Goal: Task Accomplishment & Management: Use online tool/utility

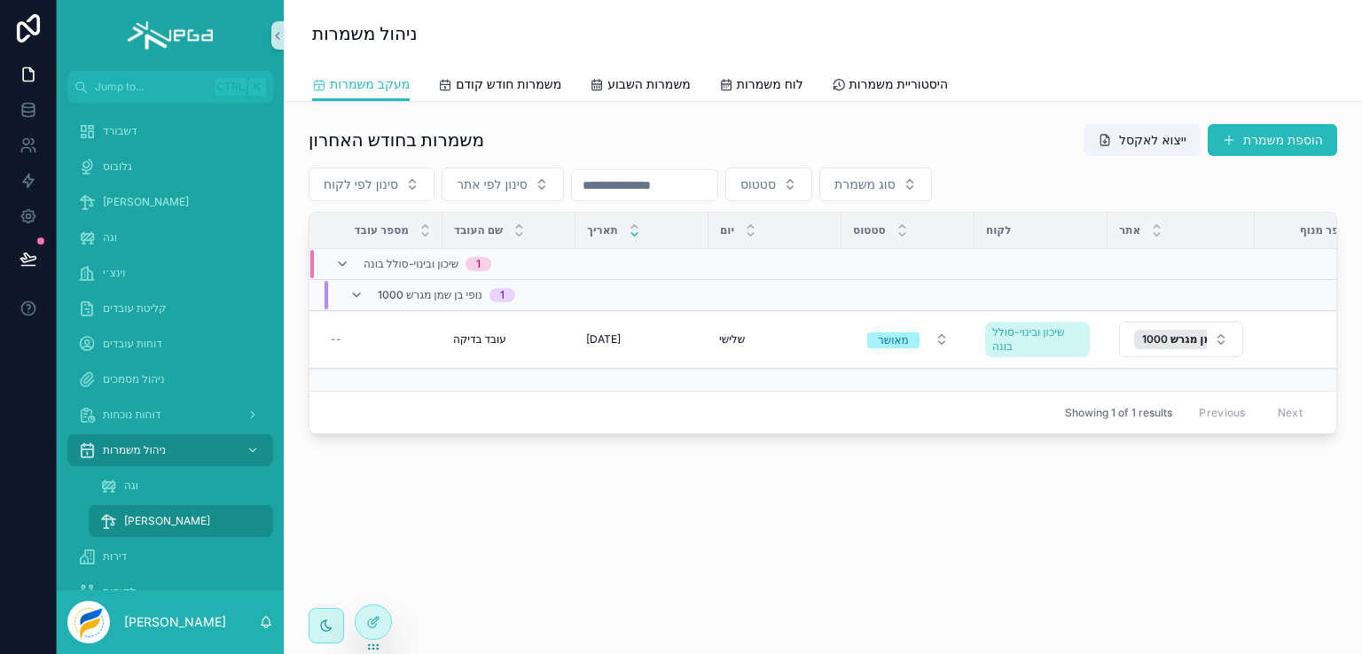
scroll to position [0, 631]
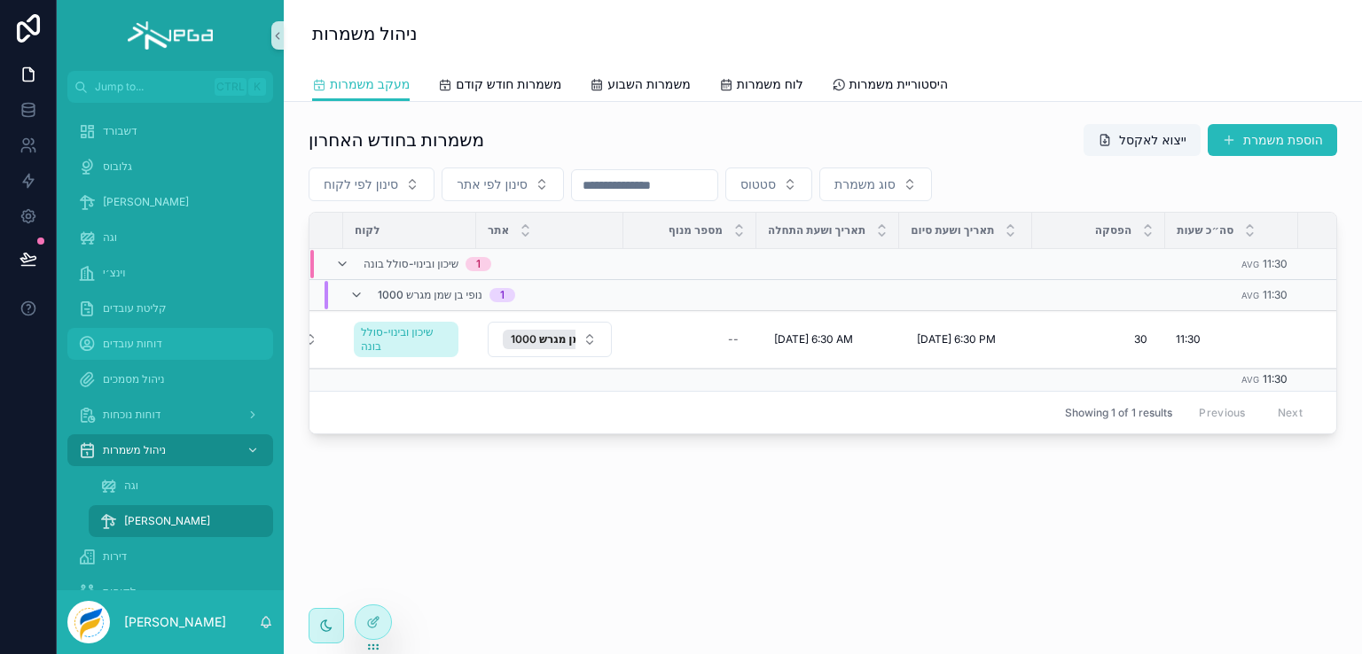
click at [128, 340] on span "דוחות עובדים" at bounding box center [132, 344] width 59 height 14
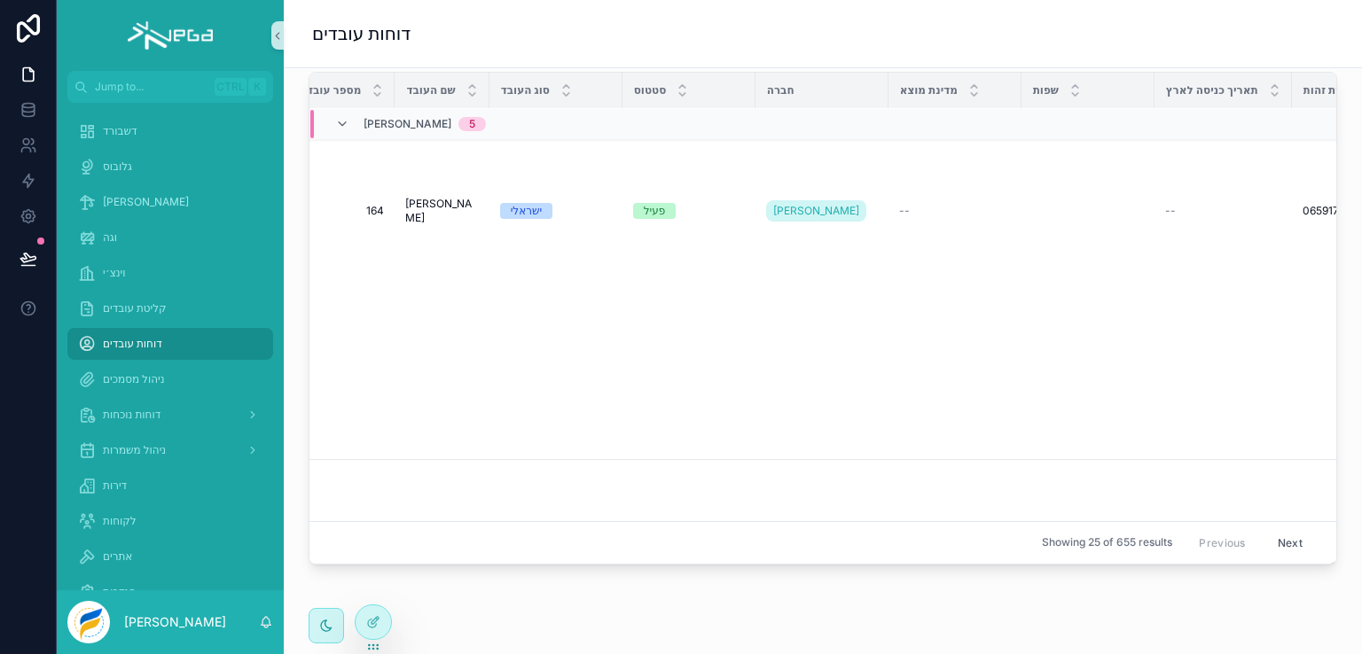
scroll to position [177, 0]
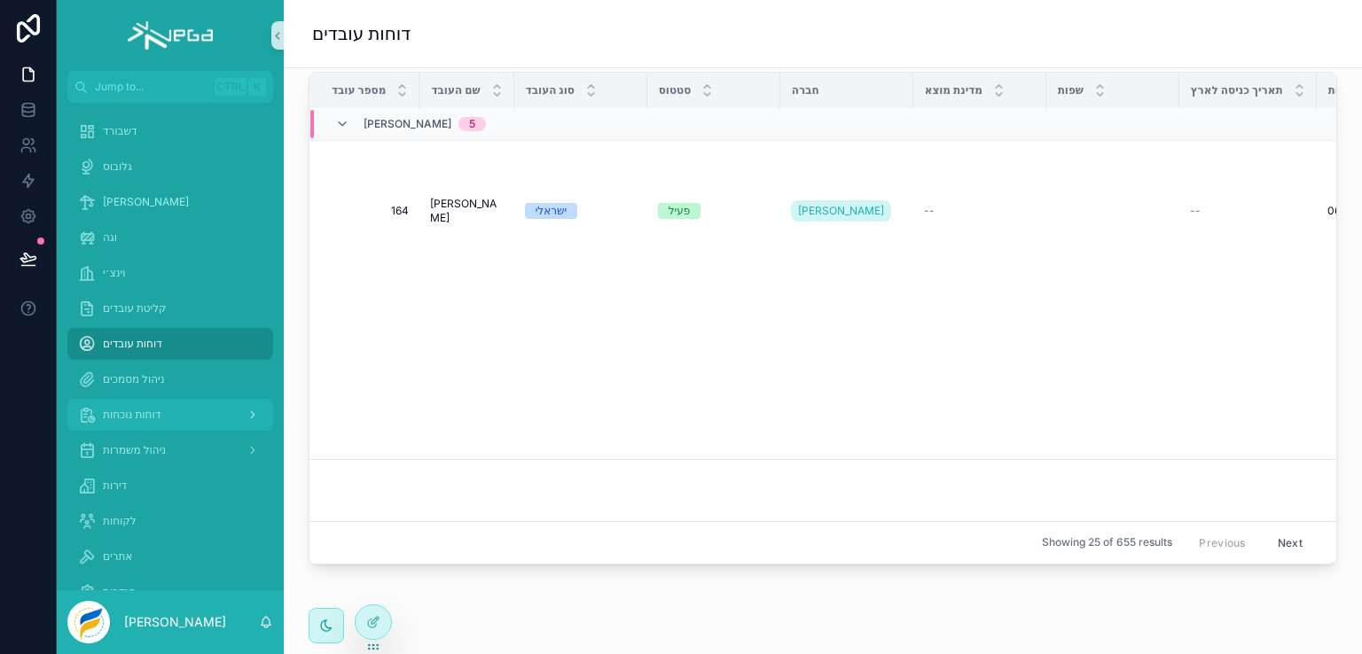
click at [136, 418] on span "דוחות נוכחות" at bounding box center [132, 415] width 58 height 14
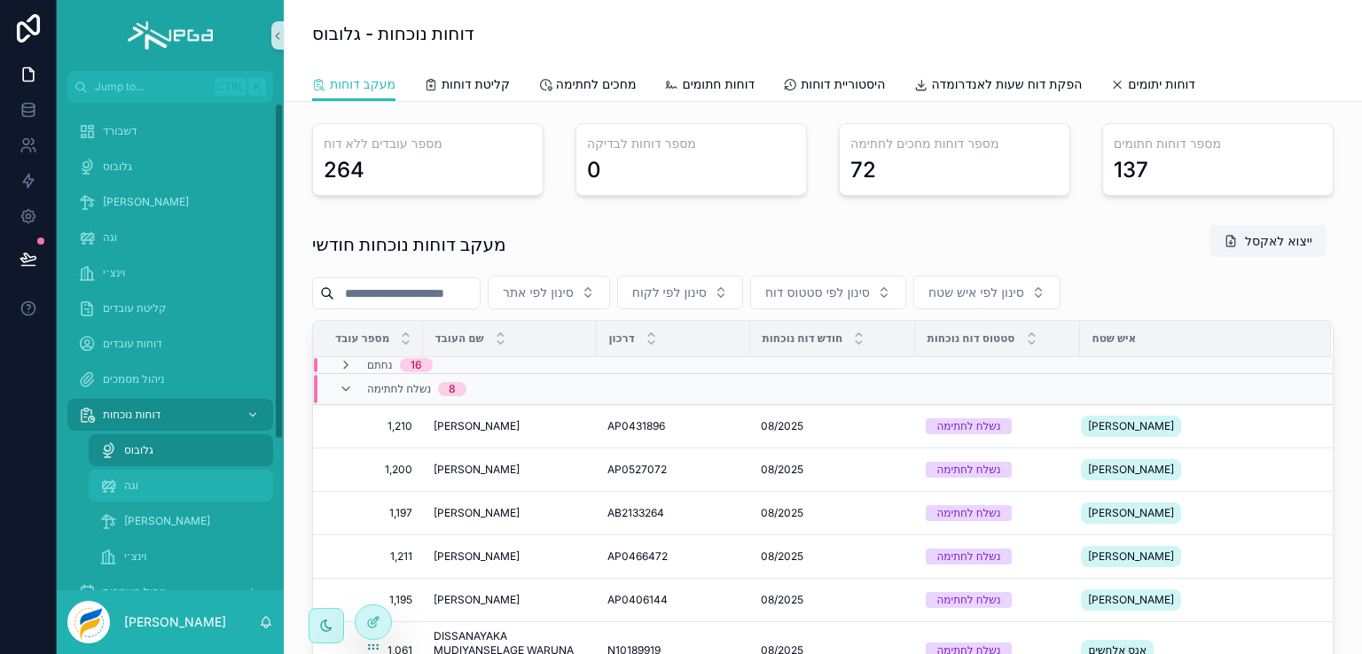
click at [124, 484] on span "וגה" at bounding box center [131, 486] width 14 height 14
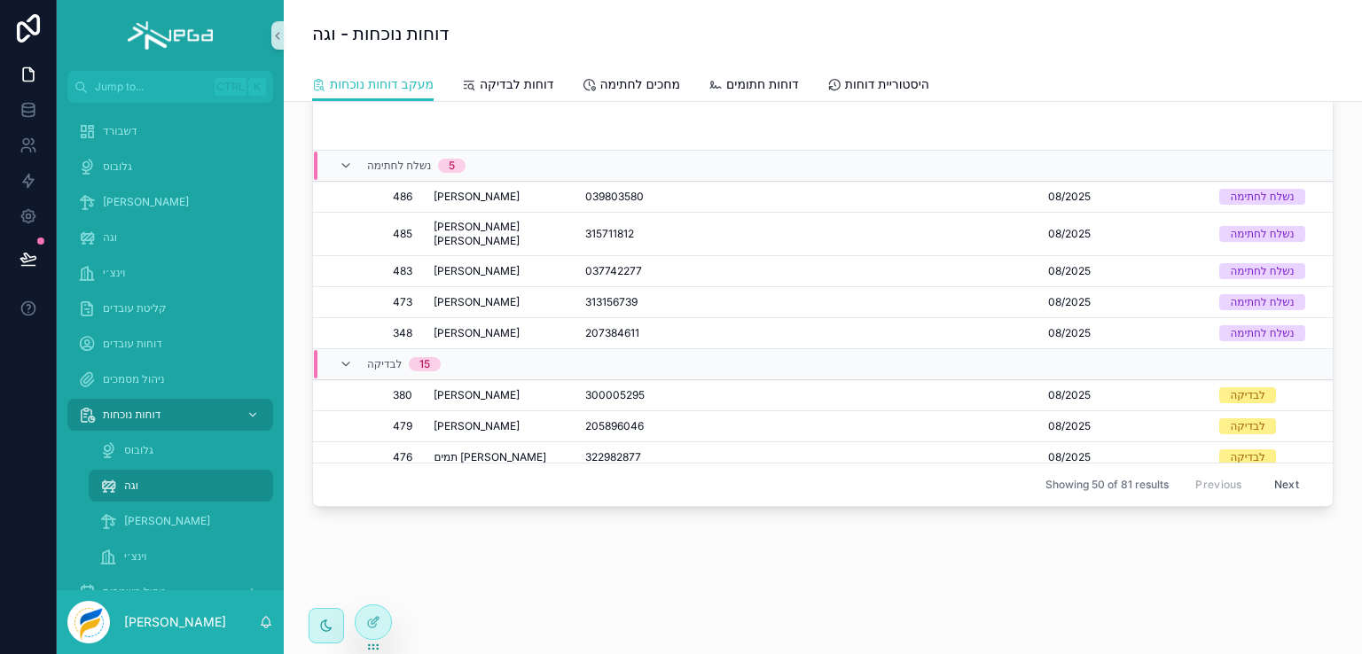
scroll to position [1287, 0]
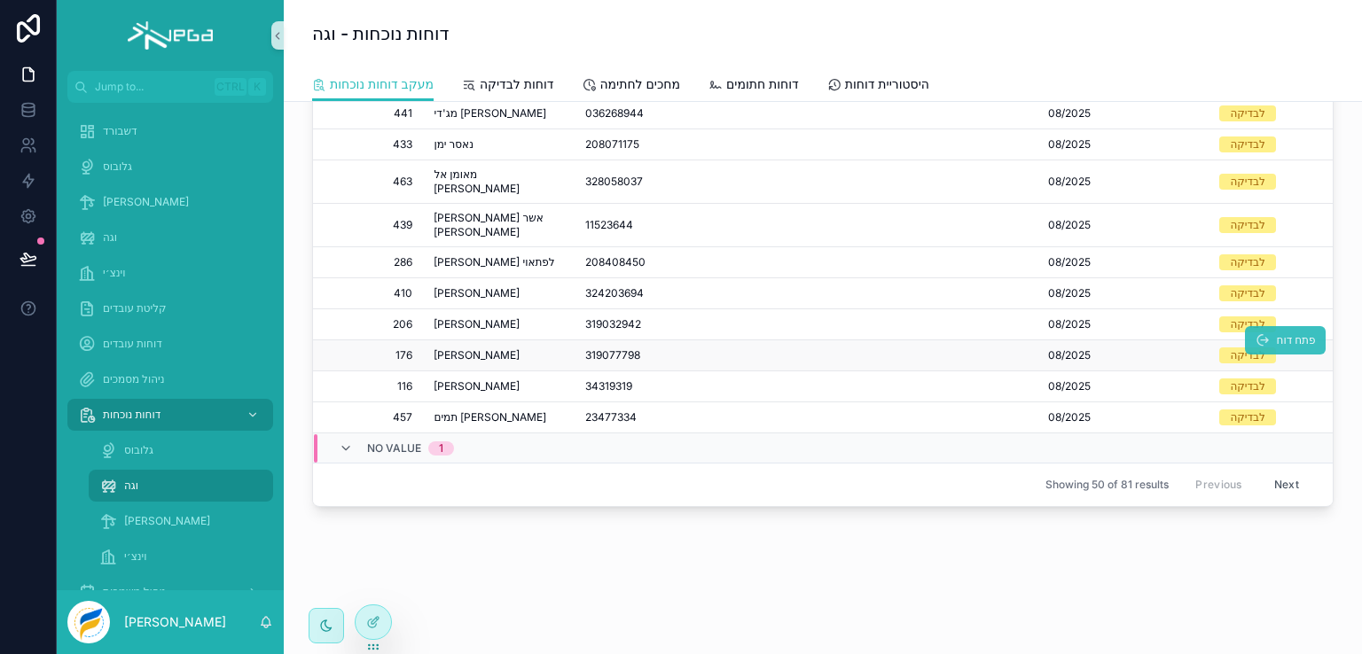
click at [1276, 333] on span "פתח דוח" at bounding box center [1295, 340] width 39 height 14
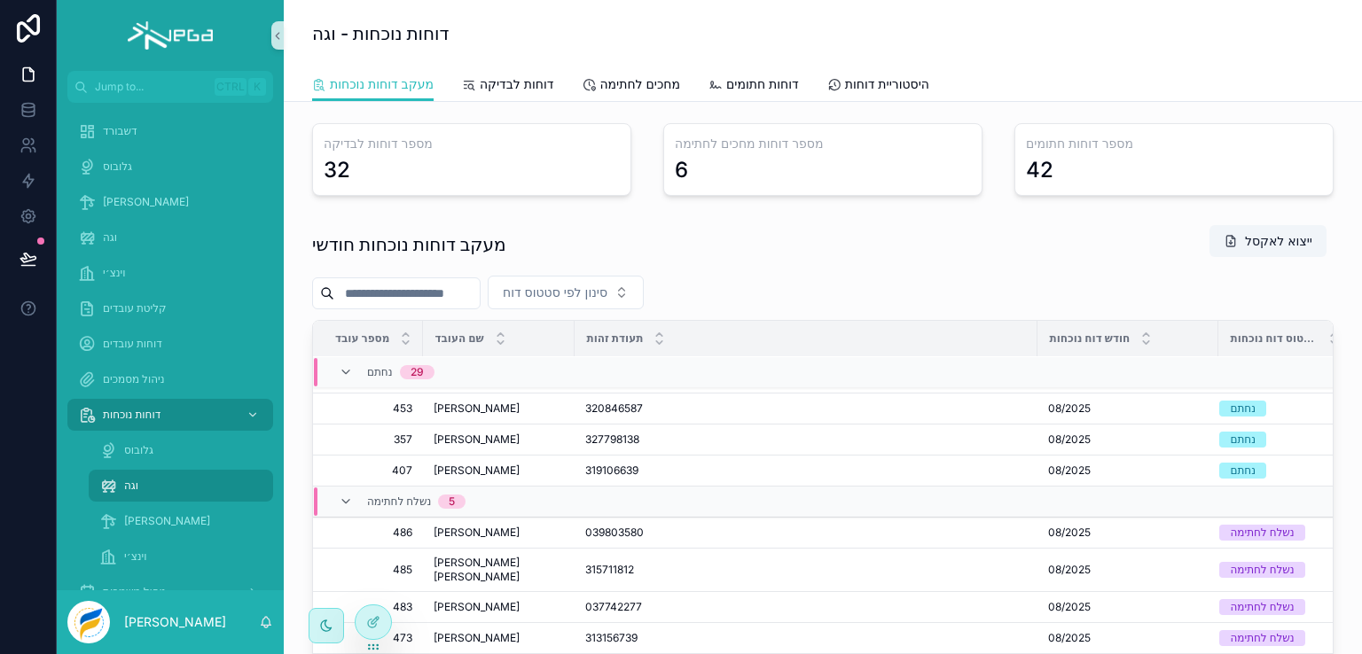
scroll to position [1003, 0]
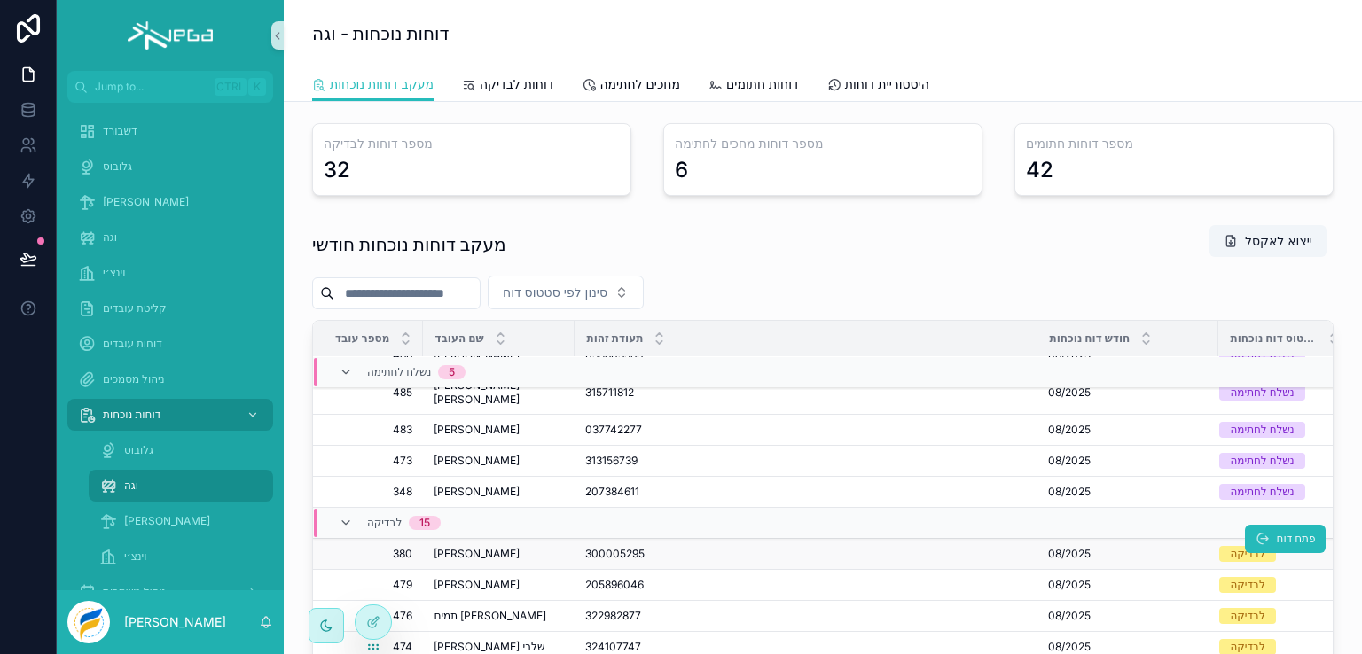
click at [469, 547] on span "מחמוד אזברגה" at bounding box center [476, 554] width 86 height 14
click at [1276, 563] on span "פתח דוח" at bounding box center [1295, 570] width 39 height 14
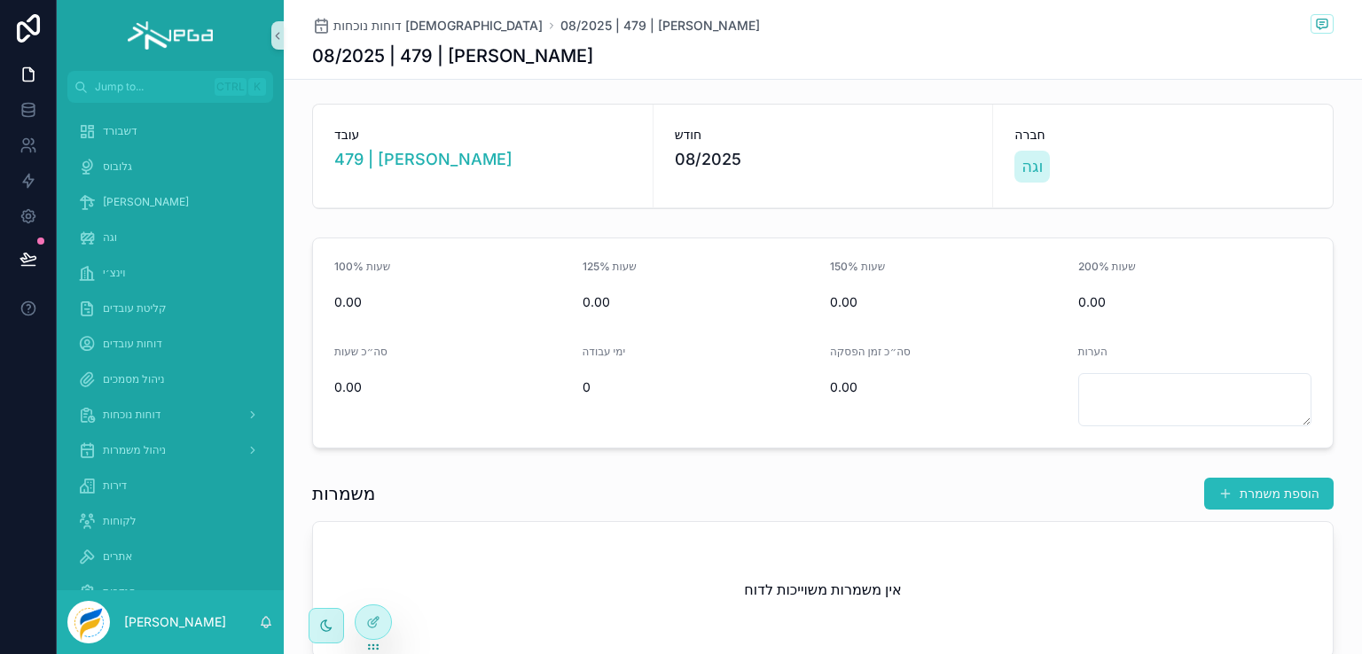
scroll to position [177, 0]
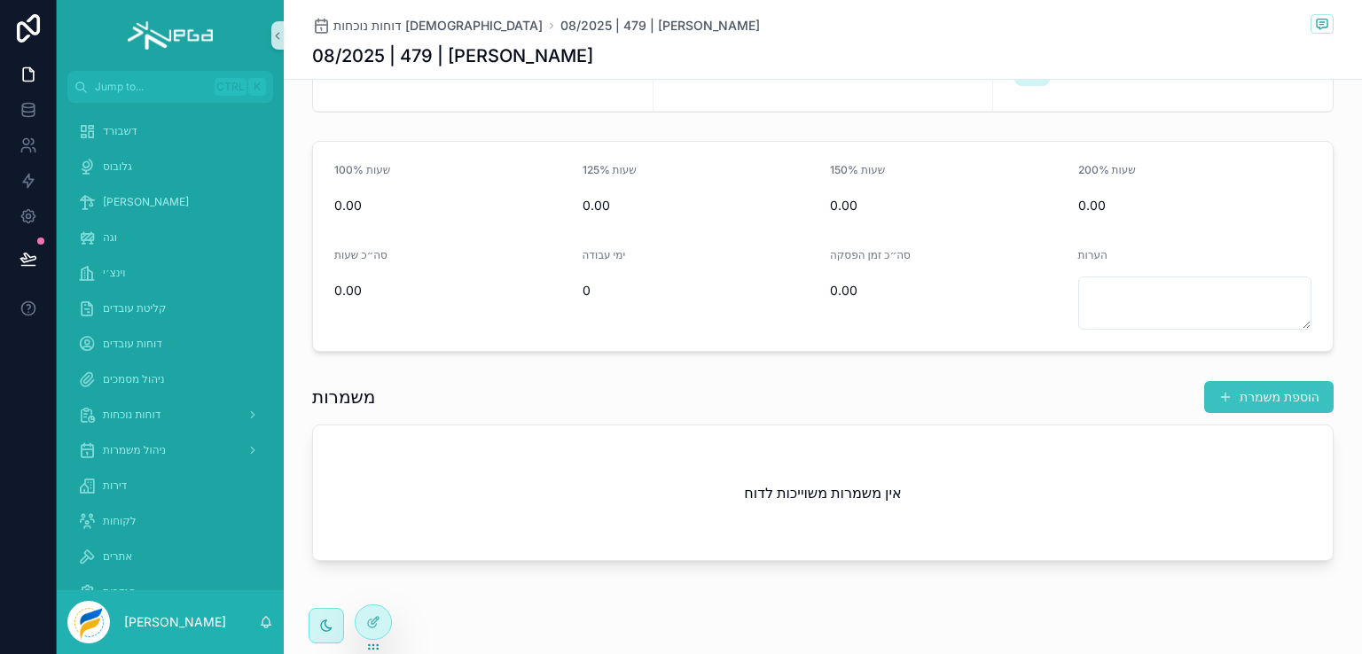
click at [1230, 394] on button "הוספת משמרת" at bounding box center [1268, 397] width 129 height 32
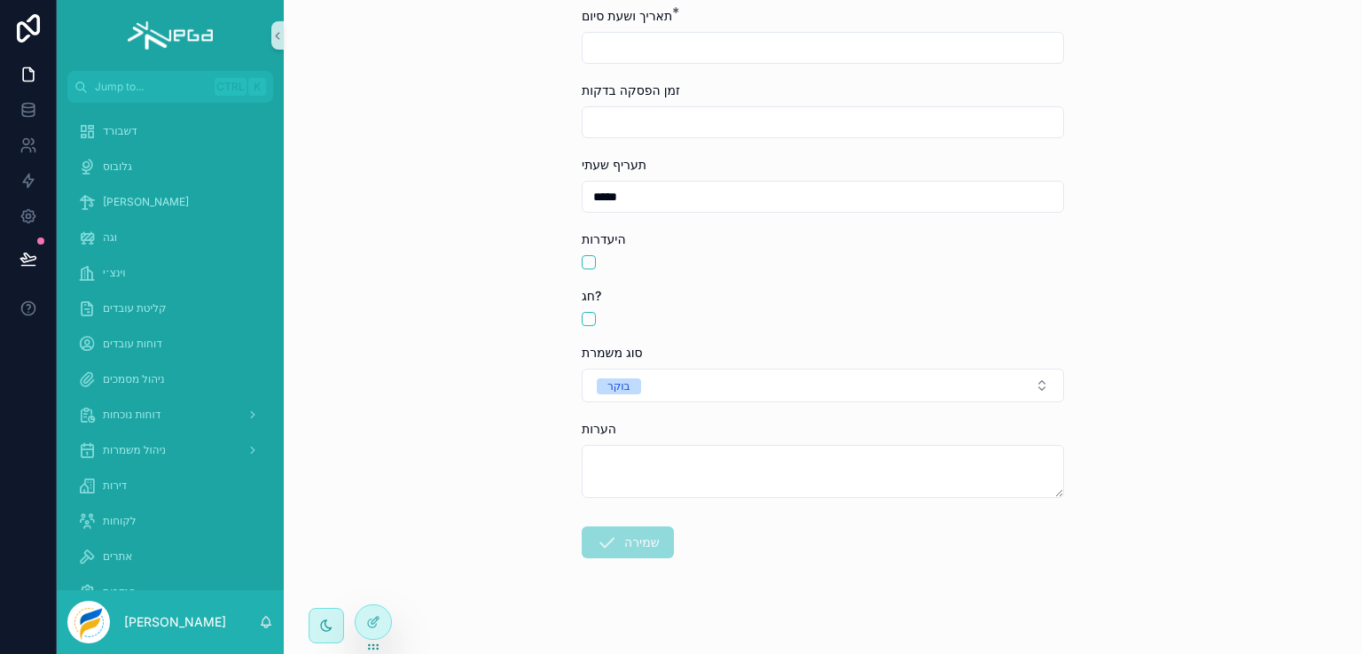
scroll to position [513, 0]
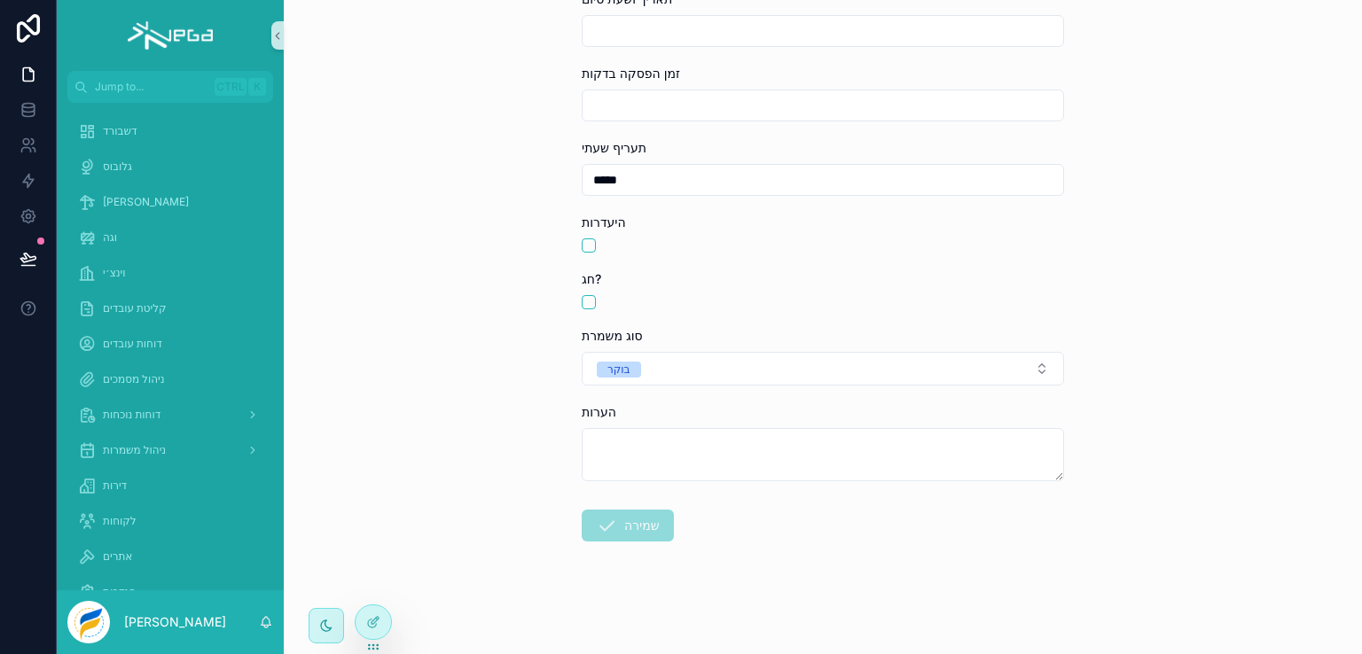
scroll to position [203, 0]
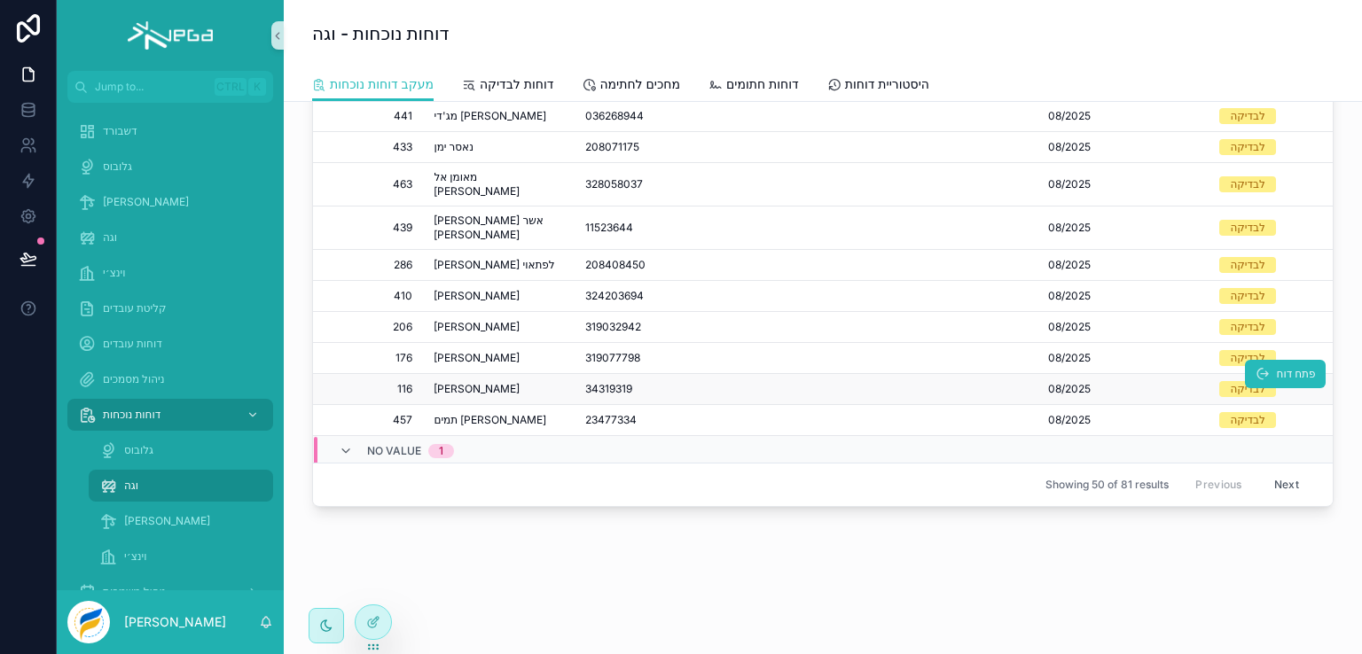
scroll to position [1287, 0]
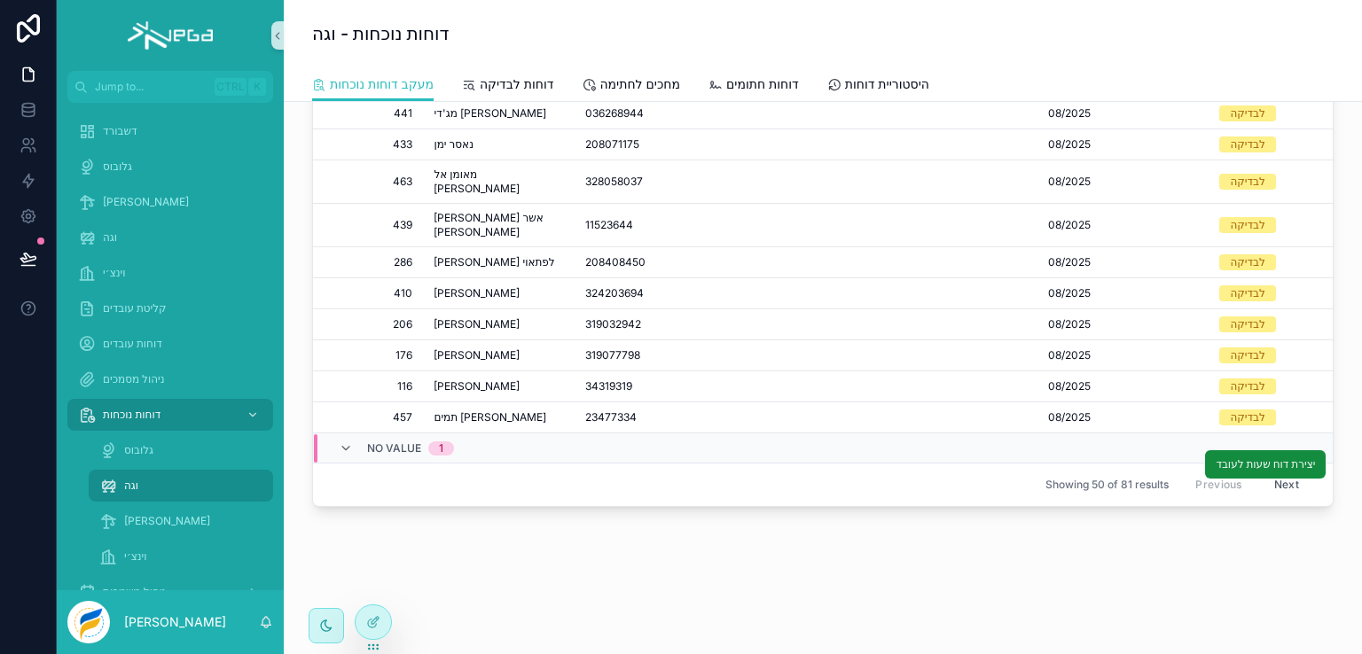
click at [460, 472] on span "עובד בדיקה2" at bounding box center [464, 479] width 62 height 14
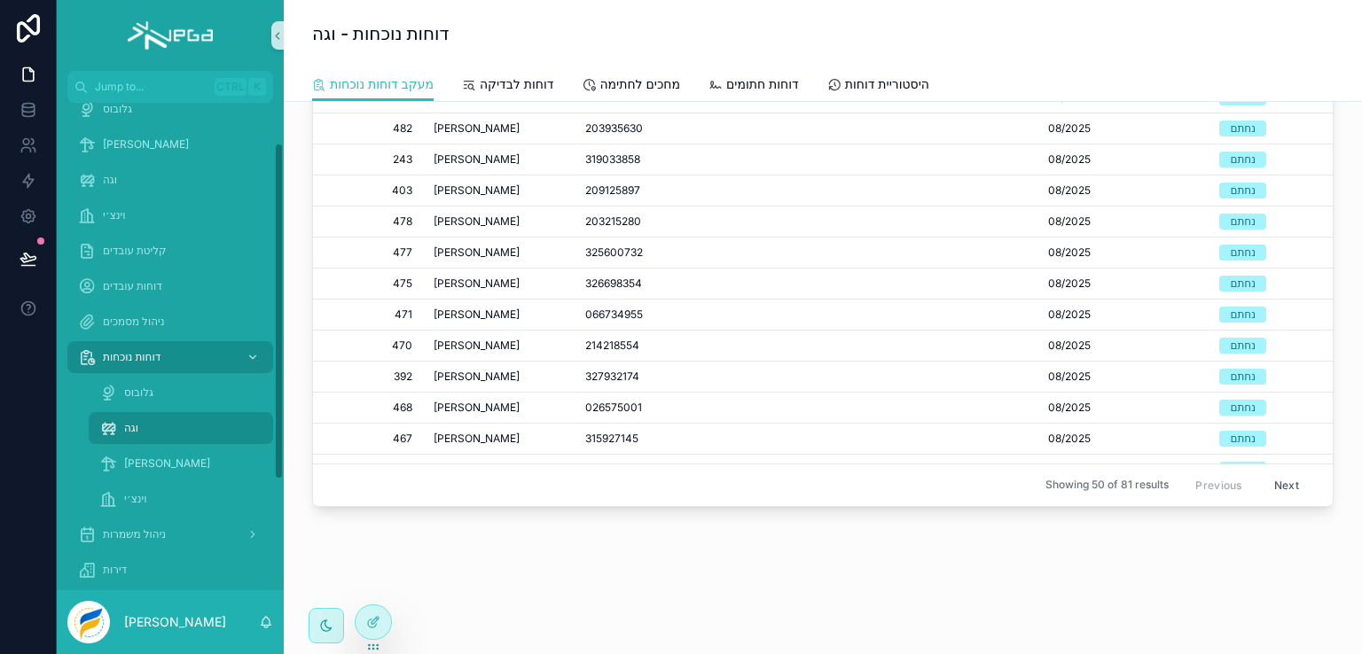
scroll to position [89, 0]
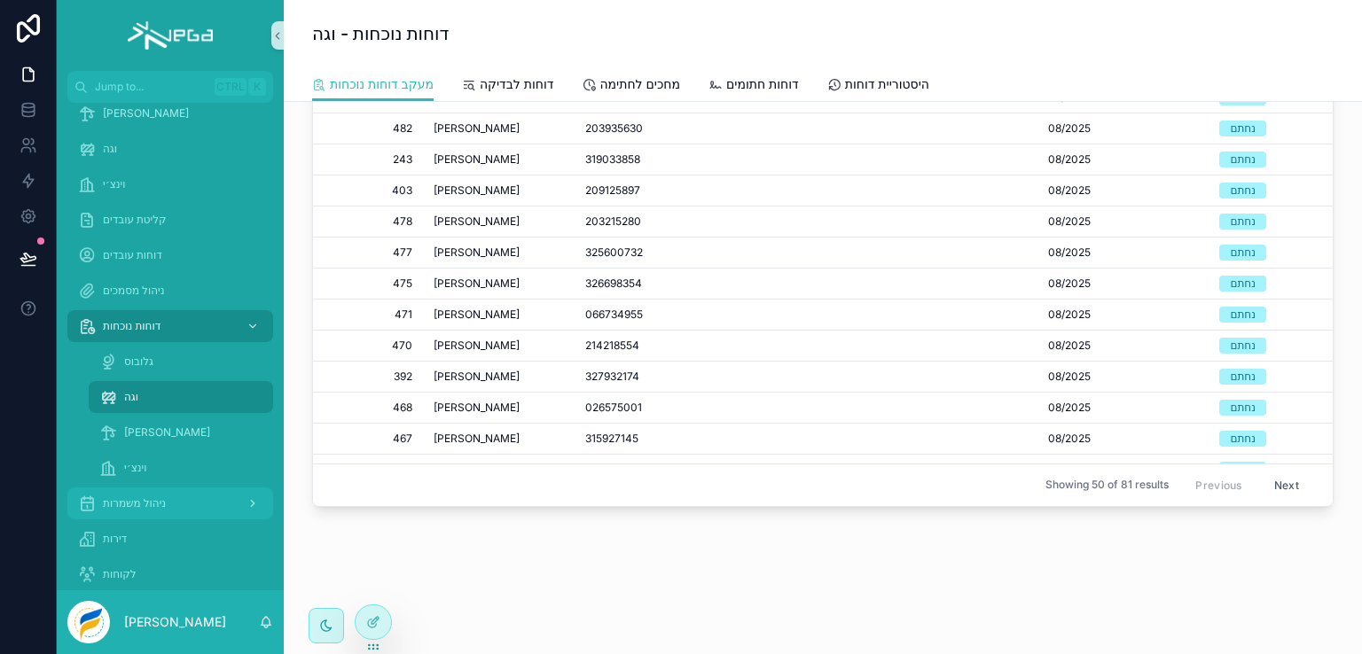
click at [152, 499] on span "ניהול משמרות" at bounding box center [134, 503] width 63 height 14
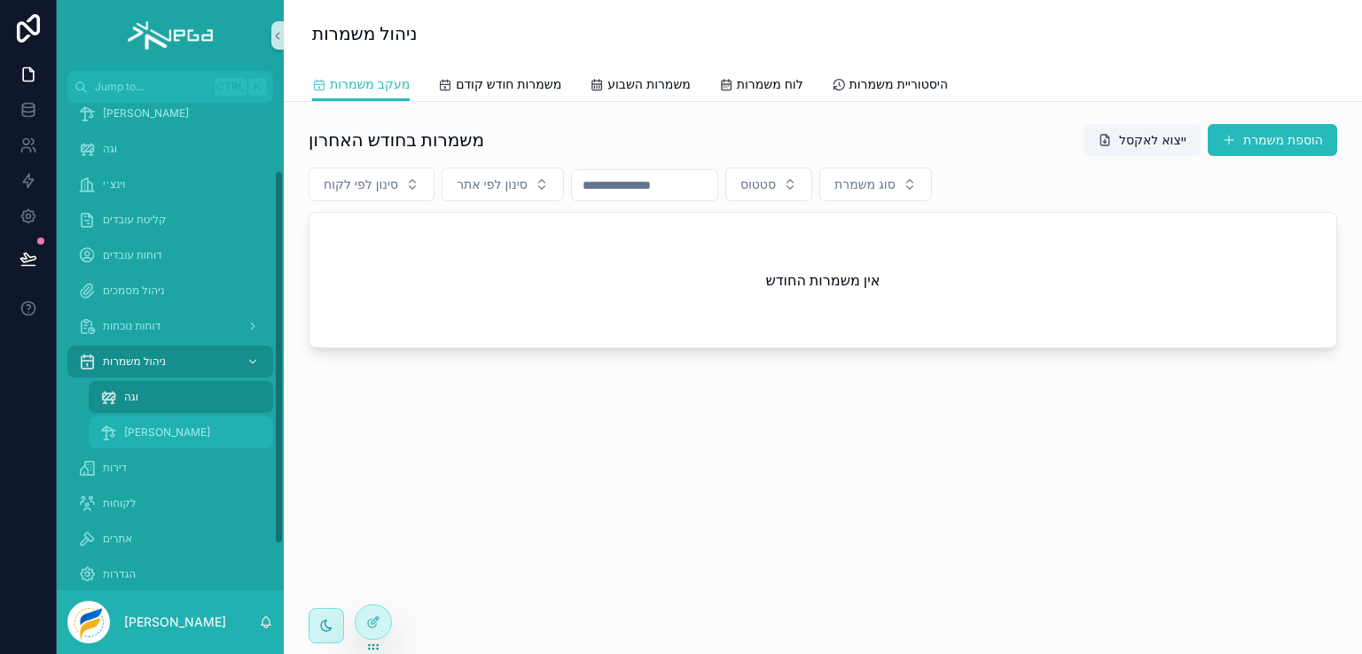
click at [131, 433] on span "[PERSON_NAME]" at bounding box center [167, 433] width 86 height 14
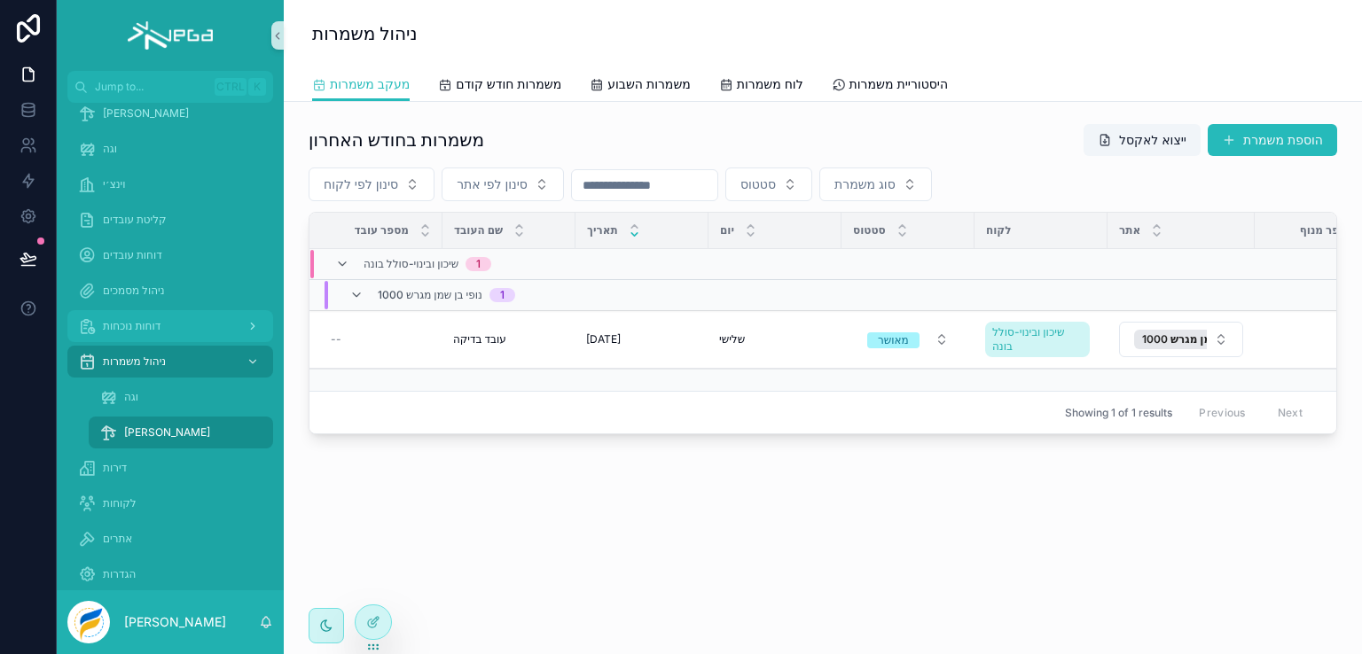
click at [131, 324] on span "דוחות נוכחות" at bounding box center [132, 326] width 58 height 14
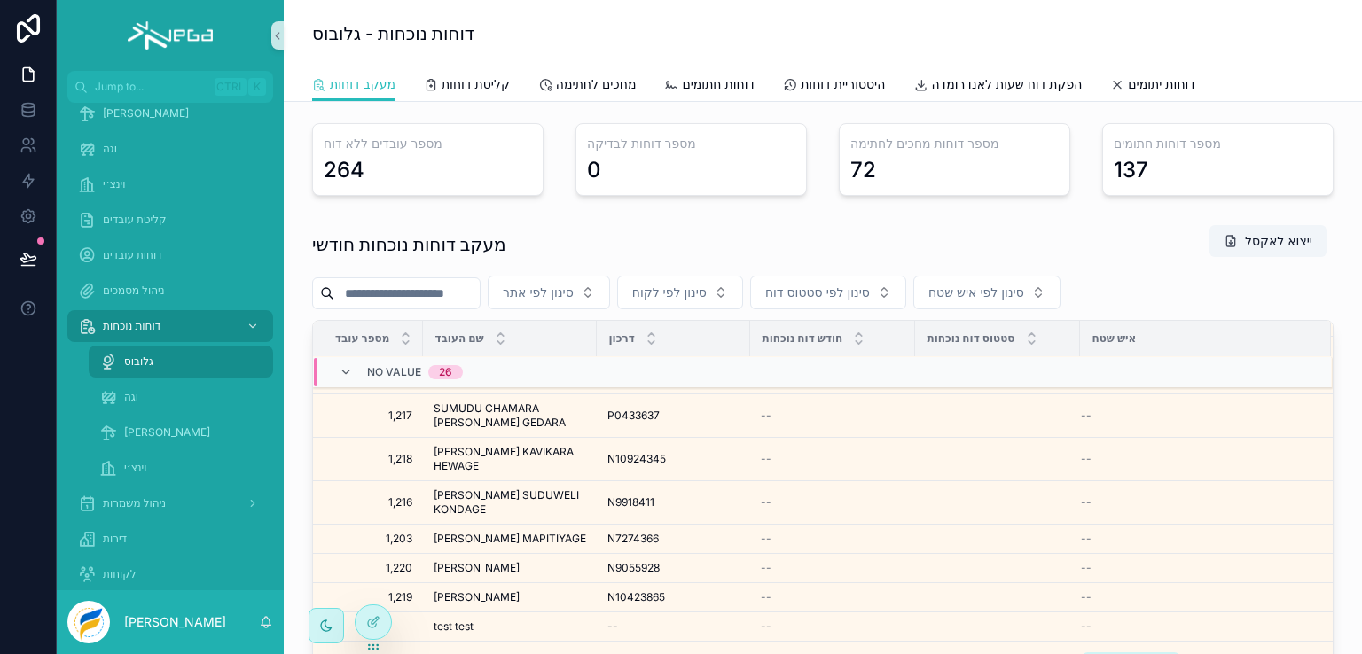
scroll to position [564, 0]
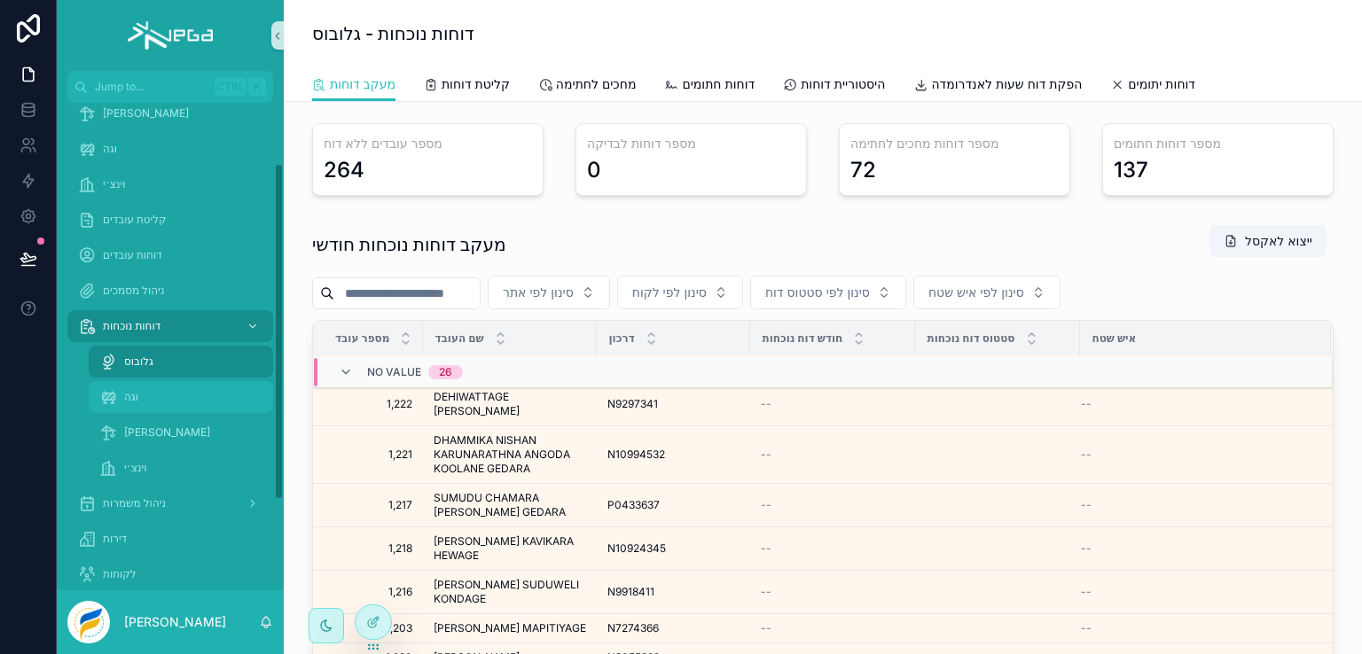
click at [128, 398] on span "וגה" at bounding box center [131, 397] width 14 height 14
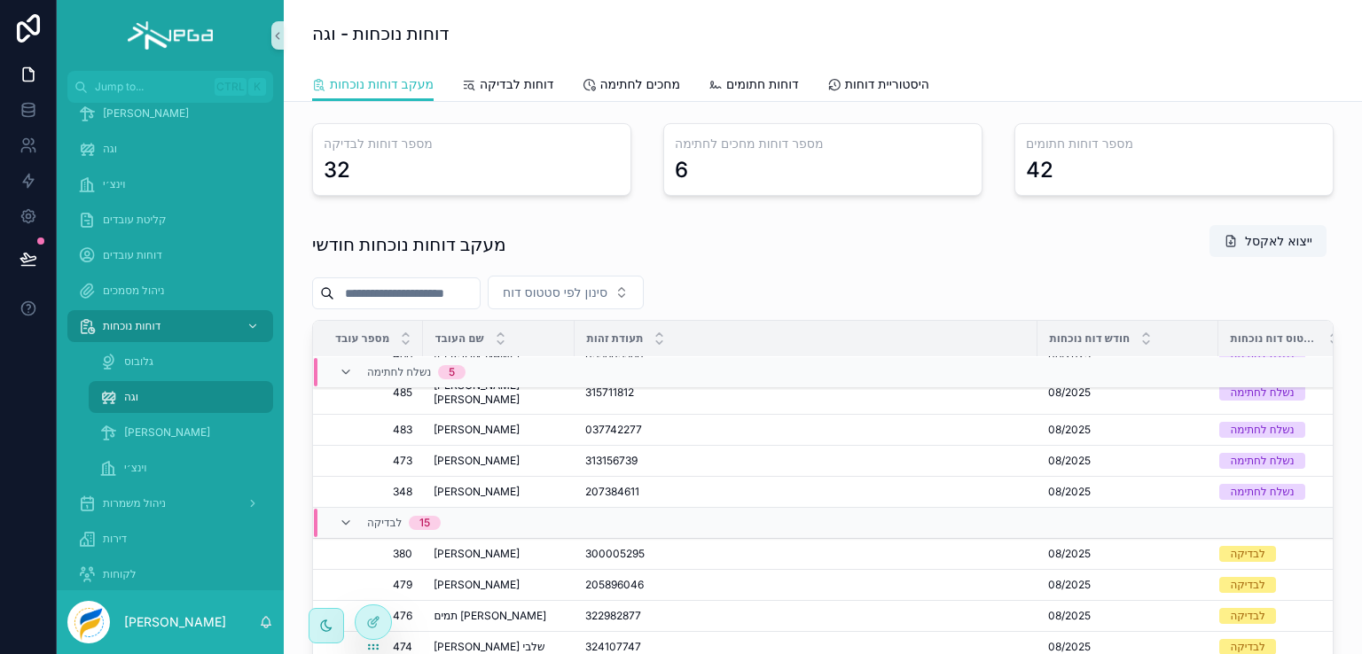
scroll to position [1003, 0]
click at [1244, 525] on button "פתח דוח" at bounding box center [1285, 539] width 82 height 28
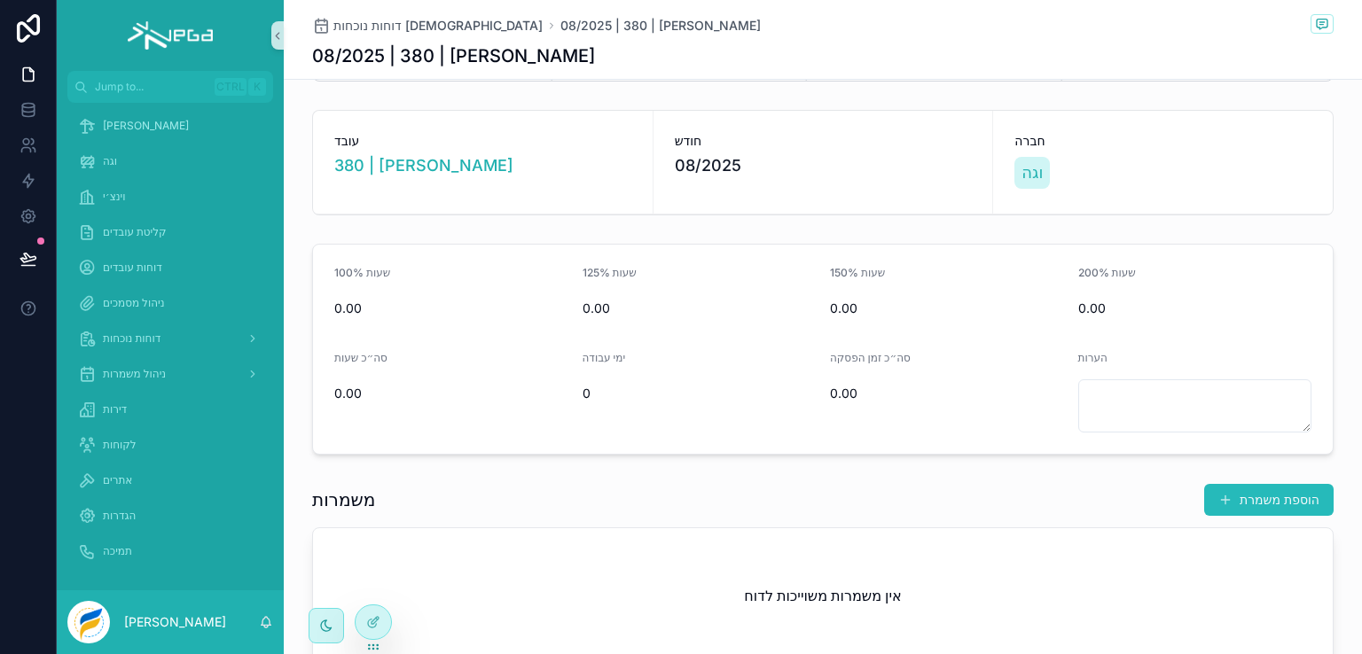
scroll to position [26, 0]
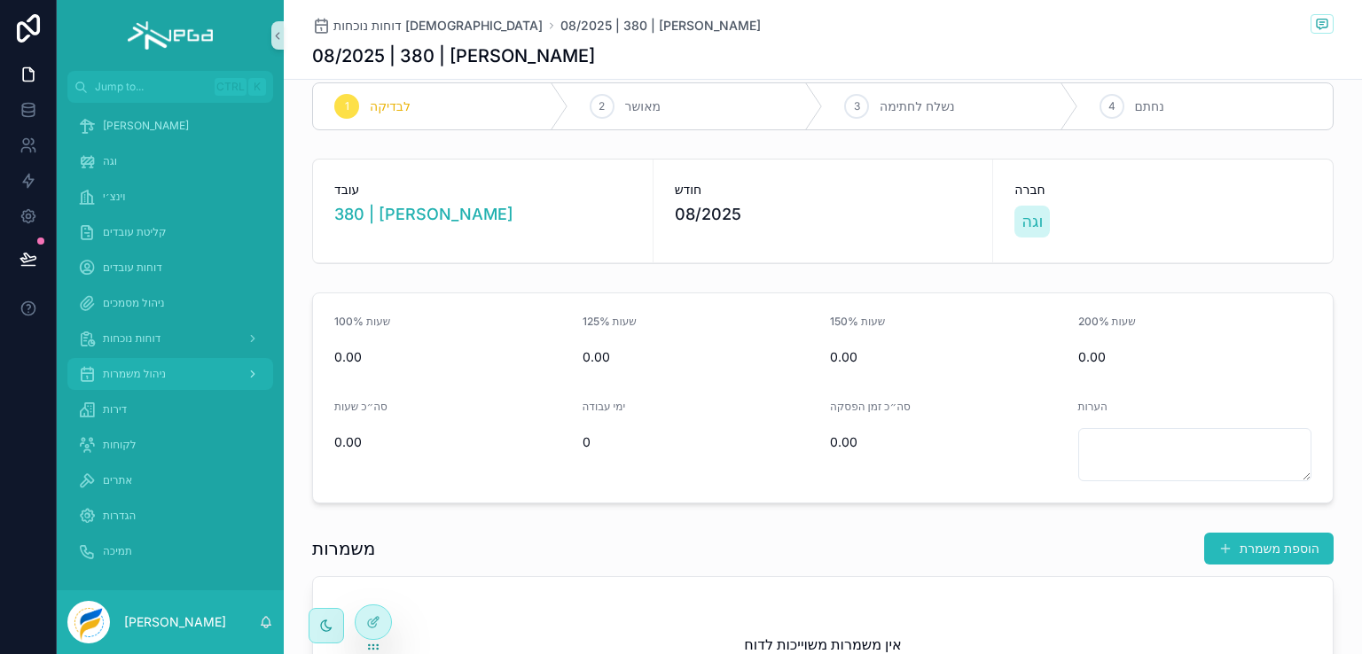
click at [135, 373] on span "ניהול משמרות" at bounding box center [134, 374] width 63 height 14
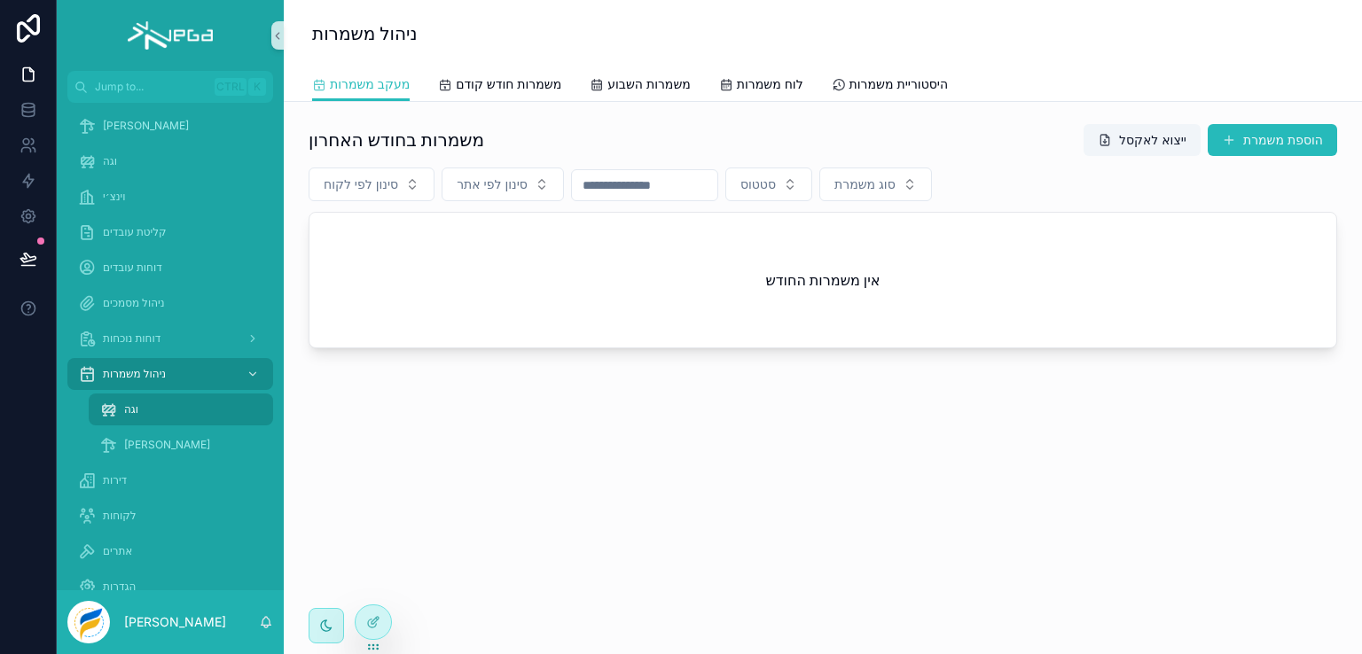
click at [129, 407] on span "וגה" at bounding box center [131, 409] width 14 height 14
click at [145, 438] on span "[PERSON_NAME]" at bounding box center [167, 445] width 86 height 14
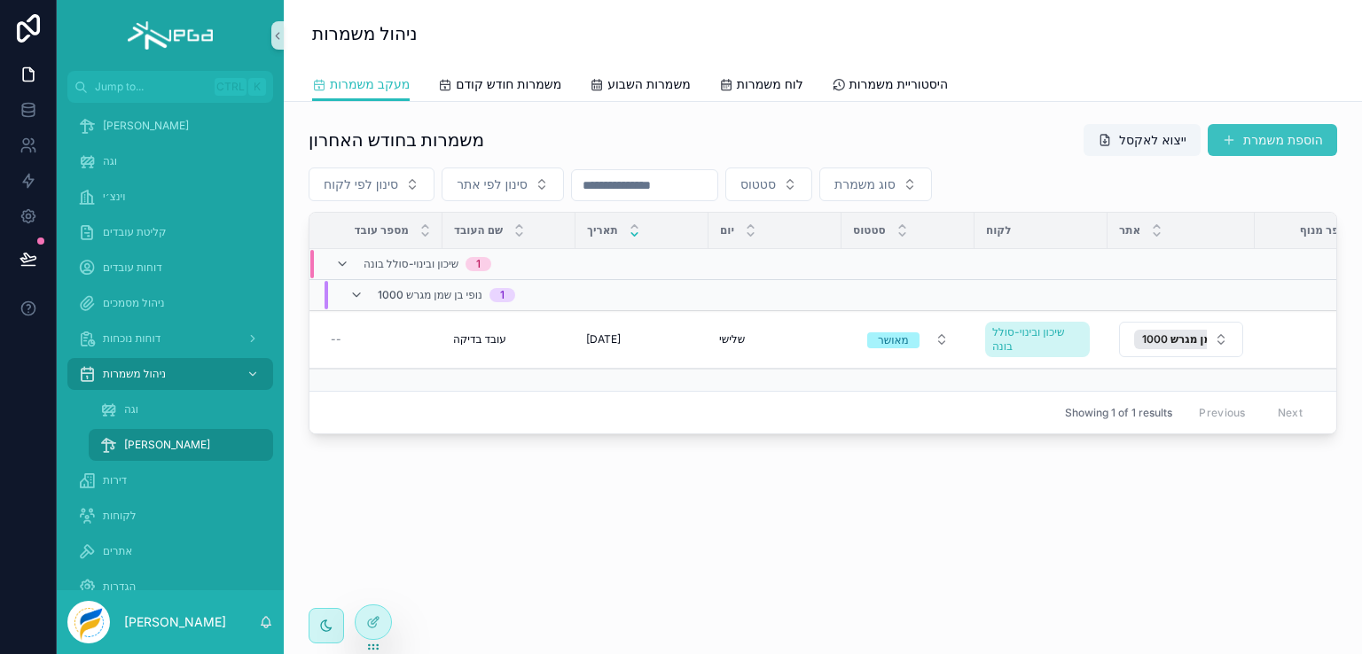
click at [1282, 144] on button "הוספת משמרת" at bounding box center [1271, 140] width 129 height 32
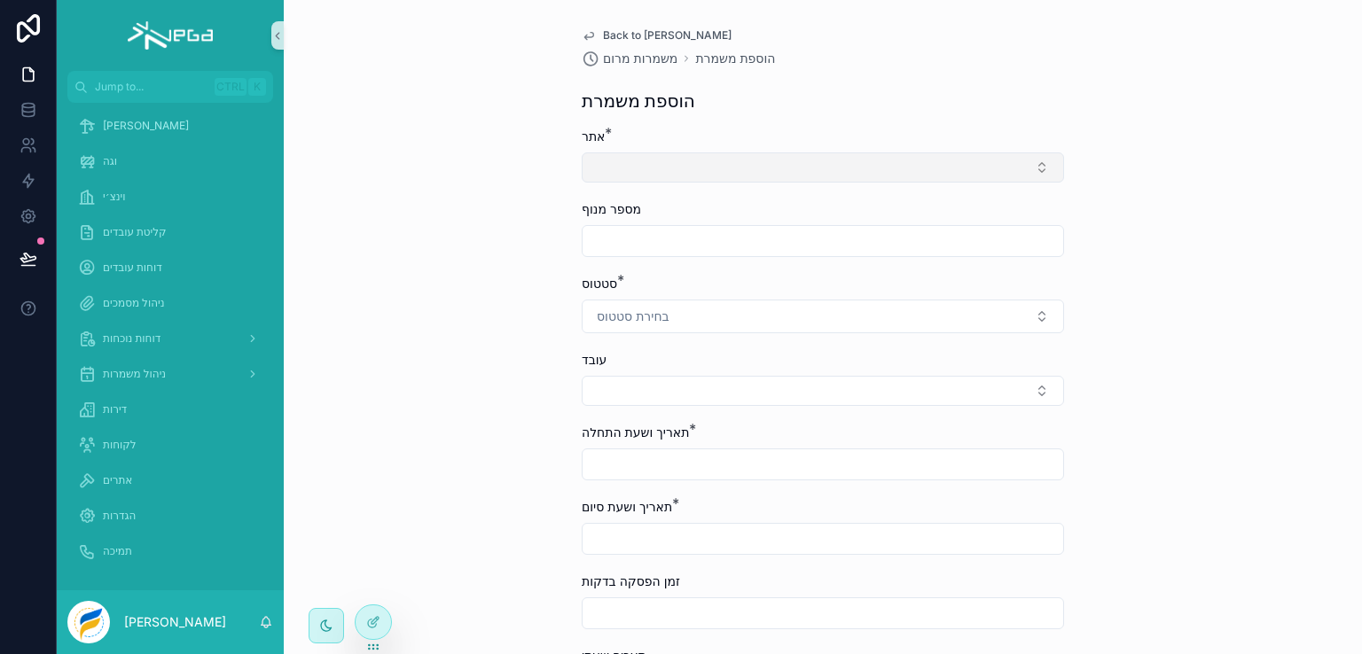
click at [629, 169] on button "Select Button" at bounding box center [823, 167] width 482 height 30
click at [480, 197] on div "Back to מרום משמרות מרום הוספת משמרת הוספת משמרת אתר * מספר מנוף סטטוס * בחירת …" at bounding box center [823, 327] width 1078 height 654
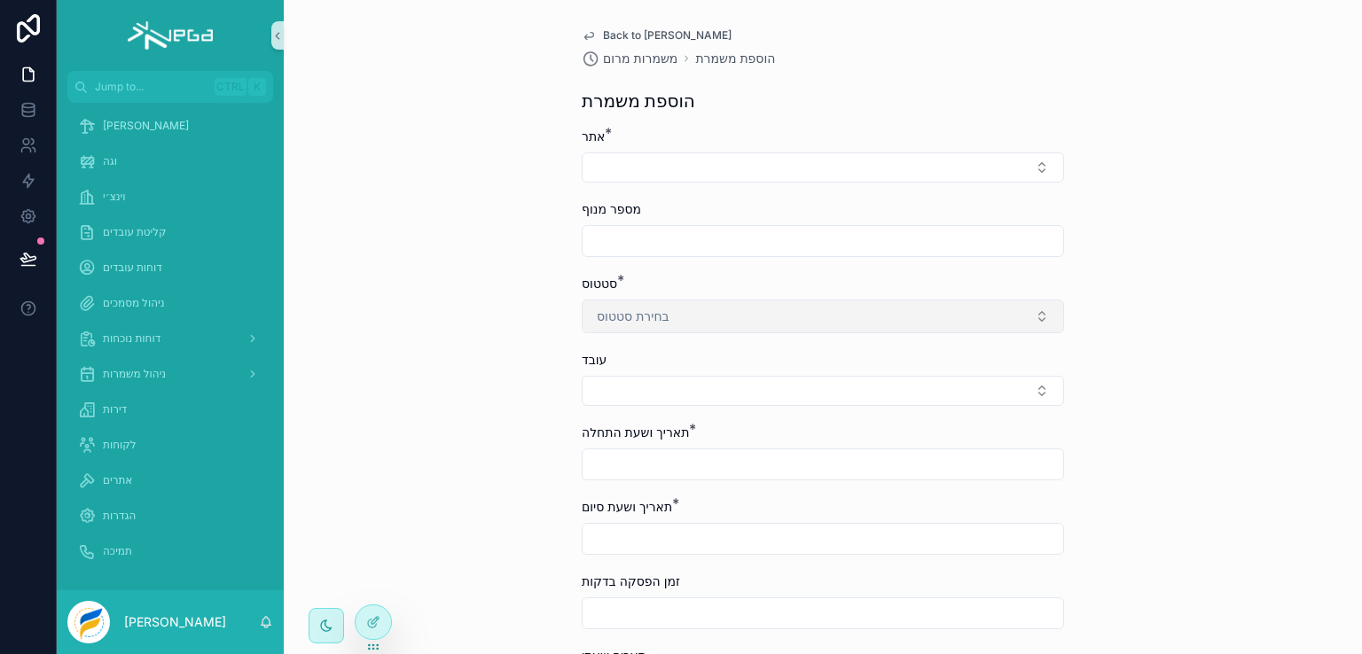
click at [704, 312] on button "בחירת סטטוס" at bounding box center [823, 317] width 482 height 34
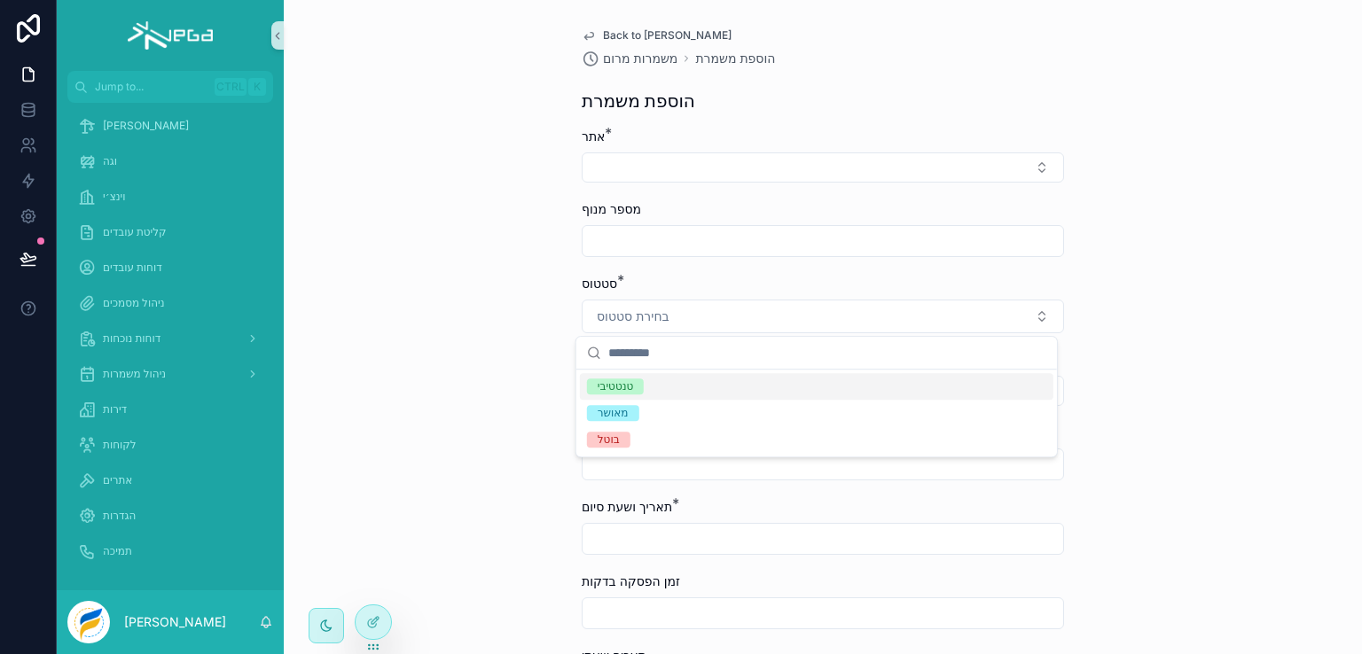
click at [508, 296] on div "Back to מרום משמרות מרום הוספת משמרת הוספת משמרת אתר * מספר מנוף סטטוס * בחירת …" at bounding box center [823, 327] width 1078 height 654
click at [744, 397] on button "Select Button" at bounding box center [823, 391] width 482 height 30
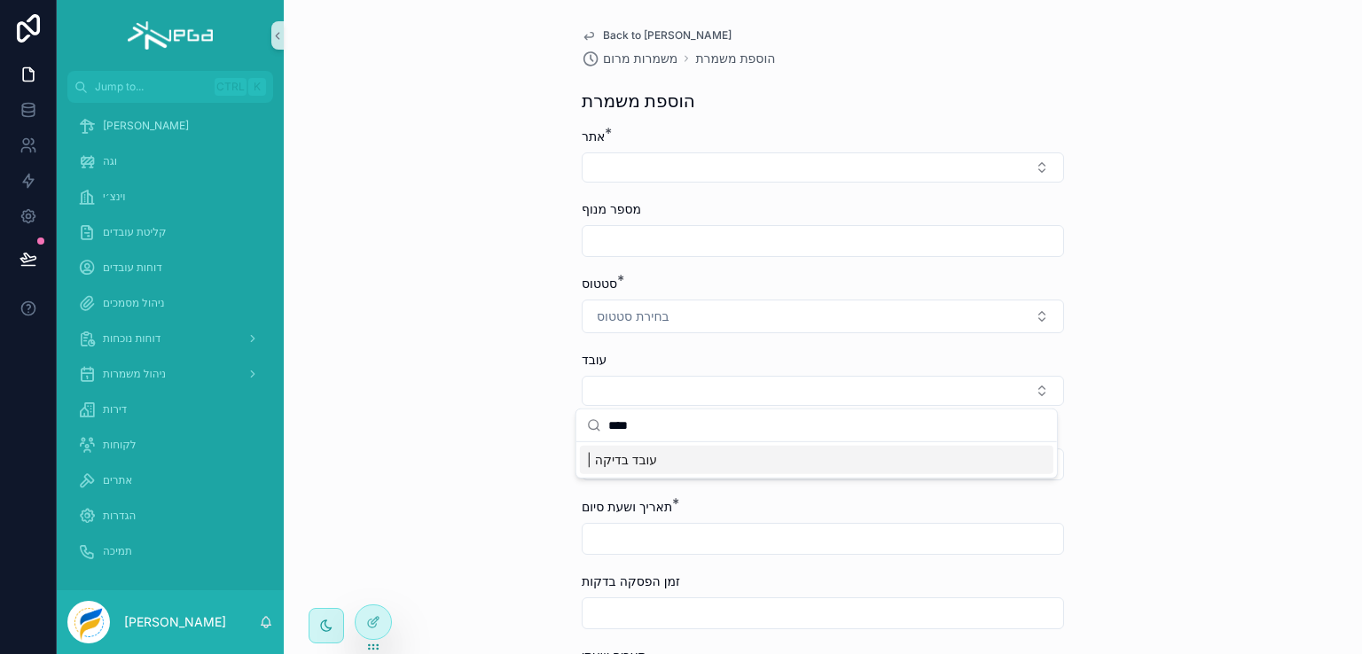
type input "****"
click at [1083, 398] on div "Back to מרום משמרות מרום הוספת משמרת הוספת משמרת אתר * מספר מנוף סטטוס * בחירת …" at bounding box center [823, 327] width 1078 height 654
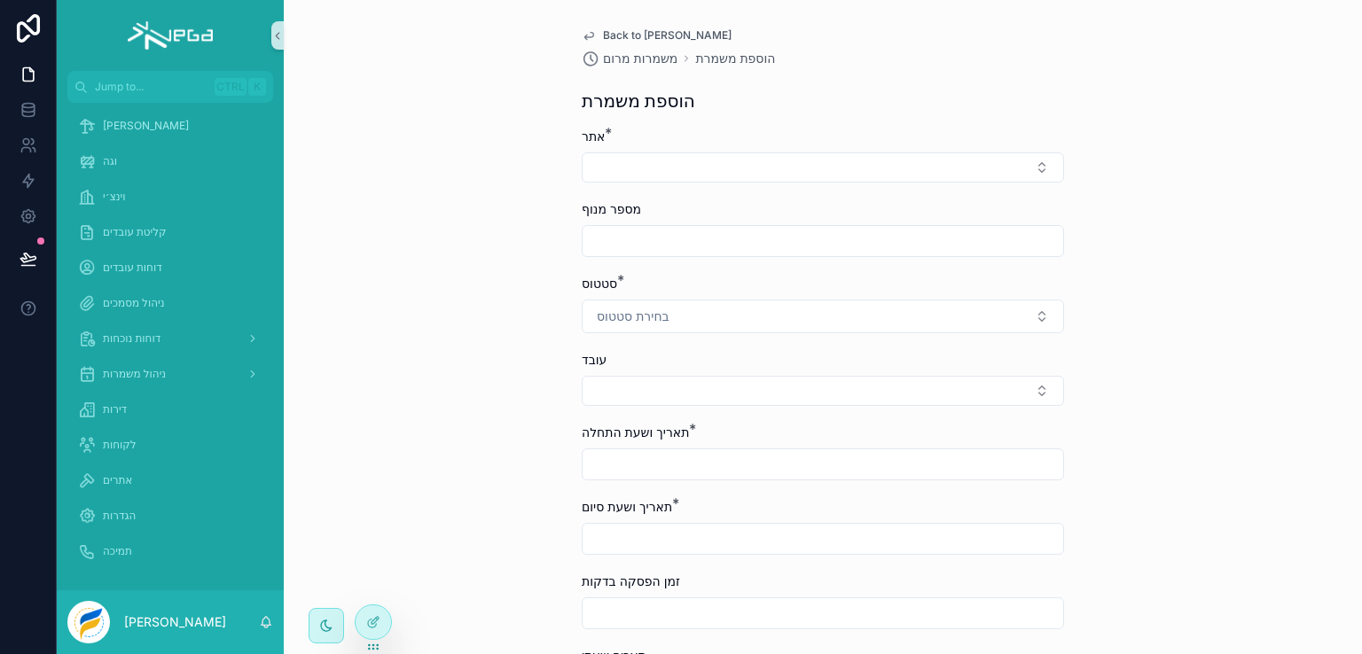
click at [613, 34] on span "Back to מרום" at bounding box center [667, 35] width 129 height 14
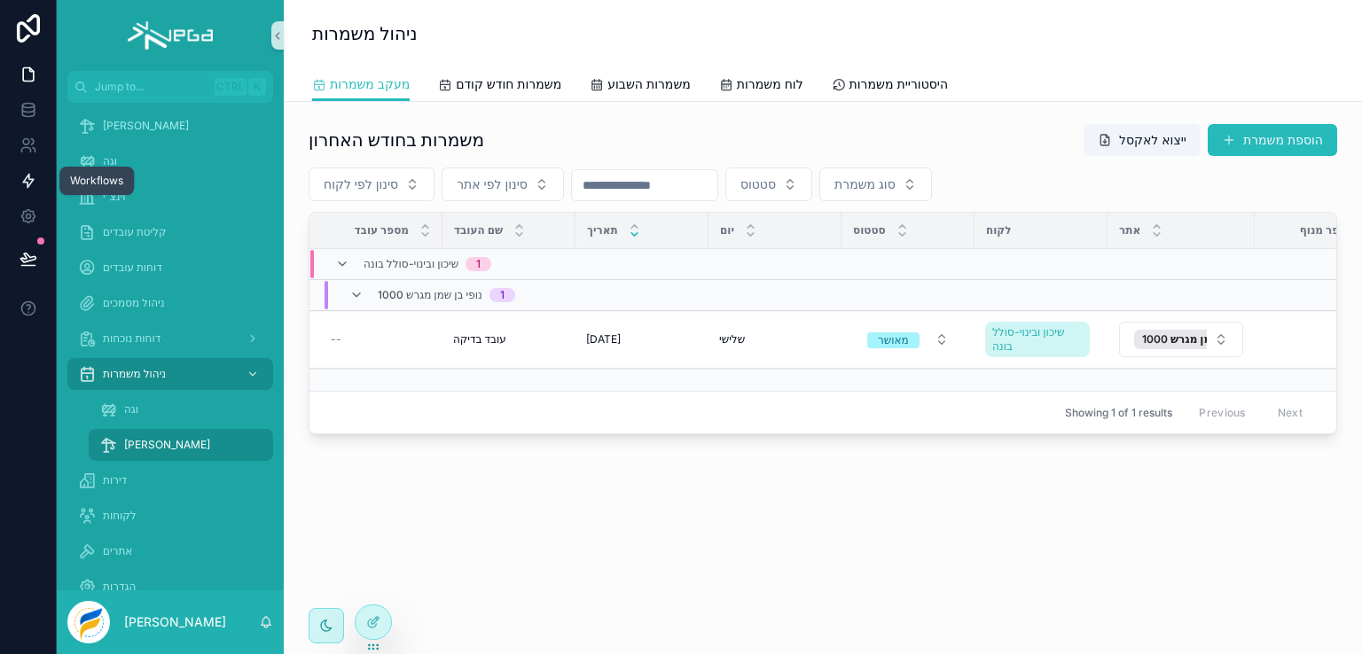
click at [24, 184] on icon at bounding box center [29, 181] width 18 height 18
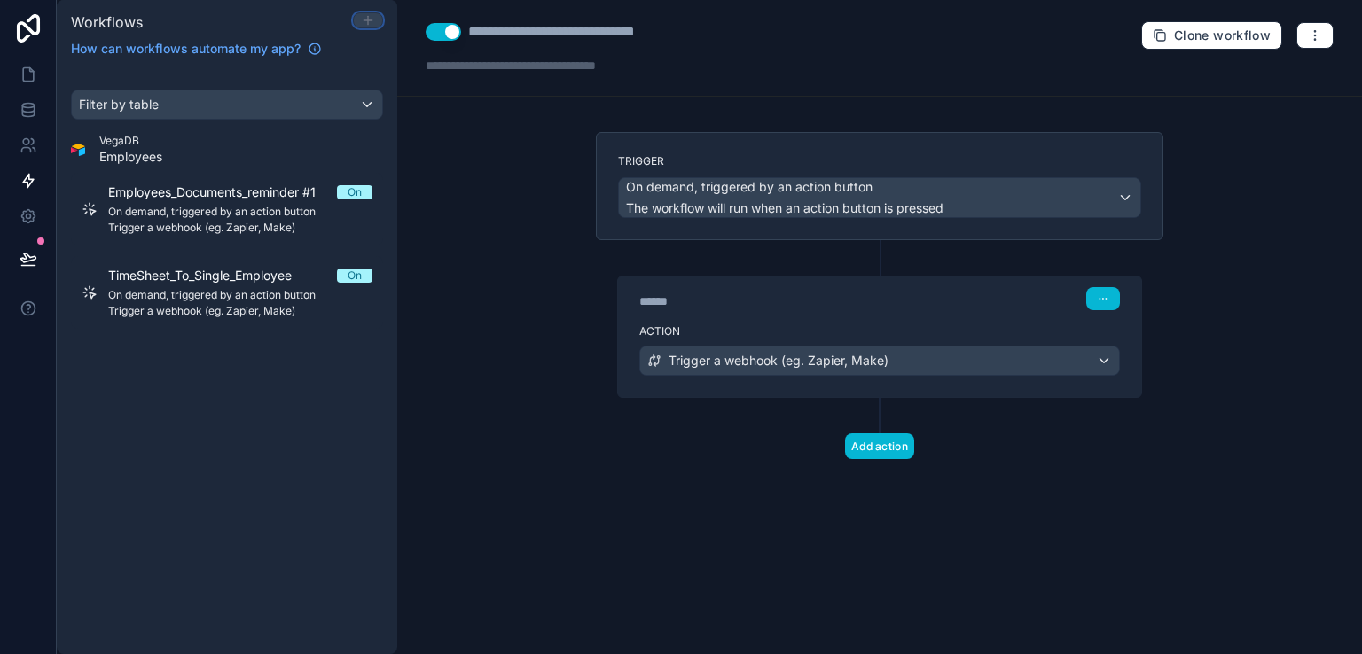
click at [369, 26] on icon at bounding box center [368, 20] width 14 height 14
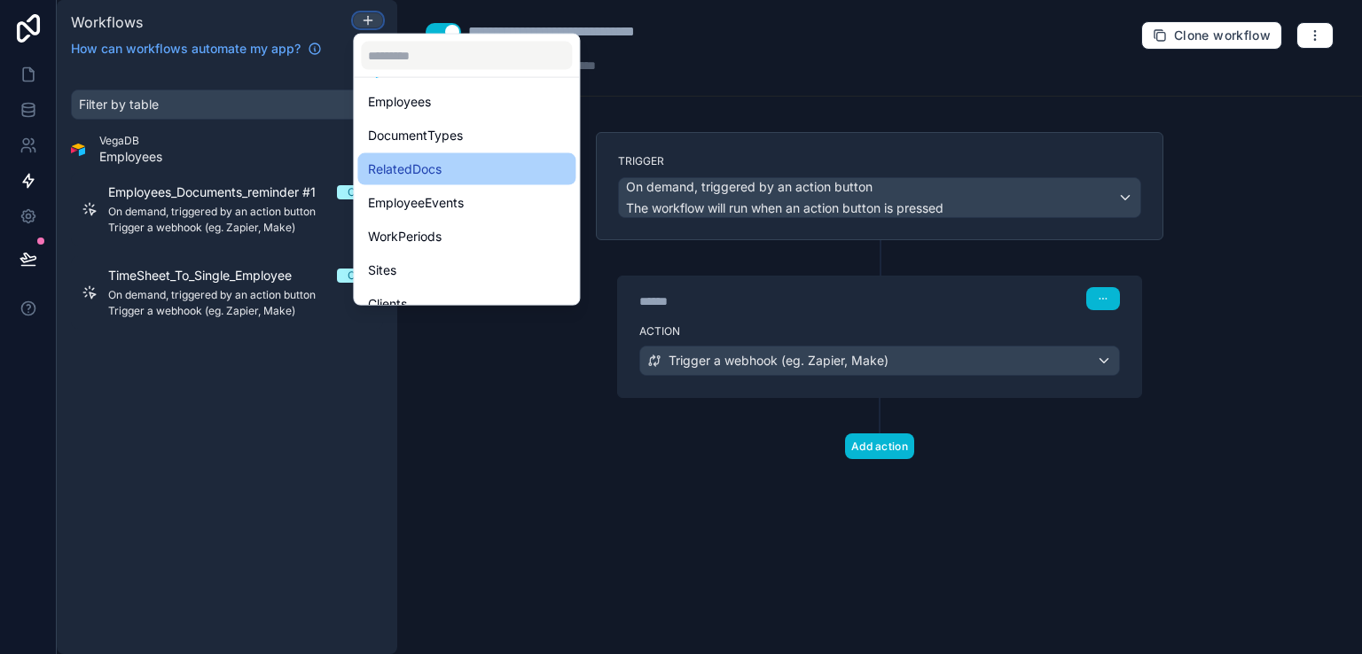
scroll to position [177, 0]
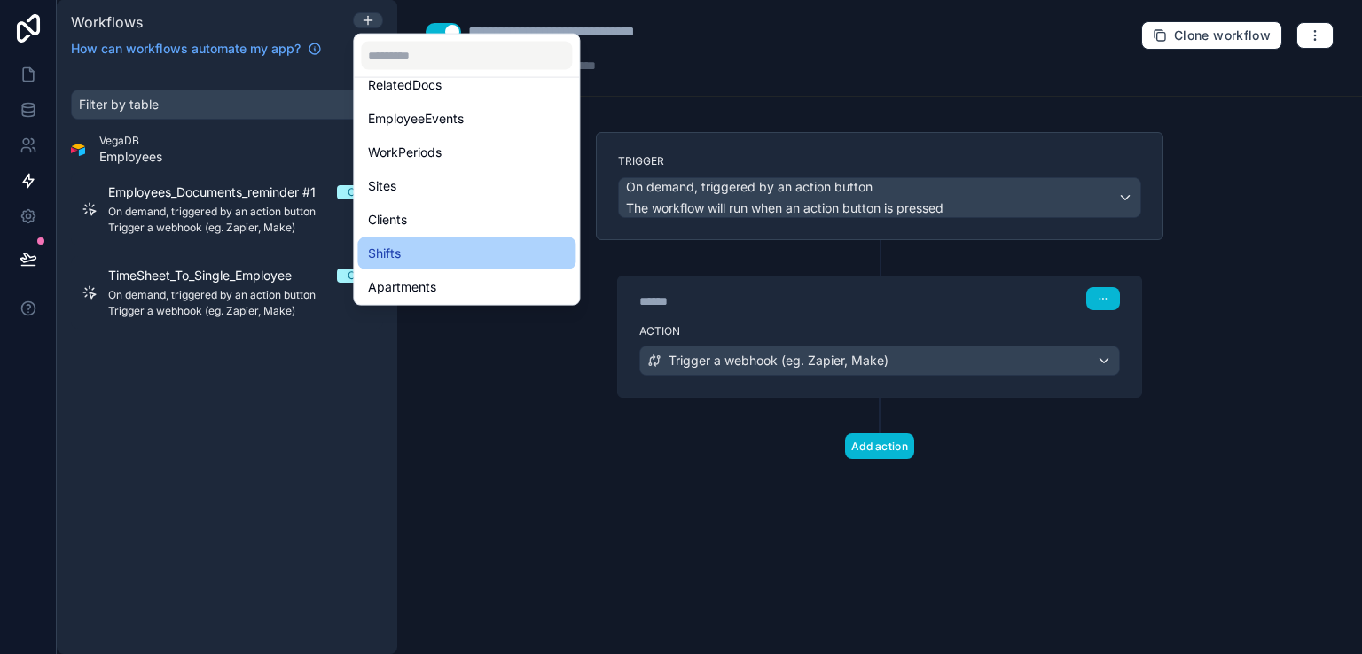
click at [390, 256] on span "Shifts" at bounding box center [384, 253] width 33 height 21
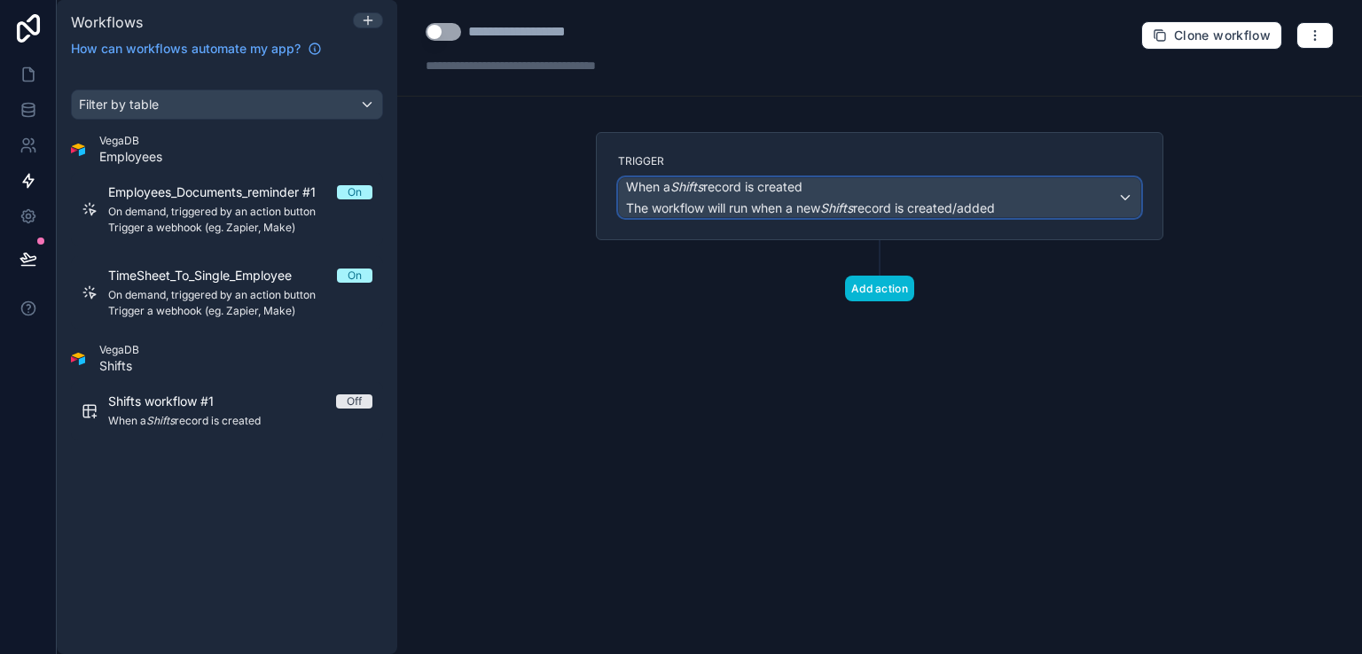
click at [1128, 196] on div "When a Shifts record is created The workflow will run when a new Shifts record …" at bounding box center [879, 197] width 521 height 39
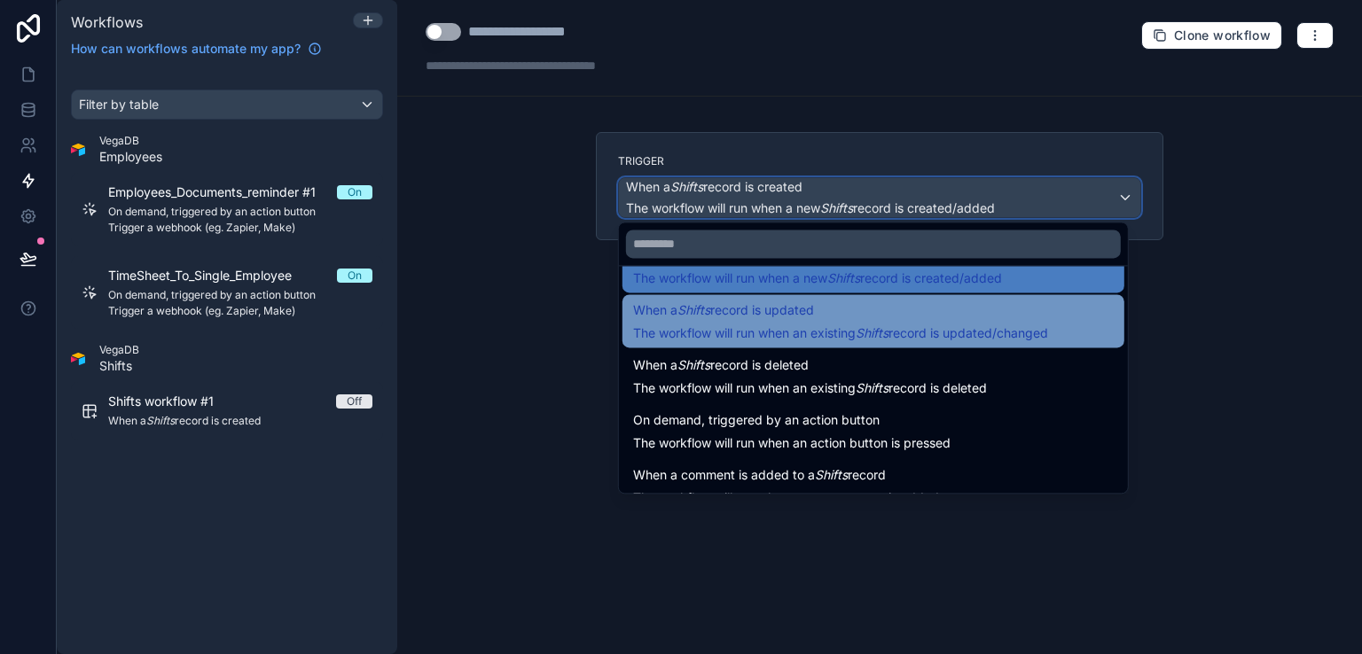
scroll to position [64, 0]
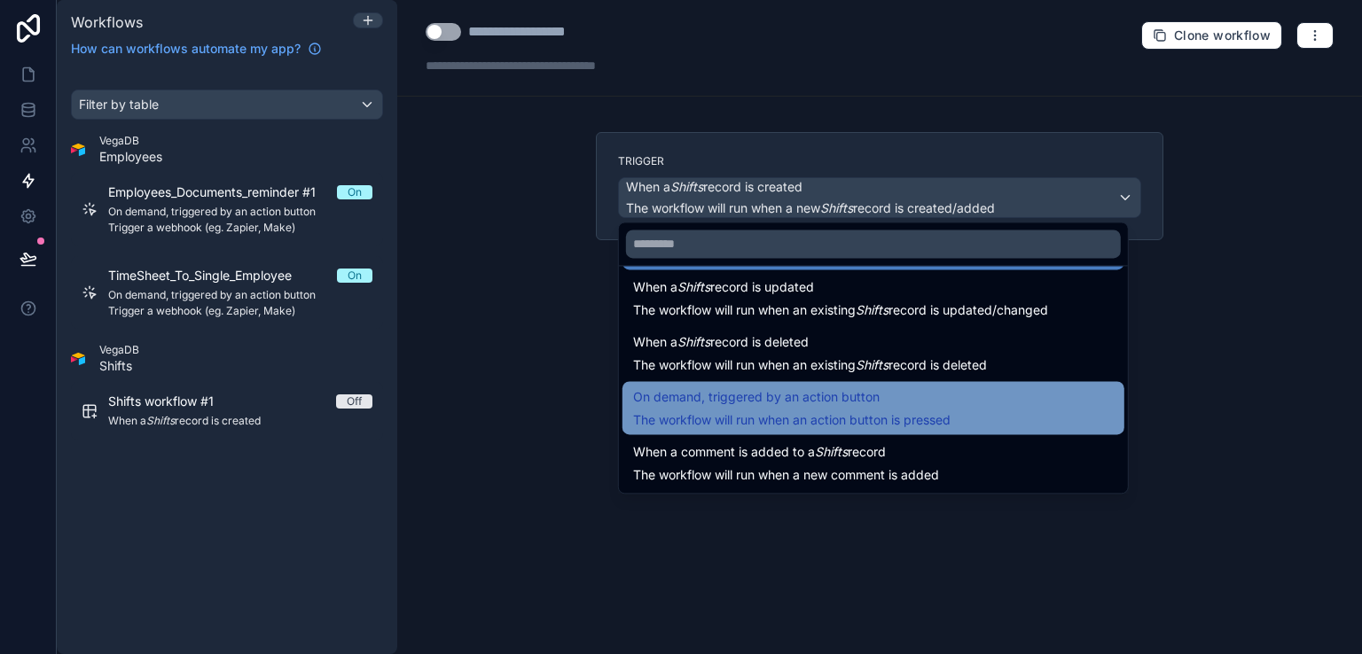
click at [852, 397] on span "On demand, triggered by an action button" at bounding box center [756, 397] width 246 height 21
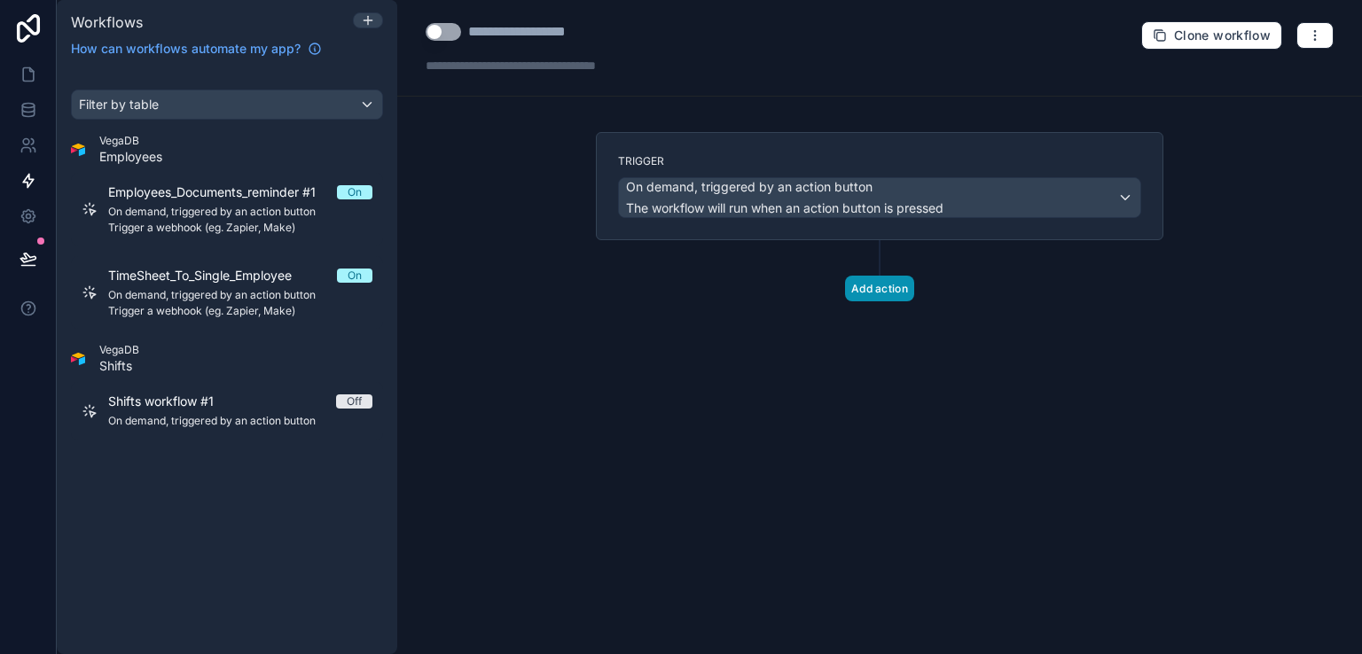
click at [876, 287] on button "Add action" at bounding box center [879, 289] width 69 height 26
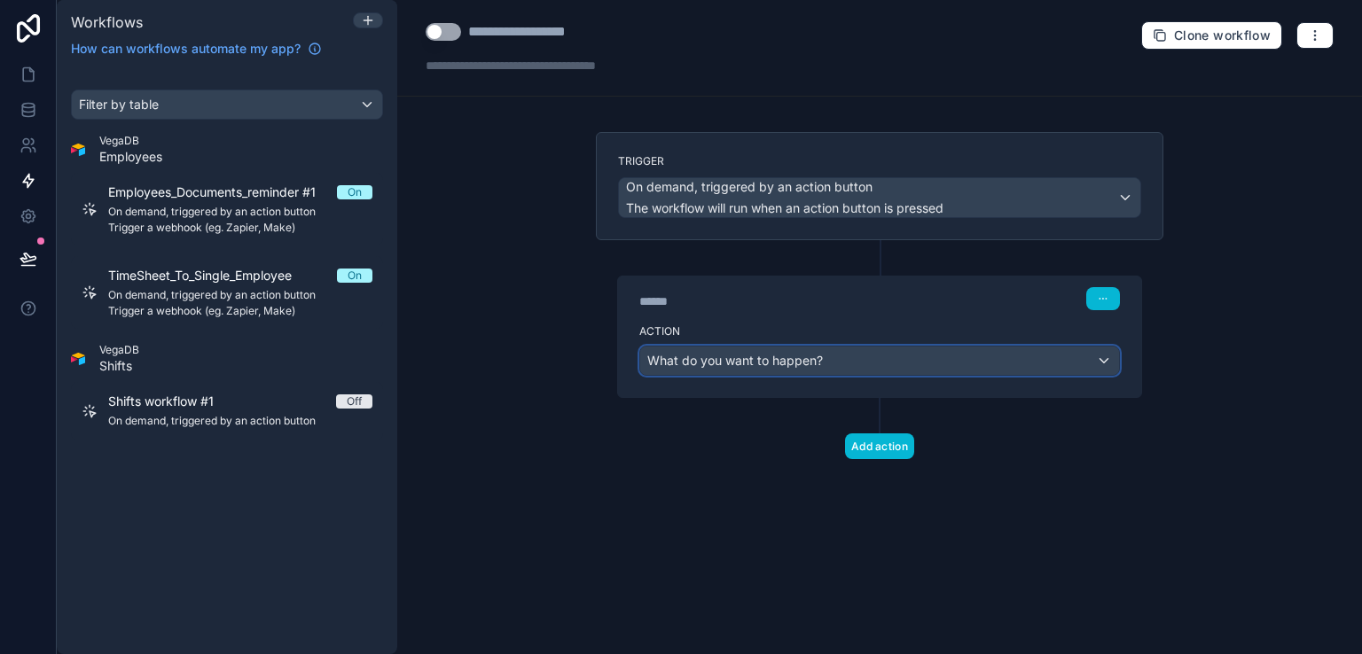
click at [1100, 357] on div "What do you want to happen?" at bounding box center [879, 361] width 479 height 28
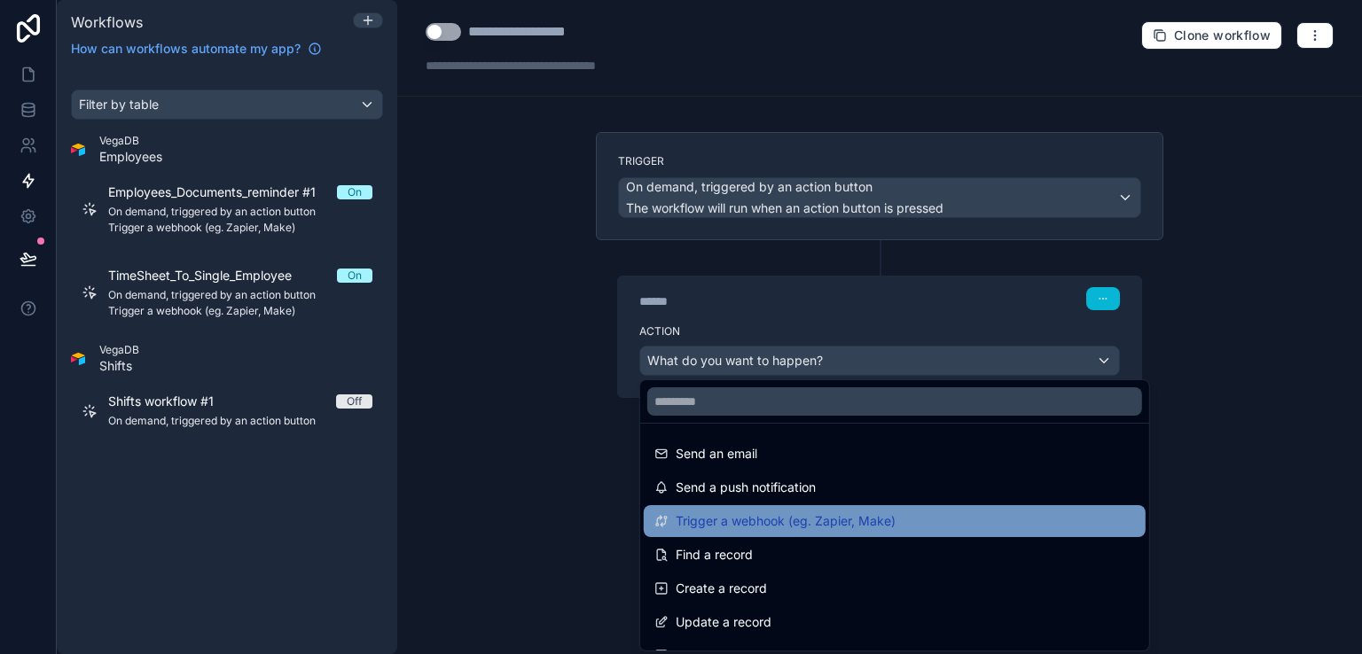
click at [861, 522] on span "Trigger a webhook (eg. Zapier, Make)" at bounding box center [785, 521] width 220 height 21
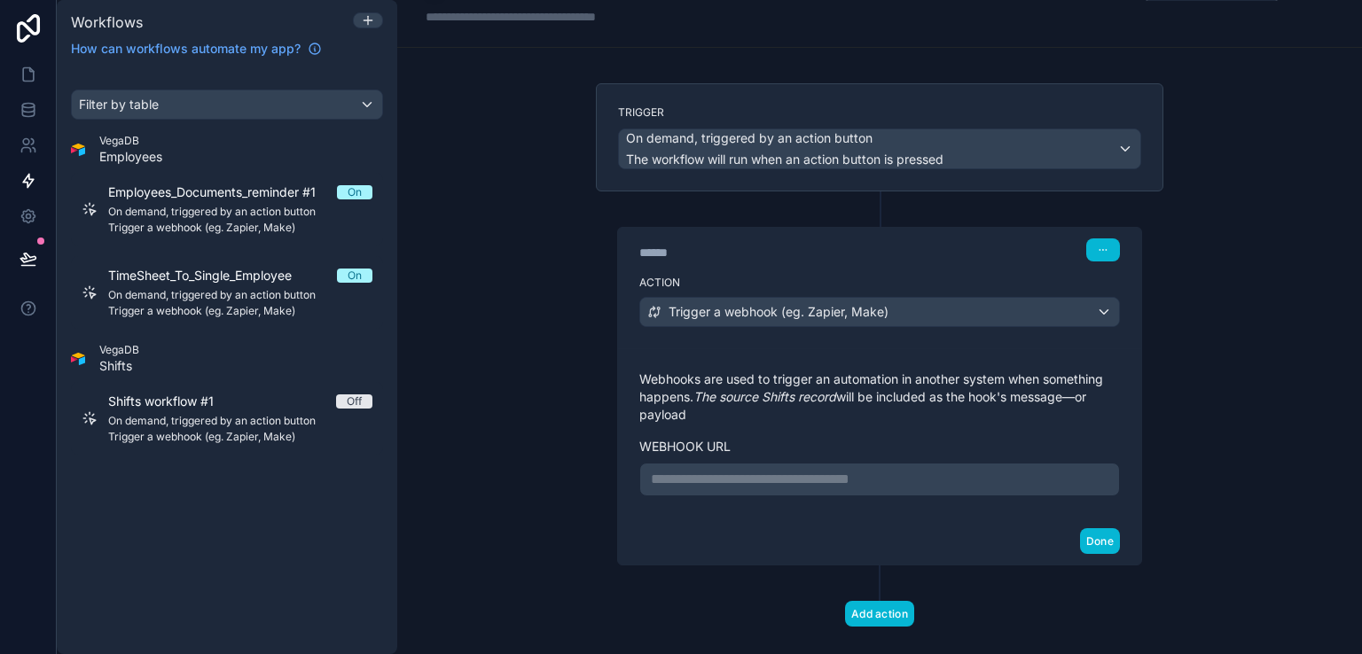
scroll to position [74, 0]
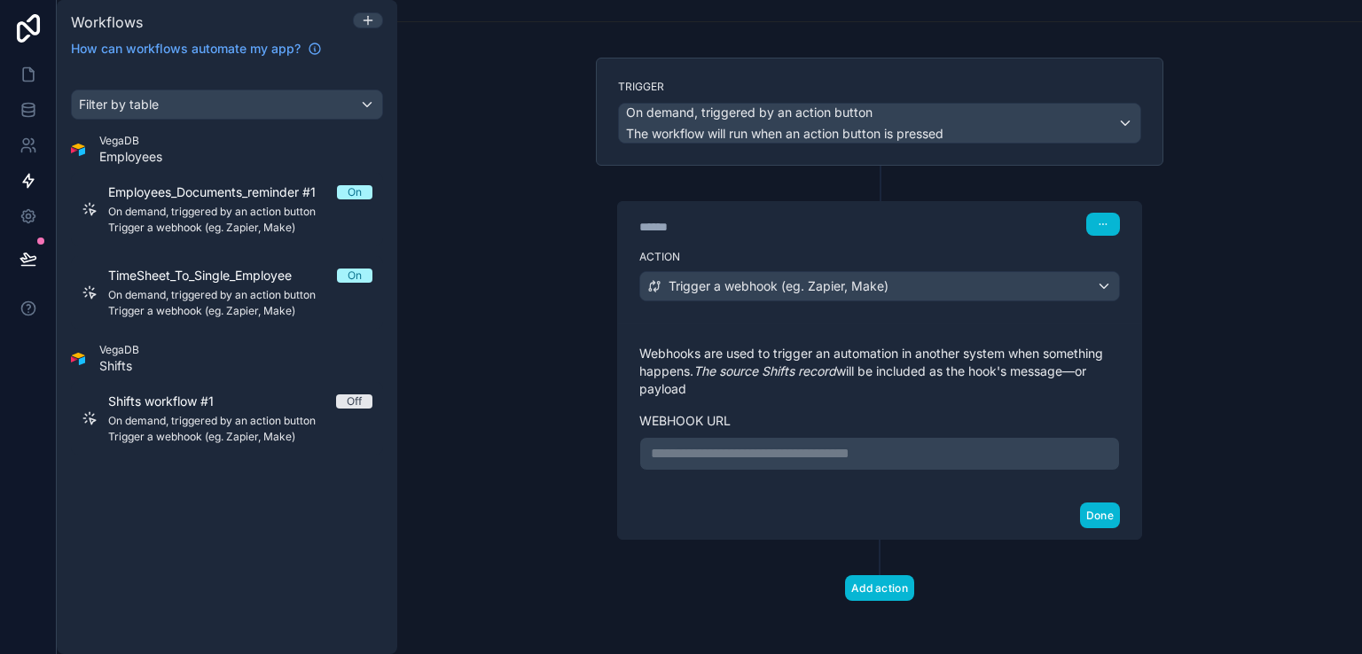
click at [686, 453] on p "**********" at bounding box center [879, 453] width 457 height 21
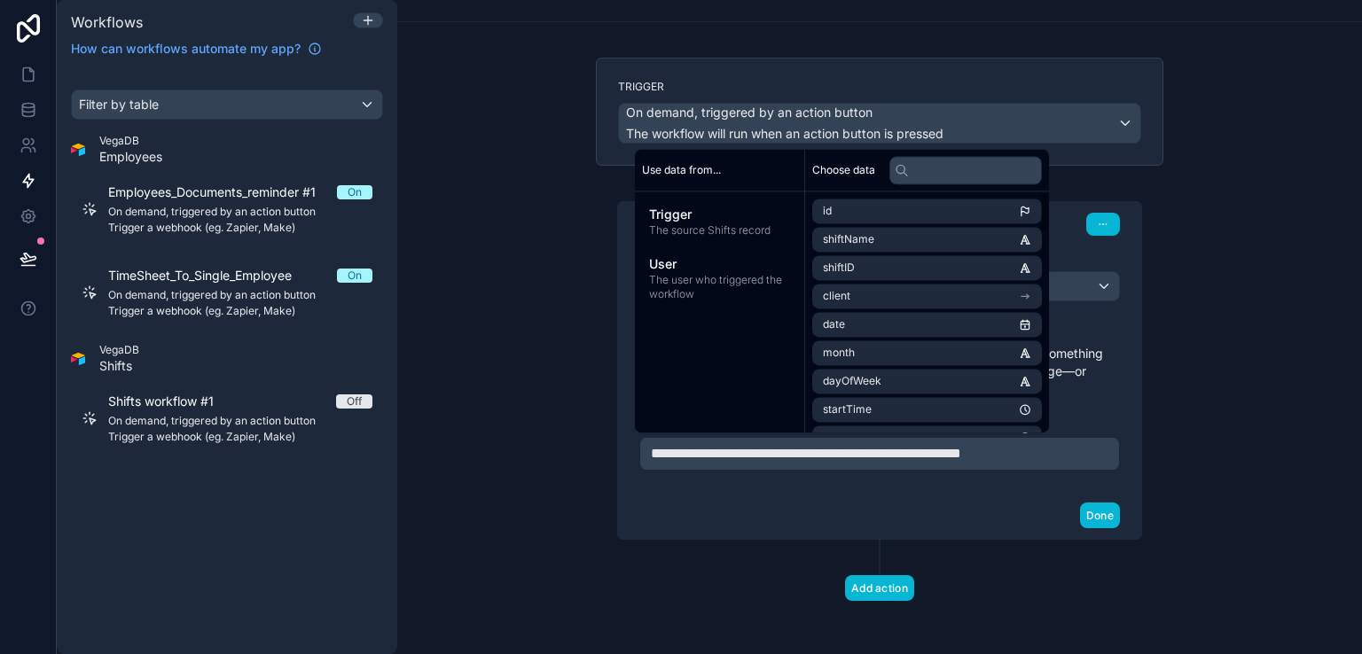
click at [1163, 405] on div "**********" at bounding box center [880, 358] width 596 height 600
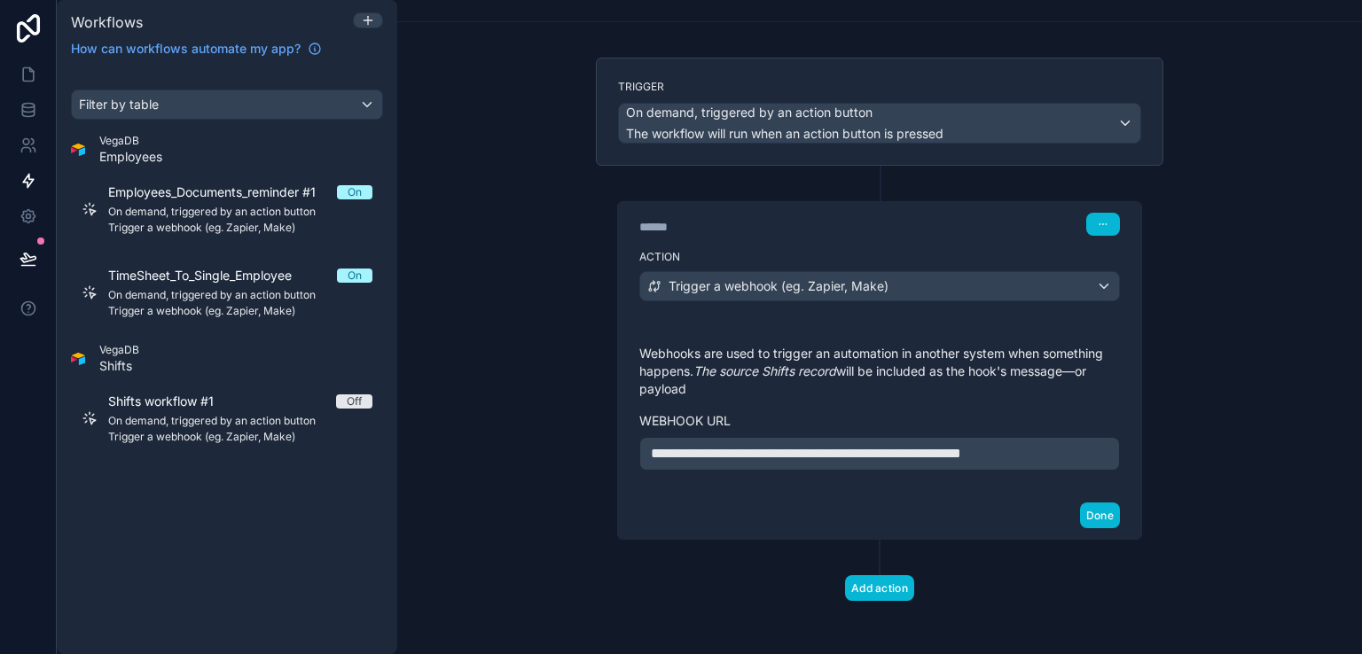
click at [1187, 331] on div "**********" at bounding box center [879, 327] width 964 height 654
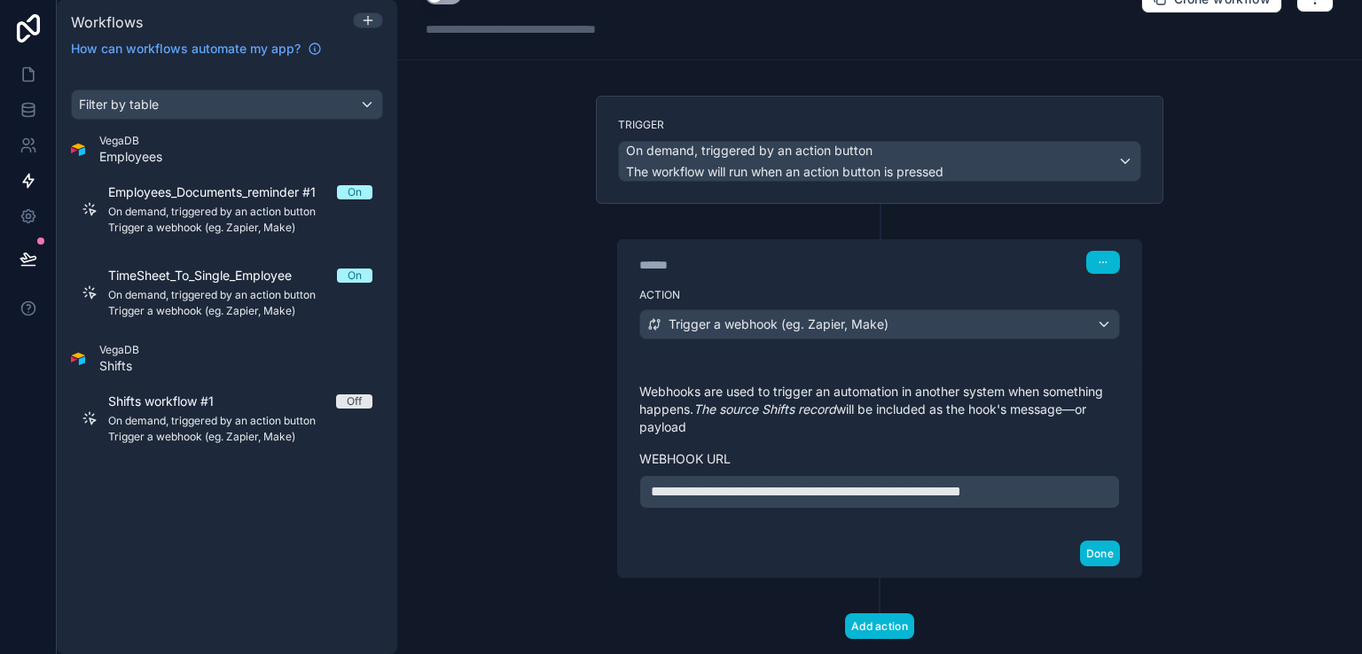
scroll to position [0, 0]
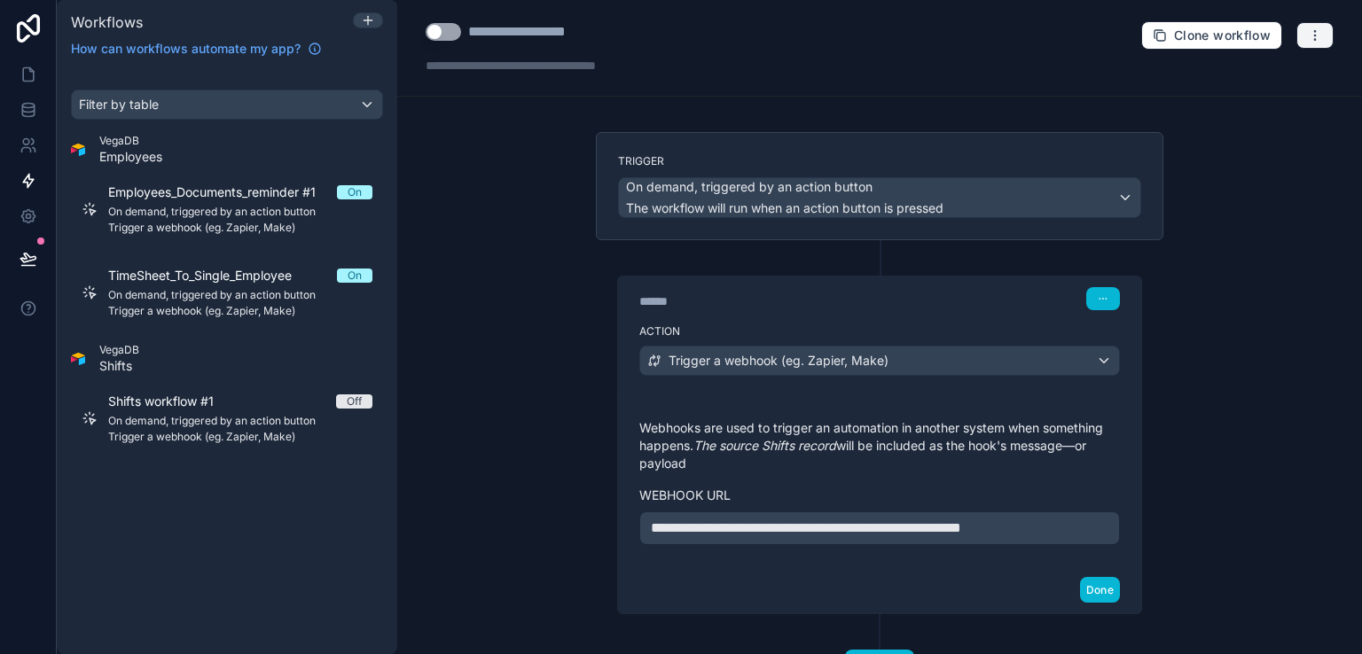
click at [1308, 36] on icon "button" at bounding box center [1315, 35] width 14 height 14
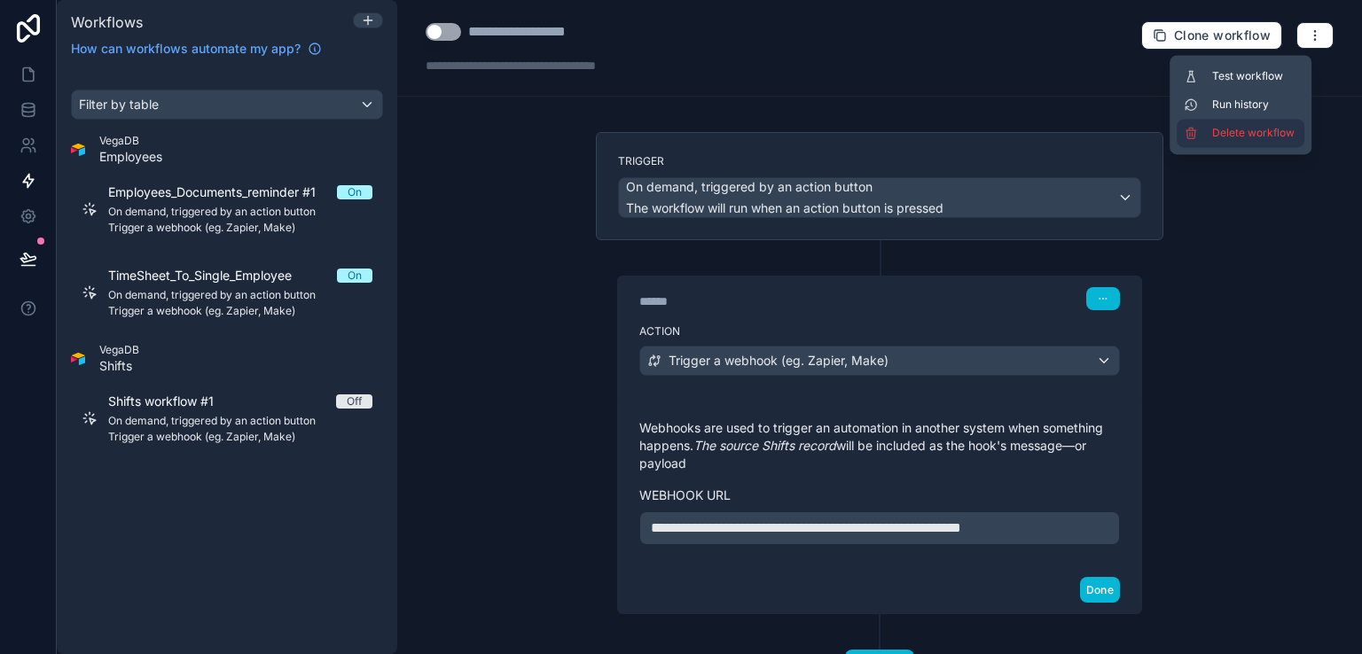
click at [1266, 128] on span "Delete workflow" at bounding box center [1254, 133] width 85 height 14
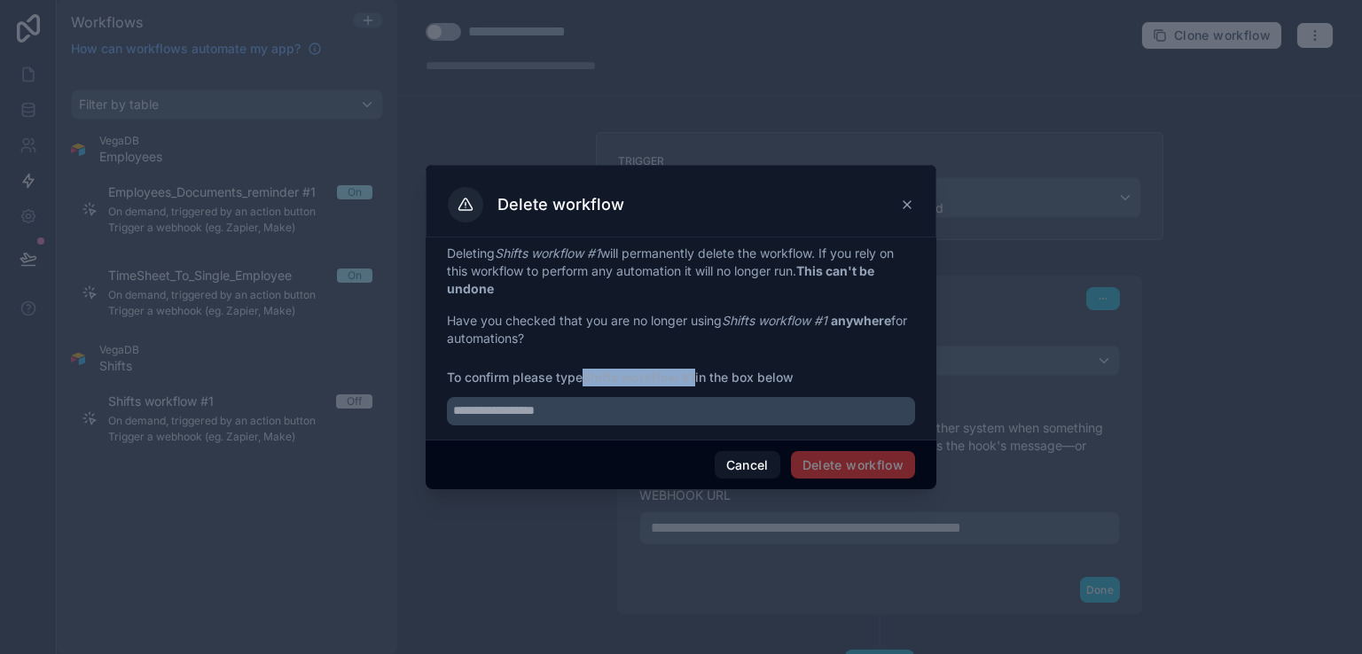
drag, startPoint x: 696, startPoint y: 377, endPoint x: 587, endPoint y: 379, distance: 109.1
click at [587, 379] on strong "Shifts workflow #1" at bounding box center [638, 377] width 113 height 15
copy strong "Shifts workflow #1"
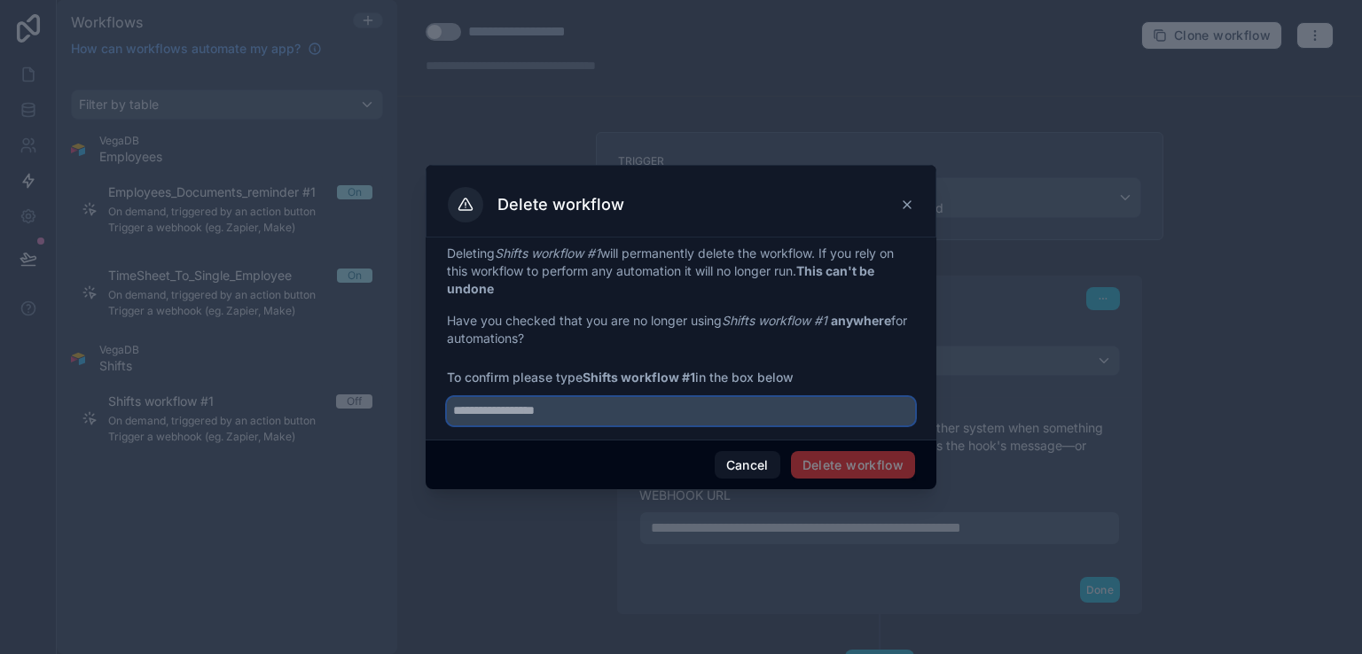
click at [568, 415] on input "text" at bounding box center [681, 411] width 468 height 28
paste input "**********"
type input "**********"
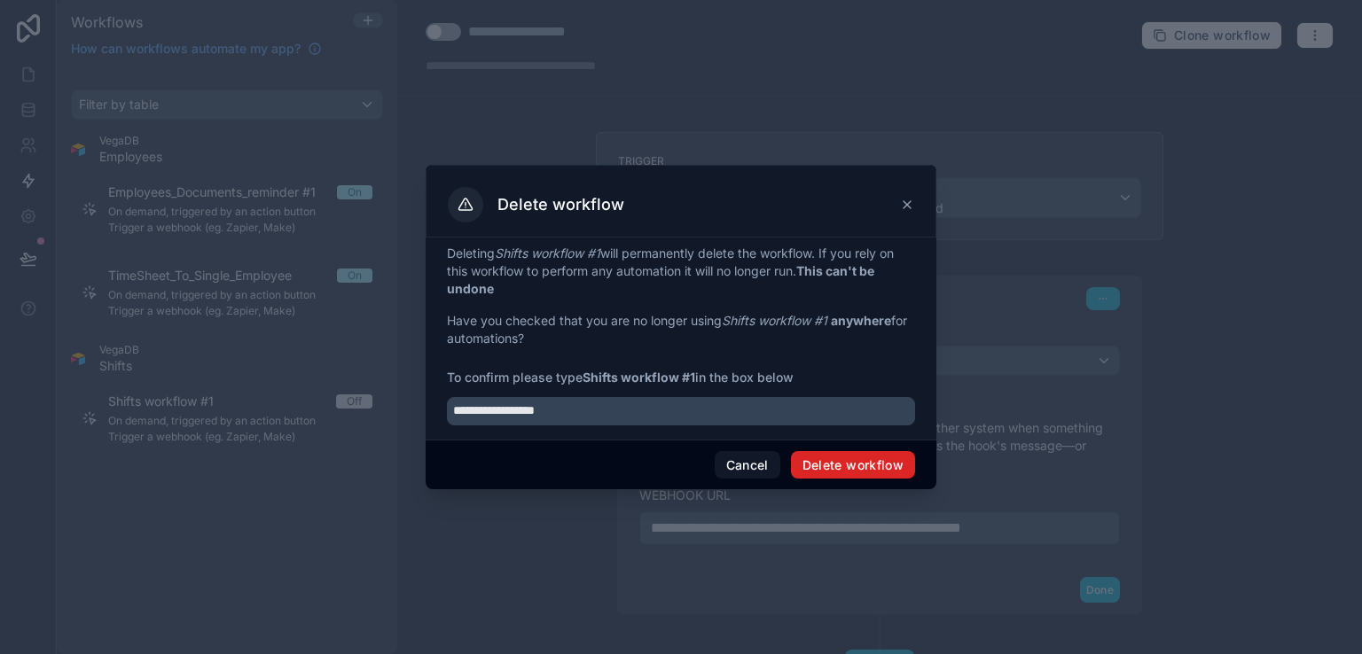
click at [851, 468] on button "Delete workflow" at bounding box center [853, 465] width 124 height 28
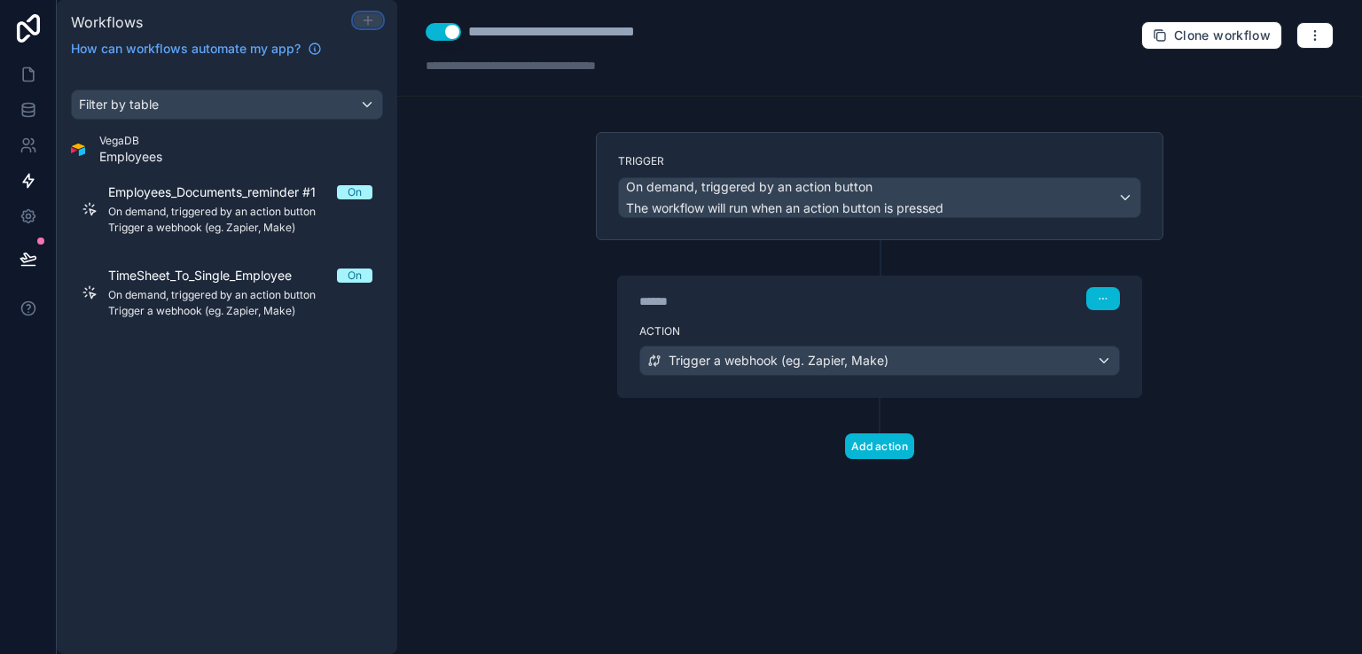
click at [367, 22] on icon at bounding box center [368, 20] width 14 height 14
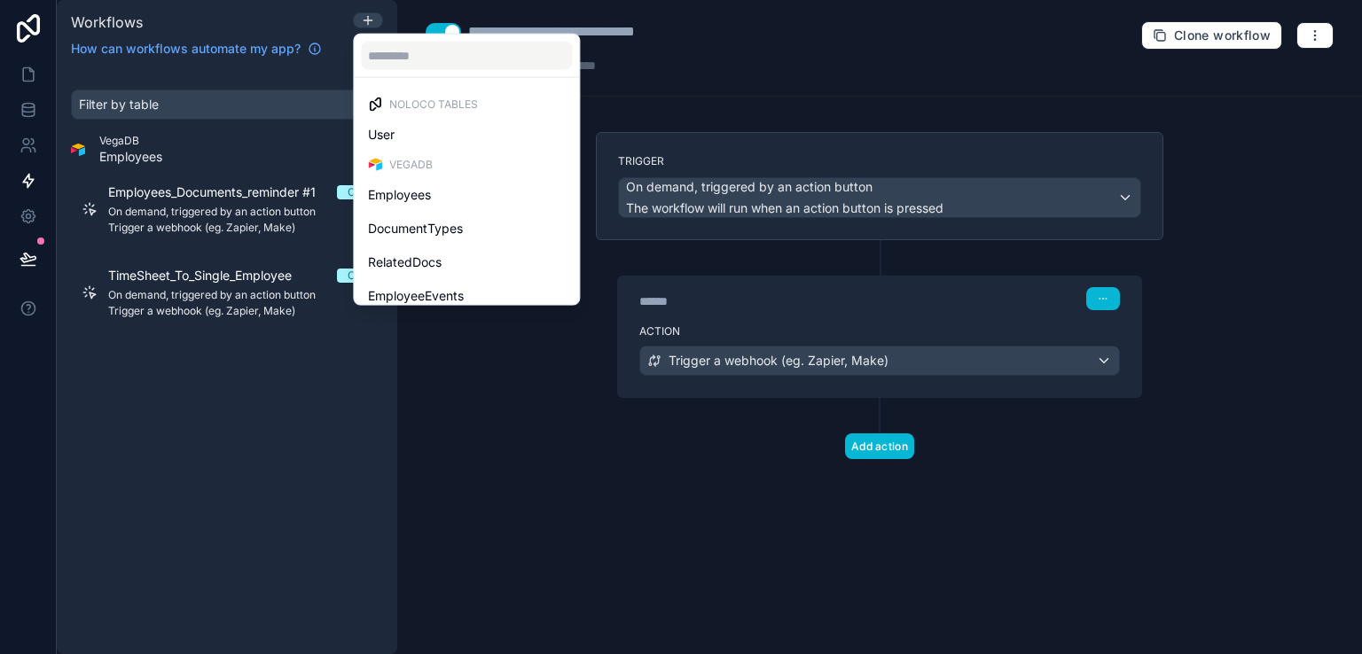
click at [478, 373] on div at bounding box center [681, 327] width 1362 height 654
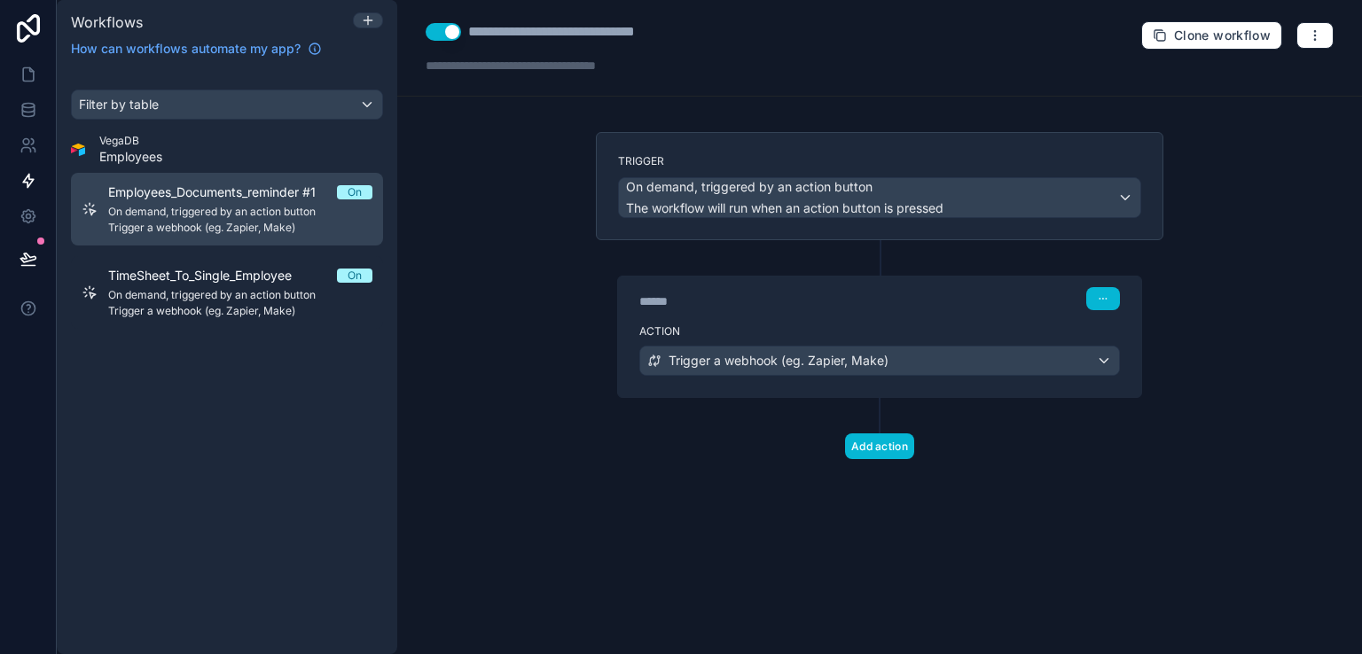
click at [229, 211] on span "On demand, triggered by an action button" at bounding box center [240, 212] width 264 height 14
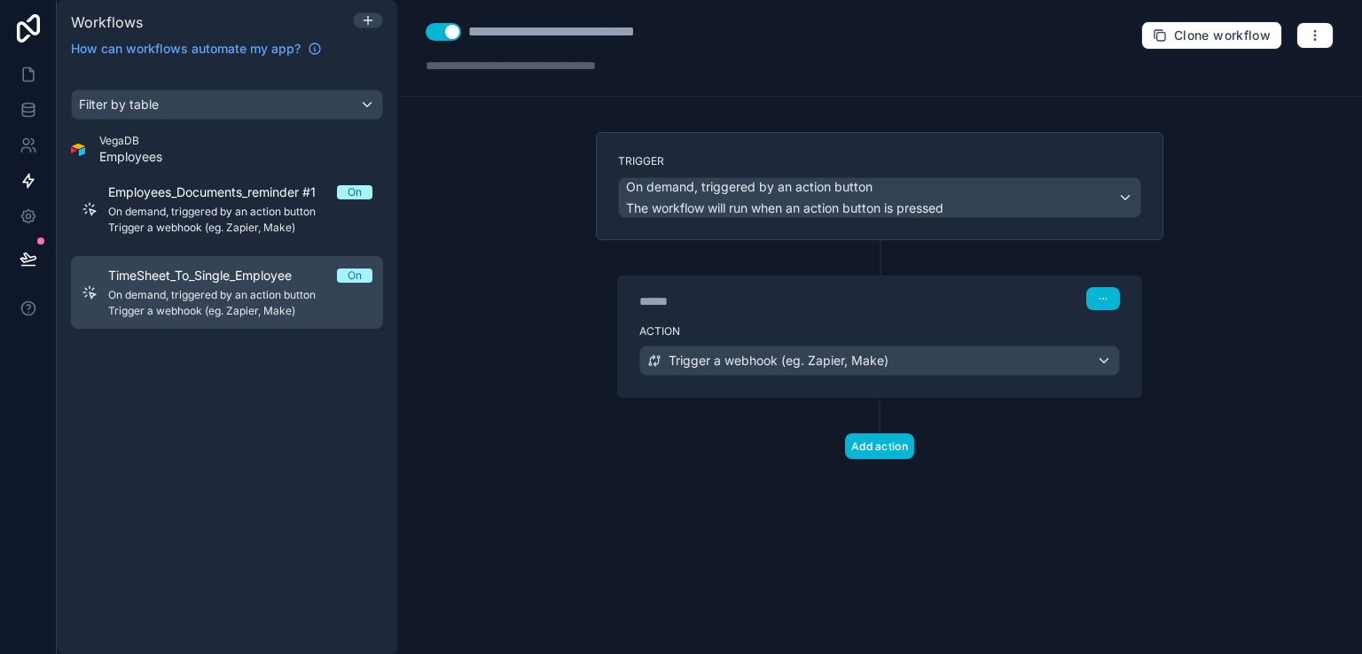
click at [204, 292] on span "On demand, triggered by an action button" at bounding box center [240, 295] width 264 height 14
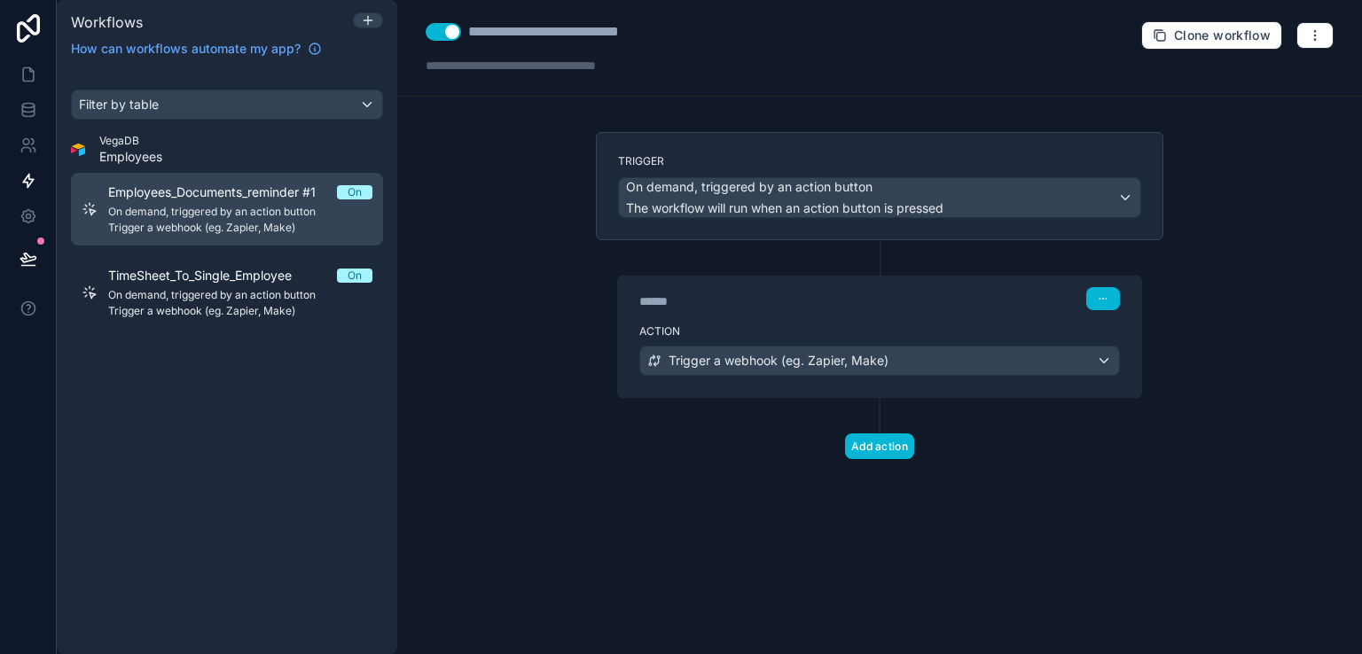
click at [204, 213] on span "On demand, triggered by an action button" at bounding box center [240, 212] width 264 height 14
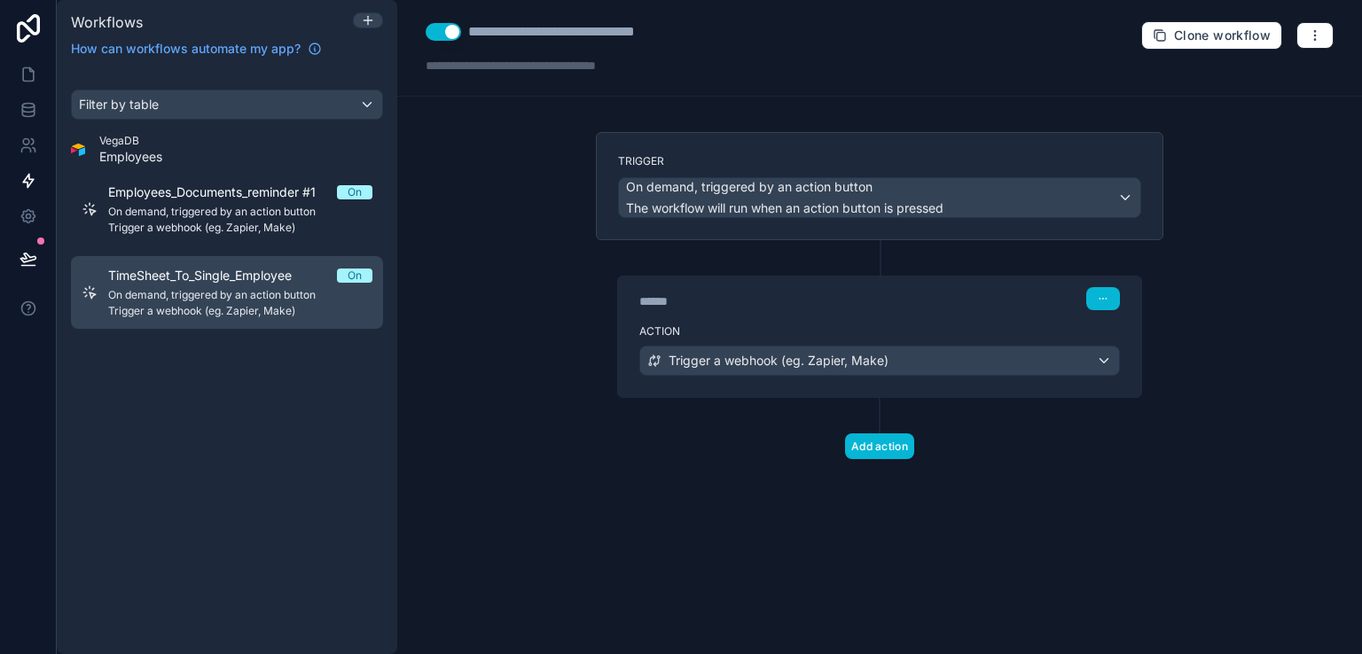
click at [195, 306] on span "Trigger a webhook (eg. Zapier, Make)" at bounding box center [240, 311] width 264 height 14
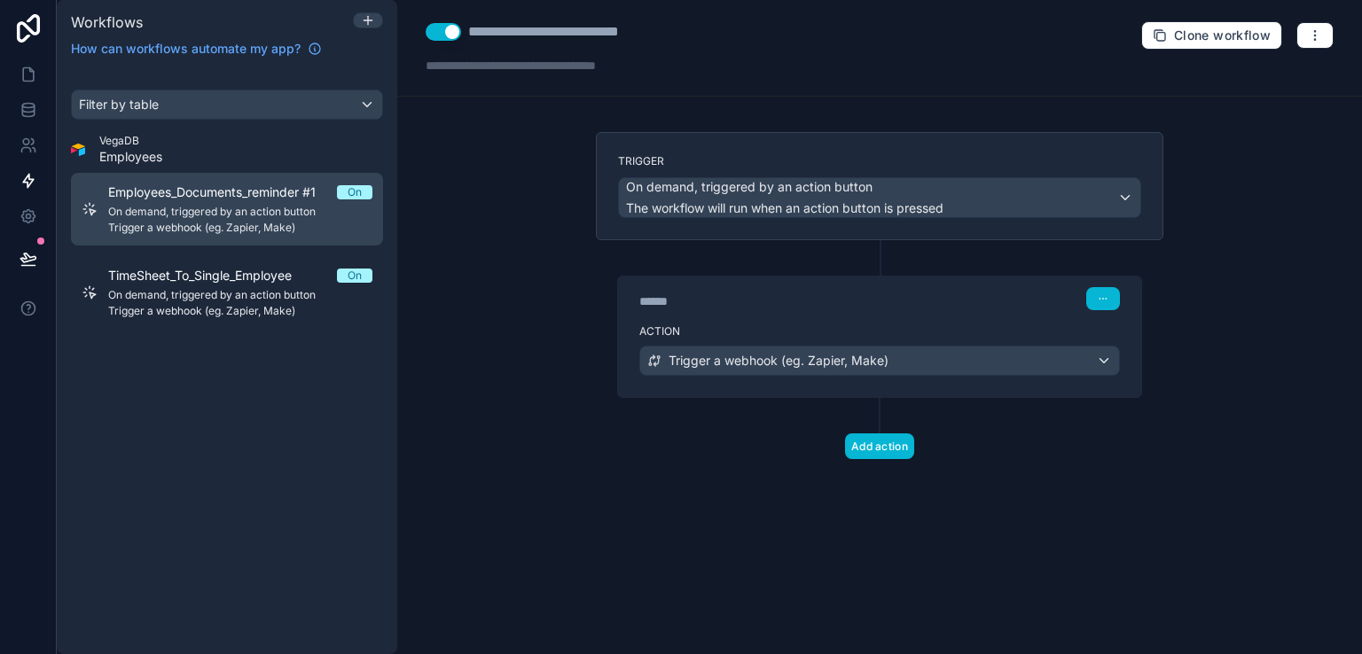
click at [216, 207] on span "On demand, triggered by an action button" at bounding box center [240, 212] width 264 height 14
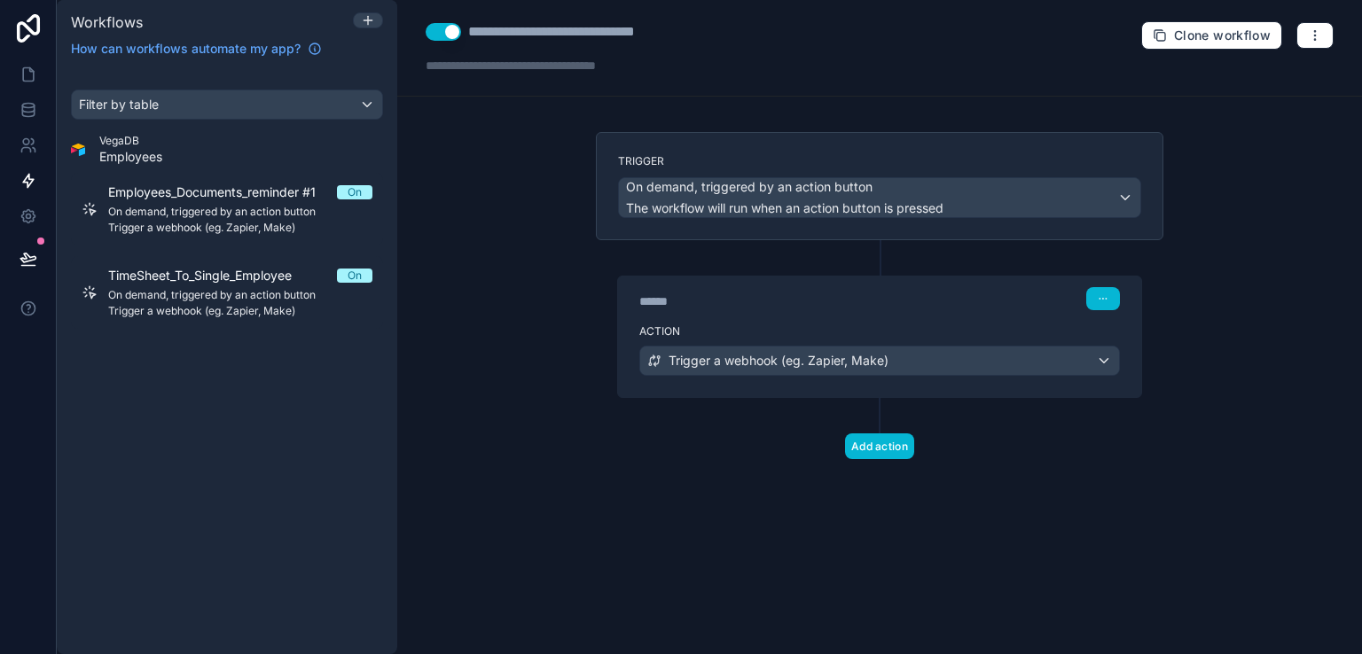
click at [1185, 354] on div "**********" at bounding box center [879, 327] width 964 height 654
click at [30, 72] on icon at bounding box center [29, 75] width 18 height 18
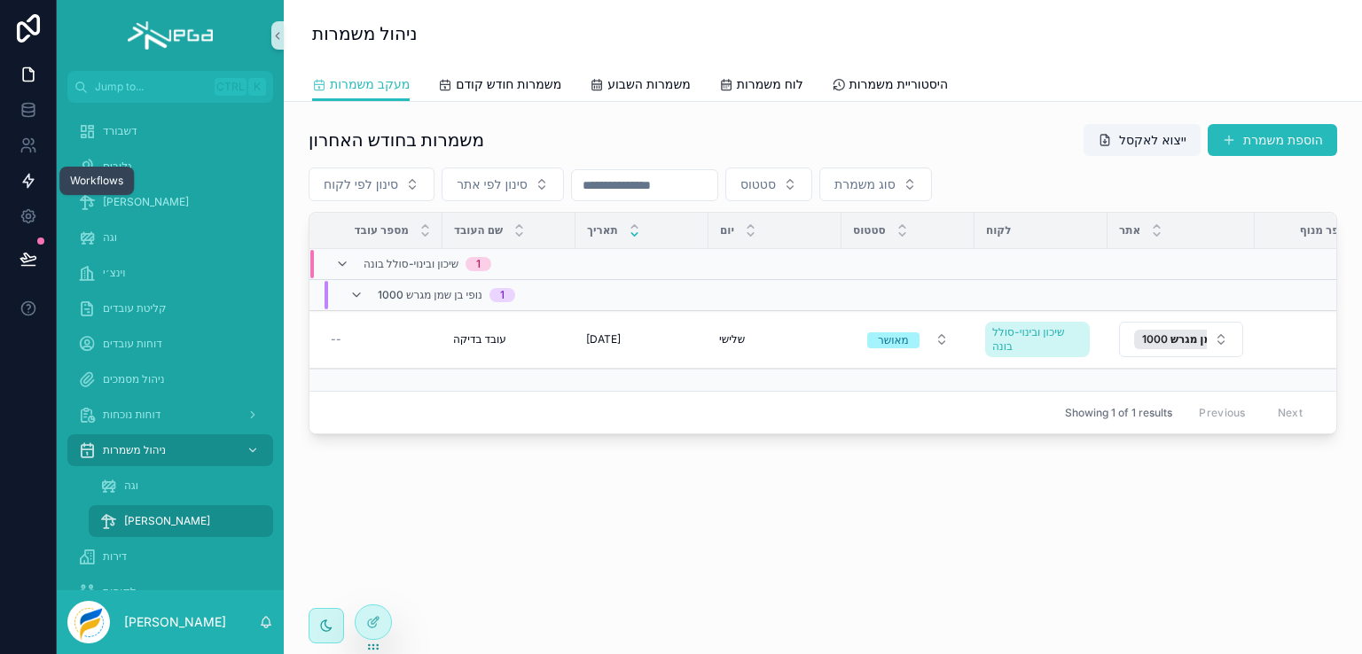
click at [25, 180] on icon at bounding box center [28, 181] width 11 height 13
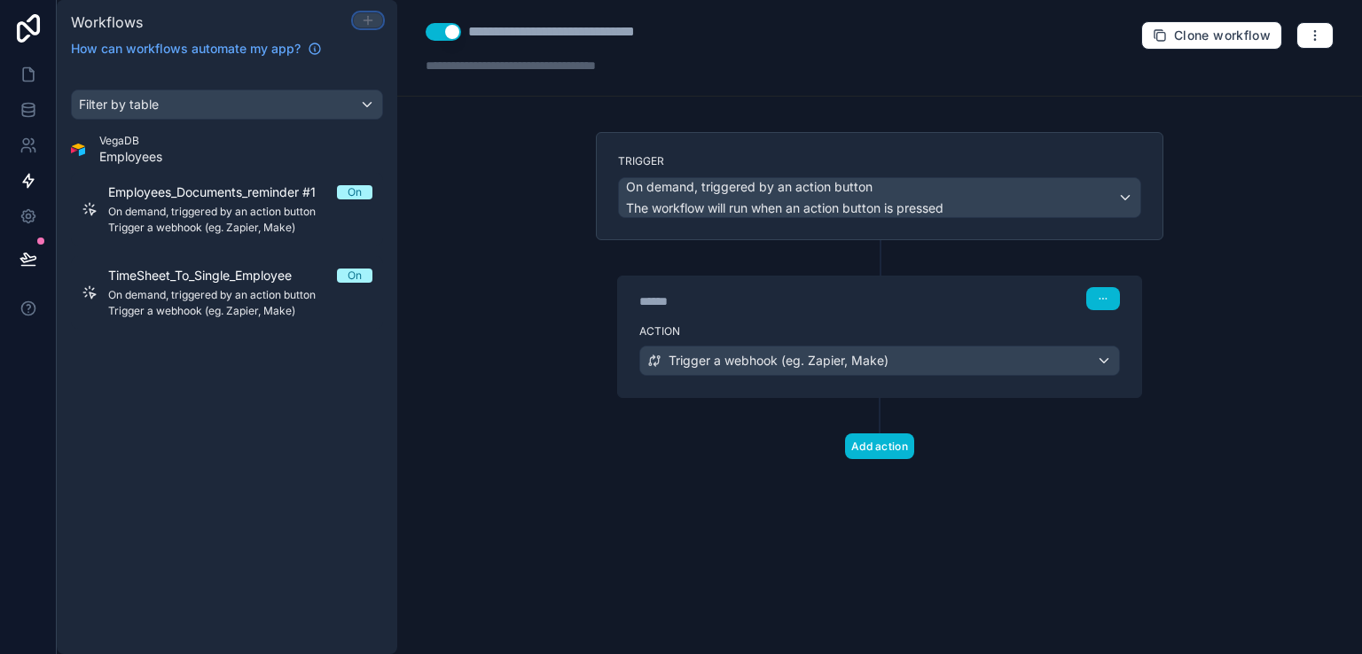
click at [363, 22] on icon at bounding box center [368, 20] width 14 height 14
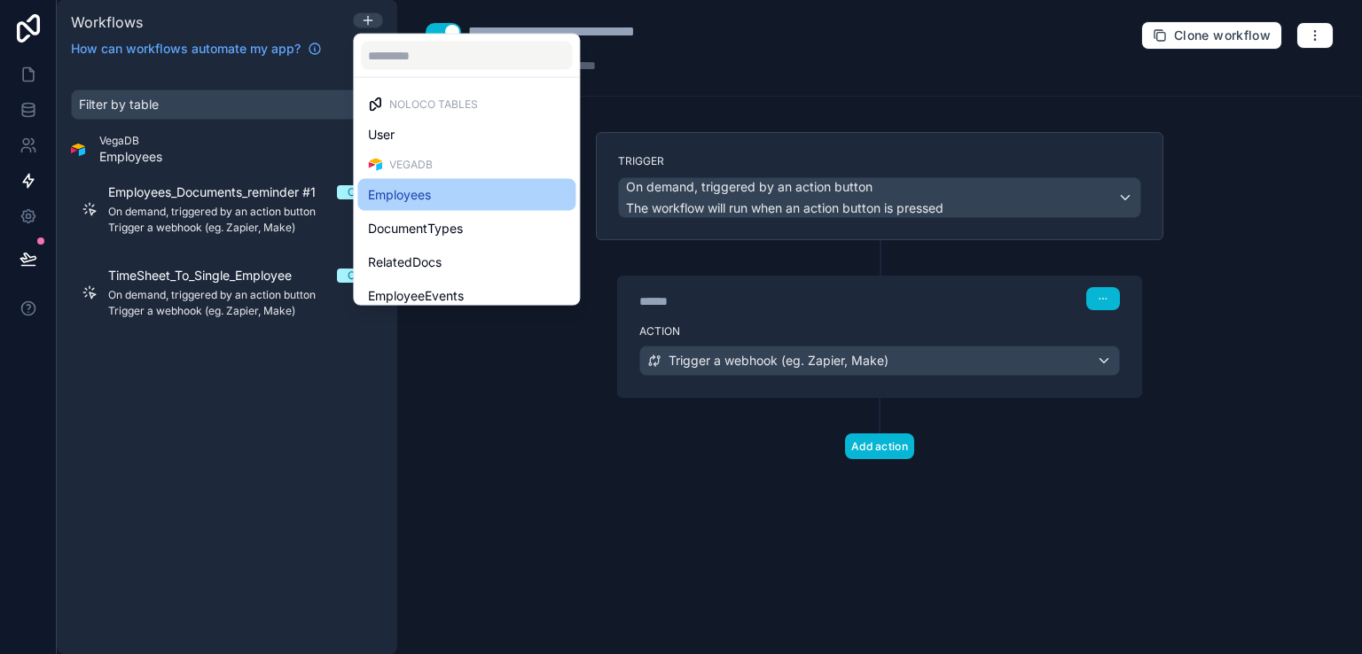
click at [394, 194] on span "Employees" at bounding box center [399, 194] width 63 height 21
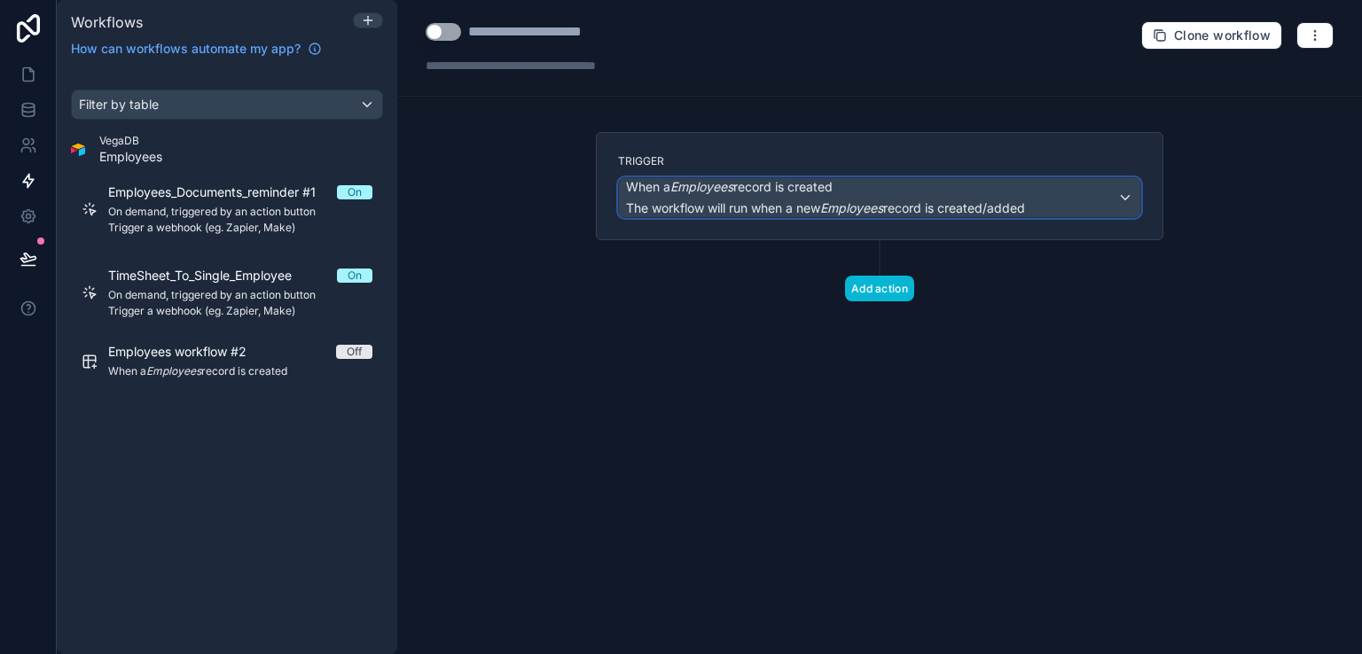
click at [1124, 196] on div "When a Employees record is created The workflow will run when a new Employees r…" at bounding box center [879, 197] width 521 height 39
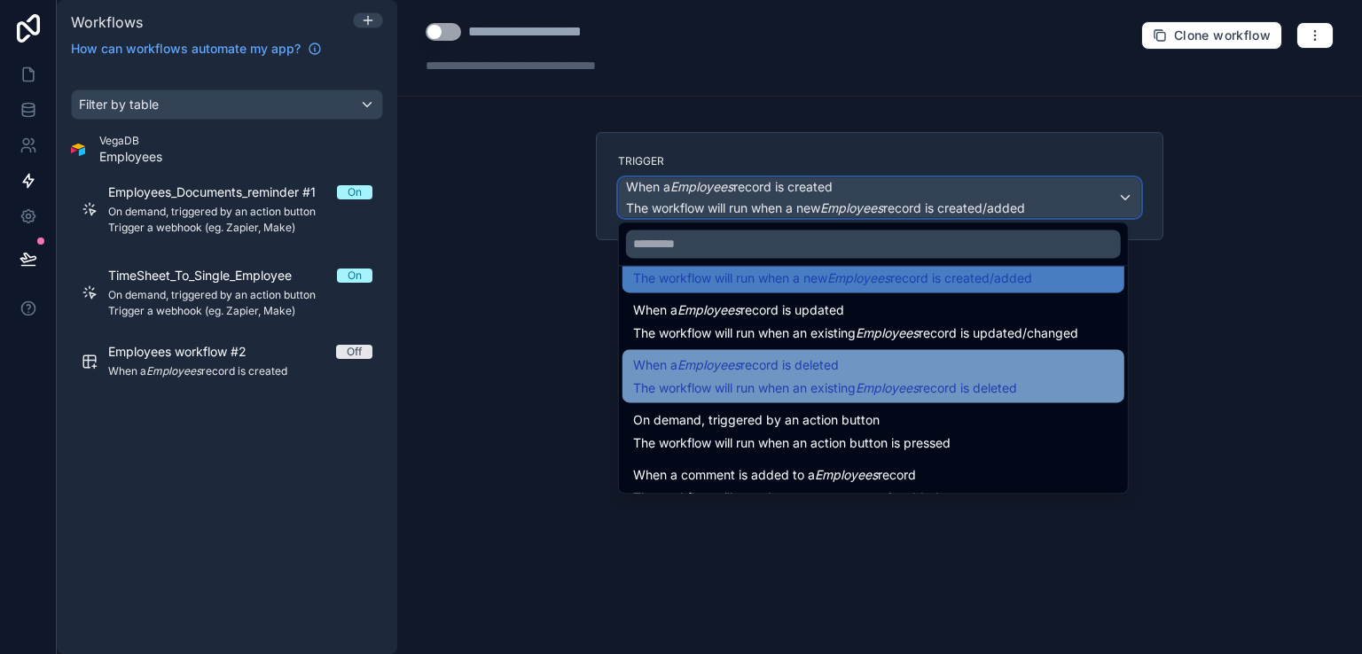
scroll to position [64, 0]
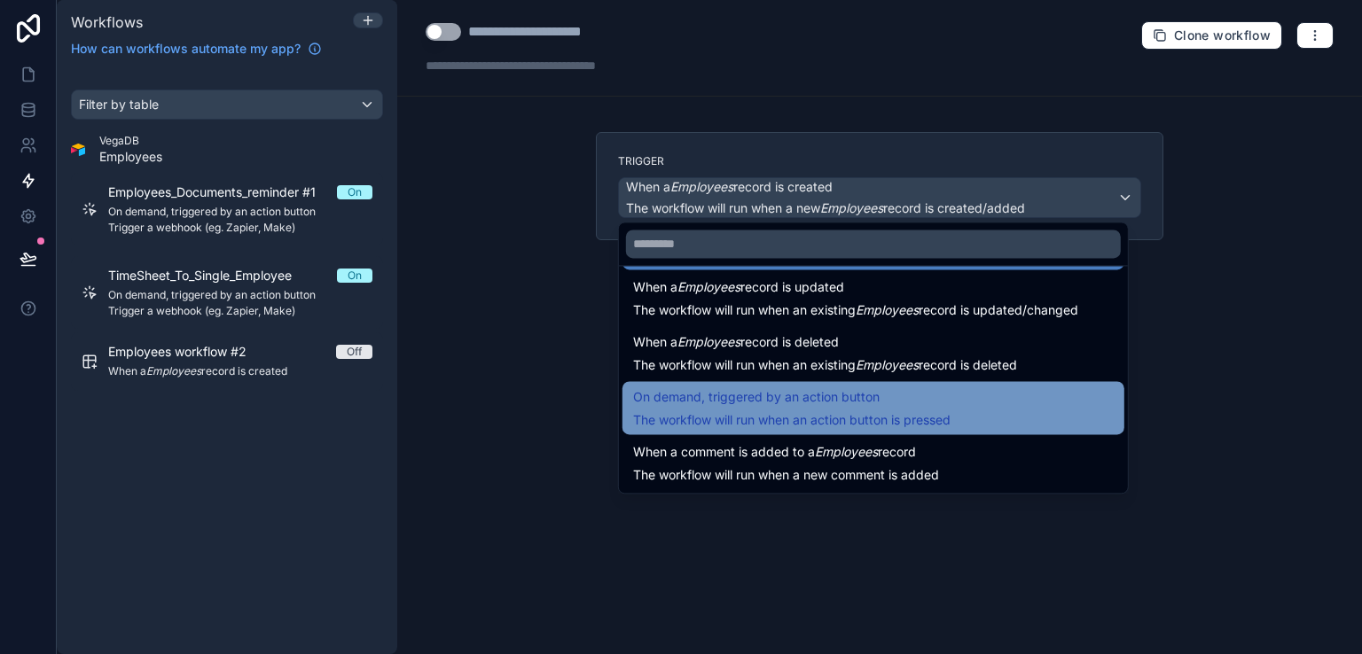
click at [824, 409] on div "On demand, triggered by an action button The workflow will run when an action b…" at bounding box center [791, 408] width 317 height 43
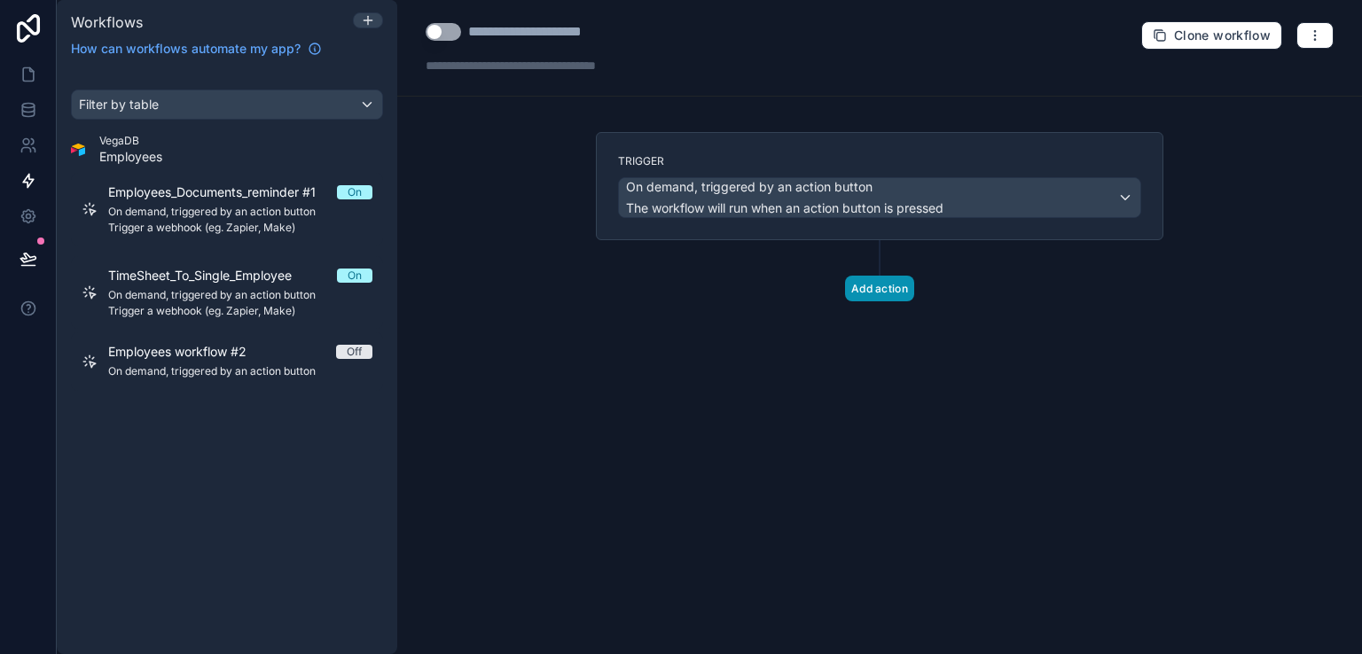
click at [871, 287] on button "Add action" at bounding box center [879, 289] width 69 height 26
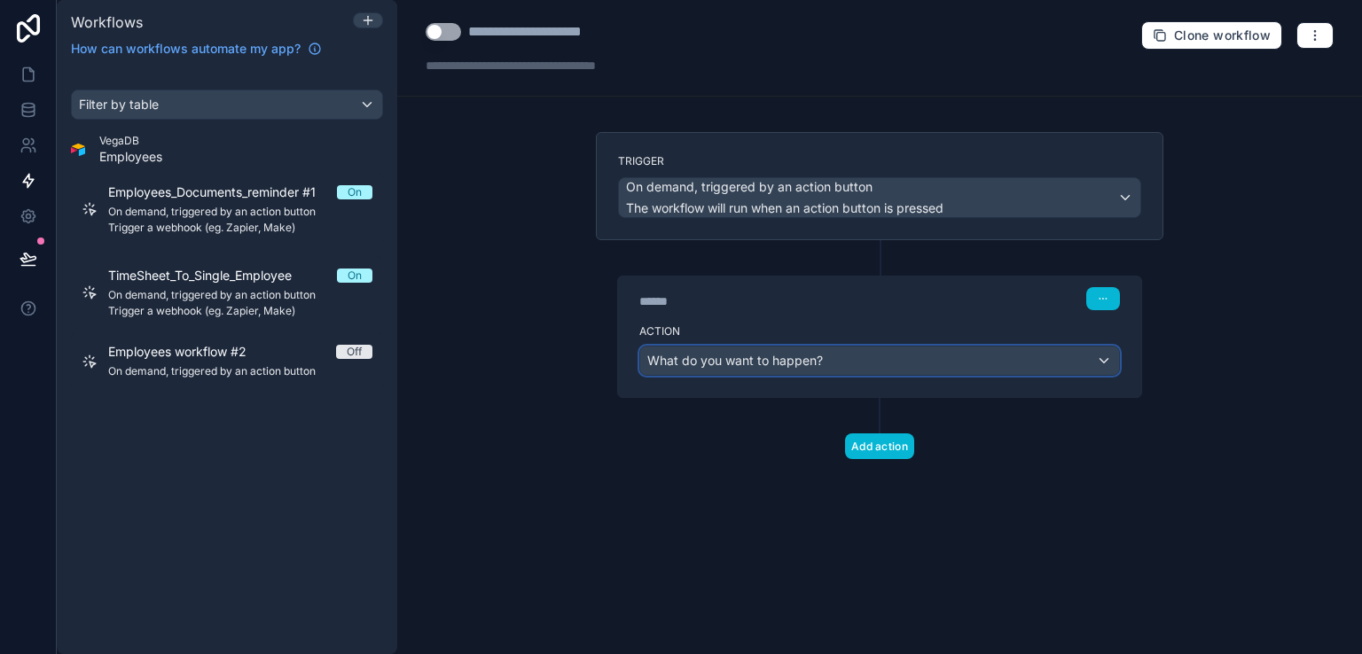
click at [947, 352] on div "What do you want to happen?" at bounding box center [879, 361] width 479 height 28
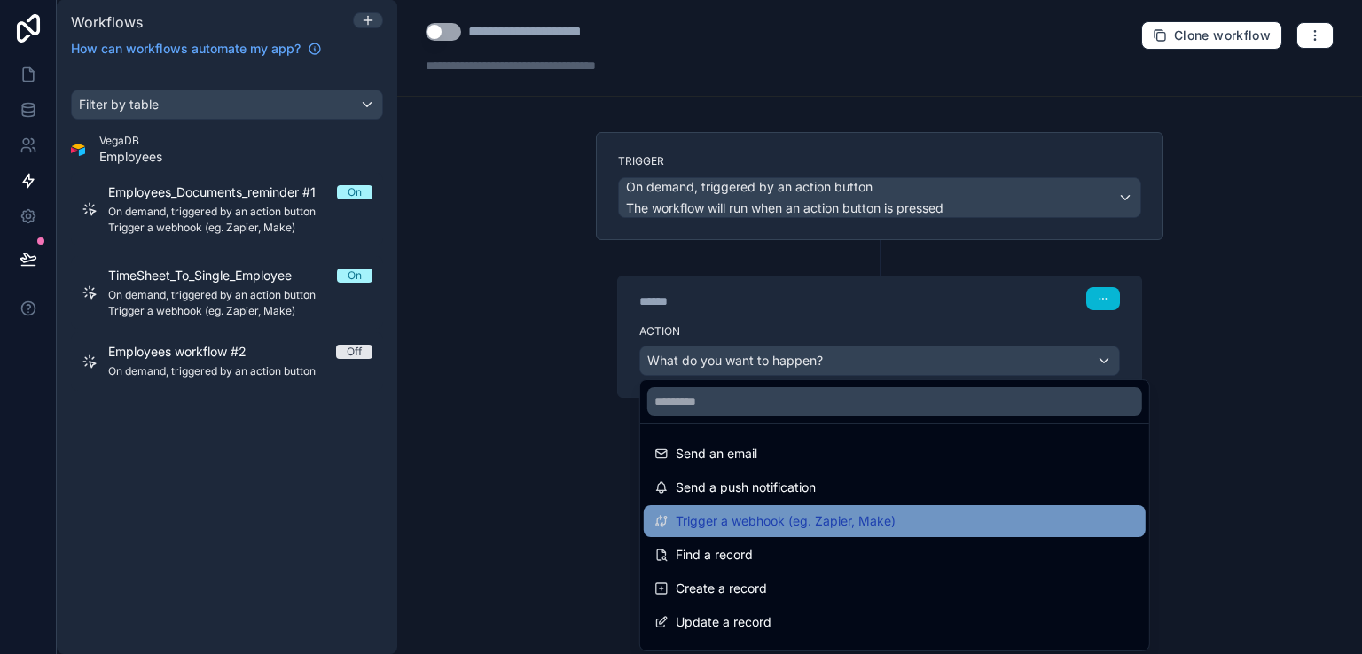
click at [897, 513] on div "Trigger a webhook (eg. Zapier, Make)" at bounding box center [894, 521] width 480 height 21
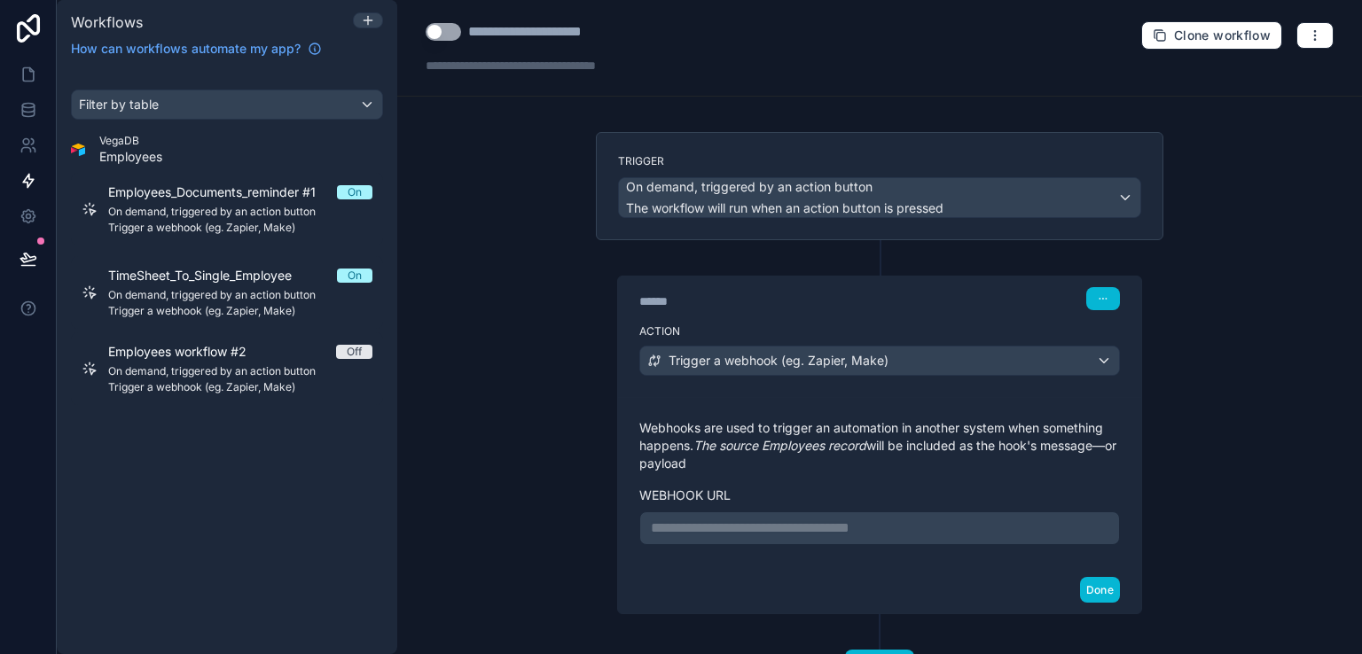
click at [855, 526] on p "**********" at bounding box center [879, 528] width 457 height 21
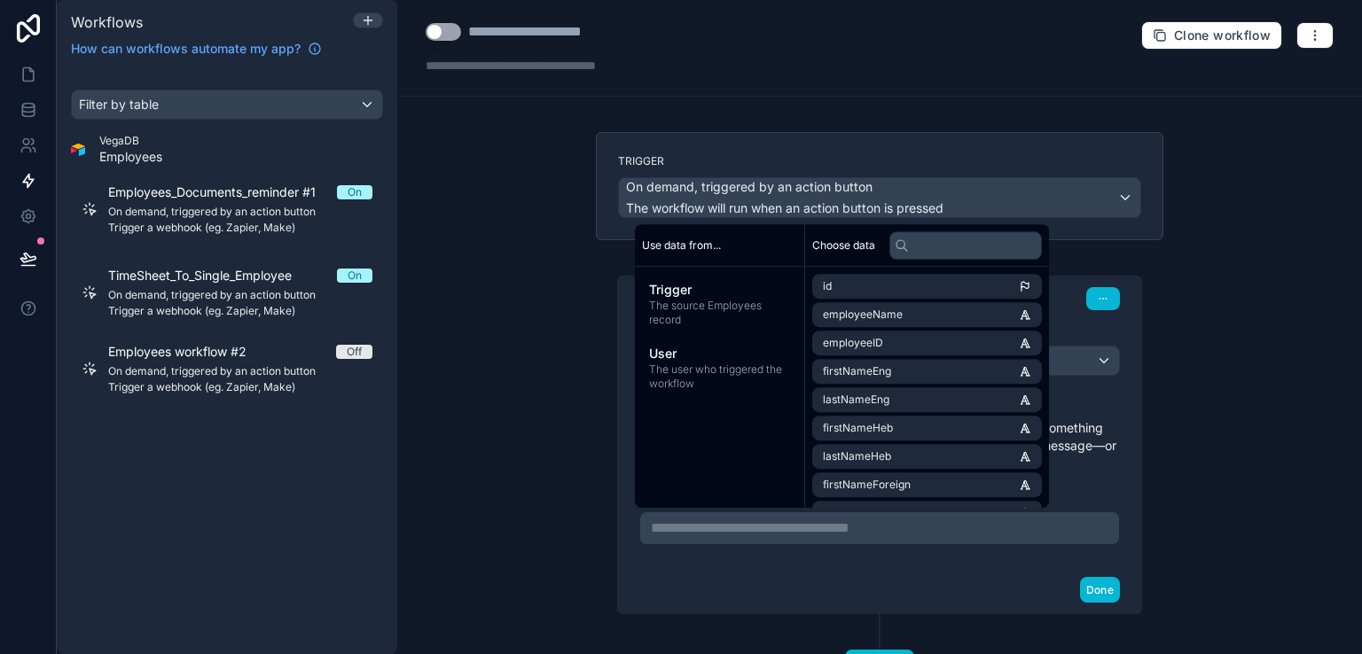
click at [707, 526] on p "**********" at bounding box center [879, 528] width 457 height 21
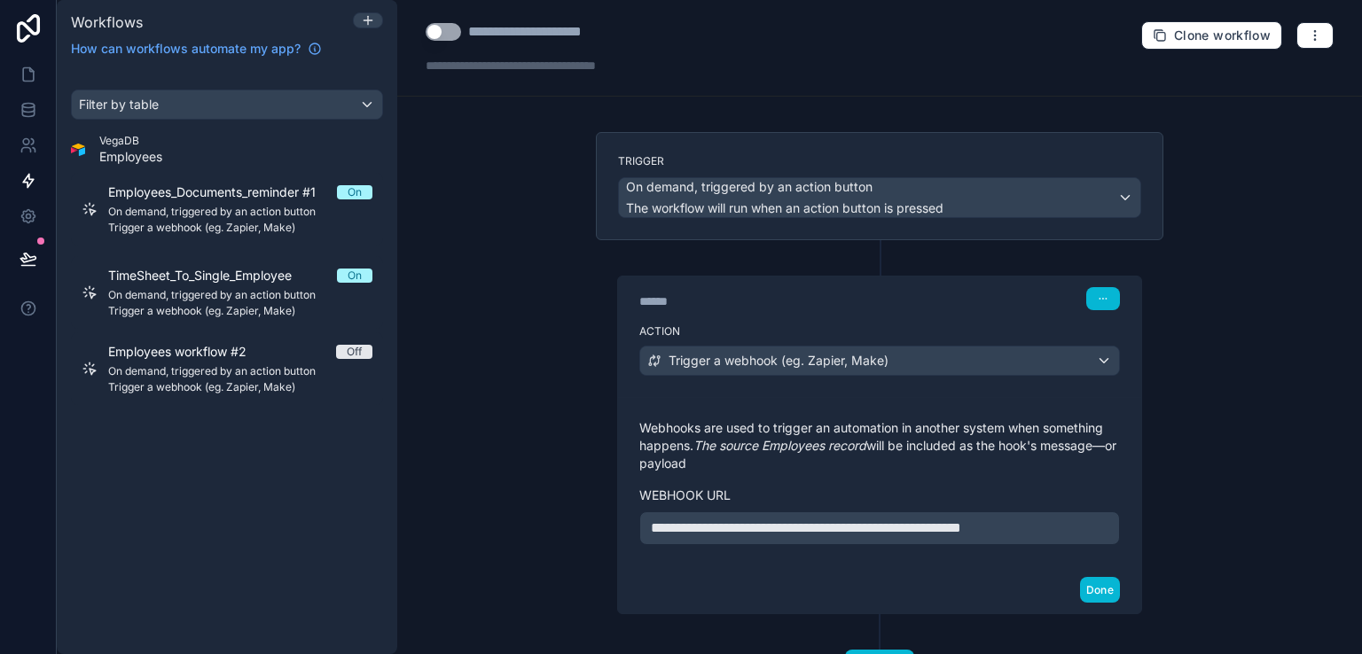
click at [1178, 535] on div "**********" at bounding box center [879, 327] width 964 height 654
click at [1094, 603] on button "Done" at bounding box center [1100, 590] width 40 height 26
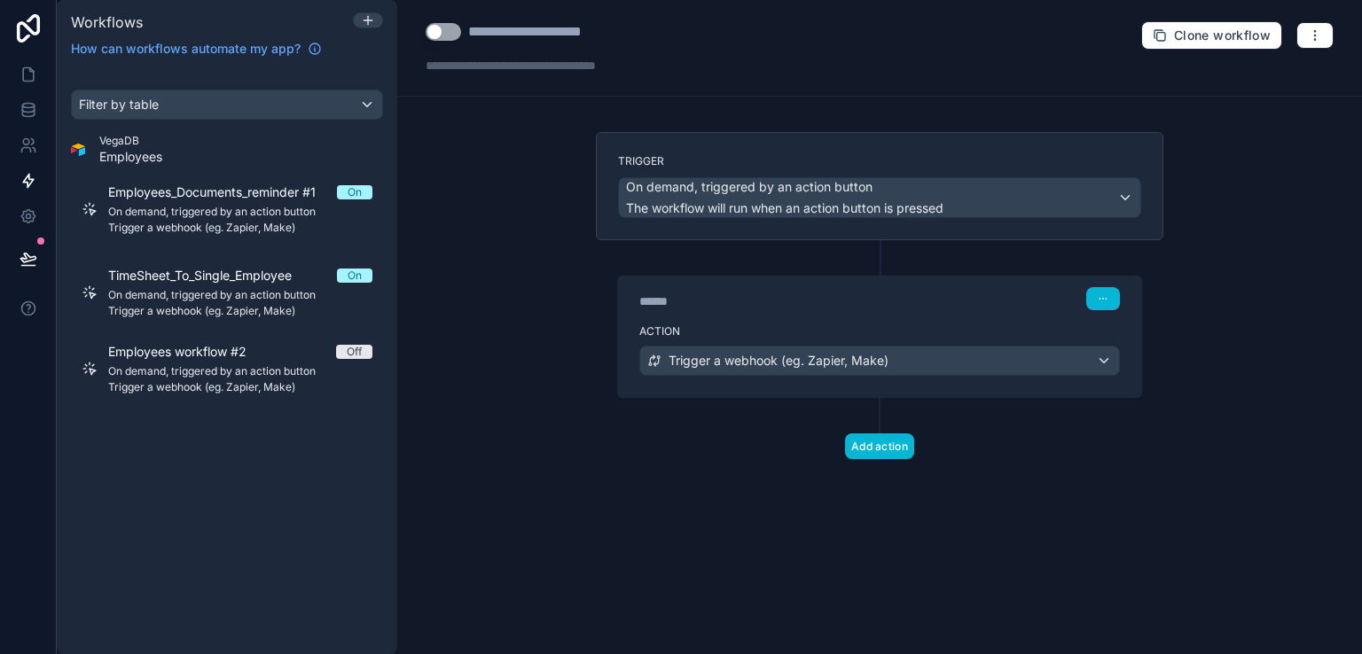
click at [558, 33] on div "**********" at bounding box center [555, 31] width 175 height 21
type div "**********"
click at [521, 33] on div "**********" at bounding box center [543, 31] width 151 height 21
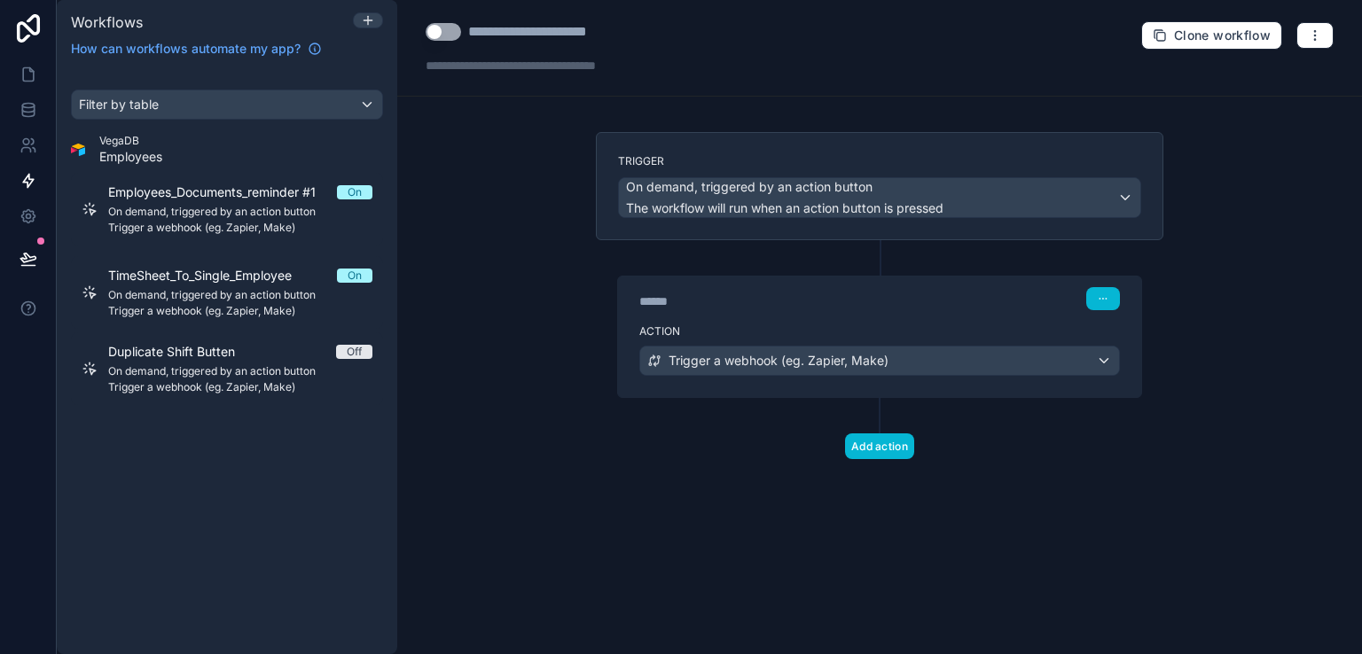
click at [625, 35] on div "**********" at bounding box center [547, 31] width 159 height 21
click at [539, 27] on div "**********" at bounding box center [547, 31] width 159 height 21
click at [575, 28] on div "**********" at bounding box center [548, 31] width 161 height 21
click at [630, 35] on div "**********" at bounding box center [550, 31] width 165 height 21
click at [468, 24] on div "**********" at bounding box center [550, 31] width 165 height 21
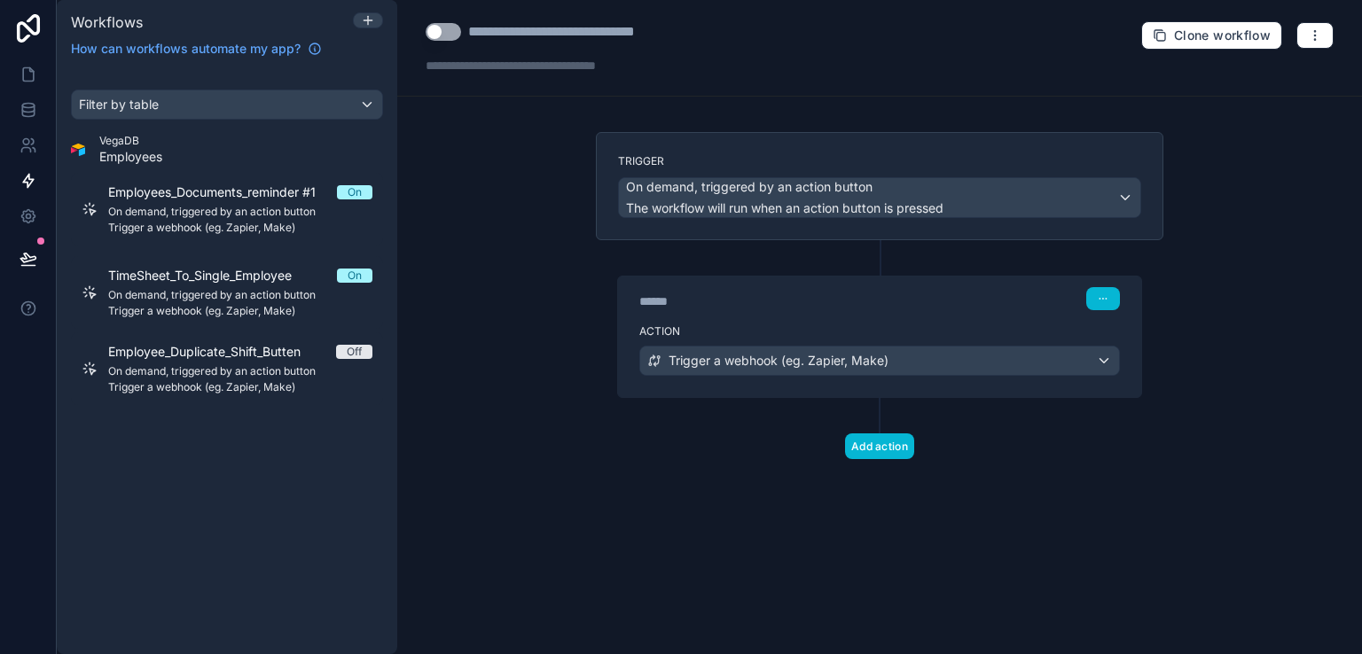
click at [1274, 264] on div "**********" at bounding box center [879, 327] width 964 height 654
click at [509, 207] on div "**********" at bounding box center [879, 327] width 964 height 654
click at [450, 31] on button "Use setting" at bounding box center [443, 32] width 35 height 18
click at [29, 70] on icon at bounding box center [31, 70] width 4 height 4
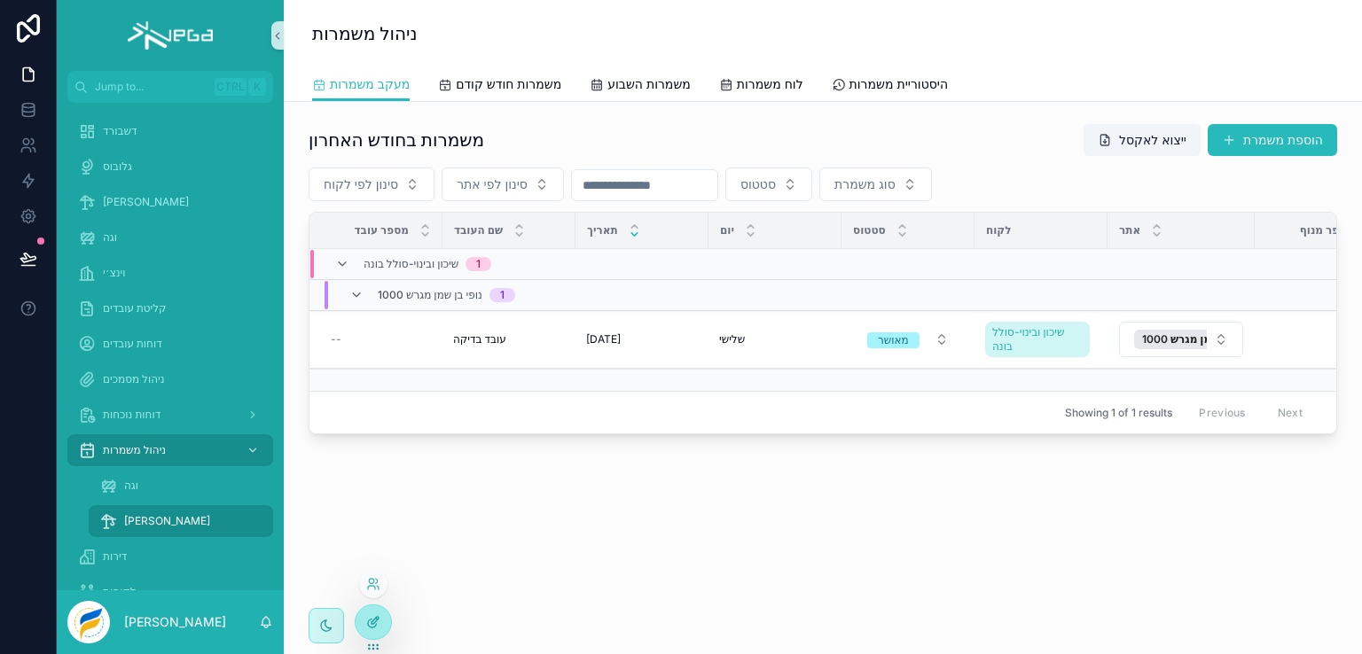
click at [370, 625] on icon at bounding box center [373, 622] width 14 height 14
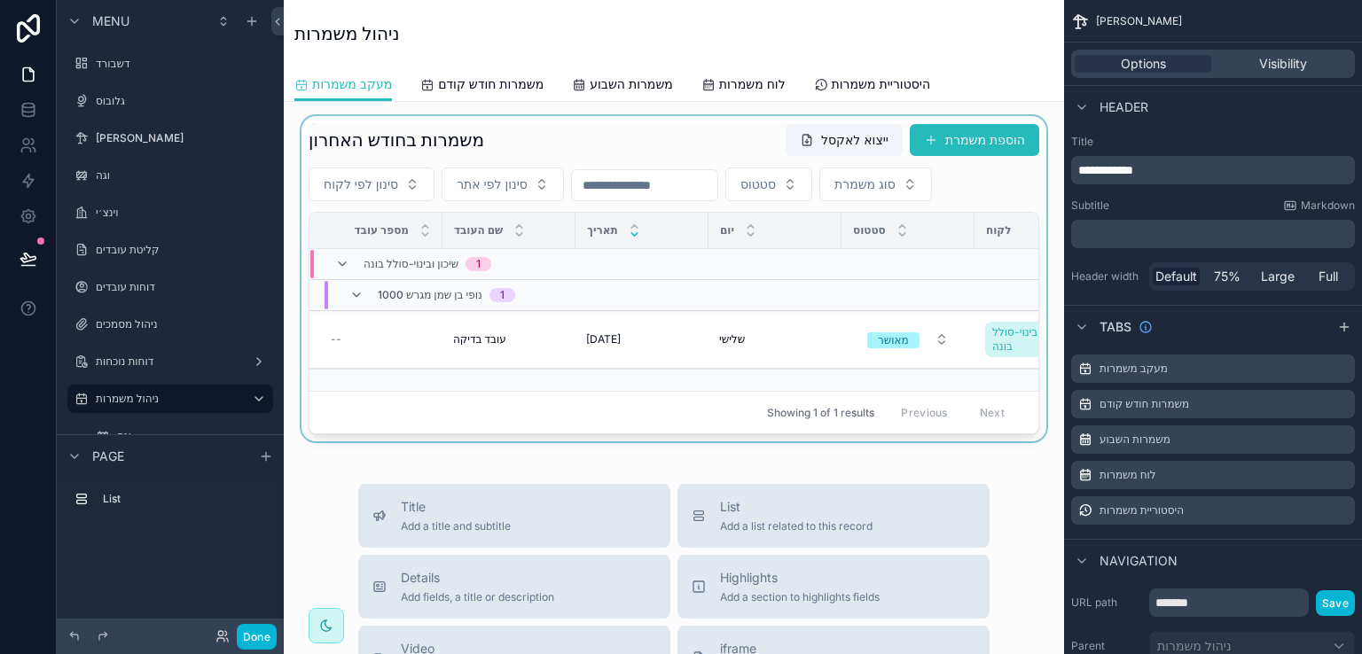
click at [746, 126] on div "scrollable content" at bounding box center [674, 278] width 752 height 325
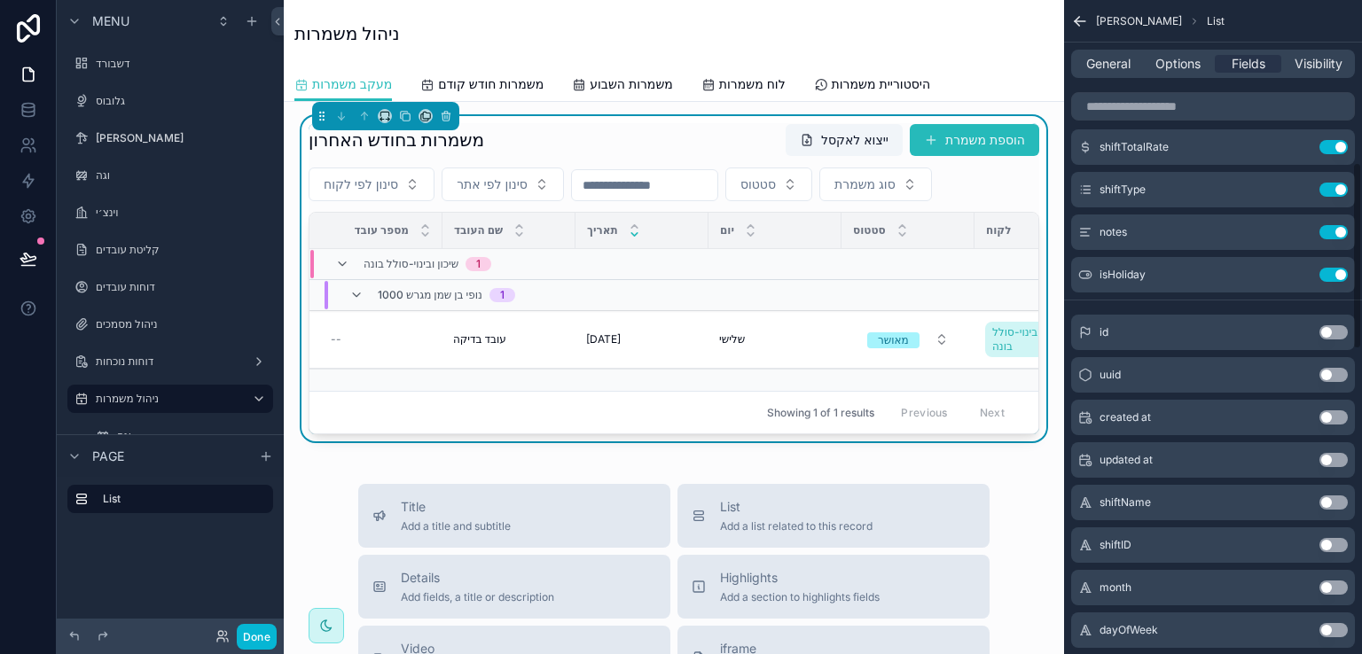
scroll to position [886, 0]
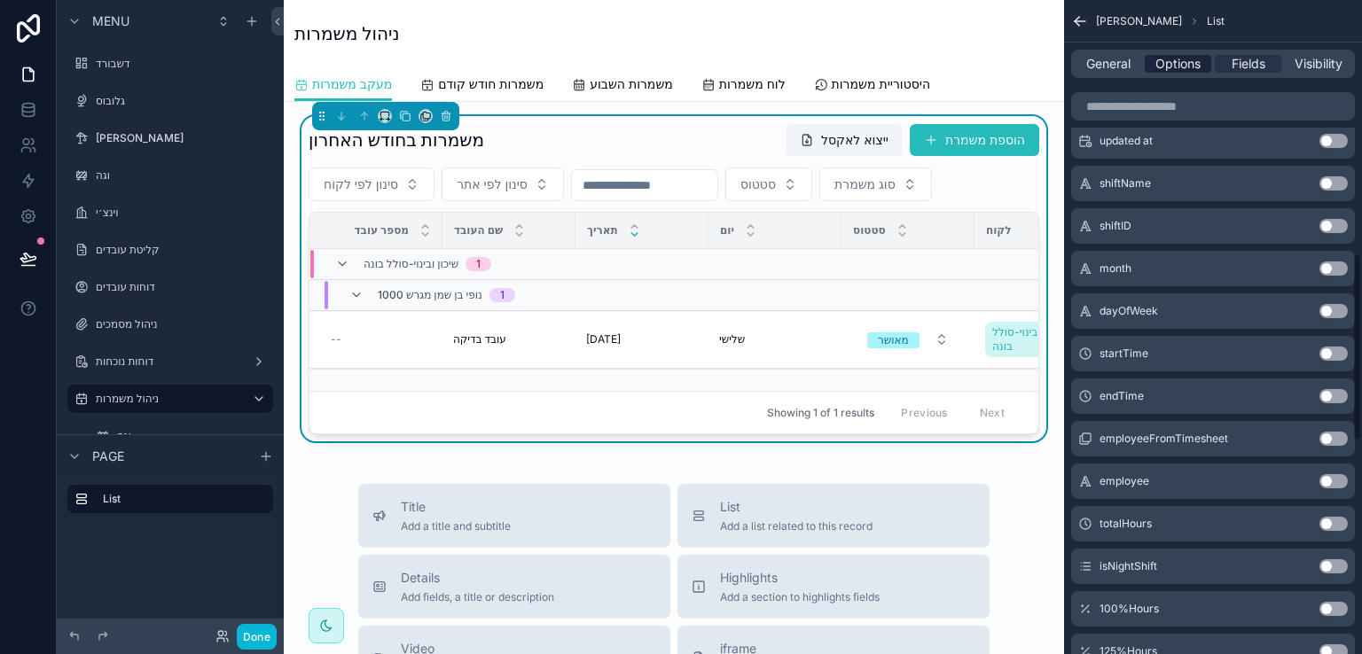
click at [1157, 61] on span "Options" at bounding box center [1177, 64] width 45 height 18
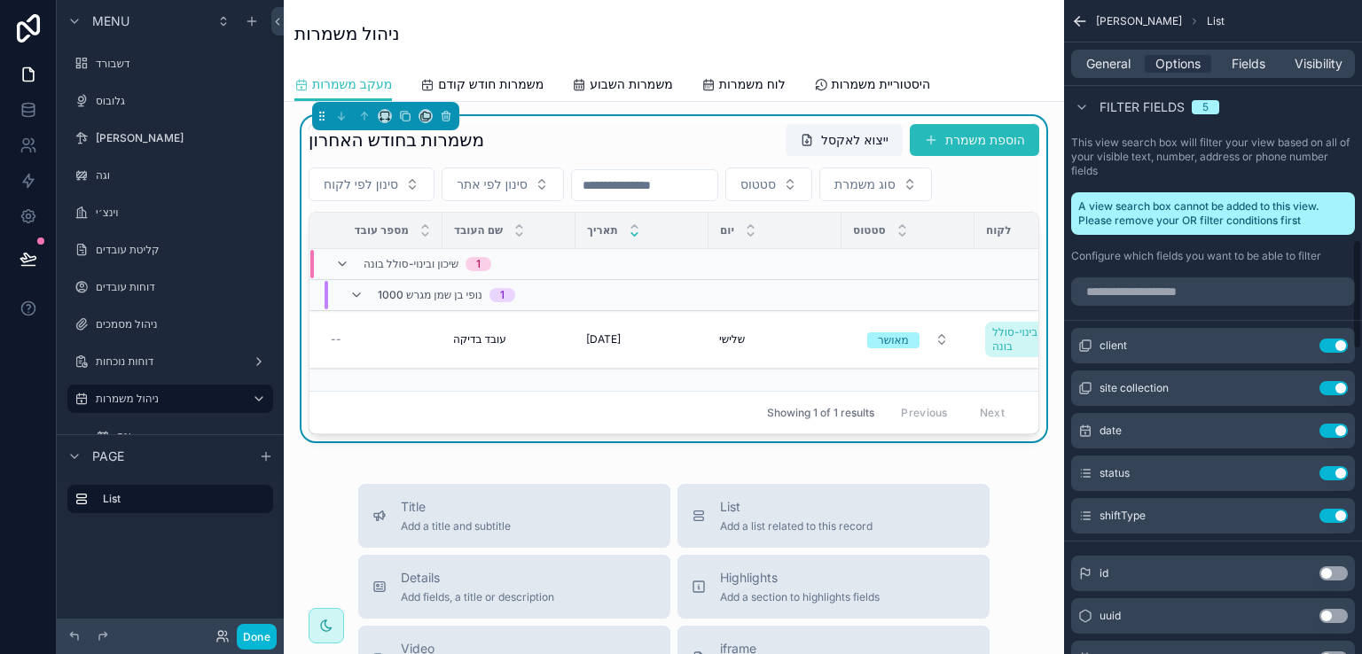
scroll to position [1241, 0]
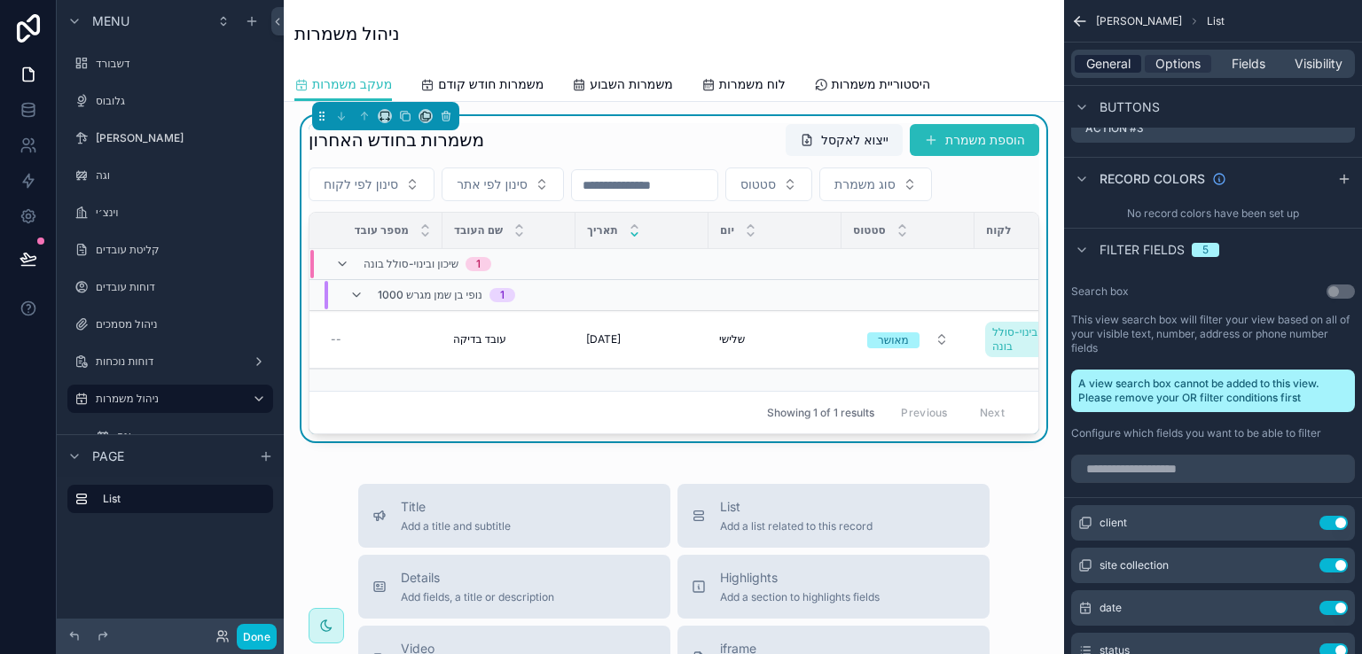
click at [1124, 68] on span "General" at bounding box center [1108, 64] width 44 height 18
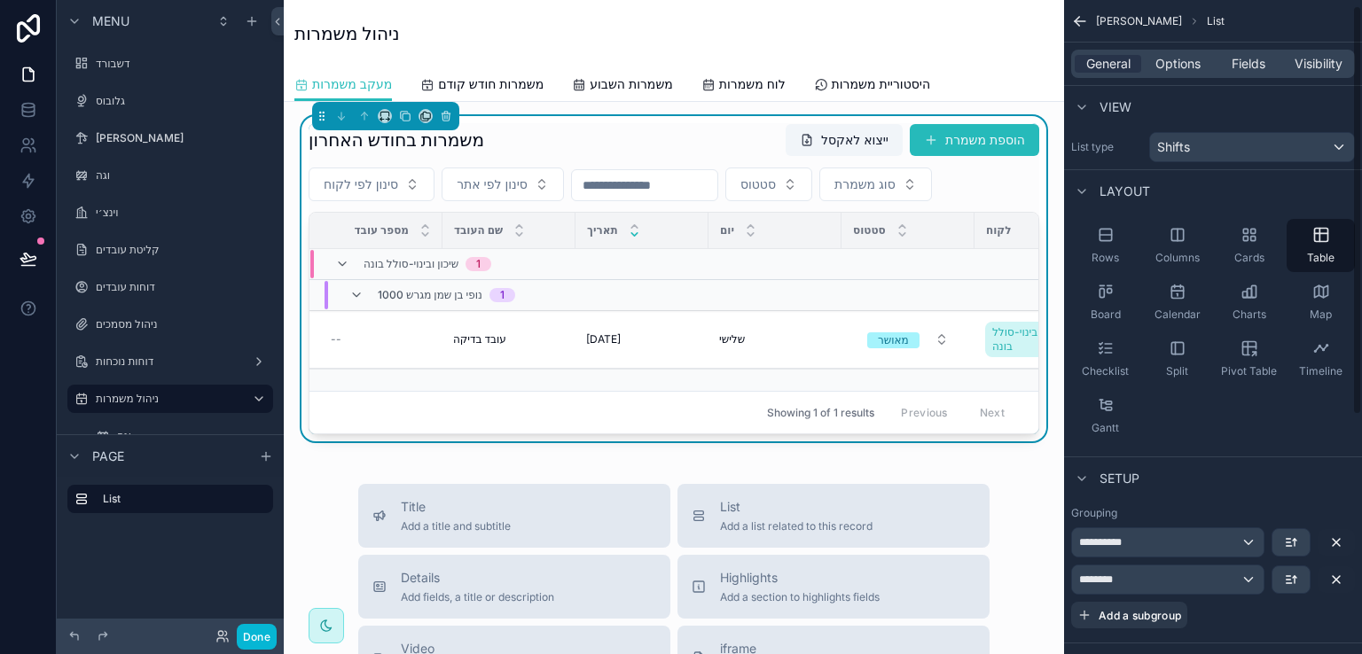
scroll to position [0, 0]
click at [1181, 61] on span "Options" at bounding box center [1177, 64] width 45 height 18
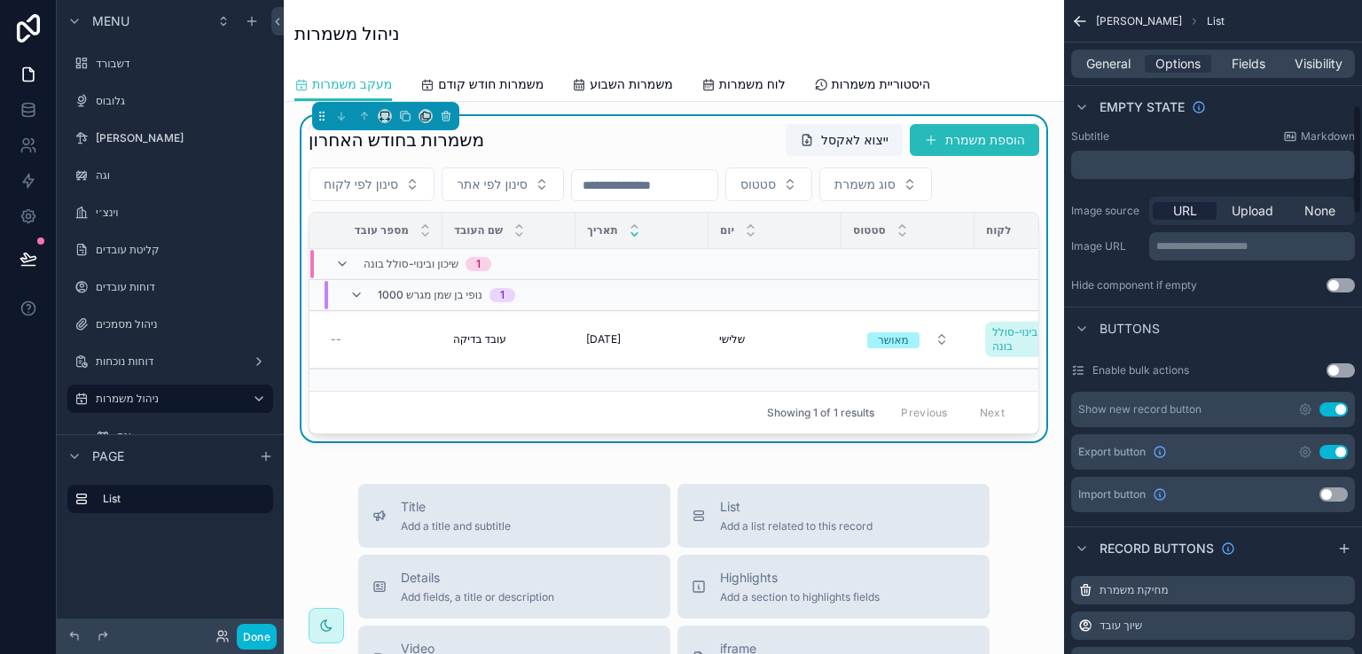
scroll to position [975, 0]
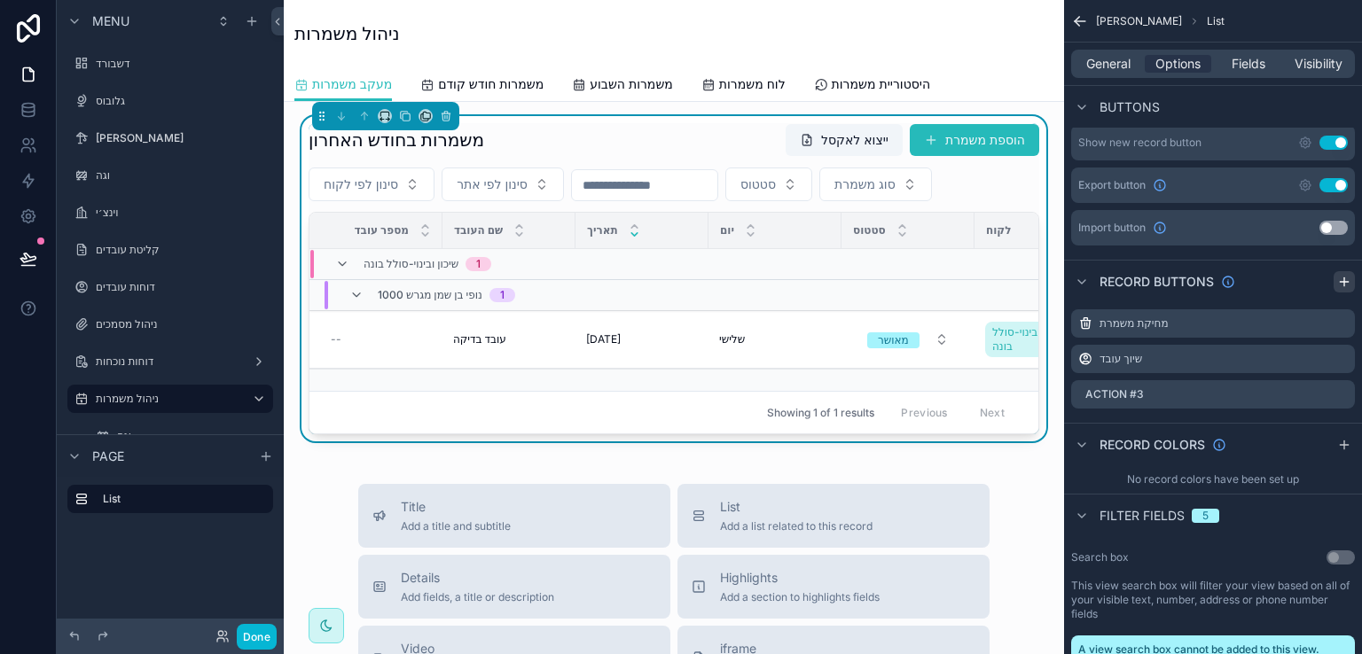
click at [1341, 275] on icon "scrollable content" at bounding box center [1344, 282] width 14 height 14
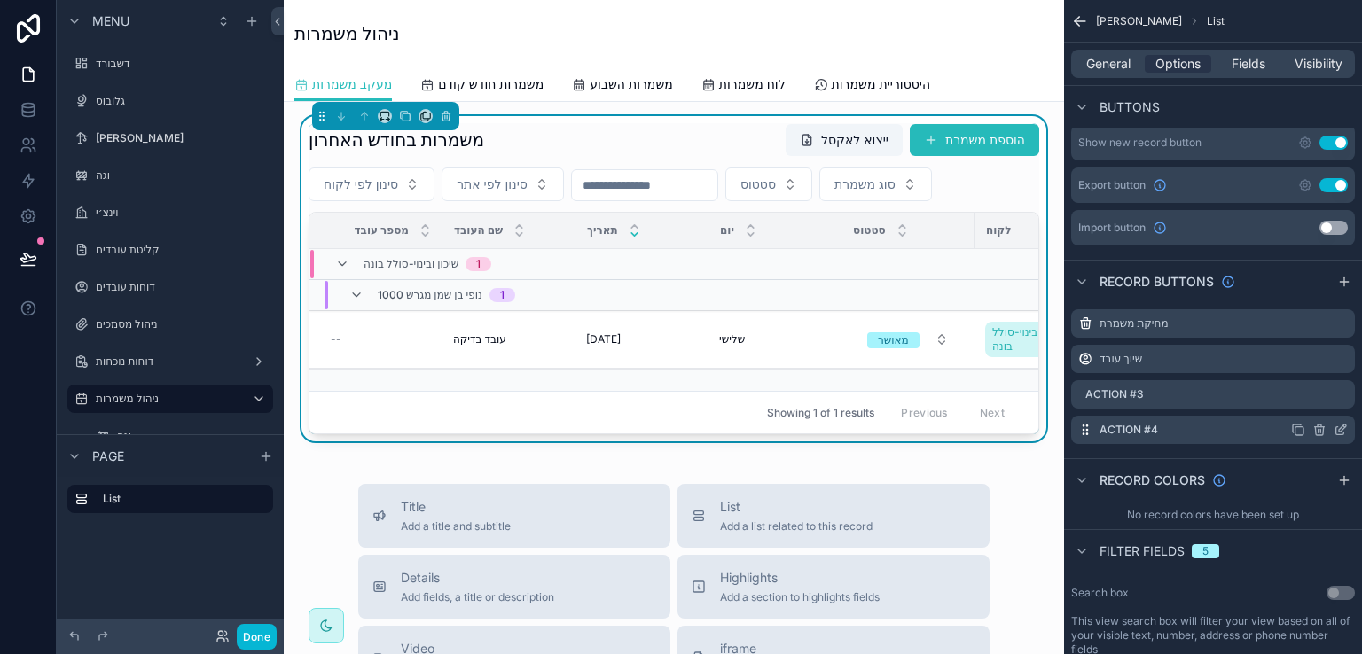
click at [1339, 425] on icon "scrollable content" at bounding box center [1342, 428] width 7 height 7
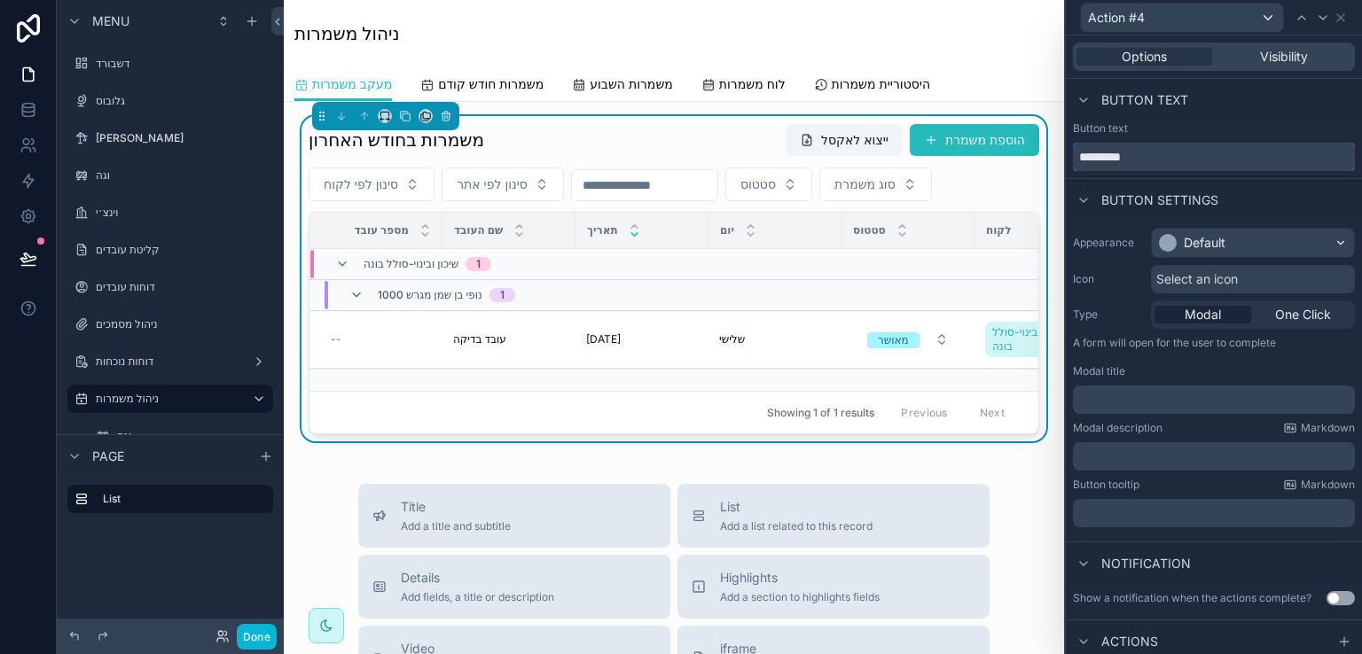
click at [1151, 159] on input "*********" at bounding box center [1214, 157] width 282 height 28
type input "*"
type input "**********"
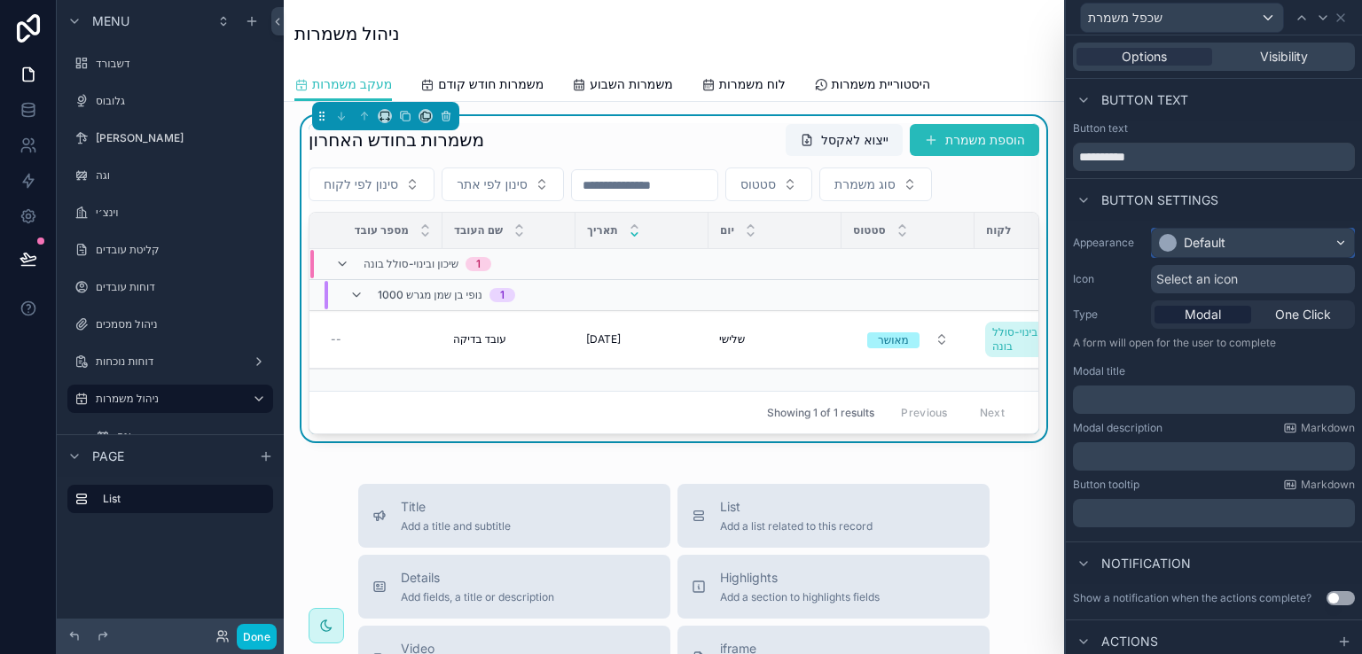
click at [1324, 238] on div "Default" at bounding box center [1253, 243] width 202 height 28
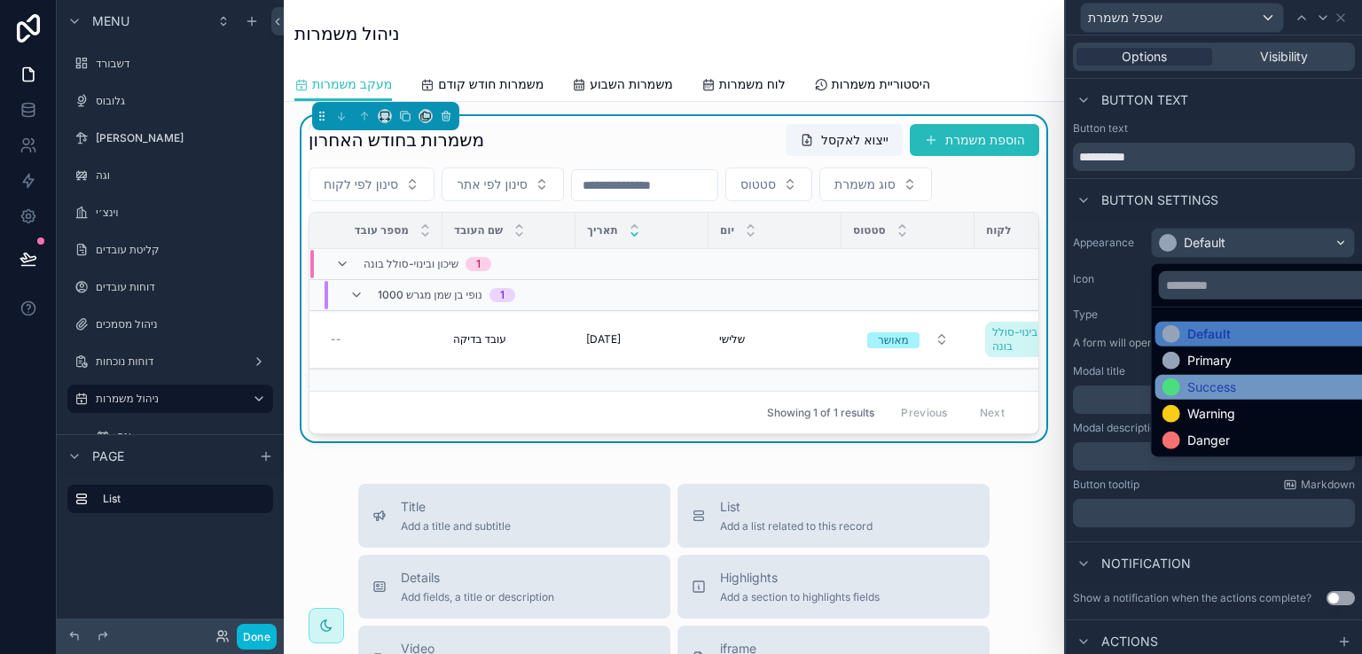
click at [1219, 380] on div "Success" at bounding box center [1211, 388] width 49 height 18
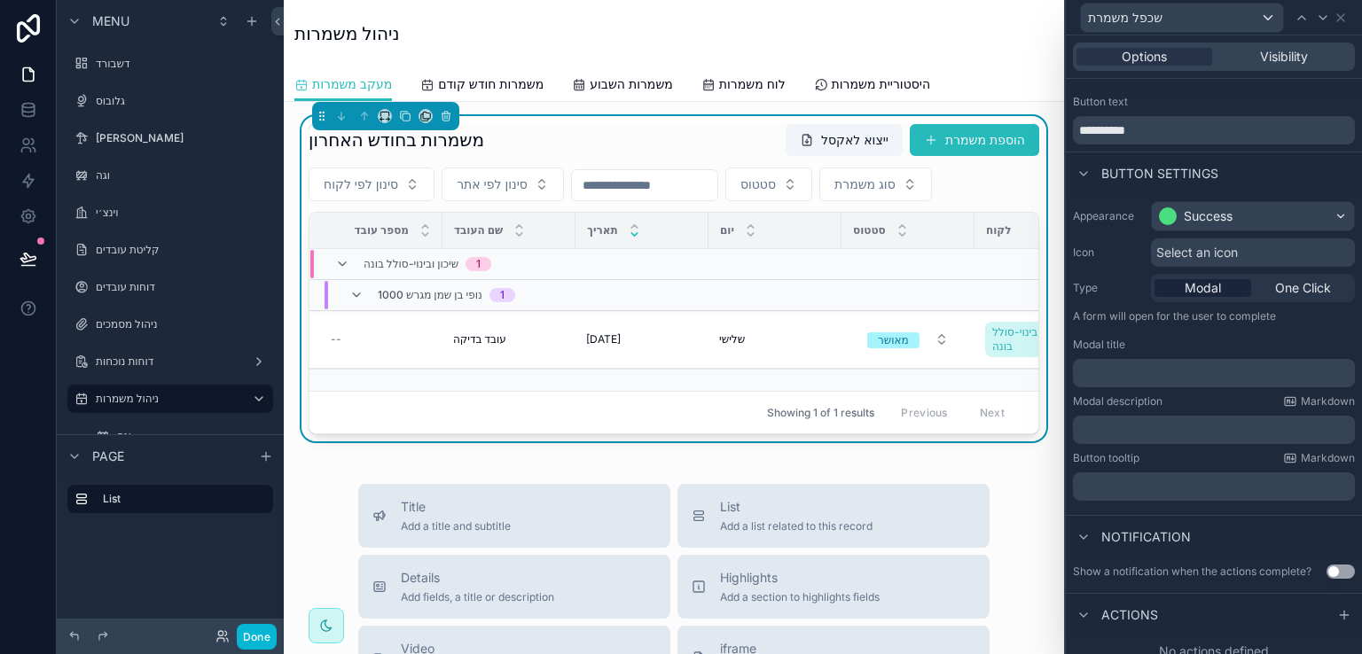
scroll to position [39, 0]
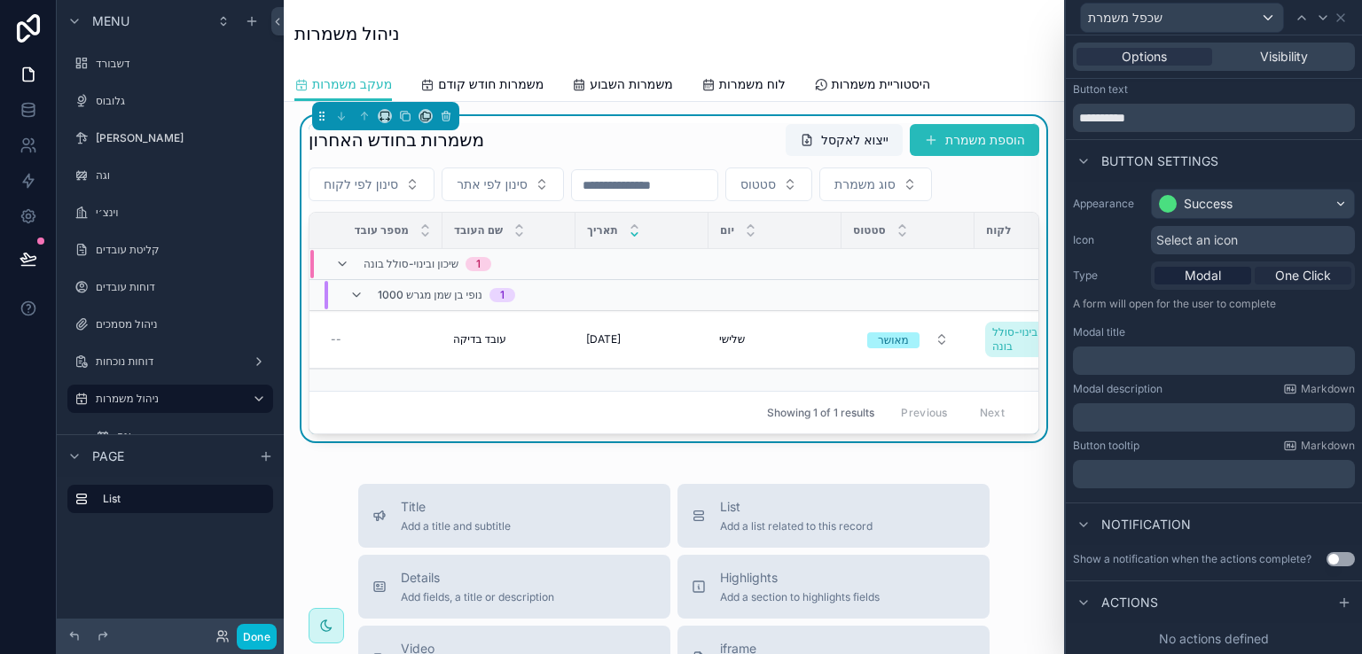
click at [1291, 274] on span "One Click" at bounding box center [1303, 276] width 56 height 18
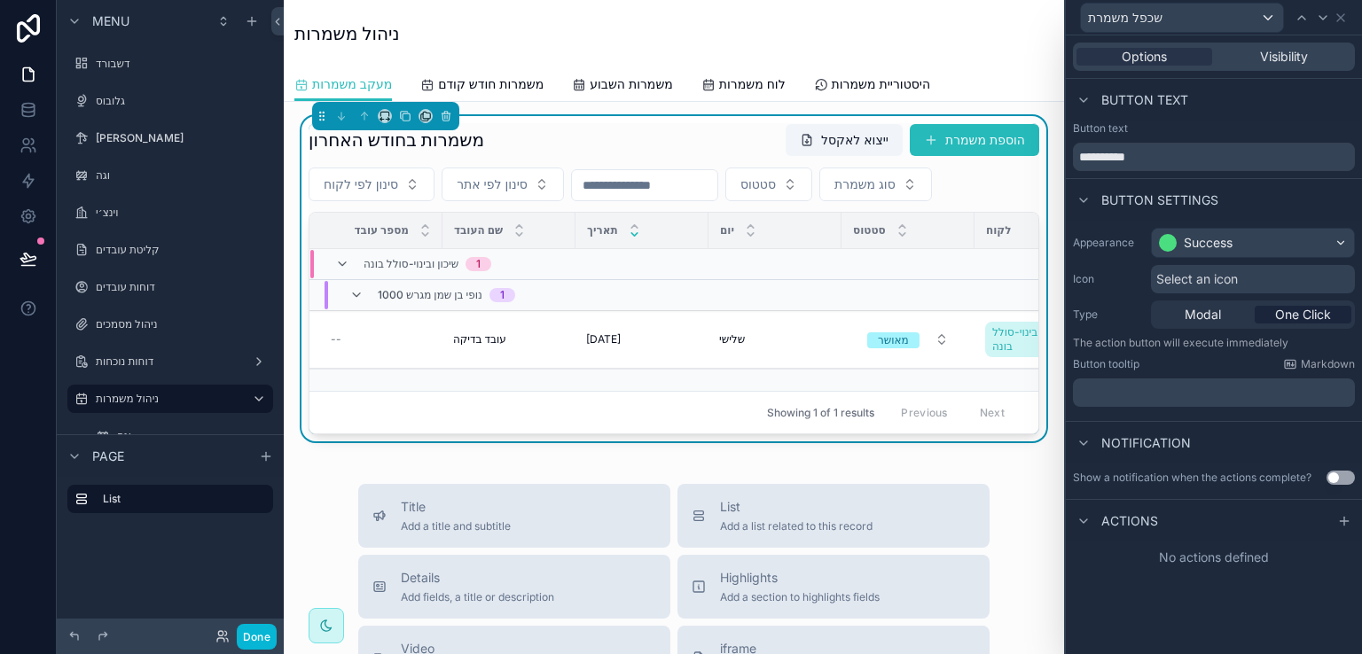
scroll to position [0, 0]
click at [1340, 18] on icon at bounding box center [1340, 17] width 7 height 7
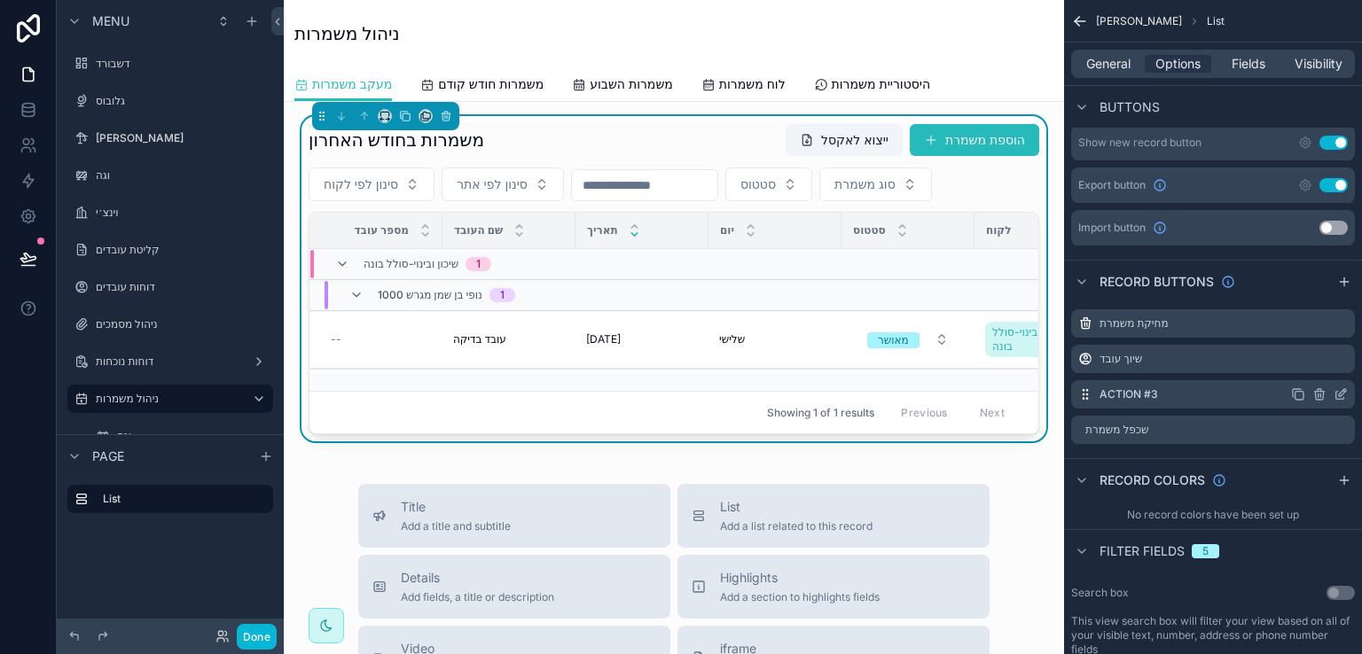
click at [1316, 387] on icon "scrollable content" at bounding box center [1319, 394] width 14 height 14
click at [1312, 349] on icon at bounding box center [1312, 351] width 14 height 14
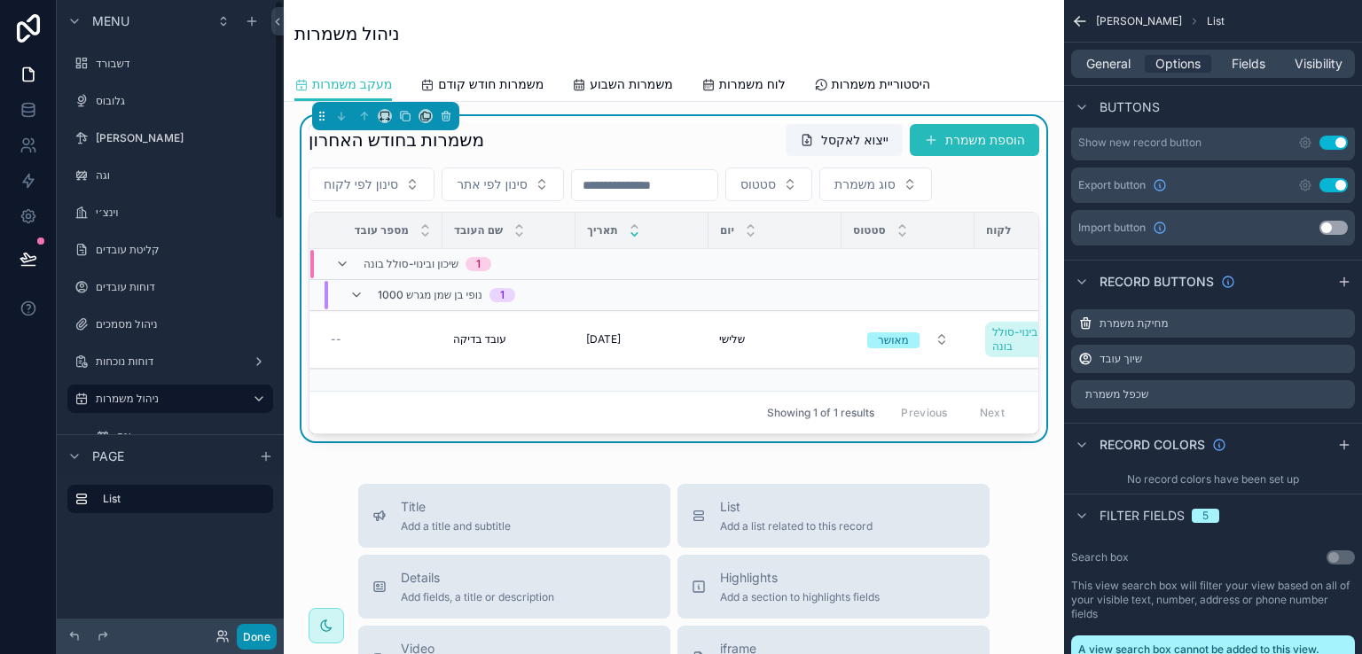
click at [248, 635] on button "Done" at bounding box center [257, 637] width 40 height 26
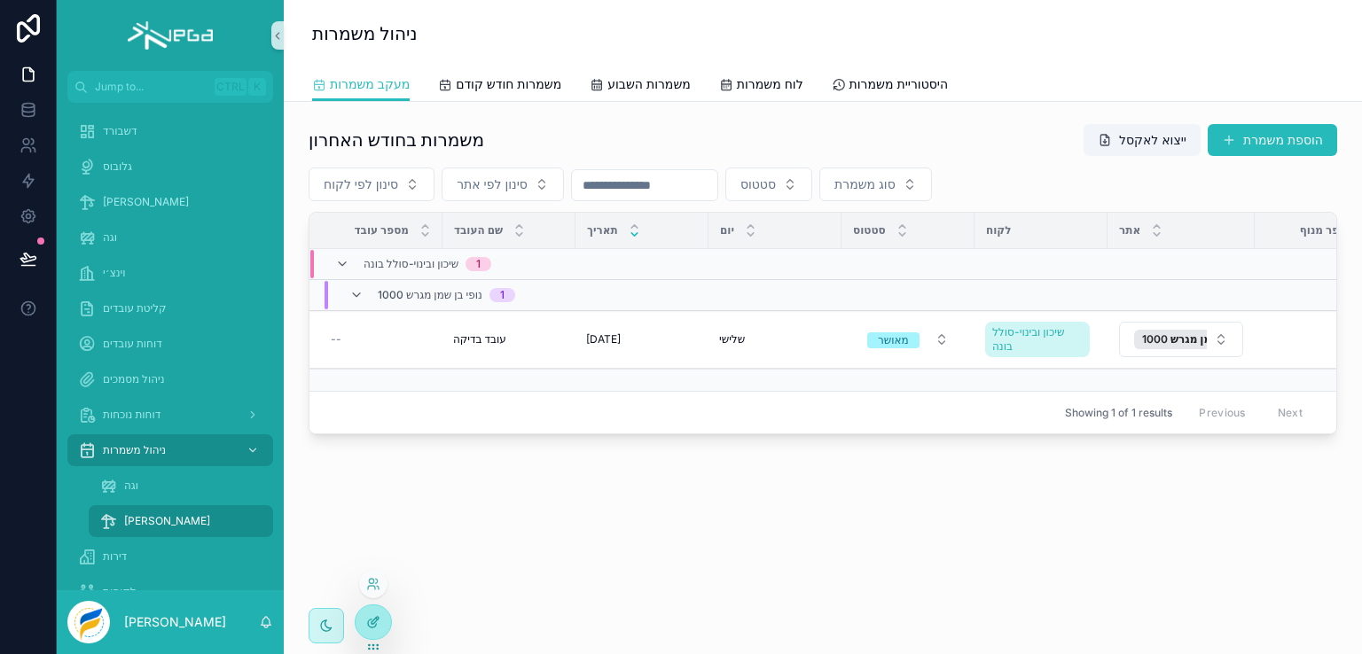
click at [367, 628] on icon at bounding box center [373, 622] width 14 height 14
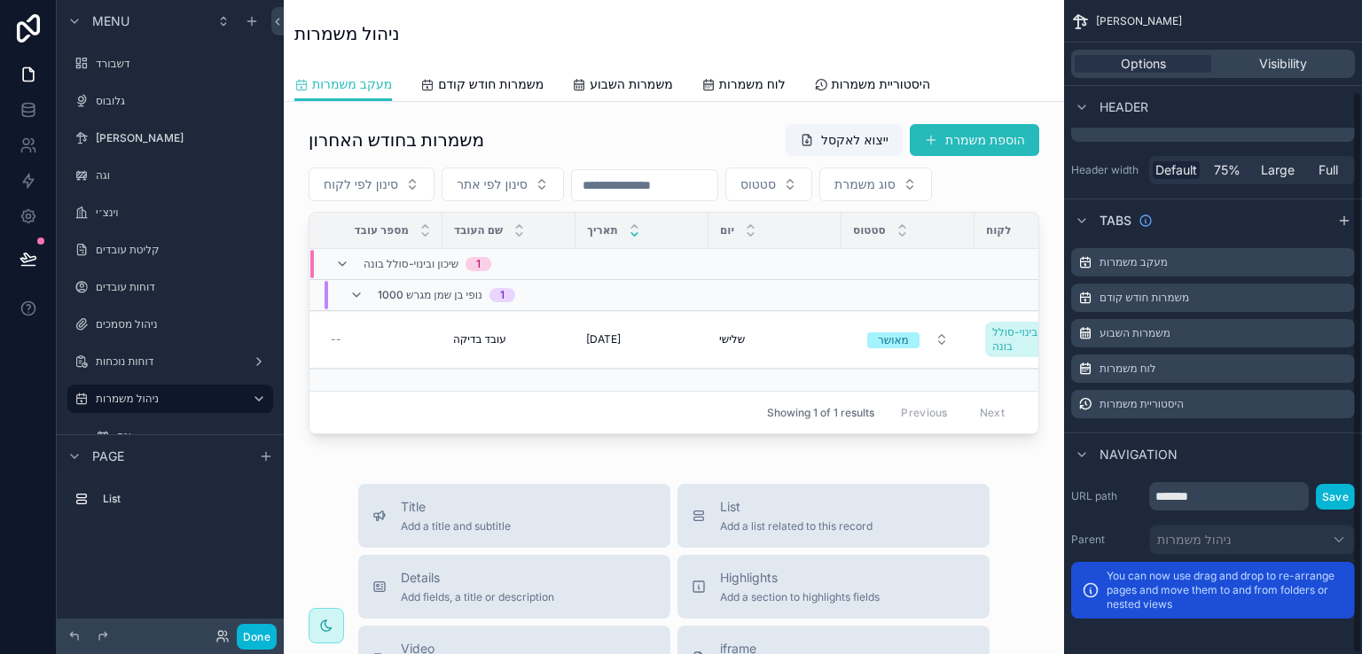
scroll to position [106, 0]
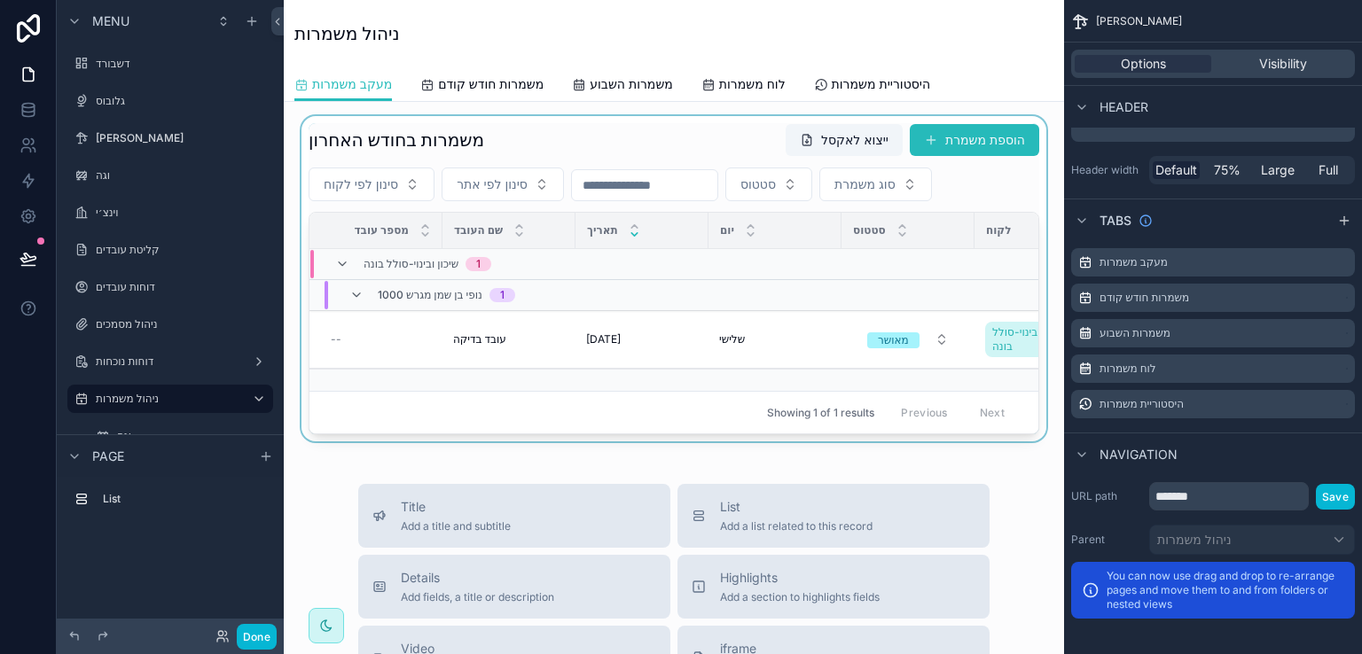
click at [679, 121] on div "scrollable content" at bounding box center [674, 278] width 752 height 325
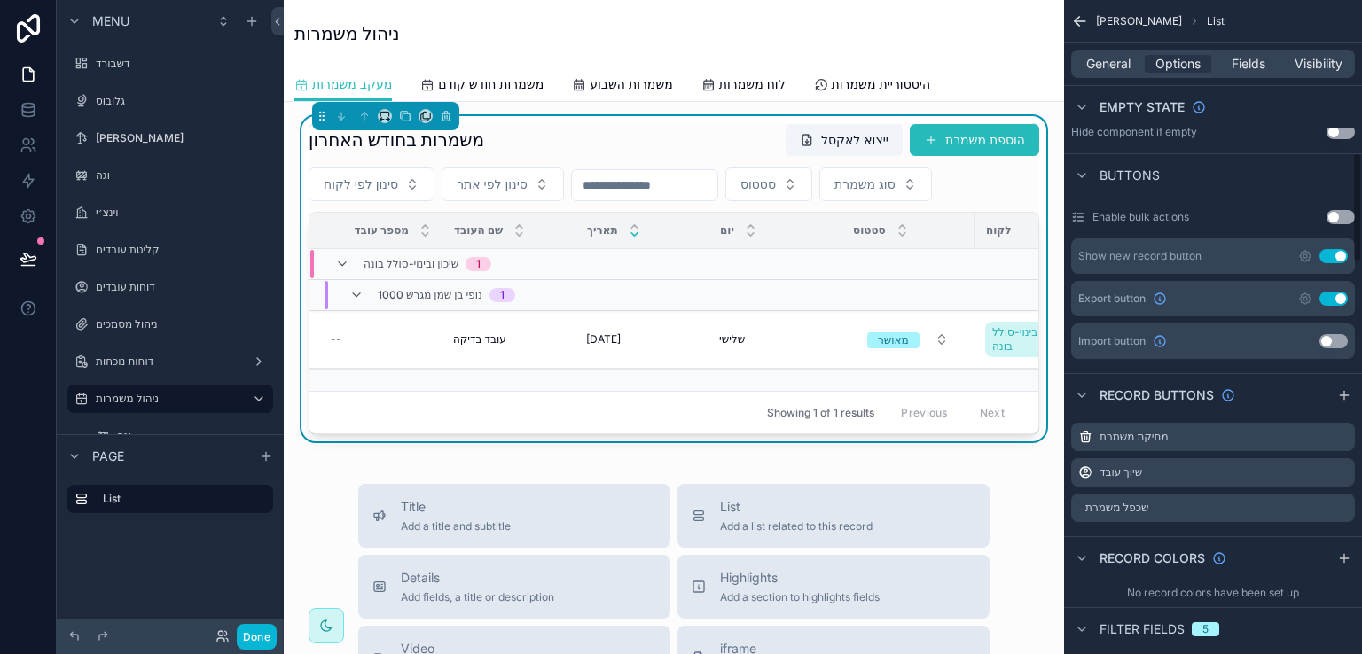
scroll to position [904, 0]
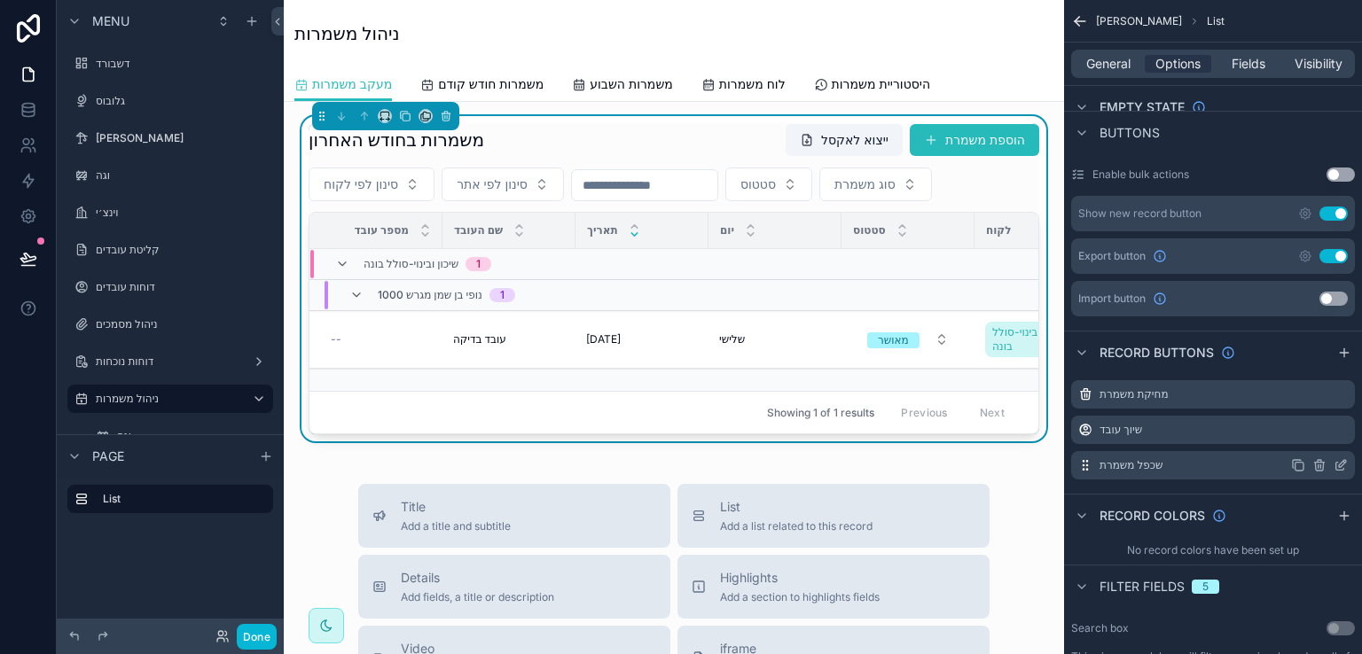
click at [1339, 460] on icon "scrollable content" at bounding box center [1342, 463] width 7 height 7
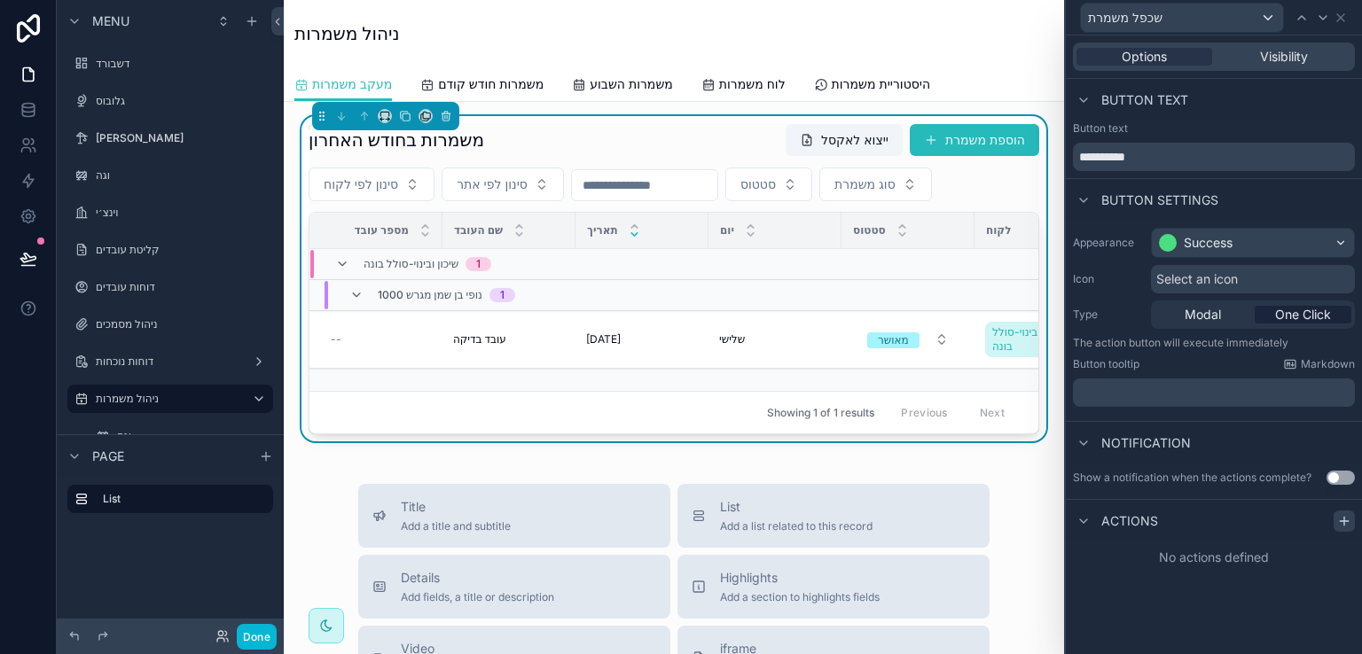
click at [1339, 523] on icon at bounding box center [1344, 521] width 14 height 14
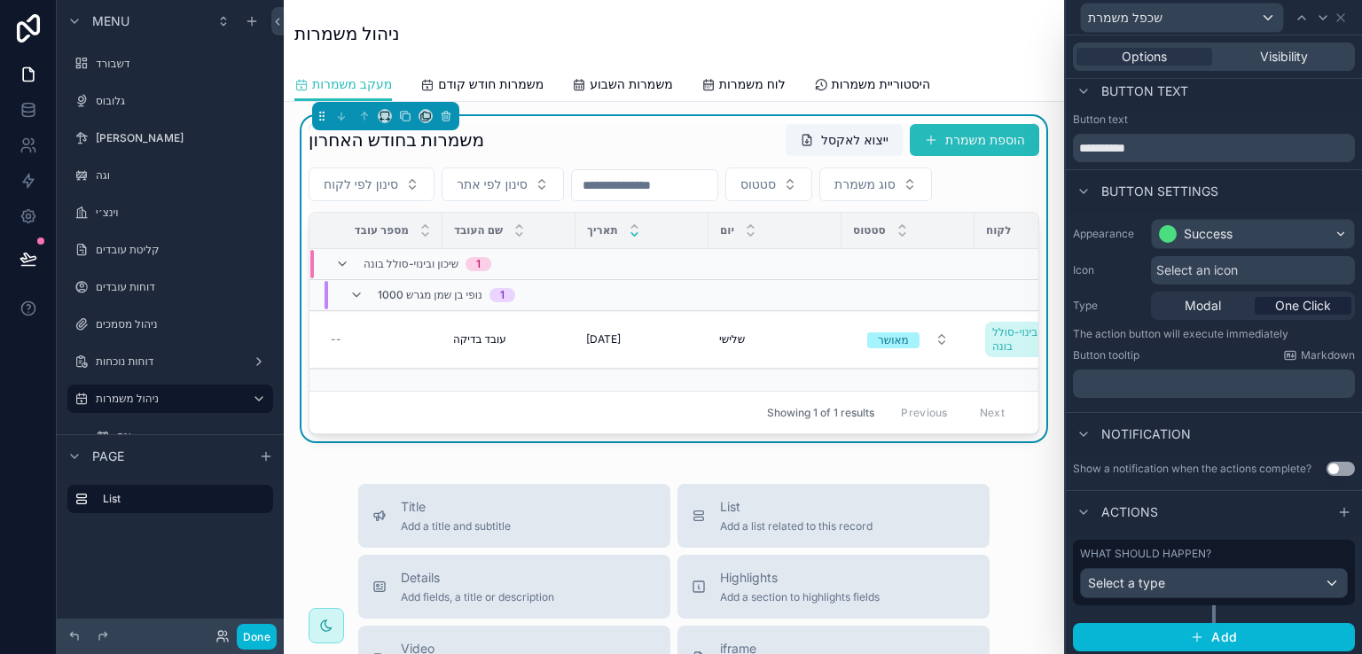
scroll to position [12, 0]
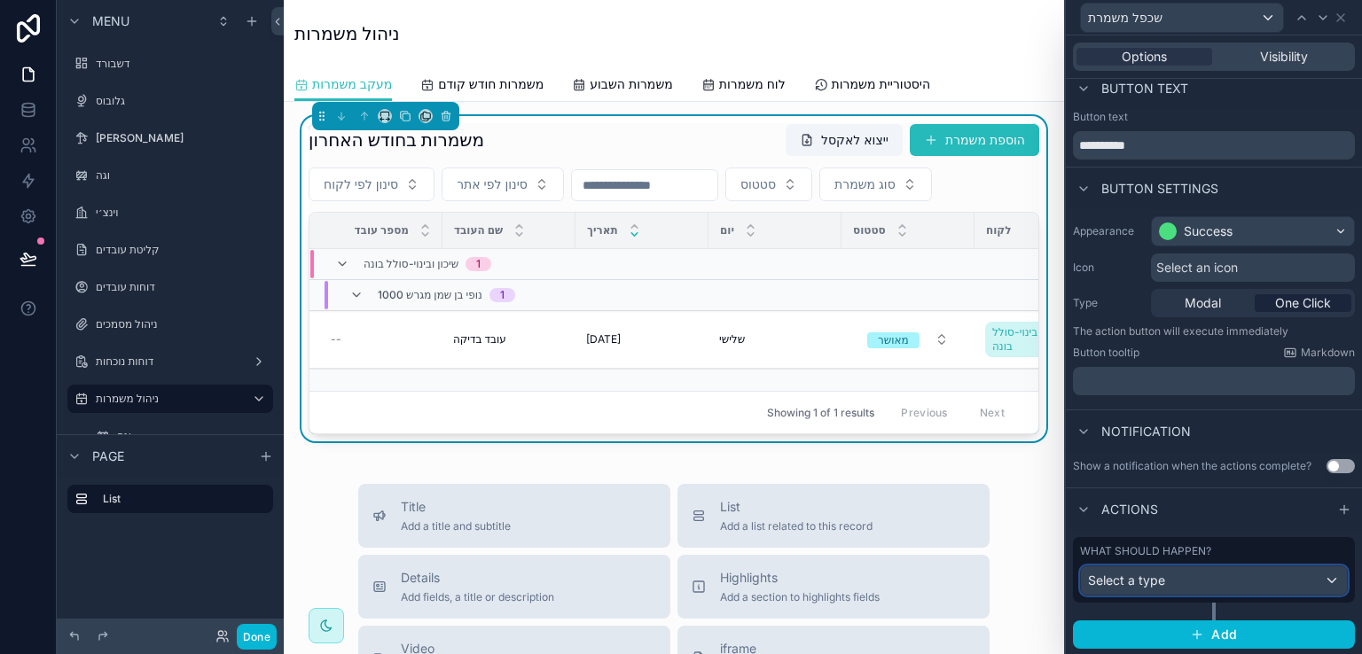
click at [1317, 578] on div "Select a type" at bounding box center [1214, 580] width 266 height 28
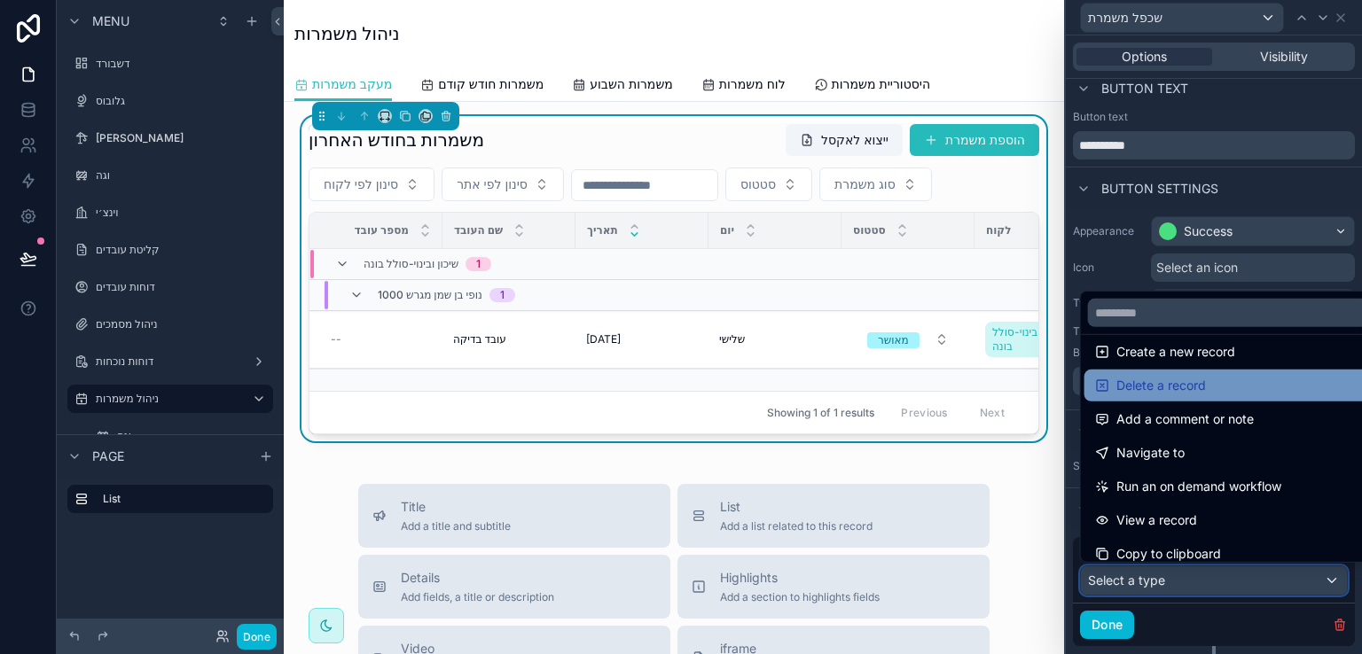
scroll to position [89, 0]
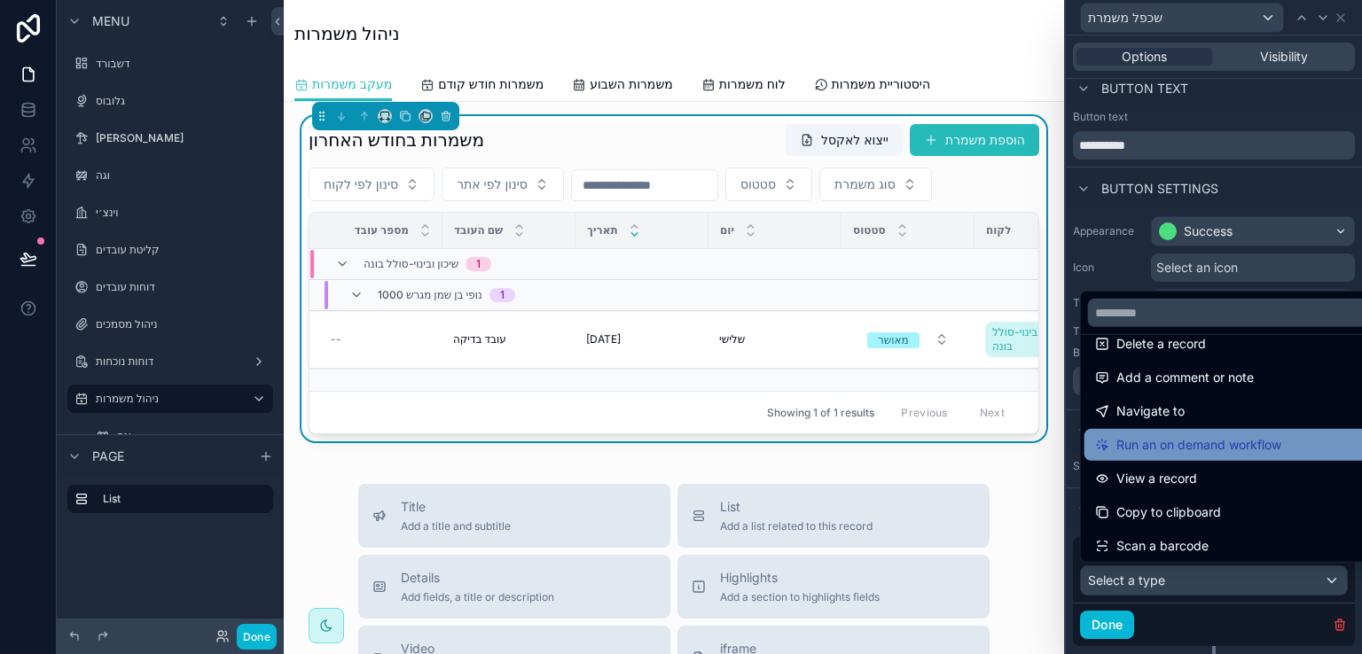
click at [1205, 441] on span "Run an on demand workflow" at bounding box center [1198, 444] width 165 height 21
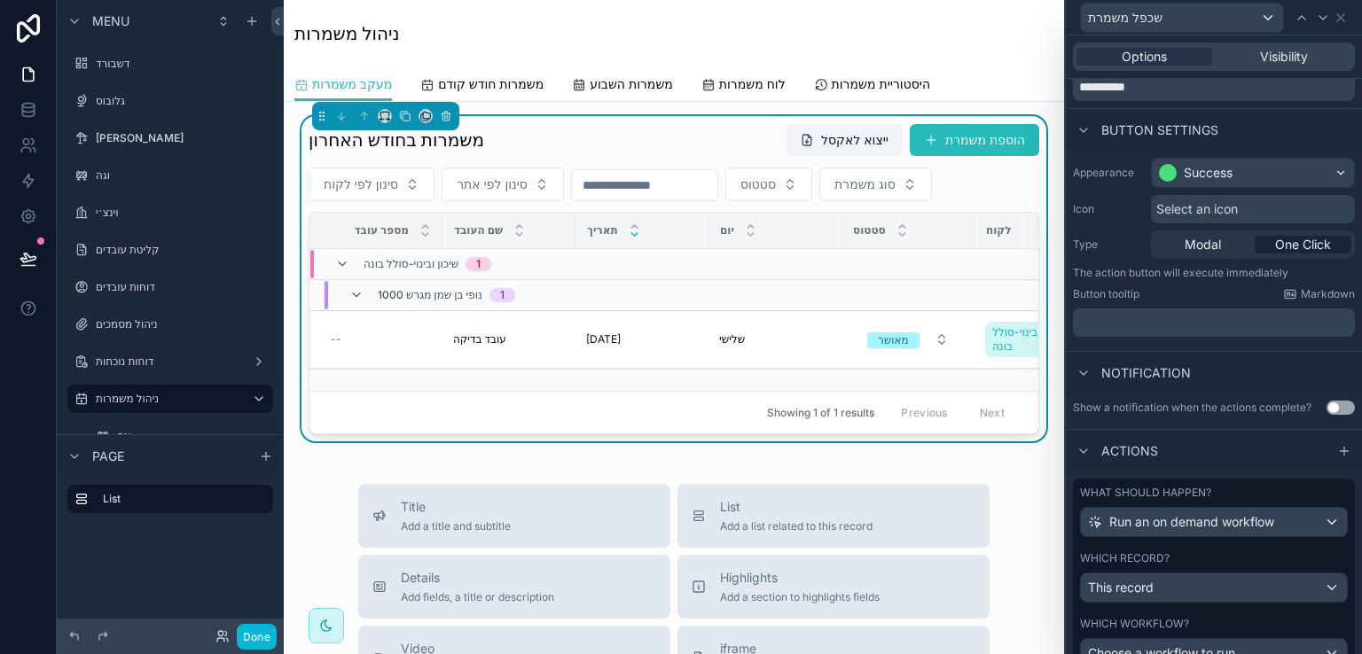
scroll to position [184, 0]
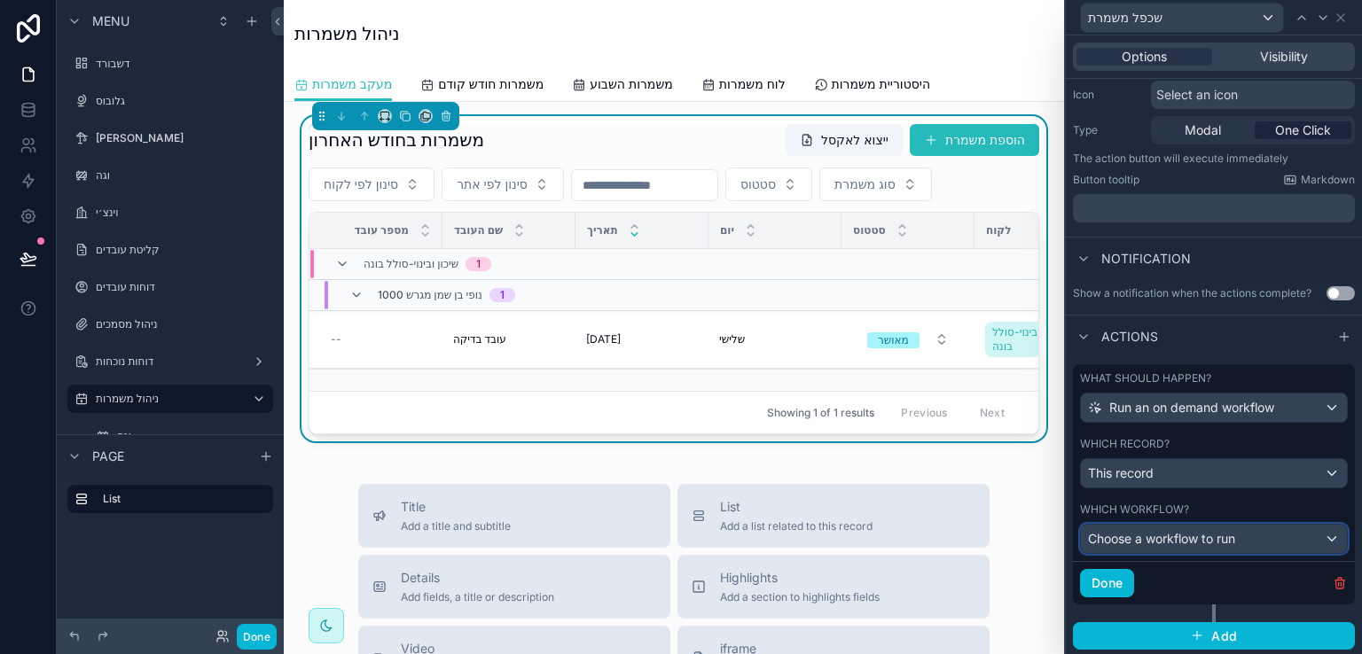
click at [1316, 536] on div "Choose a workflow to run" at bounding box center [1214, 539] width 266 height 28
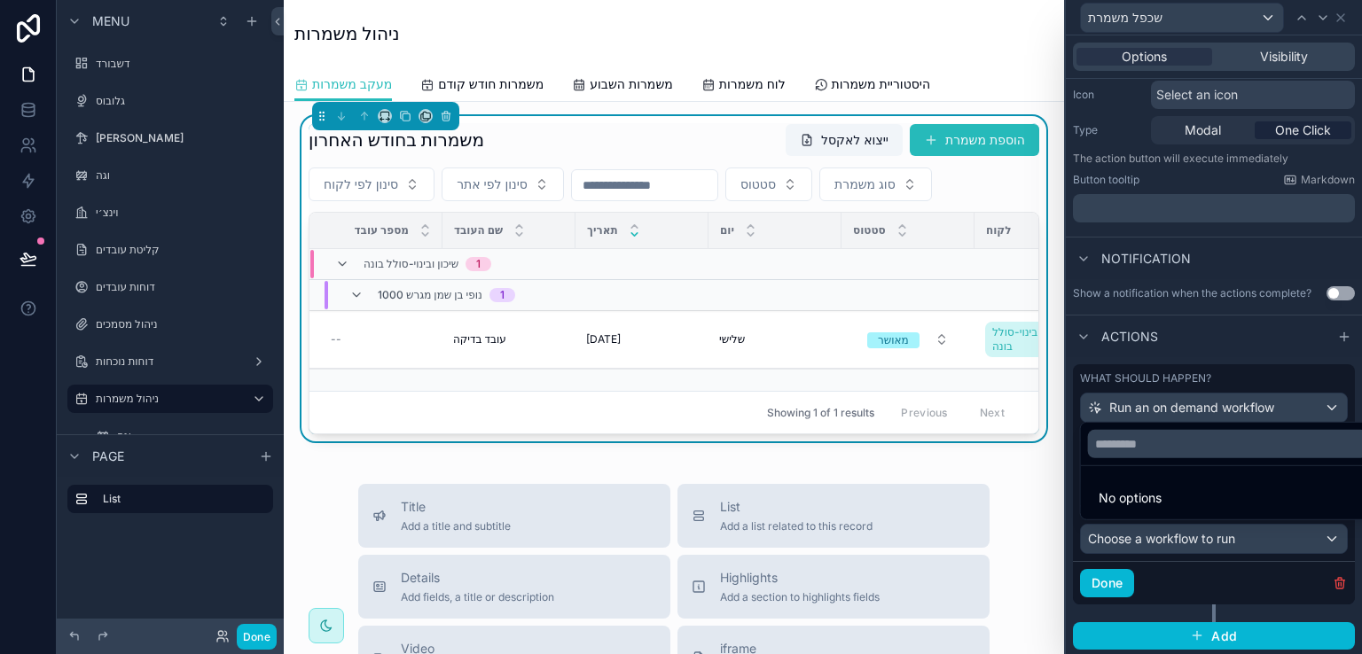
click at [1271, 381] on div at bounding box center [1214, 327] width 296 height 654
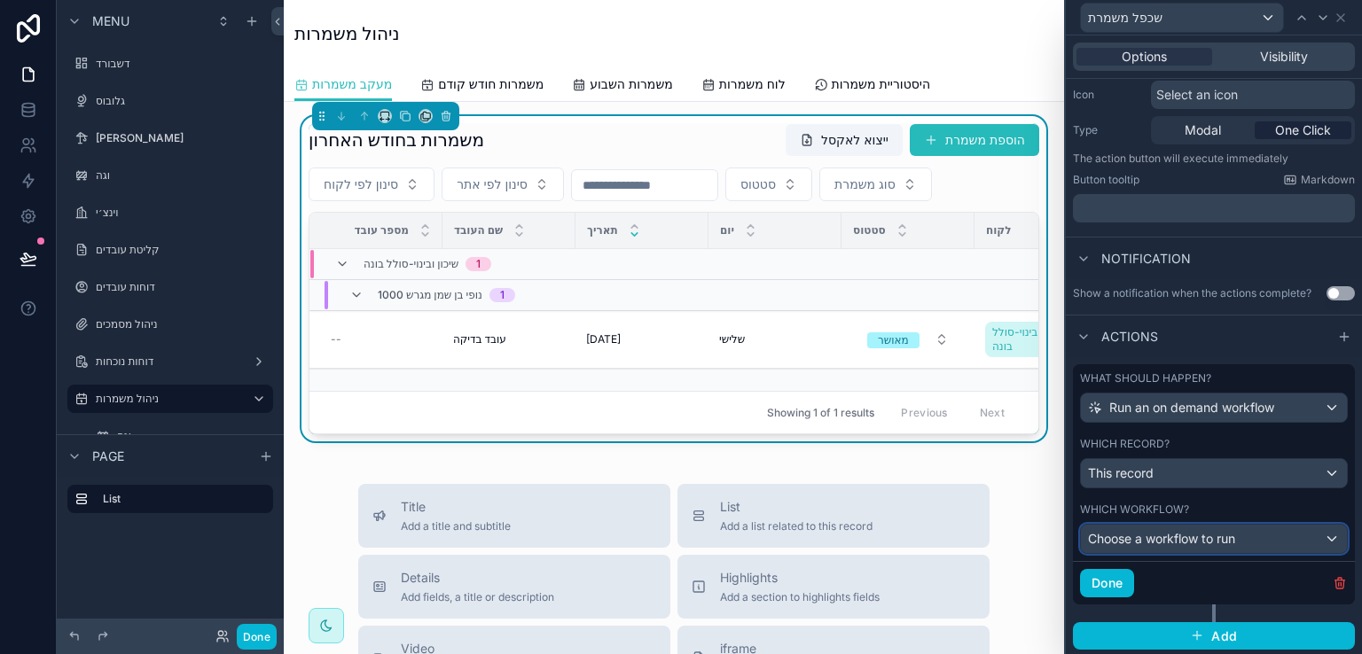
click at [1313, 539] on div "Choose a workflow to run" at bounding box center [1214, 539] width 266 height 28
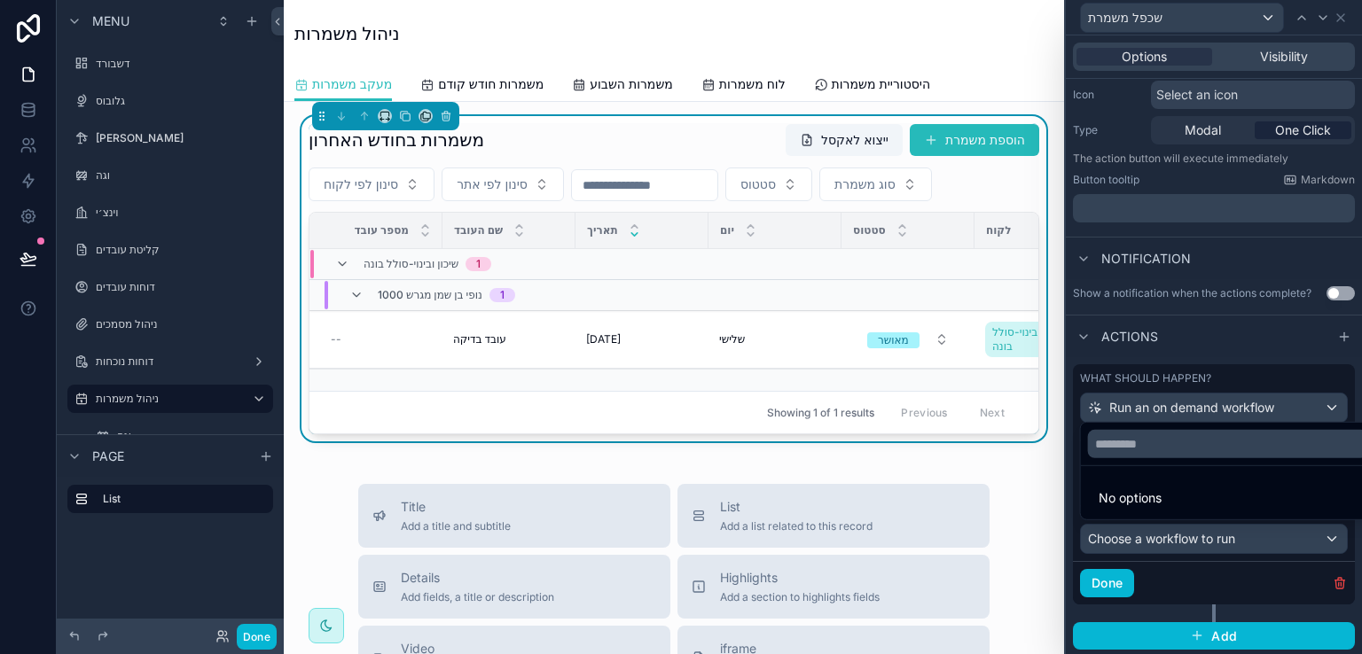
click at [1243, 370] on div at bounding box center [1214, 327] width 296 height 654
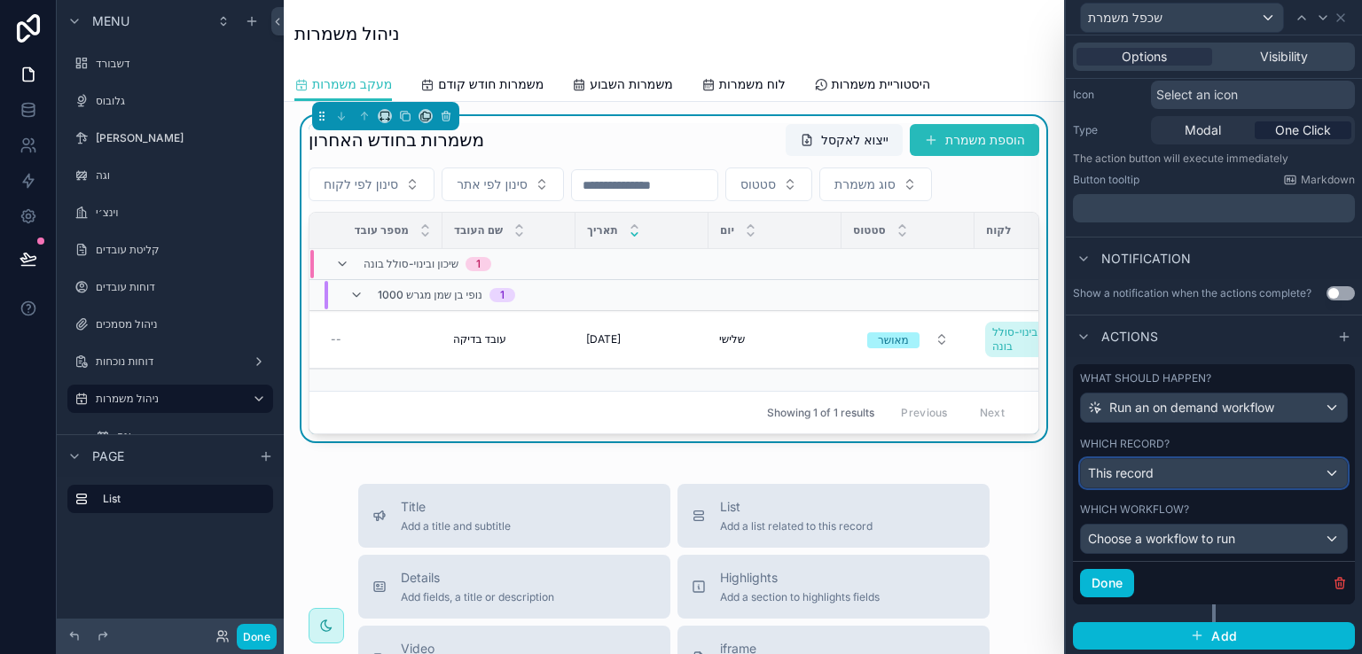
click at [1315, 469] on div "This record" at bounding box center [1214, 473] width 266 height 28
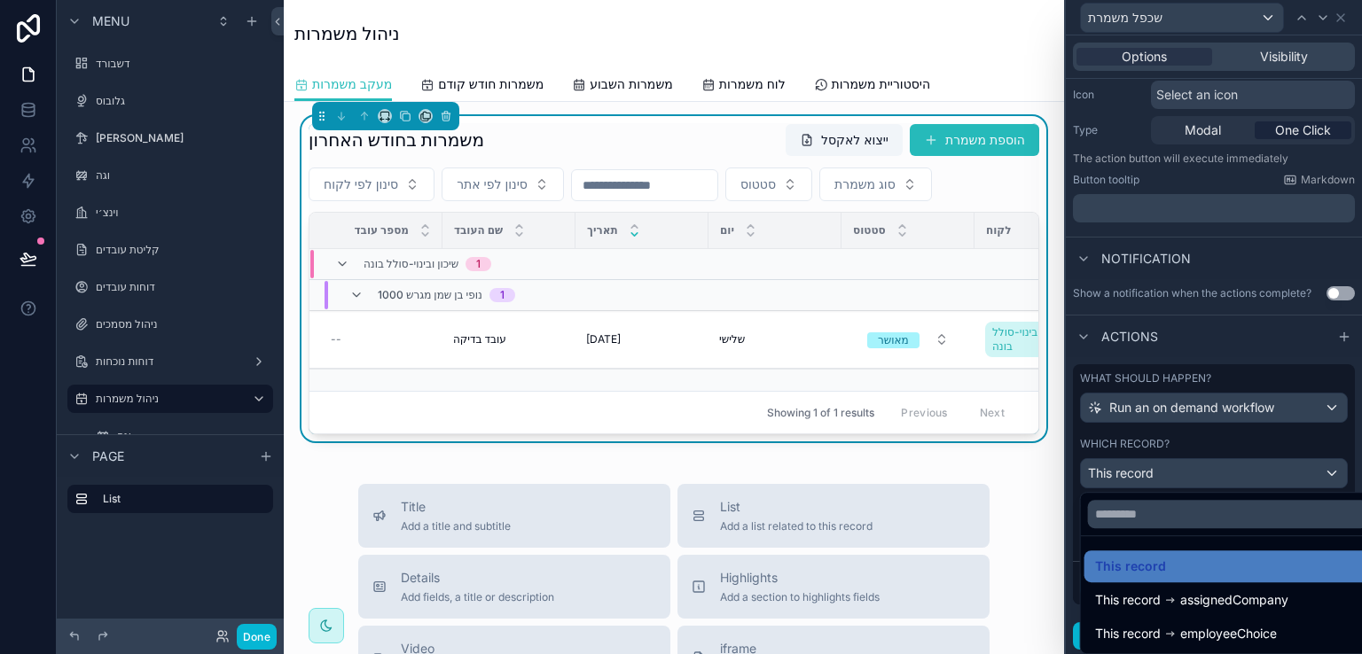
click at [1169, 472] on div at bounding box center [1214, 327] width 296 height 654
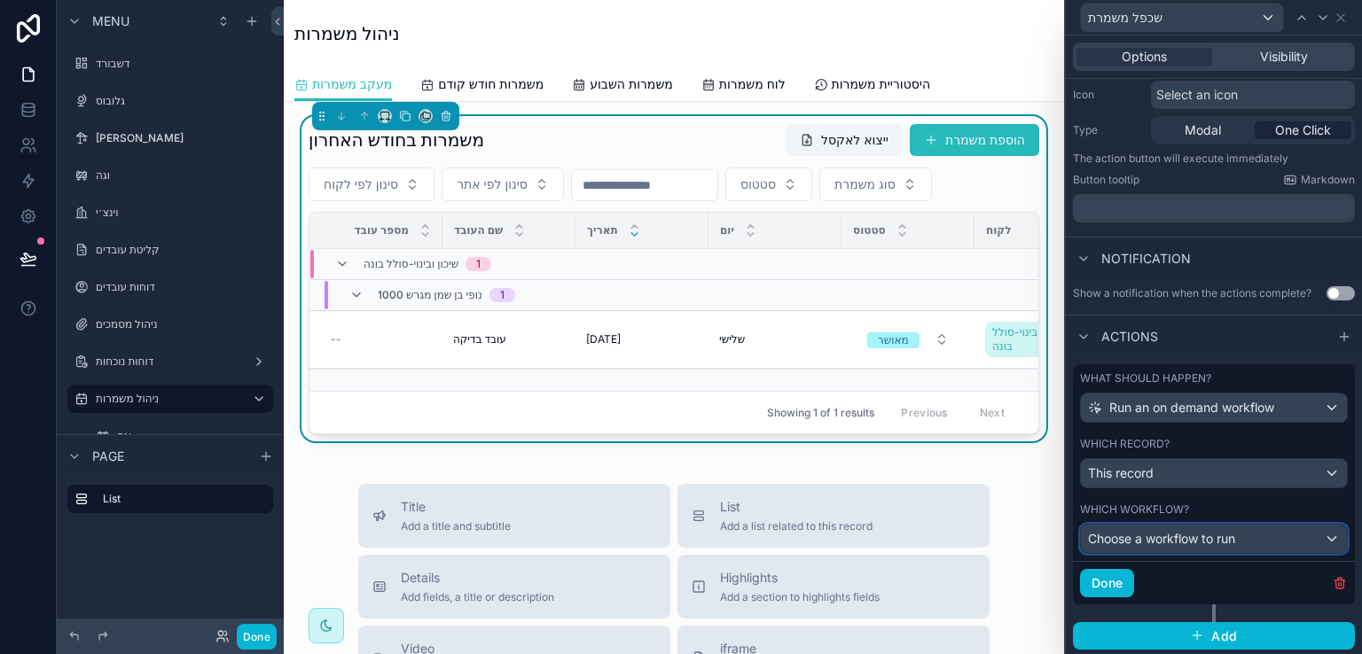
click at [1316, 539] on div "Choose a workflow to run" at bounding box center [1214, 539] width 266 height 28
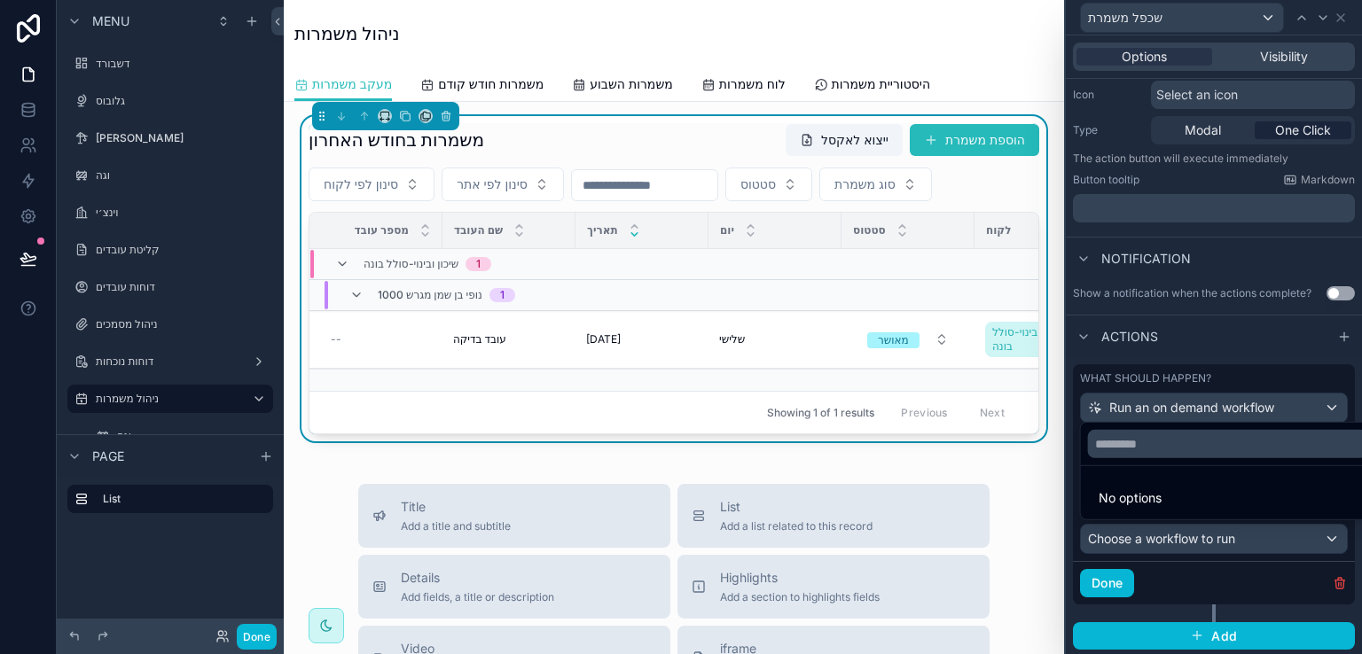
click at [1132, 497] on span "No options" at bounding box center [1129, 497] width 63 height 15
click at [1135, 452] on input "text" at bounding box center [1228, 444] width 280 height 28
click at [247, 629] on button "Done" at bounding box center [257, 637] width 40 height 26
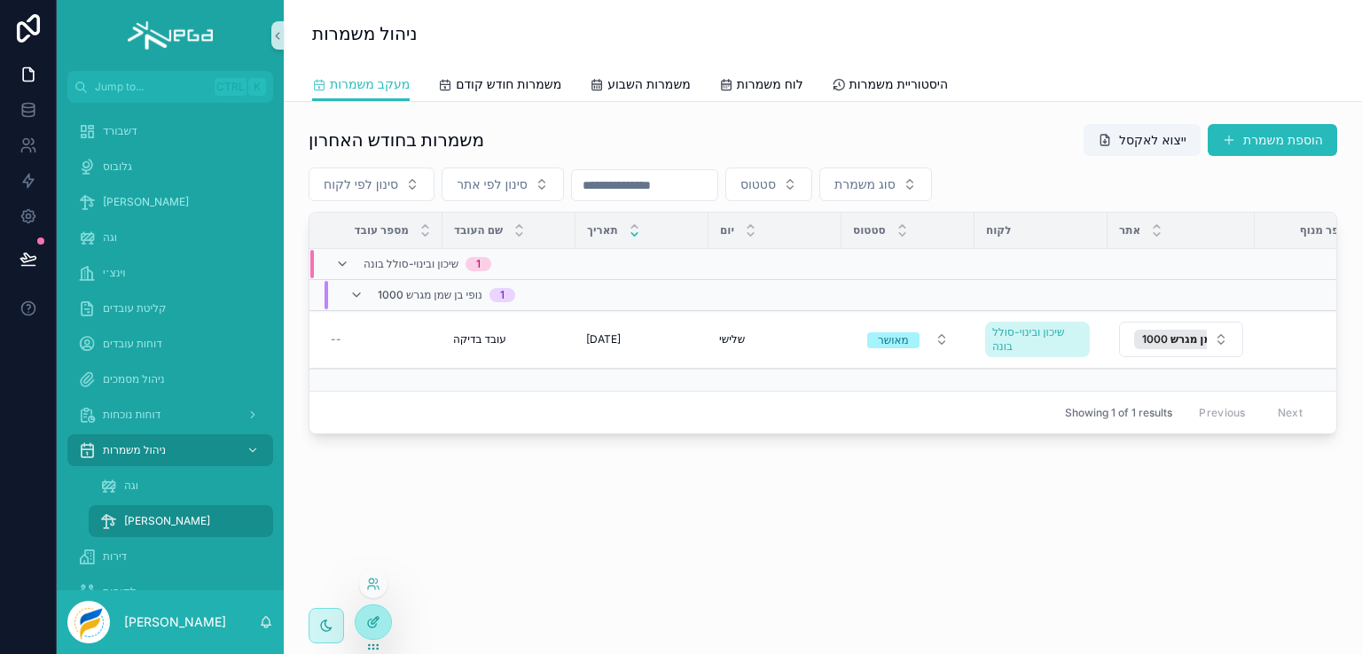
click at [365, 621] on div at bounding box center [372, 622] width 35 height 34
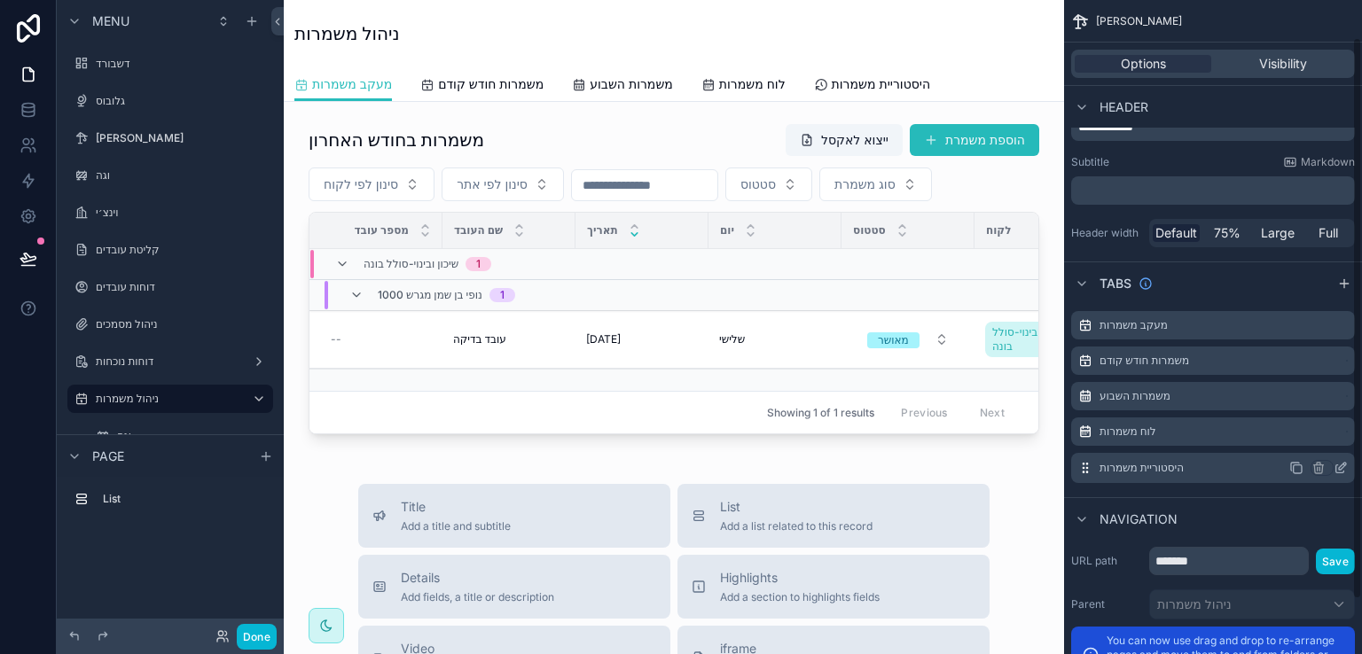
scroll to position [0, 0]
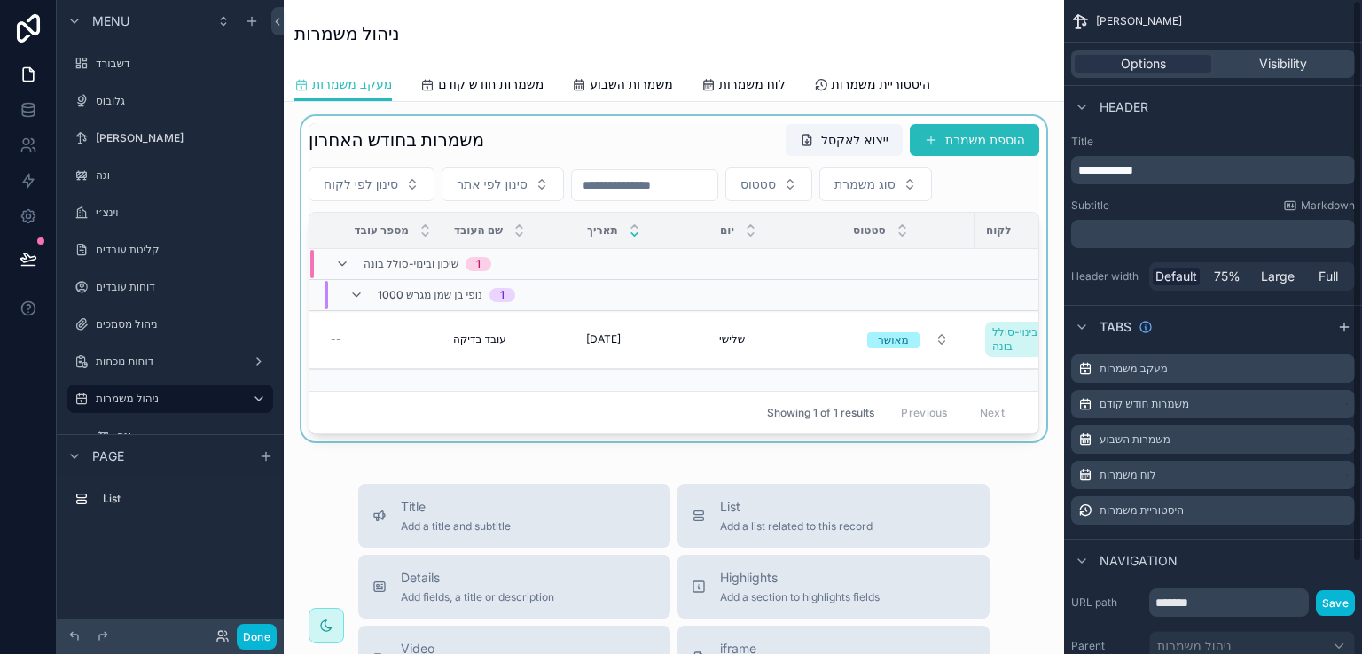
click at [682, 130] on div "scrollable content" at bounding box center [674, 278] width 752 height 325
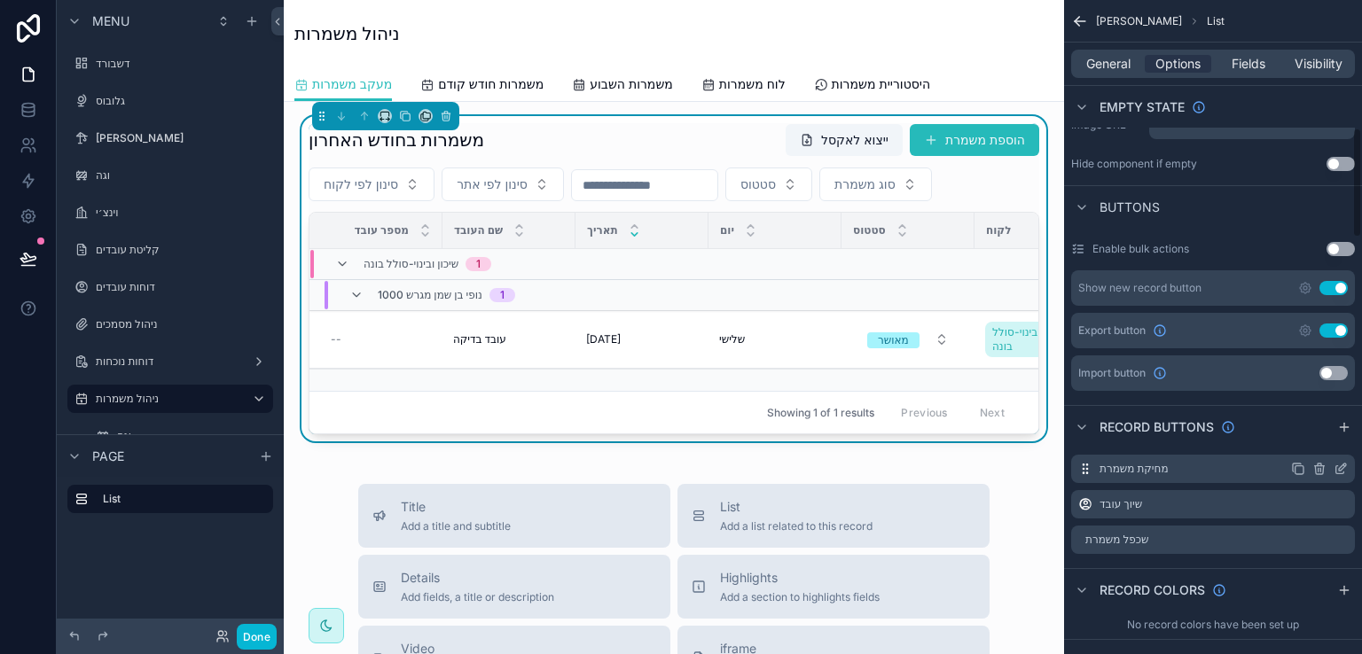
scroll to position [886, 0]
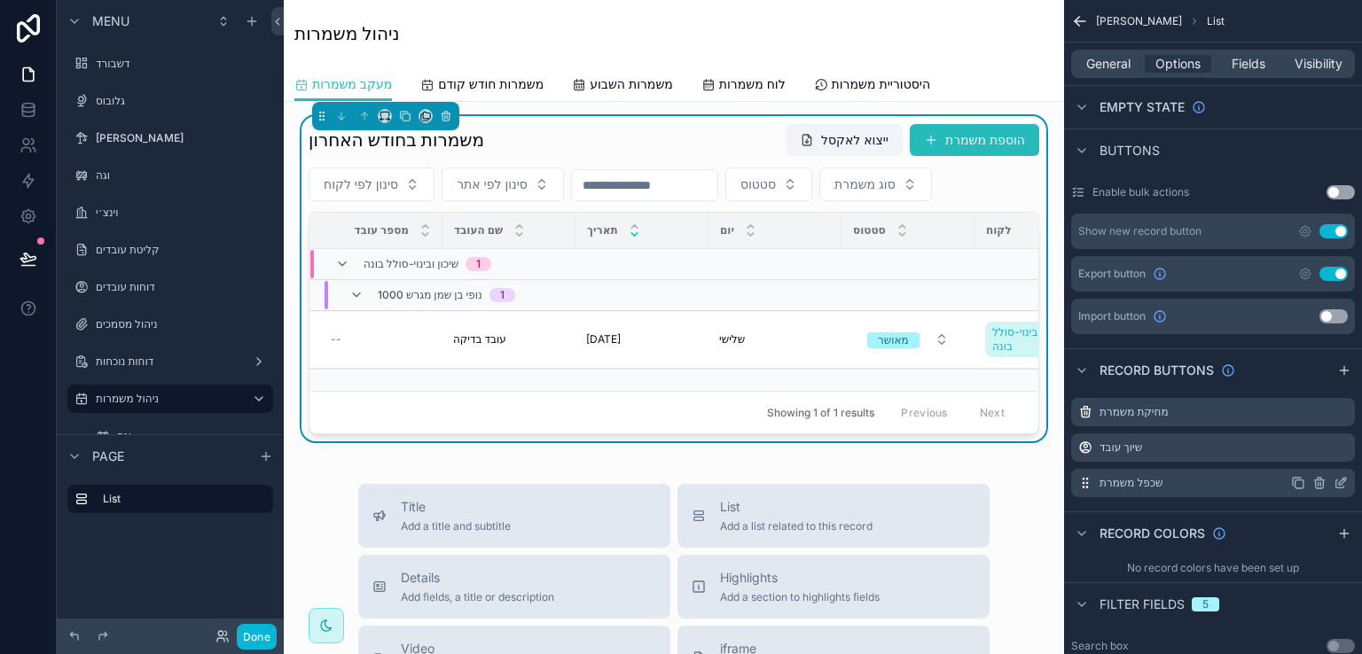
click at [1334, 476] on icon "scrollable content" at bounding box center [1340, 483] width 14 height 14
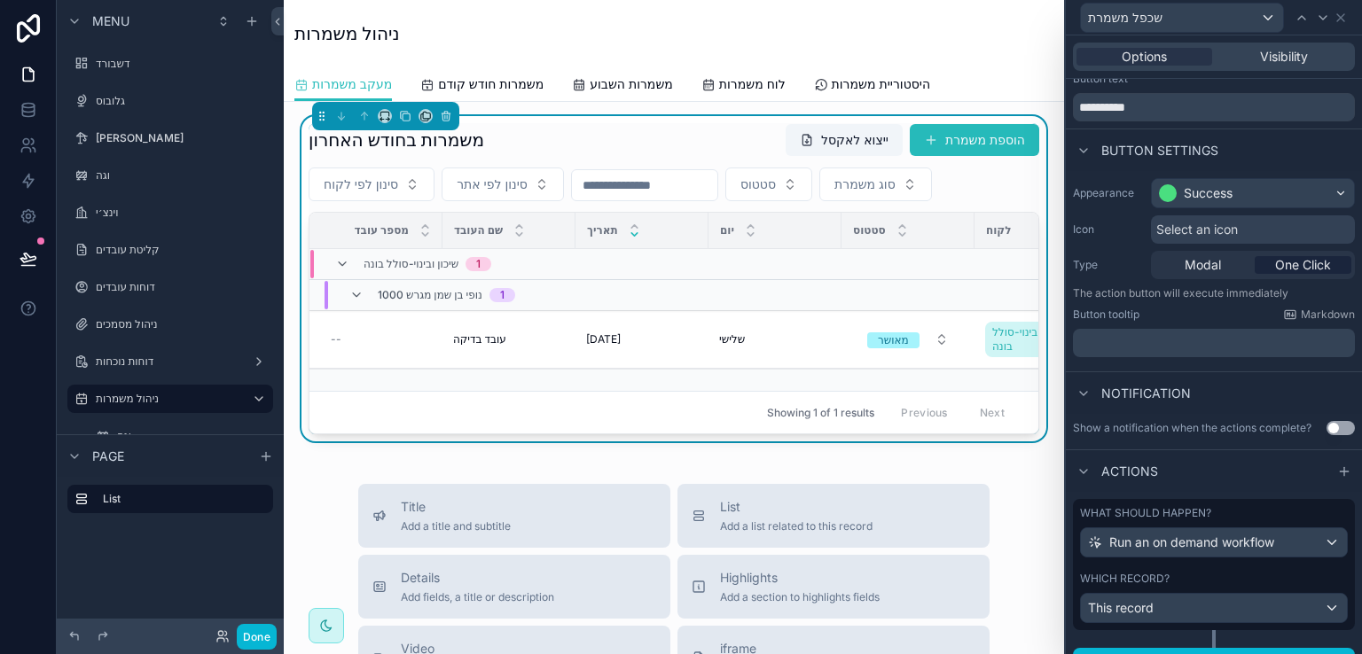
scroll to position [77, 0]
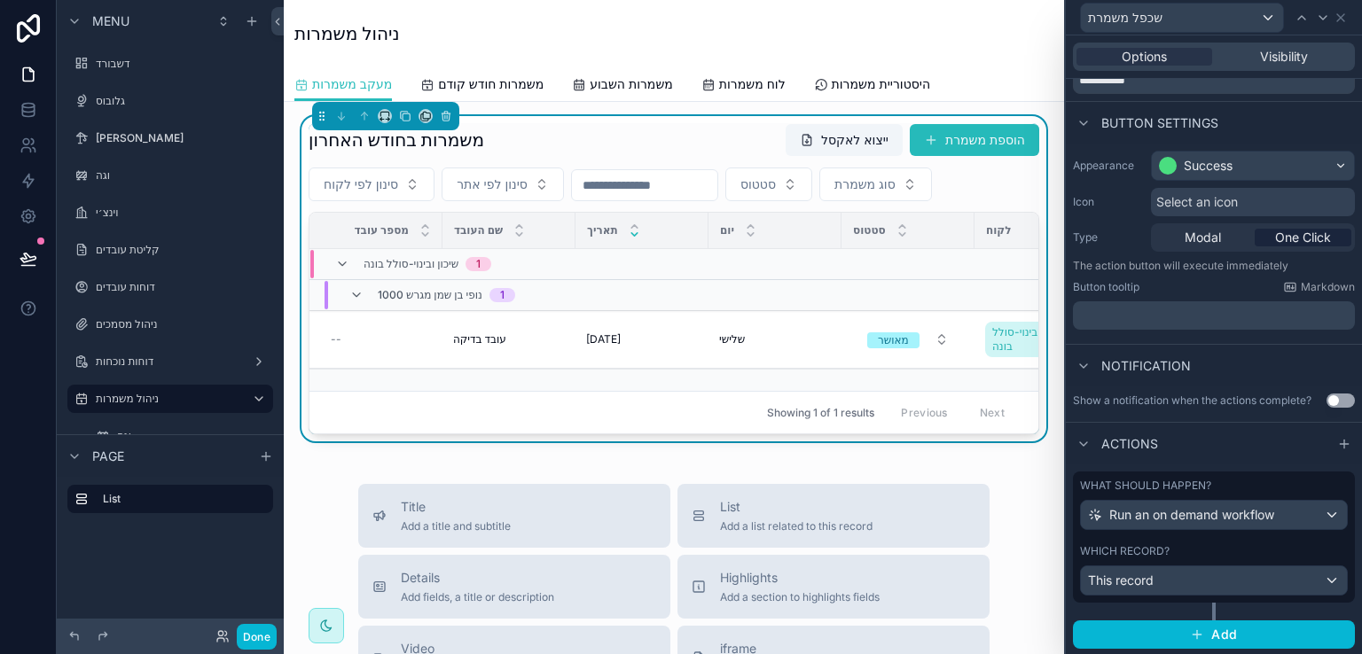
click at [1303, 605] on div "What should happen? Run an on demand workflow Which record? This record" at bounding box center [1214, 546] width 282 height 149
click at [1319, 577] on div "This record" at bounding box center [1214, 580] width 266 height 28
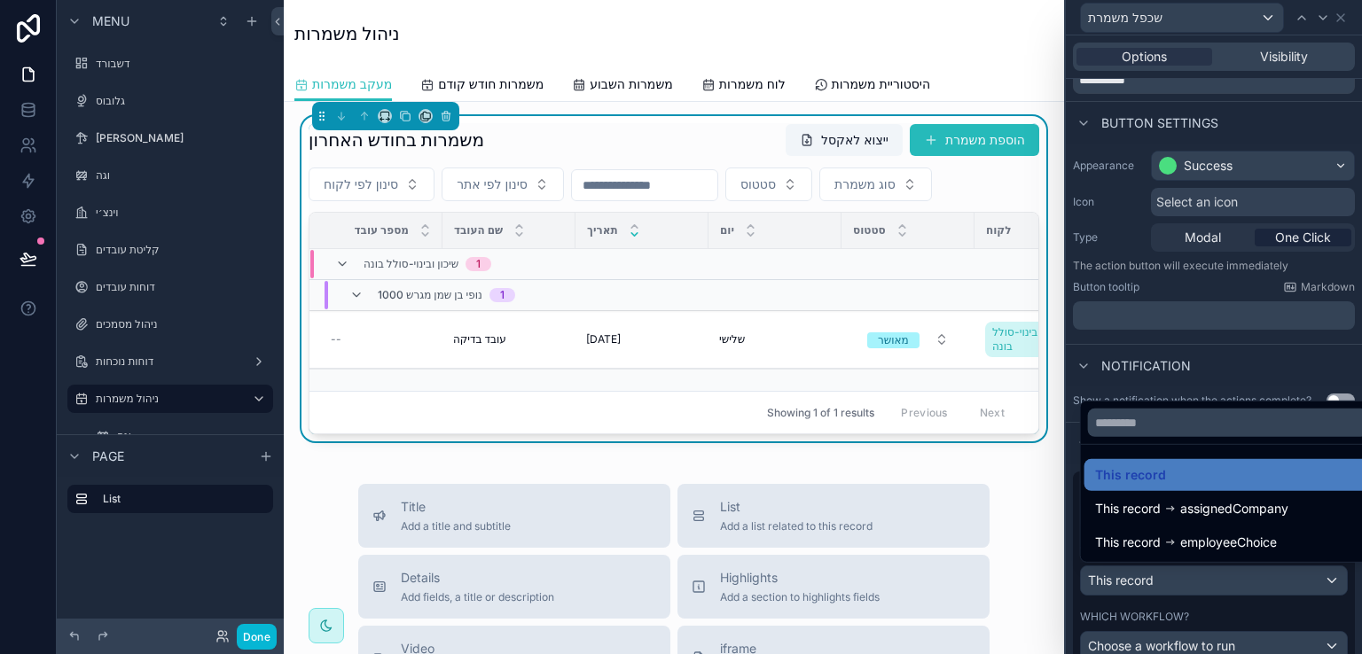
click at [1319, 577] on div at bounding box center [1214, 327] width 296 height 654
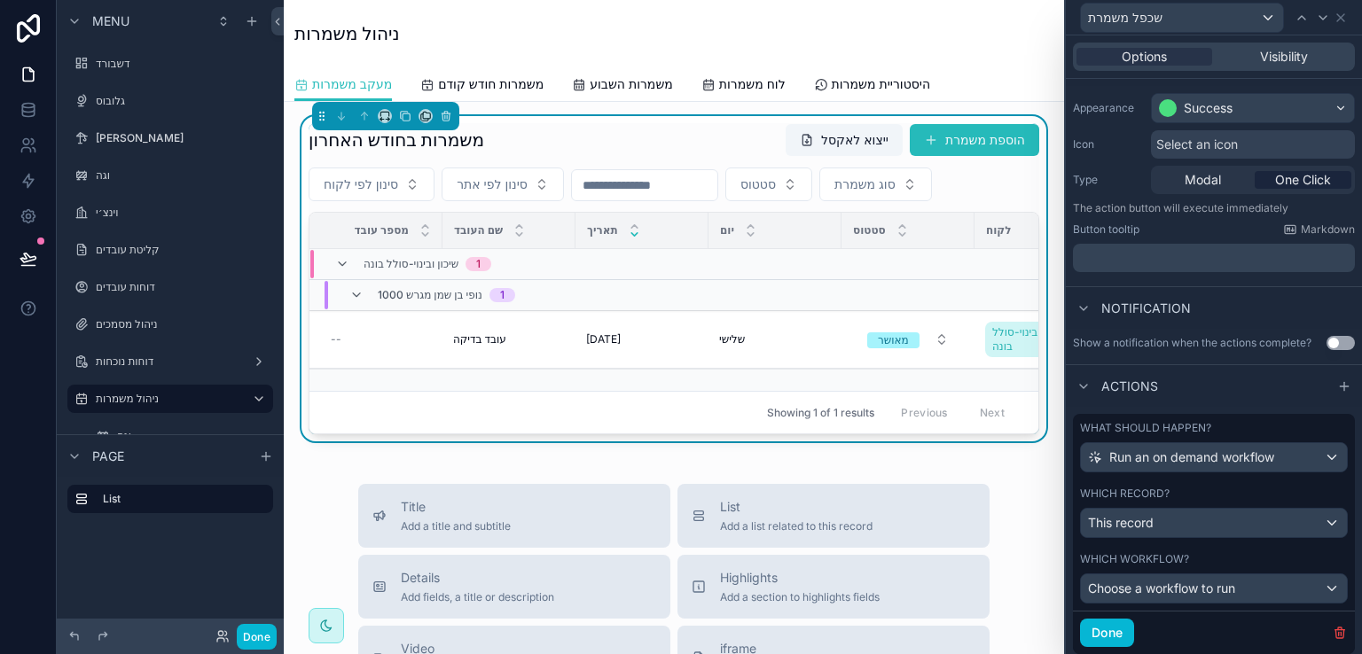
scroll to position [184, 0]
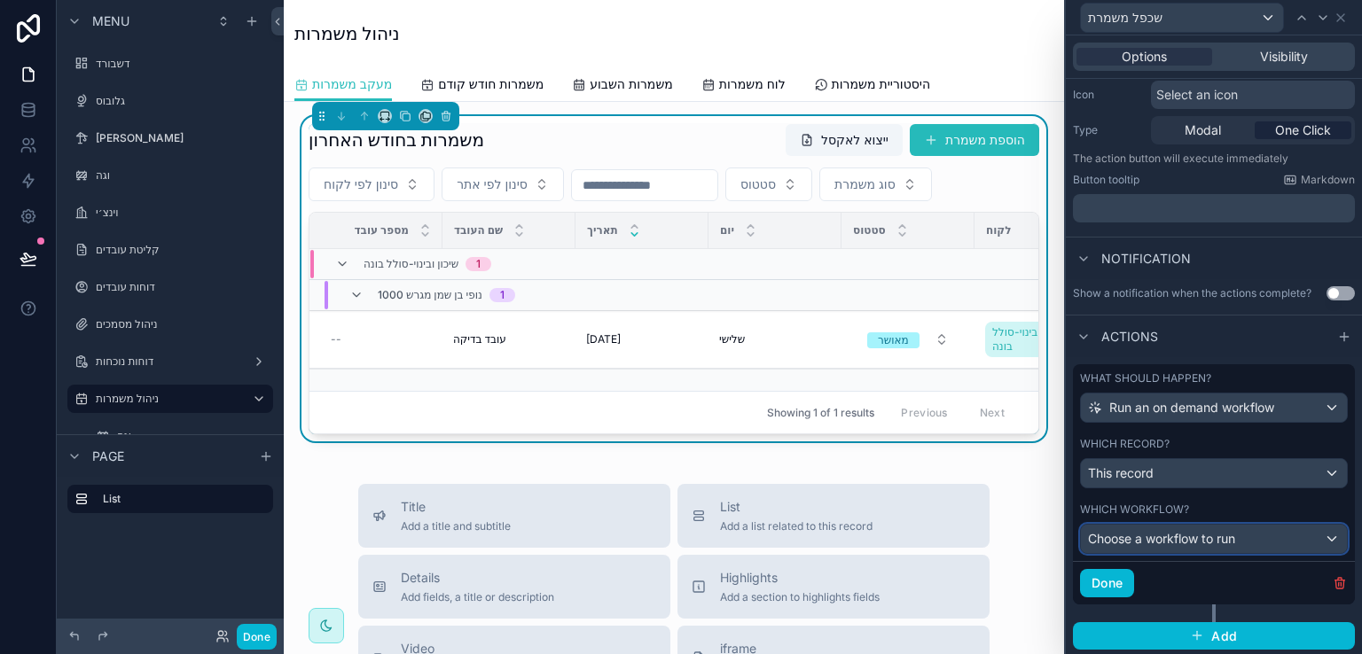
click at [1316, 540] on div "Choose a workflow to run" at bounding box center [1214, 539] width 266 height 28
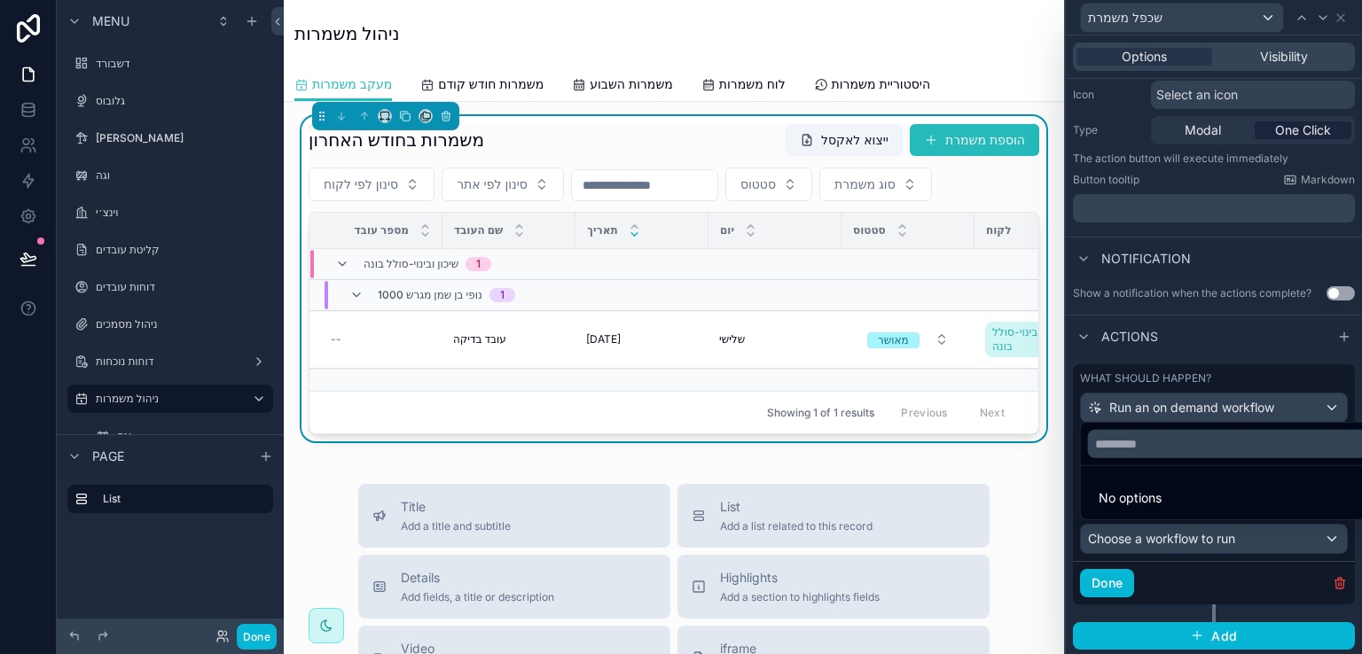
click at [1326, 578] on div at bounding box center [1214, 327] width 296 height 654
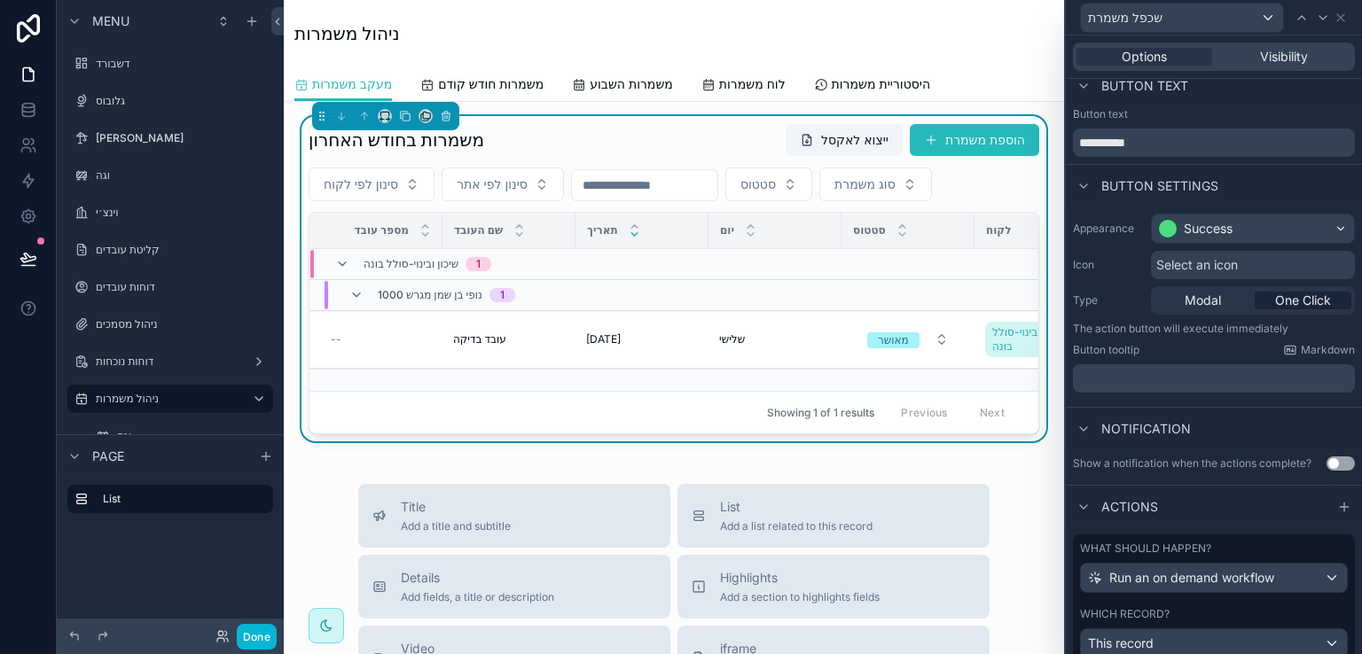
scroll to position [0, 0]
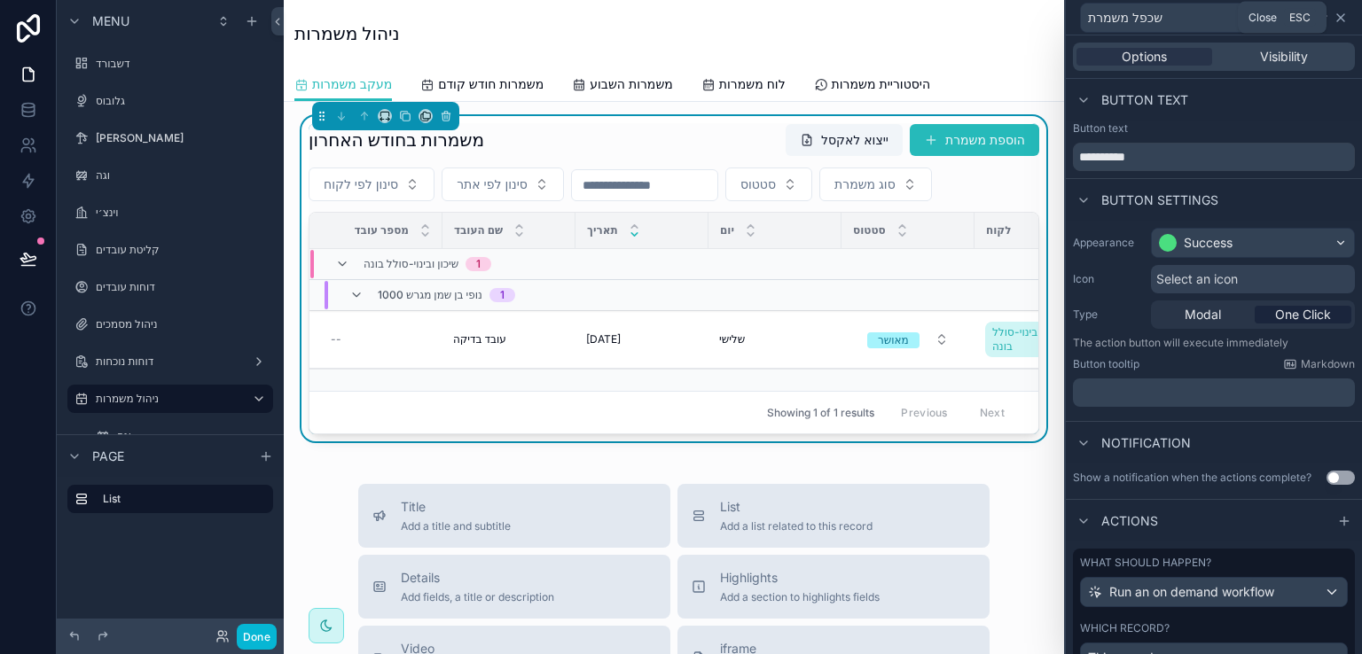
click at [1336, 16] on icon at bounding box center [1340, 18] width 14 height 14
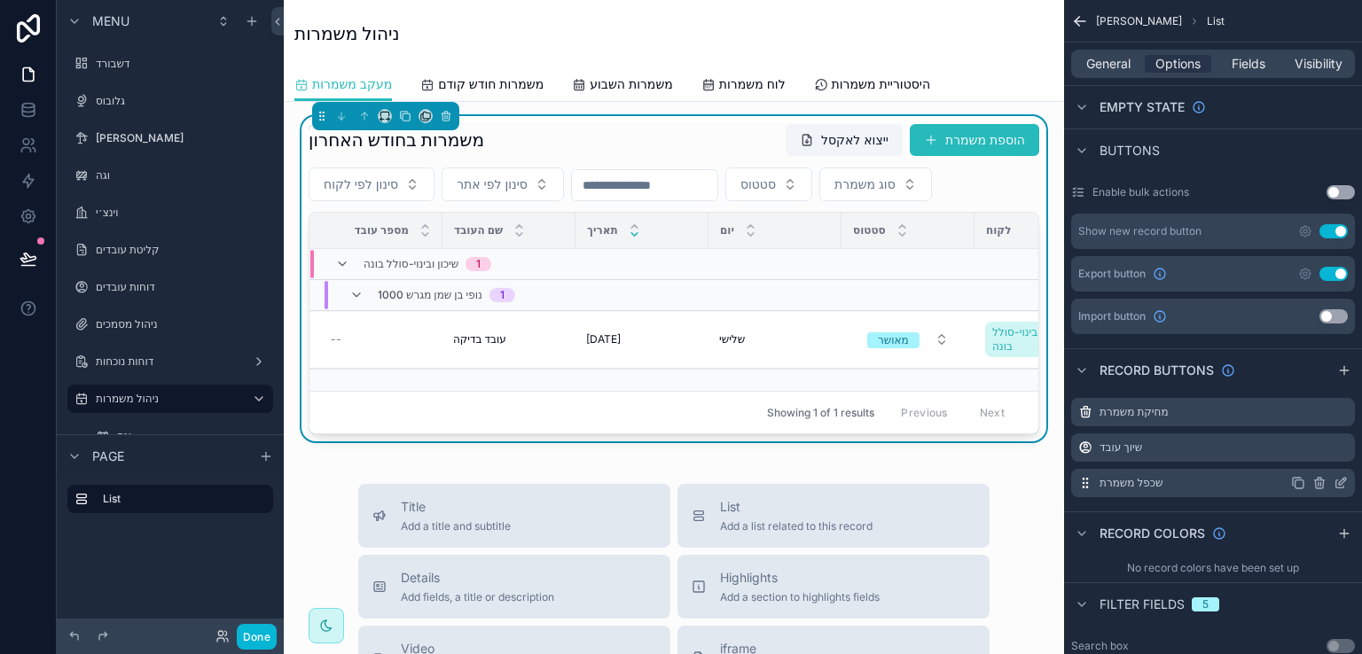
click at [1316, 480] on icon "scrollable content" at bounding box center [1319, 484] width 8 height 8
click at [1258, 441] on span "Confirm delete?" at bounding box center [1247, 440] width 80 height 14
click at [1308, 441] on icon at bounding box center [1312, 441] width 8 height 8
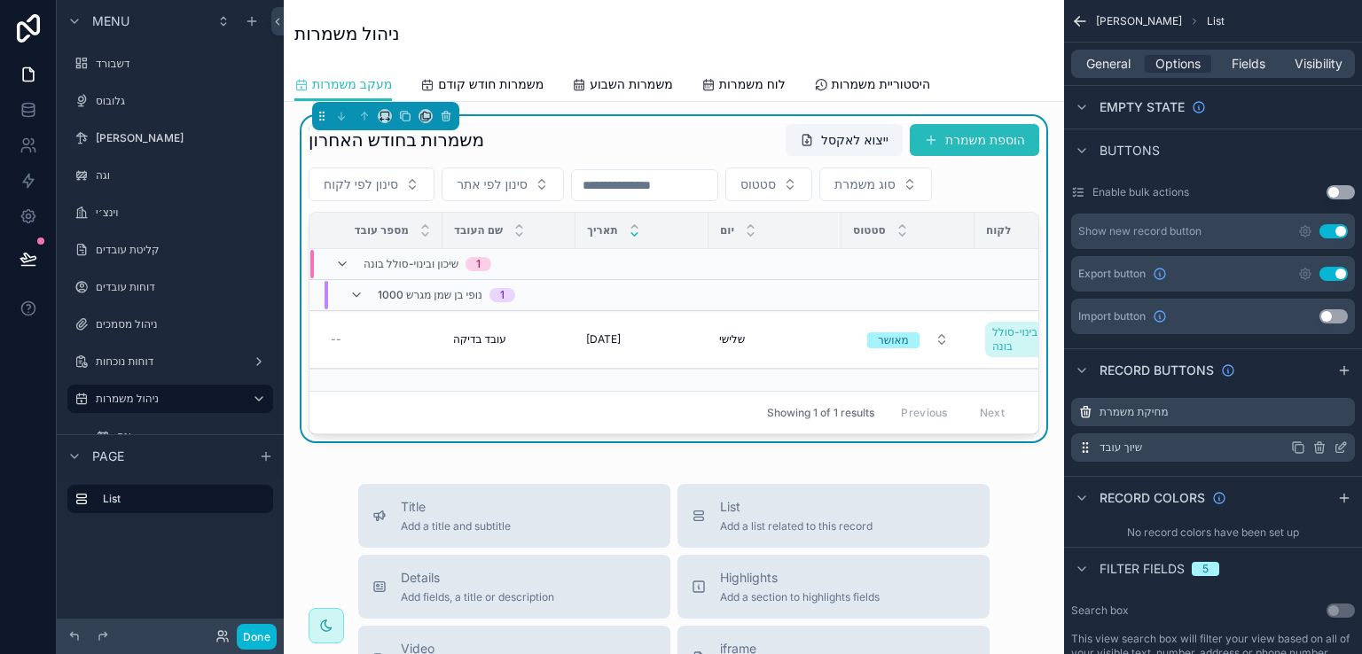
click at [1341, 441] on icon "scrollable content" at bounding box center [1340, 448] width 14 height 14
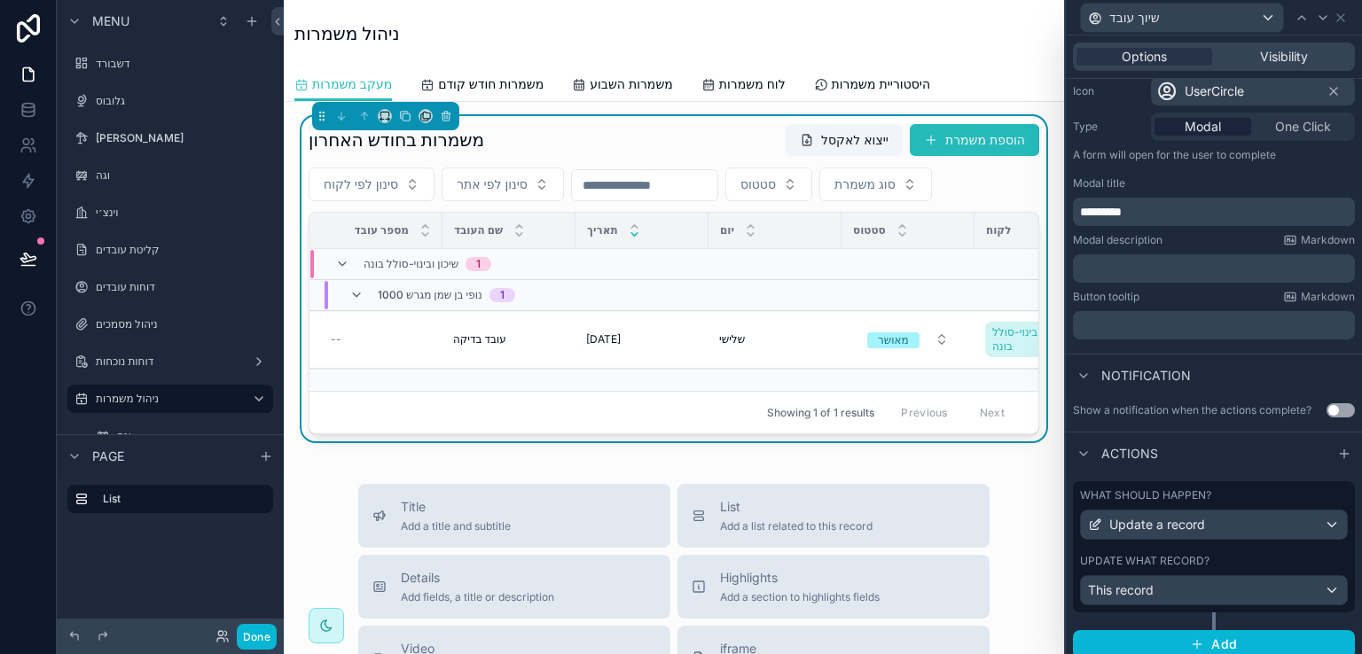
scroll to position [198, 0]
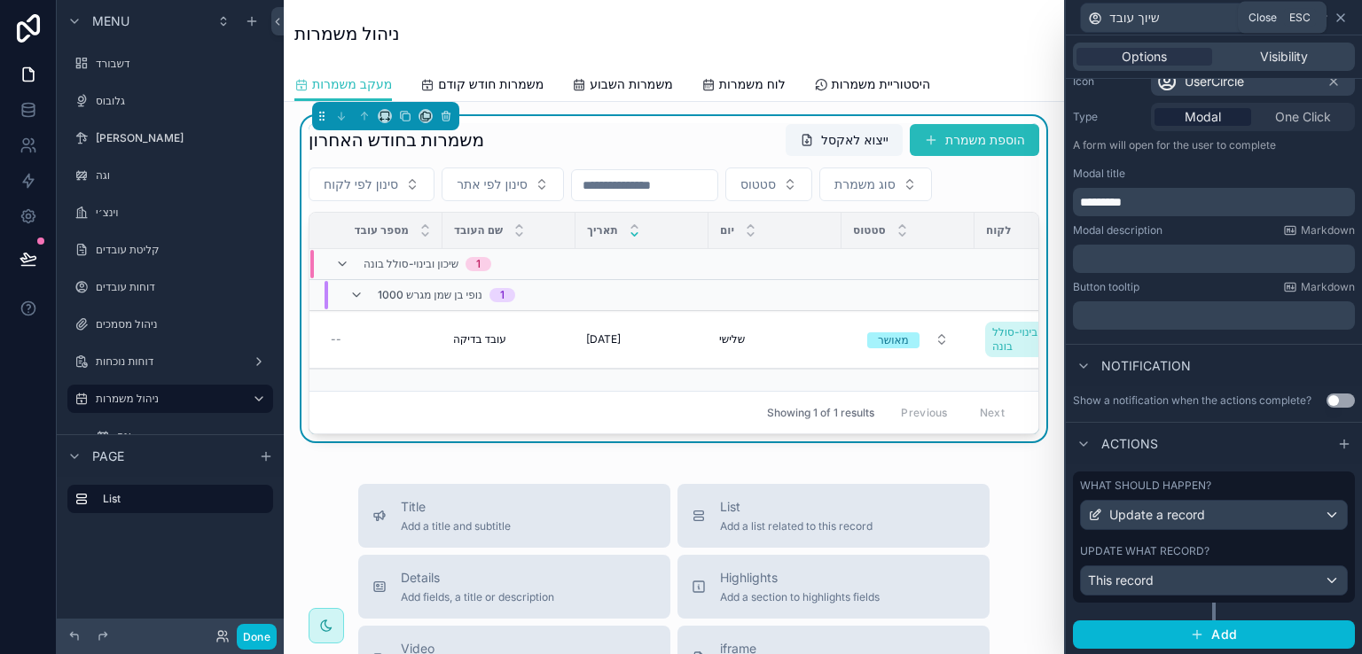
click at [1339, 22] on icon at bounding box center [1340, 18] width 14 height 14
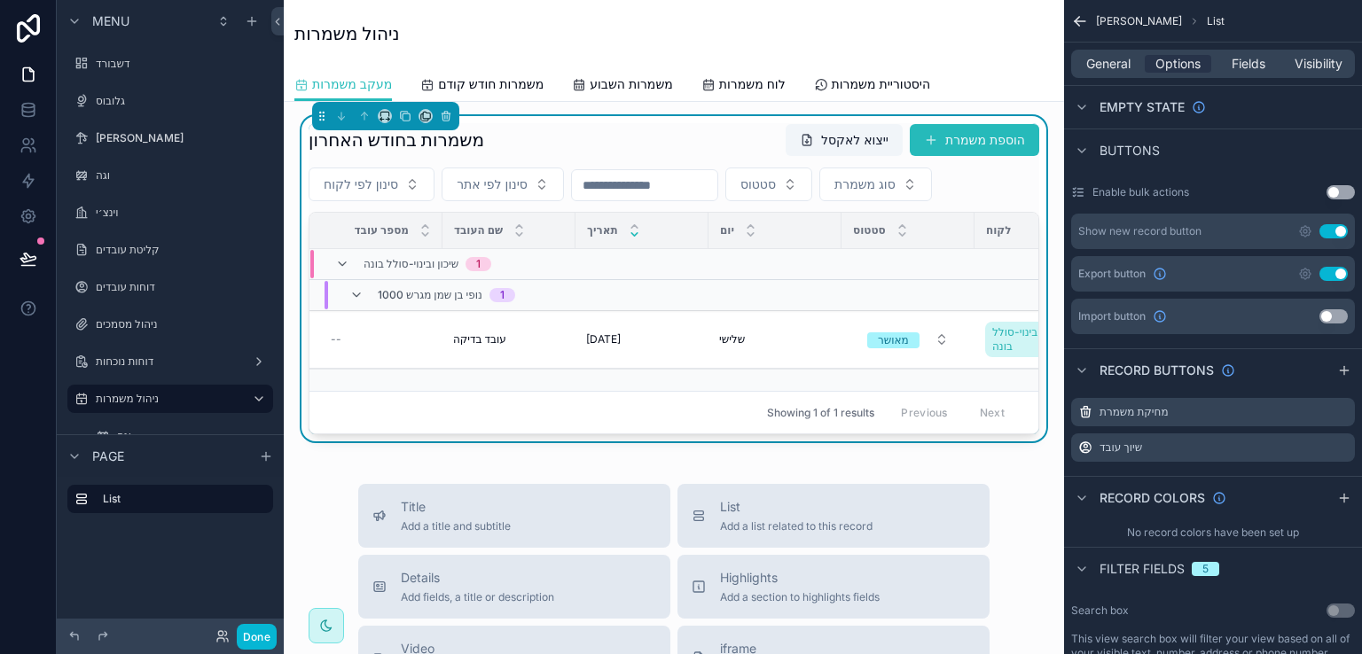
click at [707, 129] on div "משמרות בחודש האחרון ייצוא לאקסל הוספת משמרת" at bounding box center [673, 140] width 730 height 34
click at [1340, 363] on icon "scrollable content" at bounding box center [1344, 370] width 14 height 14
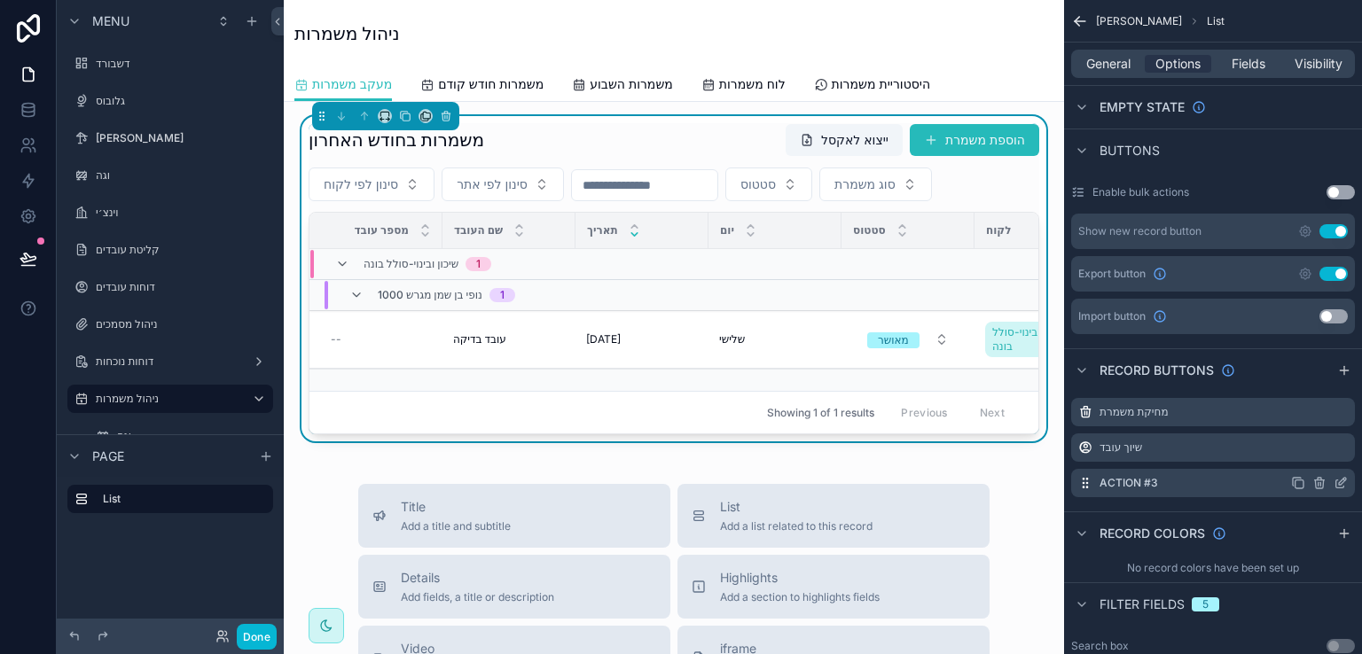
click at [1339, 478] on icon "scrollable content" at bounding box center [1342, 481] width 7 height 7
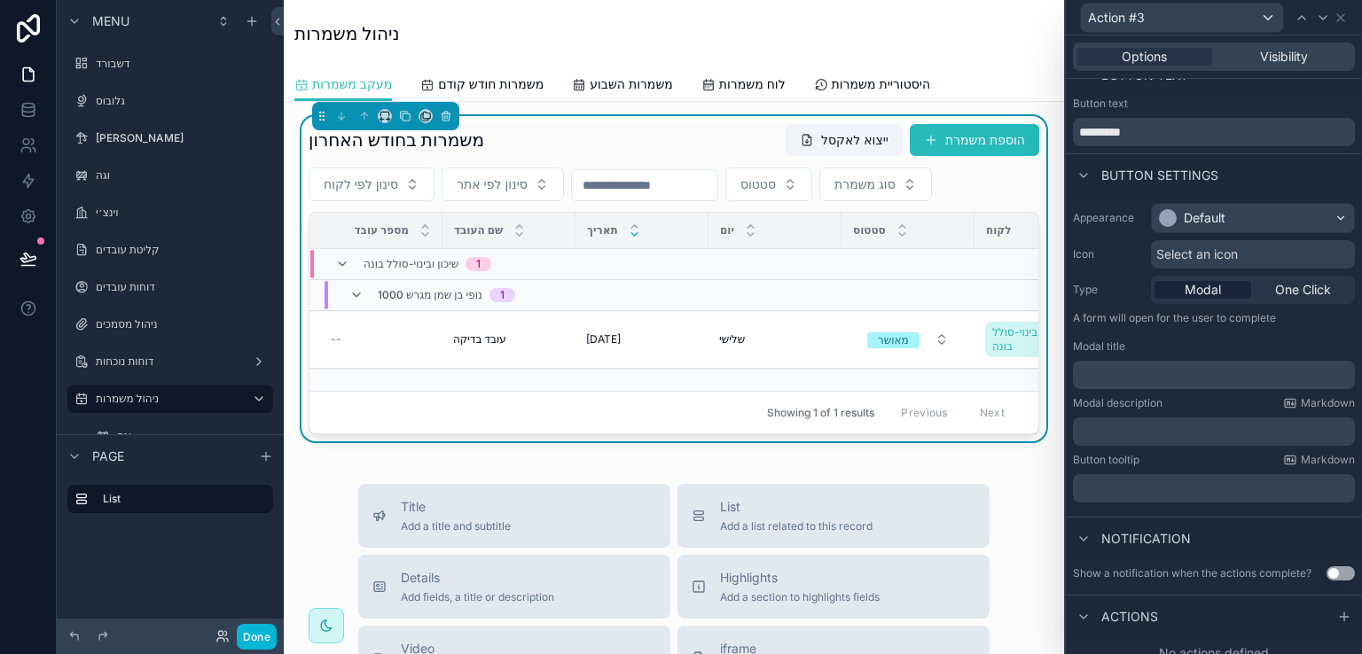
scroll to position [39, 0]
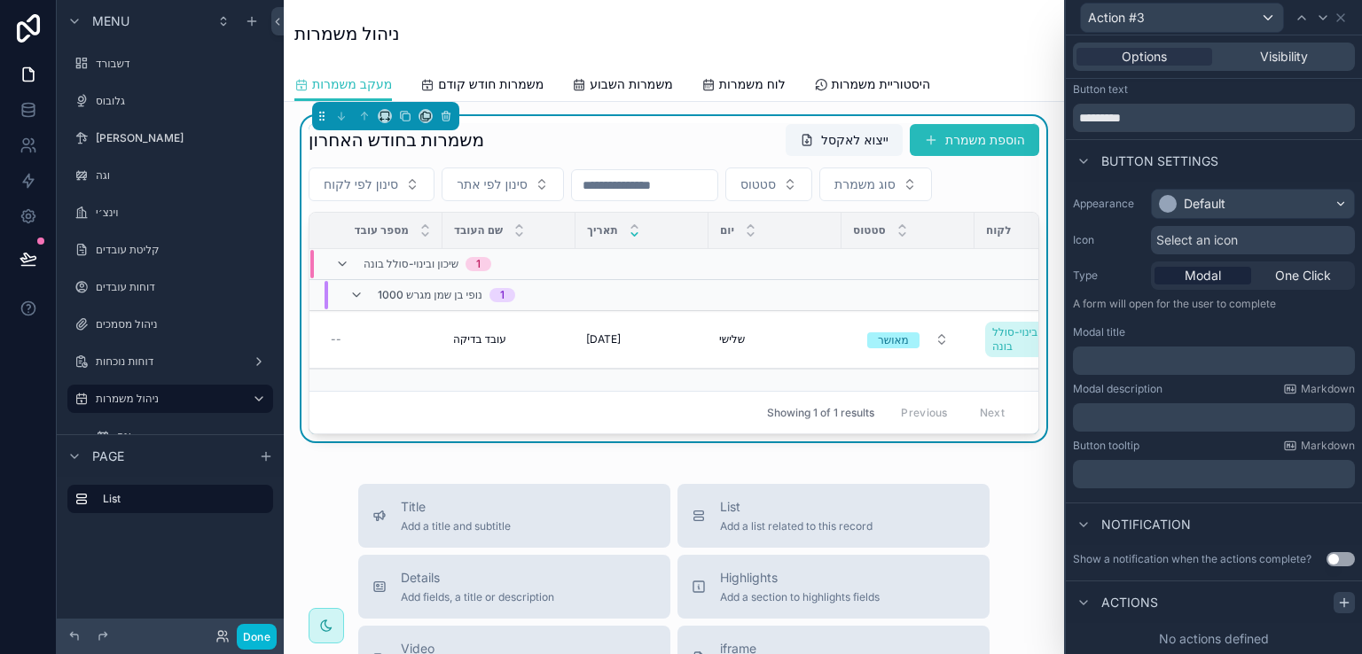
click at [1337, 597] on icon at bounding box center [1344, 603] width 14 height 14
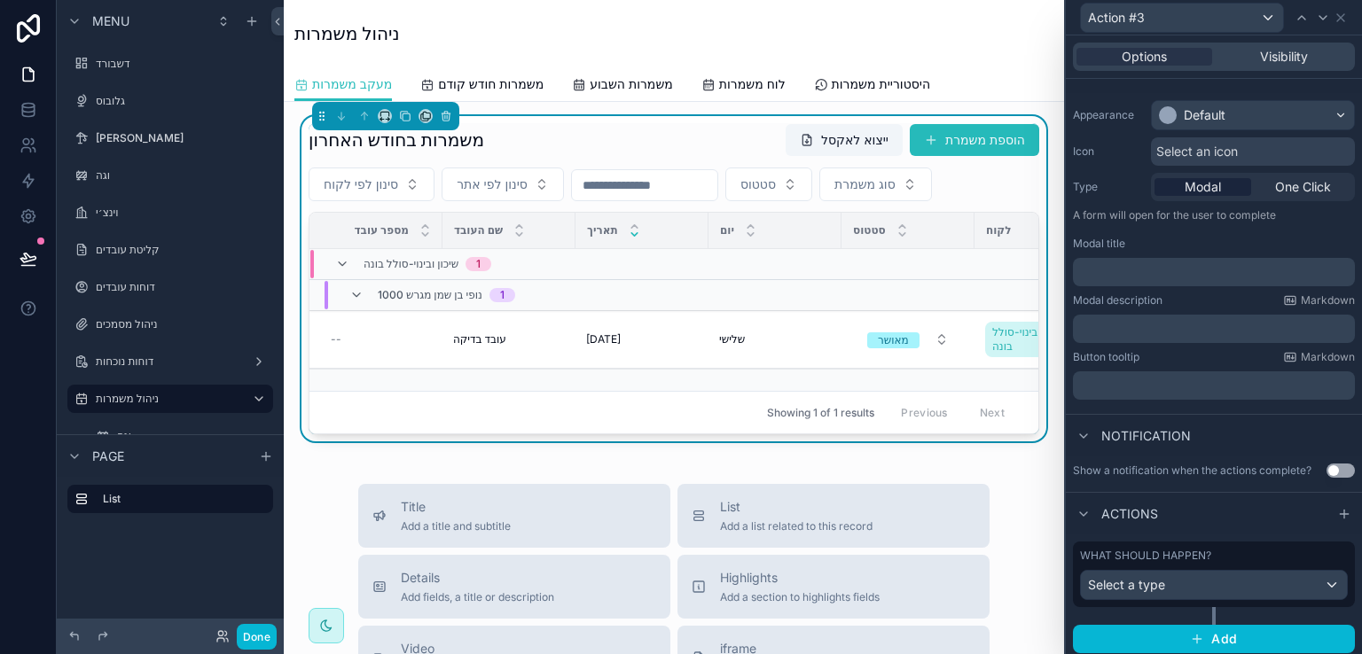
scroll to position [132, 0]
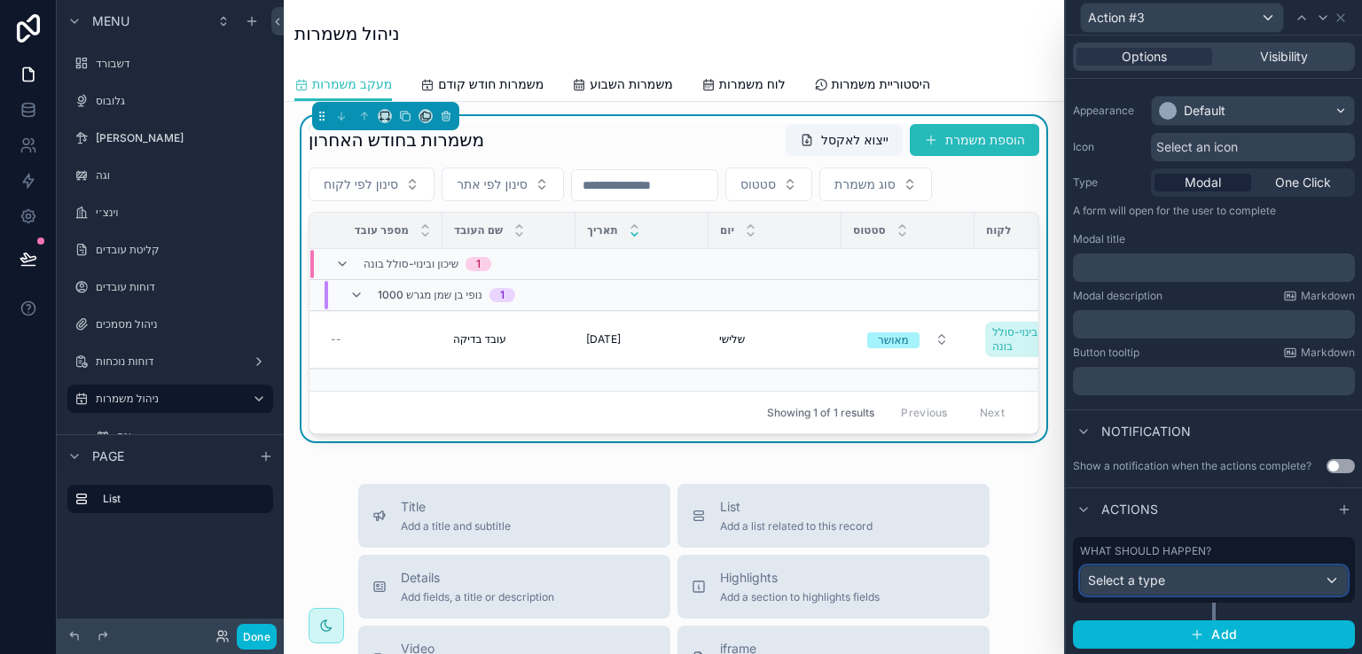
click at [1236, 579] on div "Select a type" at bounding box center [1214, 580] width 266 height 28
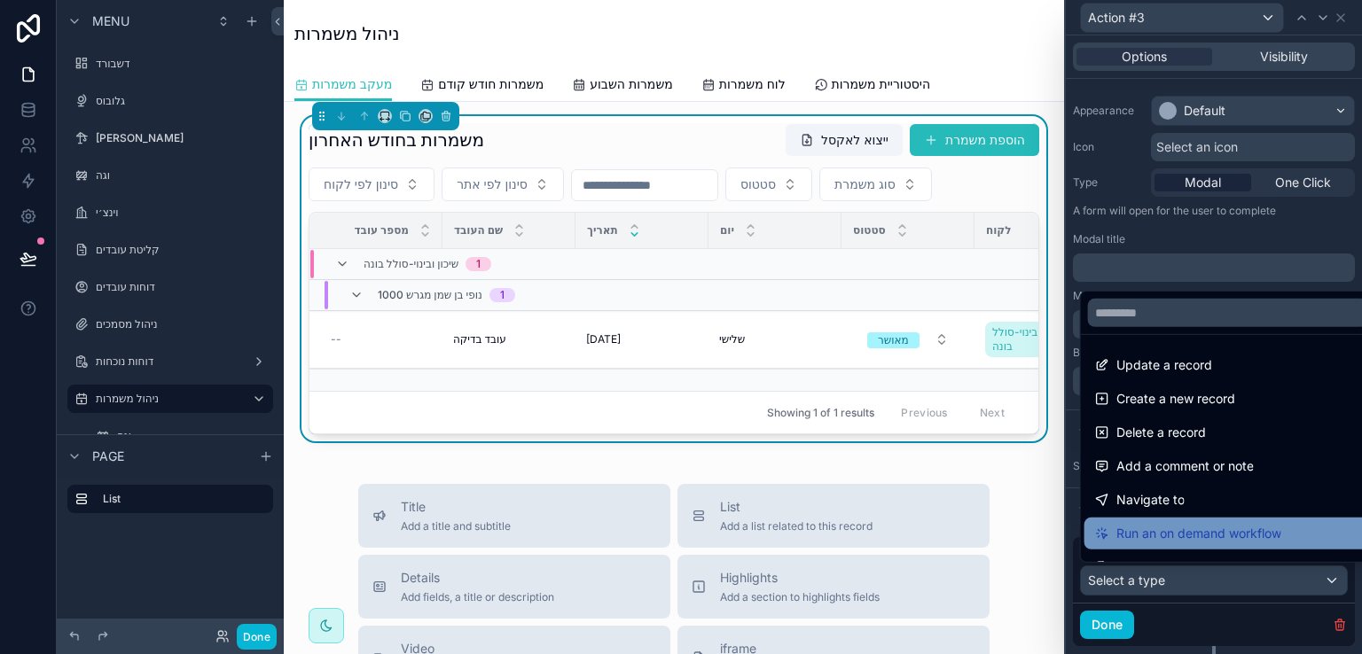
click at [1186, 533] on span "Run an on demand workflow" at bounding box center [1198, 533] width 165 height 21
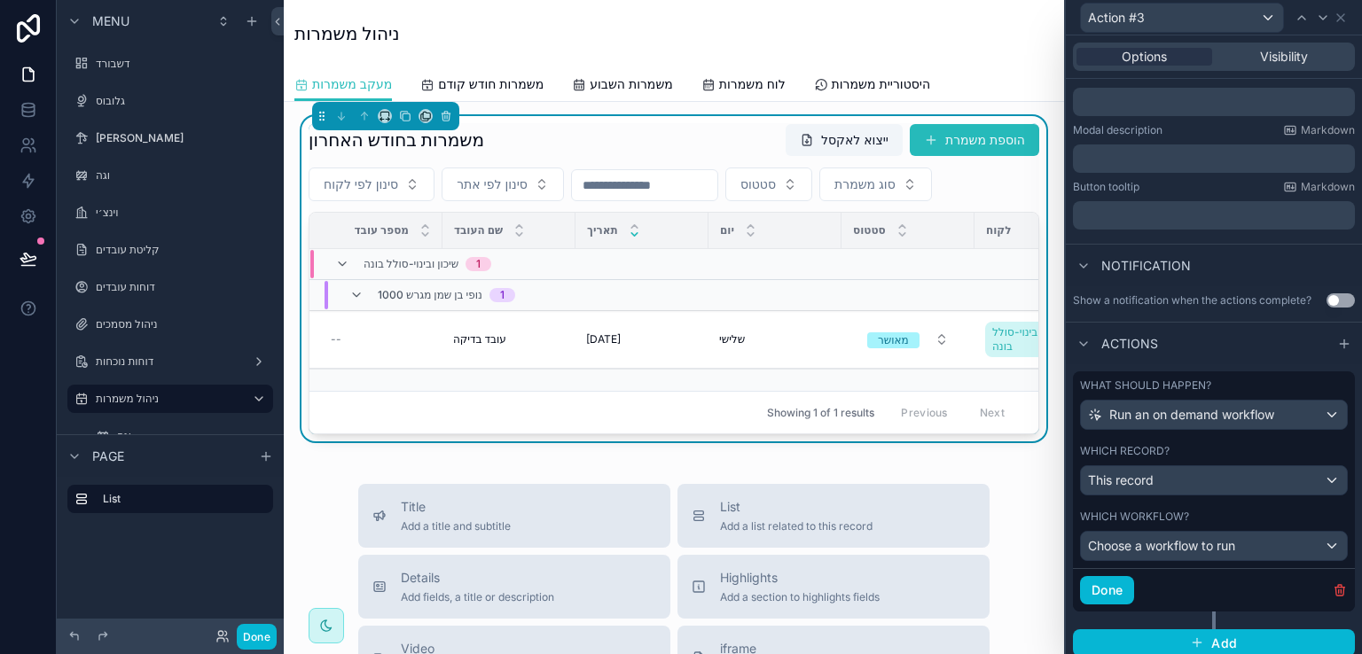
scroll to position [305, 0]
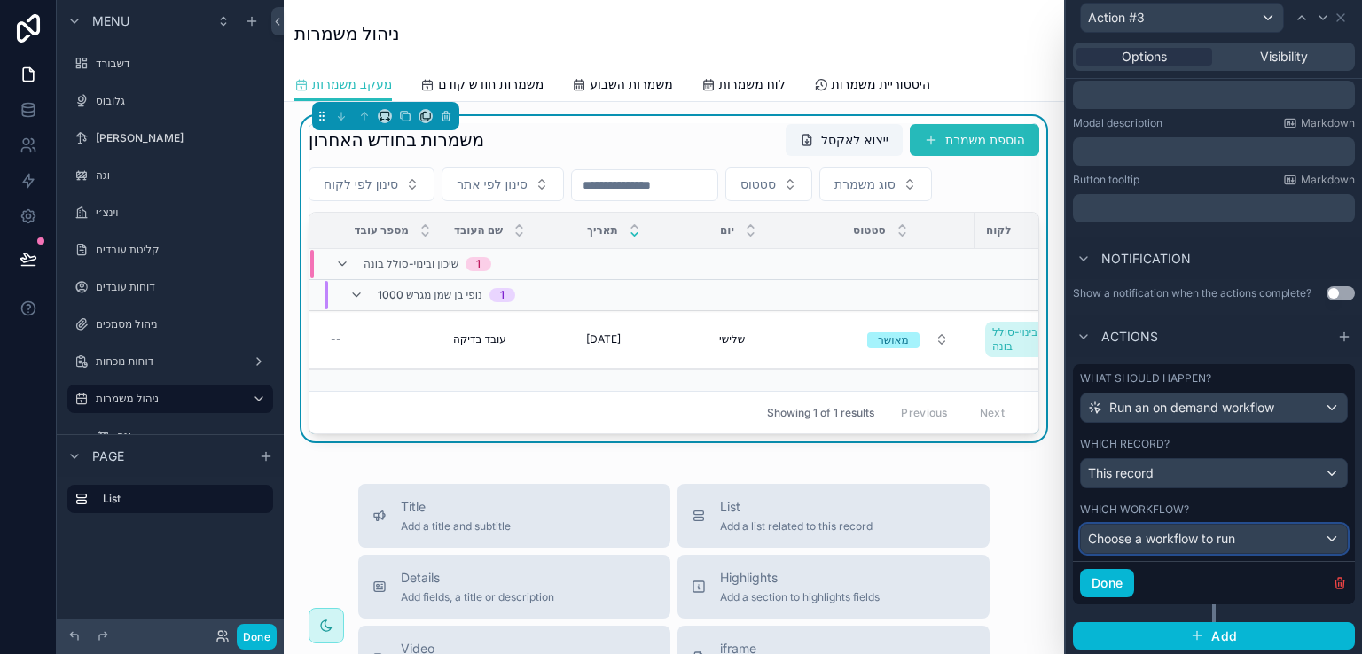
click at [1316, 536] on div "Choose a workflow to run" at bounding box center [1214, 539] width 266 height 28
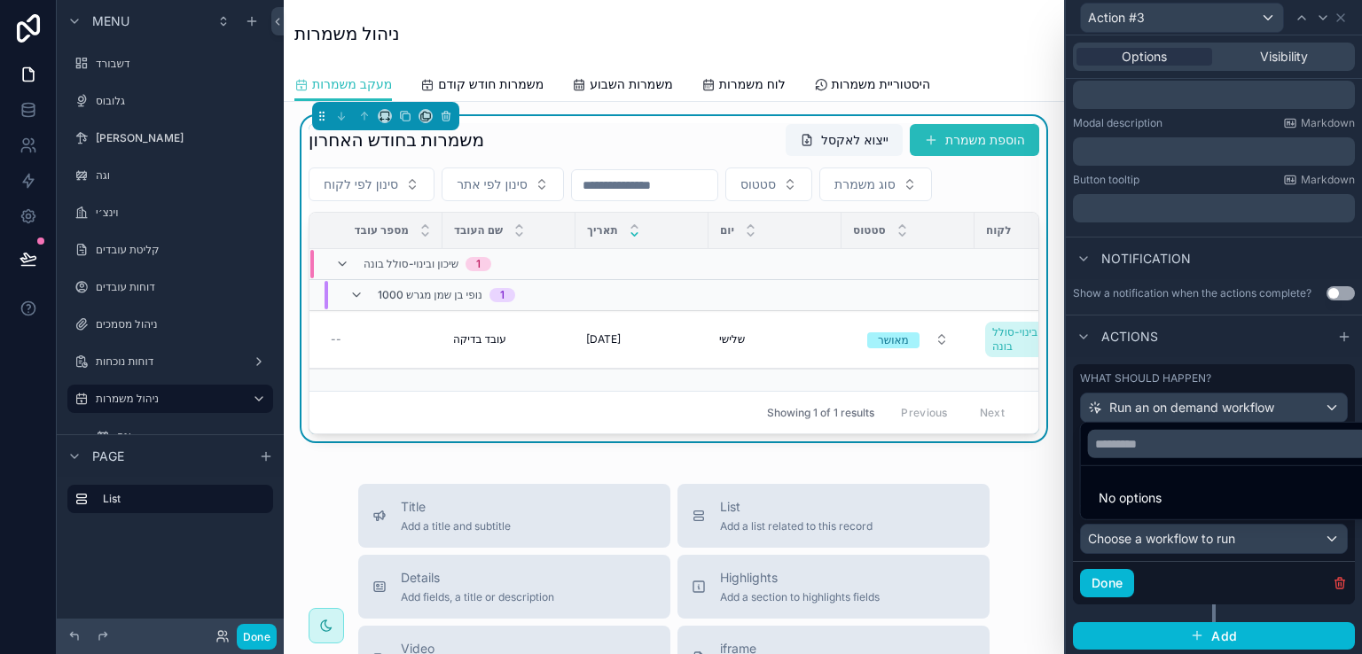
click at [1128, 499] on span "No options" at bounding box center [1129, 497] width 63 height 15
click at [1149, 448] on input "text" at bounding box center [1228, 444] width 280 height 28
click at [28, 188] on icon at bounding box center [29, 181] width 18 height 18
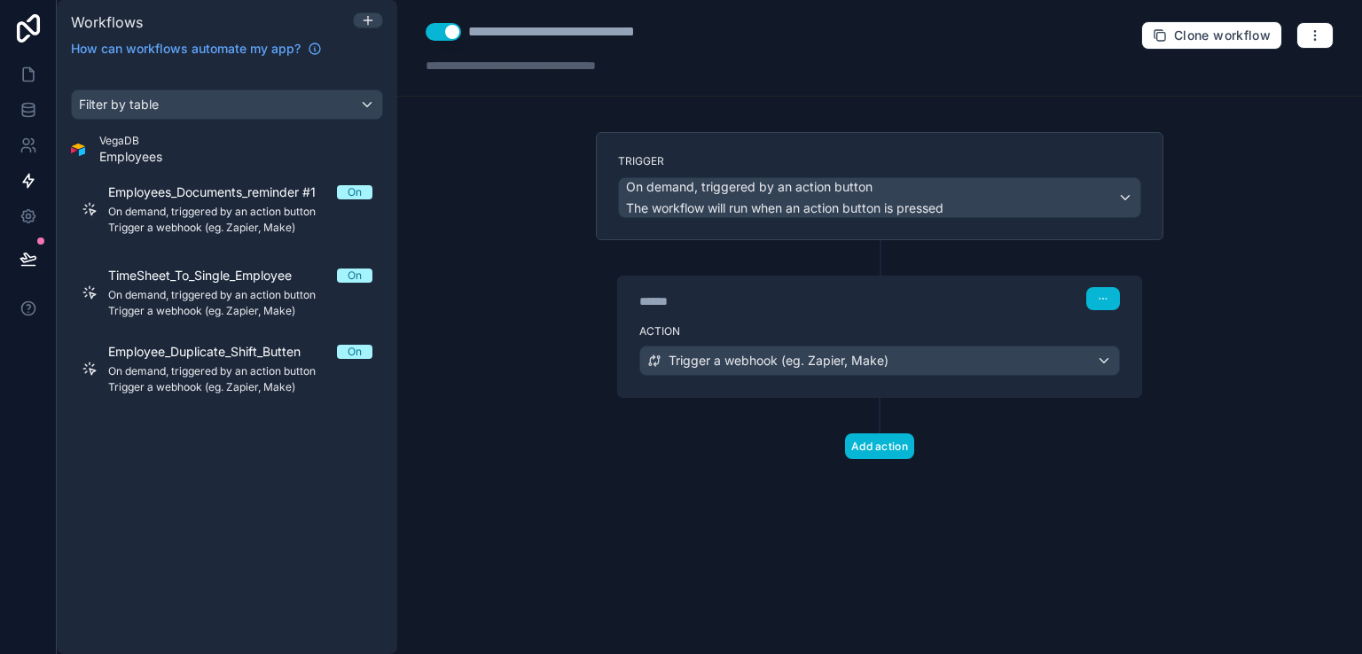
click at [451, 30] on button "Use setting" at bounding box center [443, 32] width 35 height 18
click at [27, 72] on icon at bounding box center [29, 75] width 18 height 18
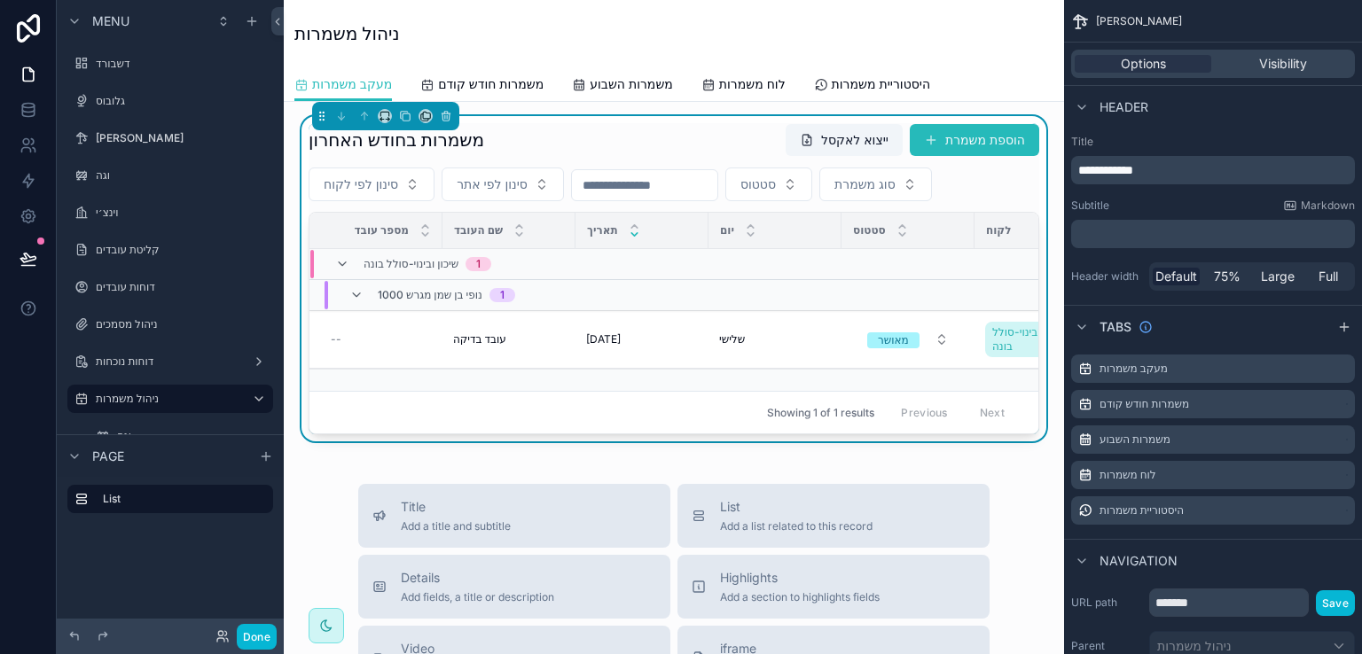
drag, startPoint x: 639, startPoint y: 130, endPoint x: 749, endPoint y: 175, distance: 118.5
click at [640, 130] on div "משמרות בחודש האחרון ייצוא לאקסל הוספת משמרת" at bounding box center [673, 140] width 730 height 34
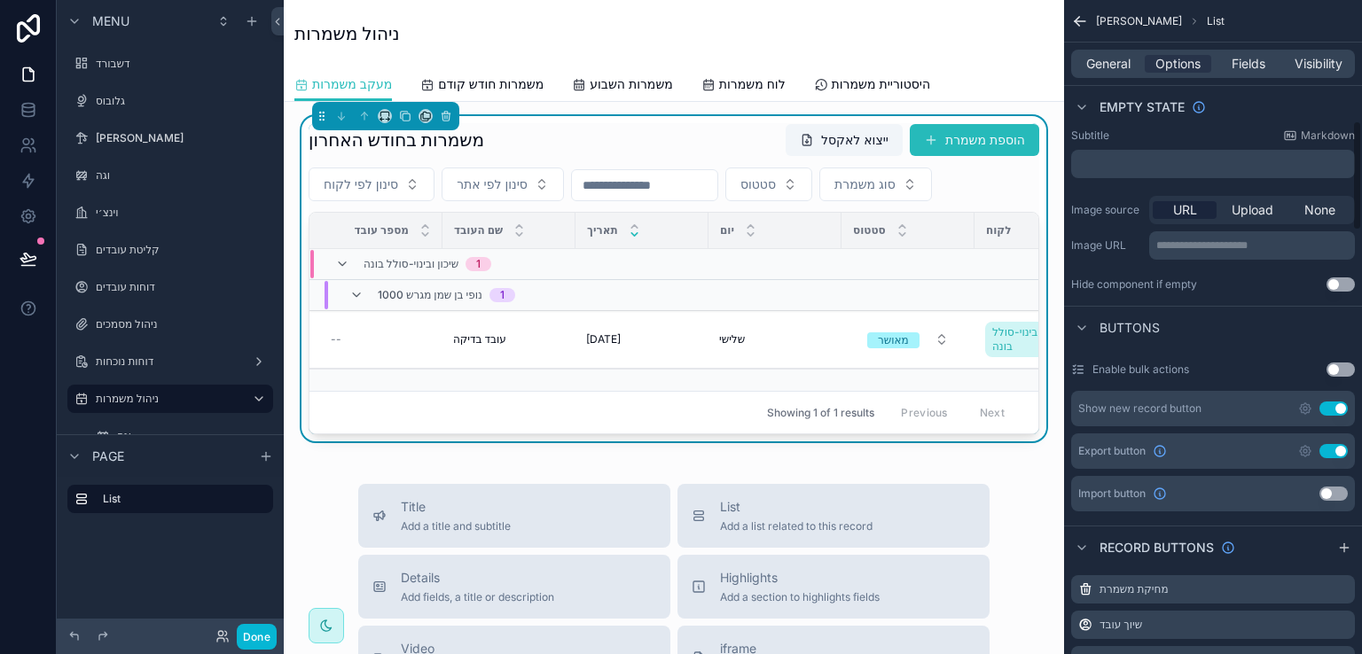
scroll to position [886, 0]
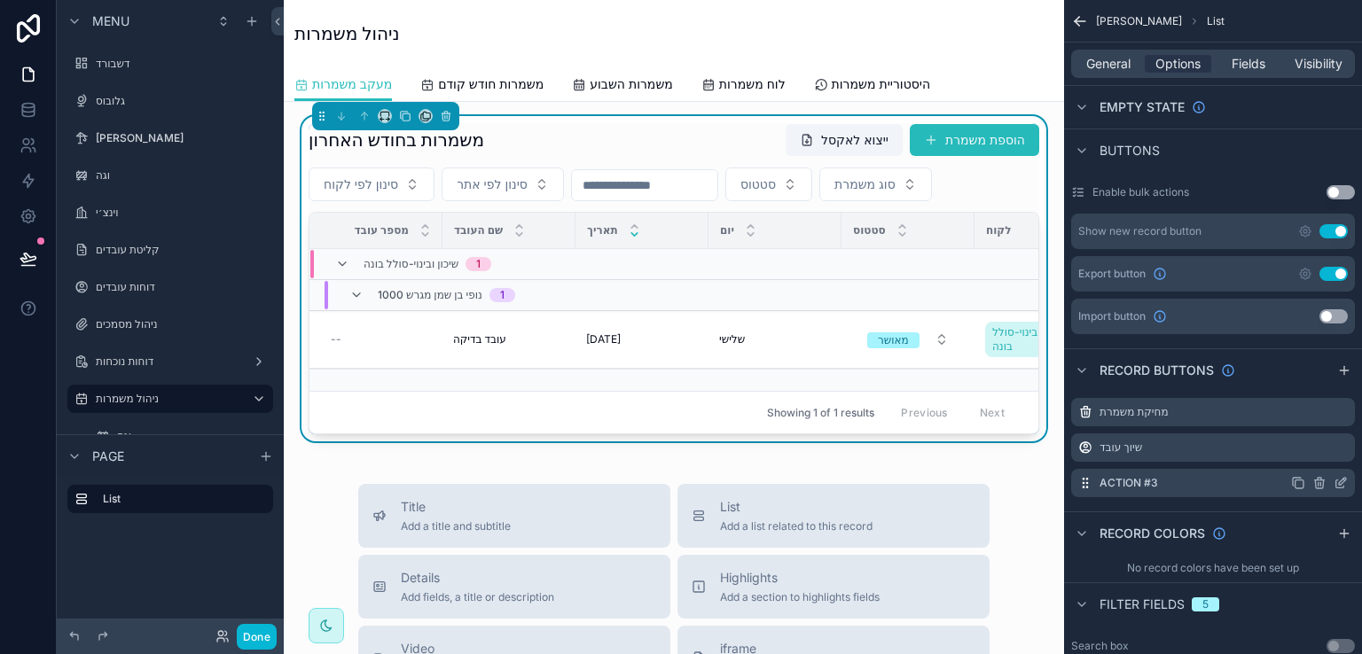
click at [1338, 476] on icon "scrollable content" at bounding box center [1340, 483] width 14 height 14
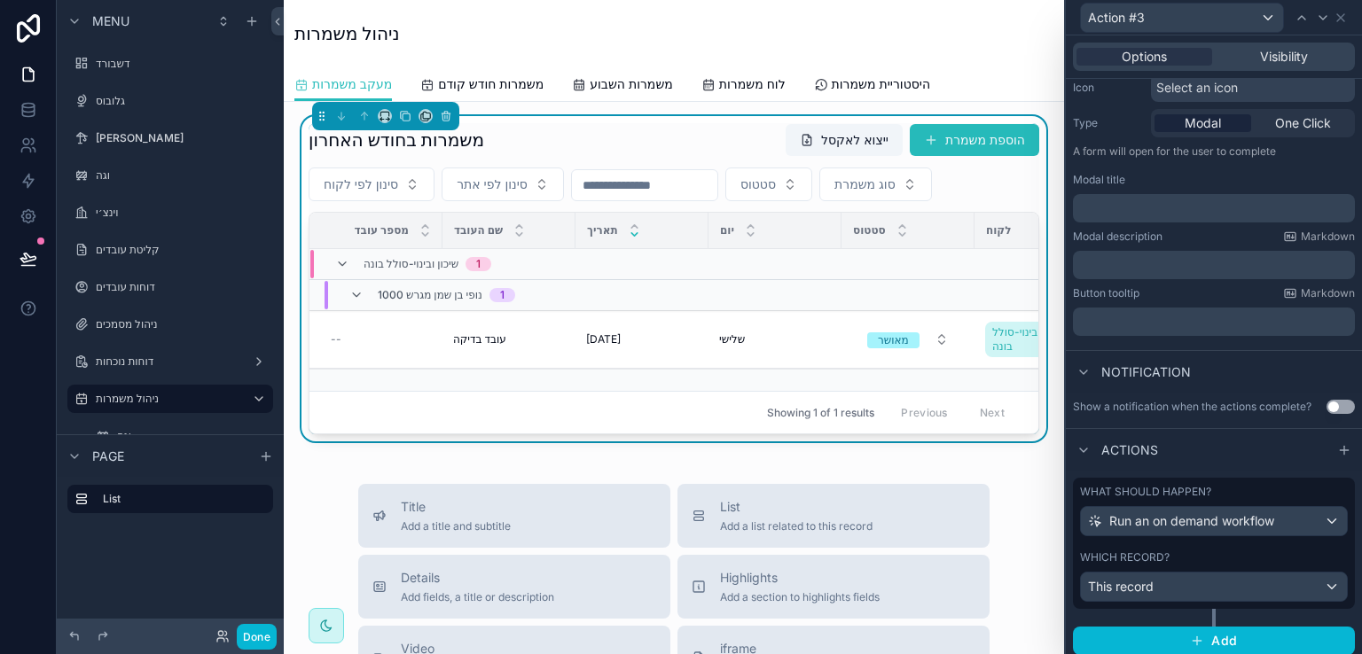
scroll to position [198, 0]
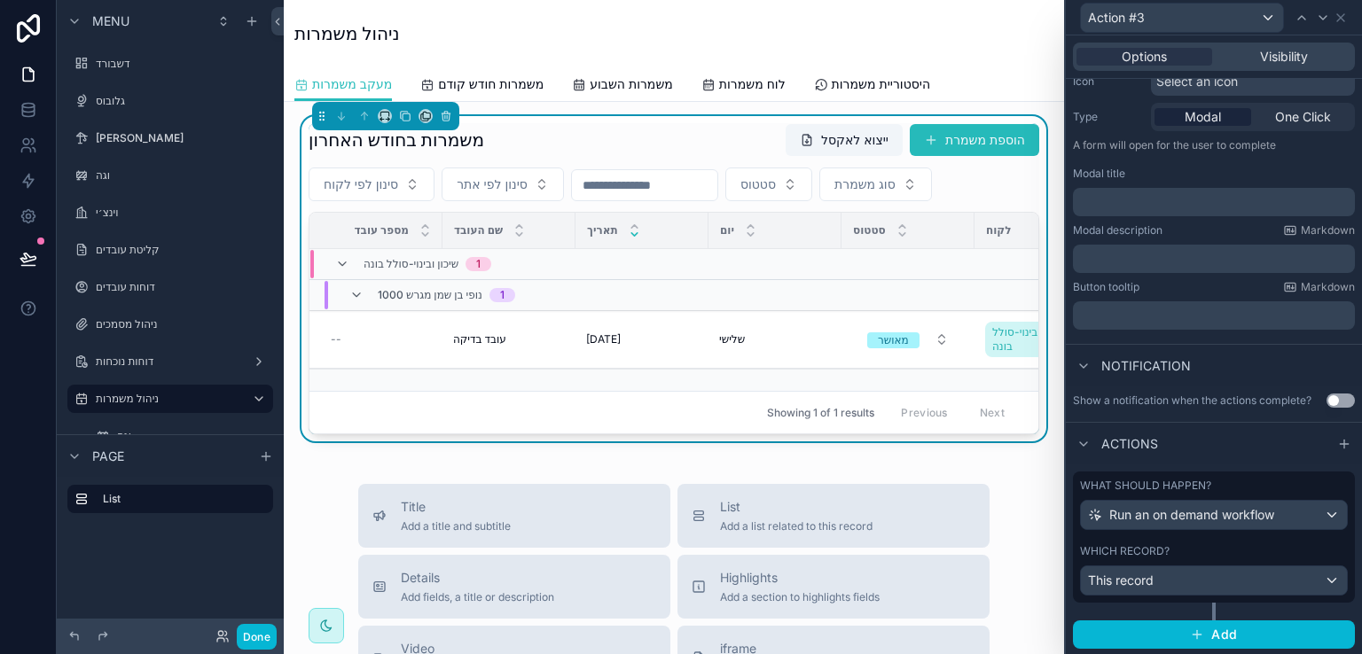
click at [1304, 604] on div "What should happen? Run an on demand workflow Which record? This record" at bounding box center [1214, 546] width 282 height 149
click at [1314, 581] on div "This record" at bounding box center [1214, 580] width 266 height 28
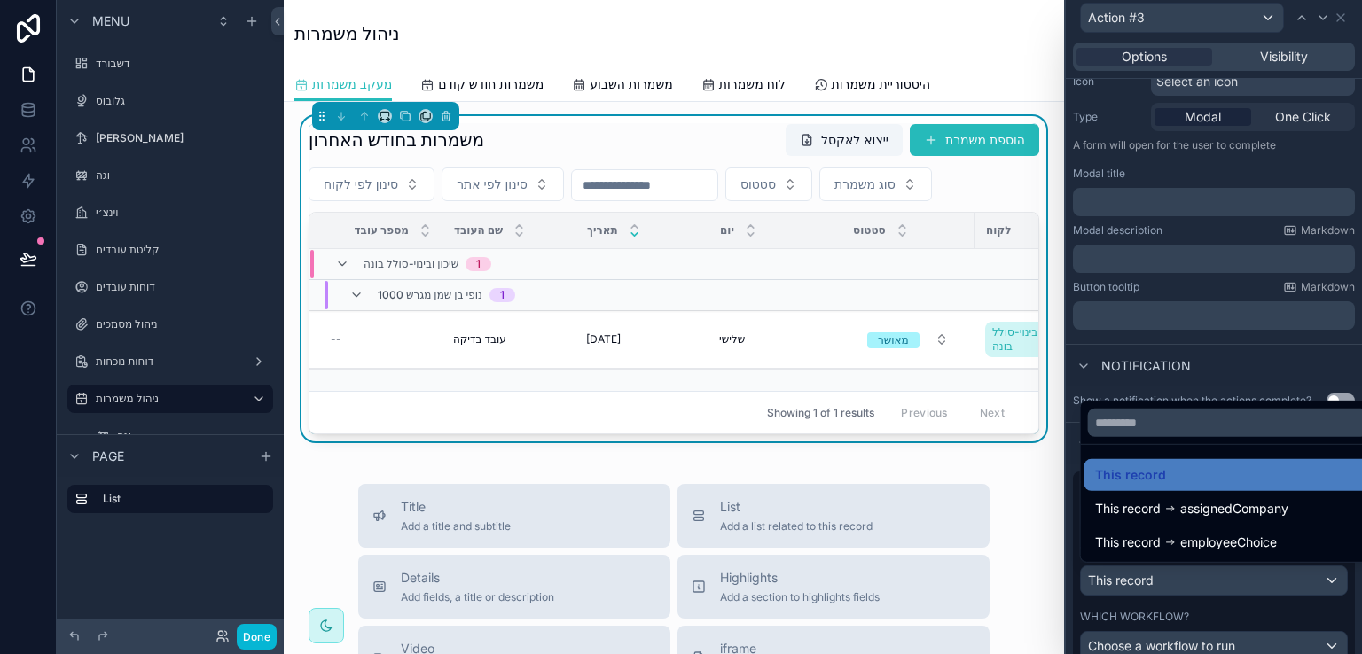
click at [1314, 581] on div at bounding box center [1214, 327] width 296 height 654
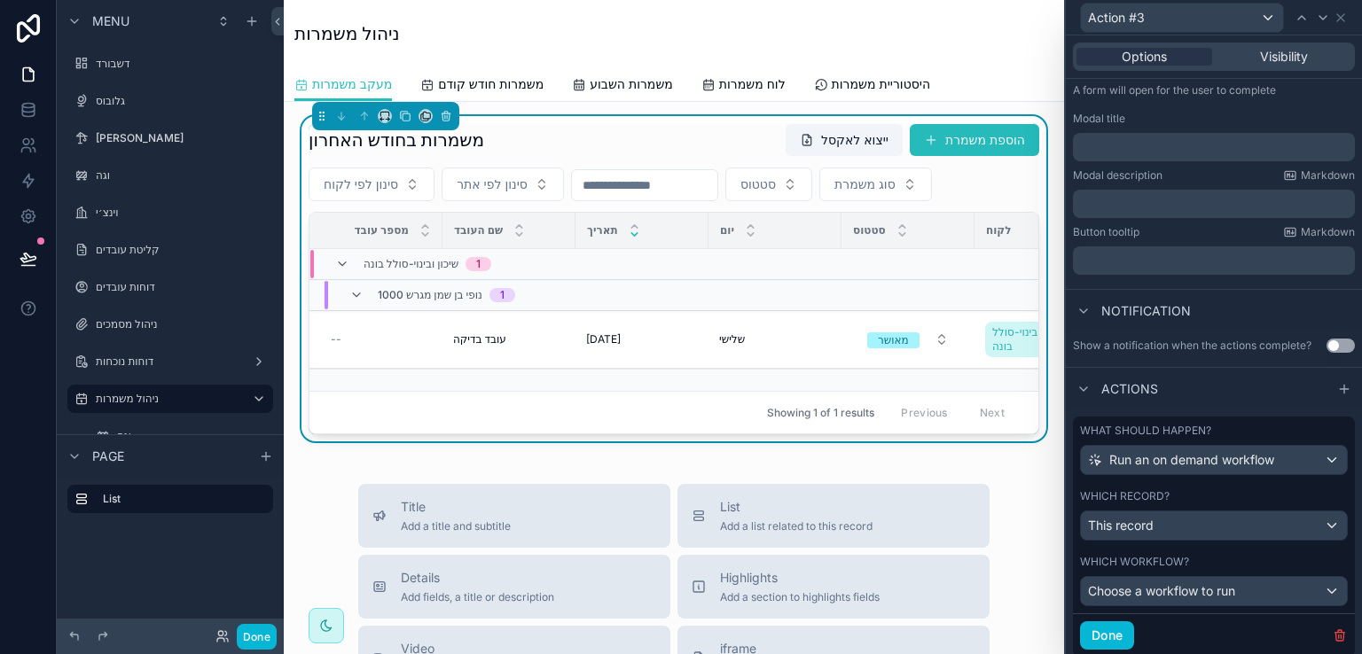
scroll to position [305, 0]
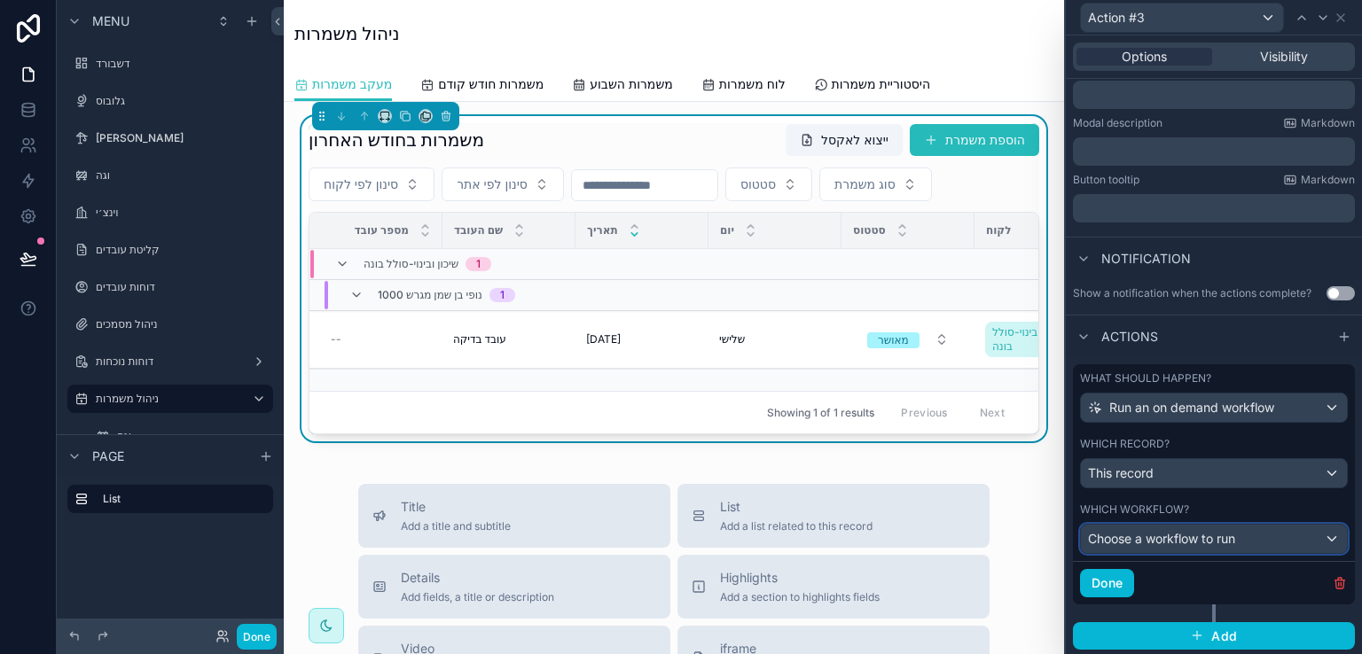
click at [1318, 540] on div "Choose a workflow to run" at bounding box center [1214, 539] width 266 height 28
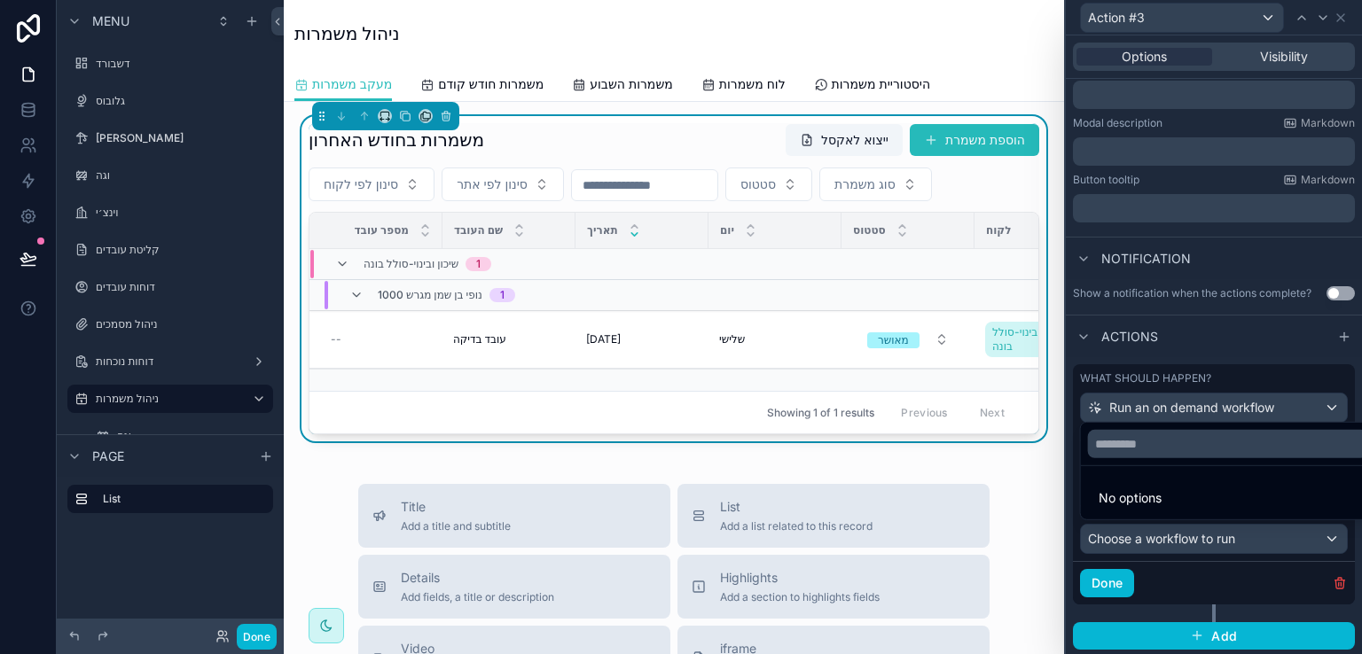
click at [1128, 504] on span "No options" at bounding box center [1129, 497] width 63 height 15
click at [1132, 442] on input "text" at bounding box center [1228, 444] width 280 height 28
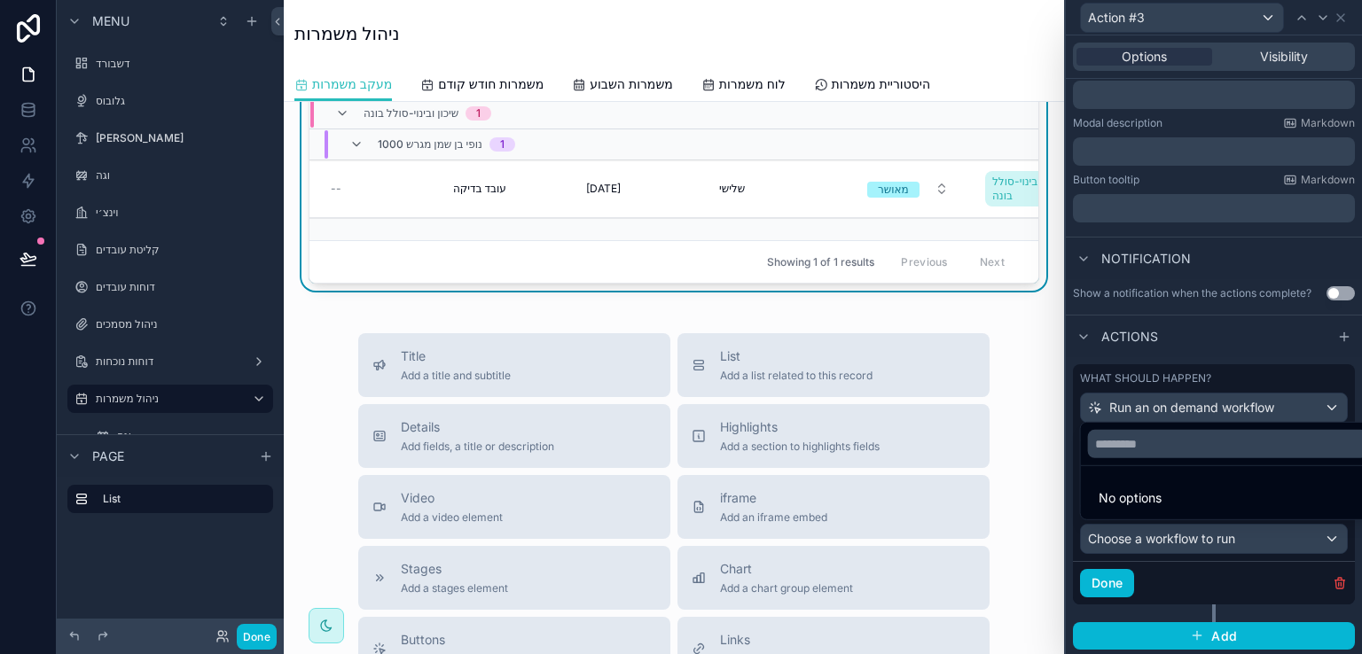
scroll to position [0, 0]
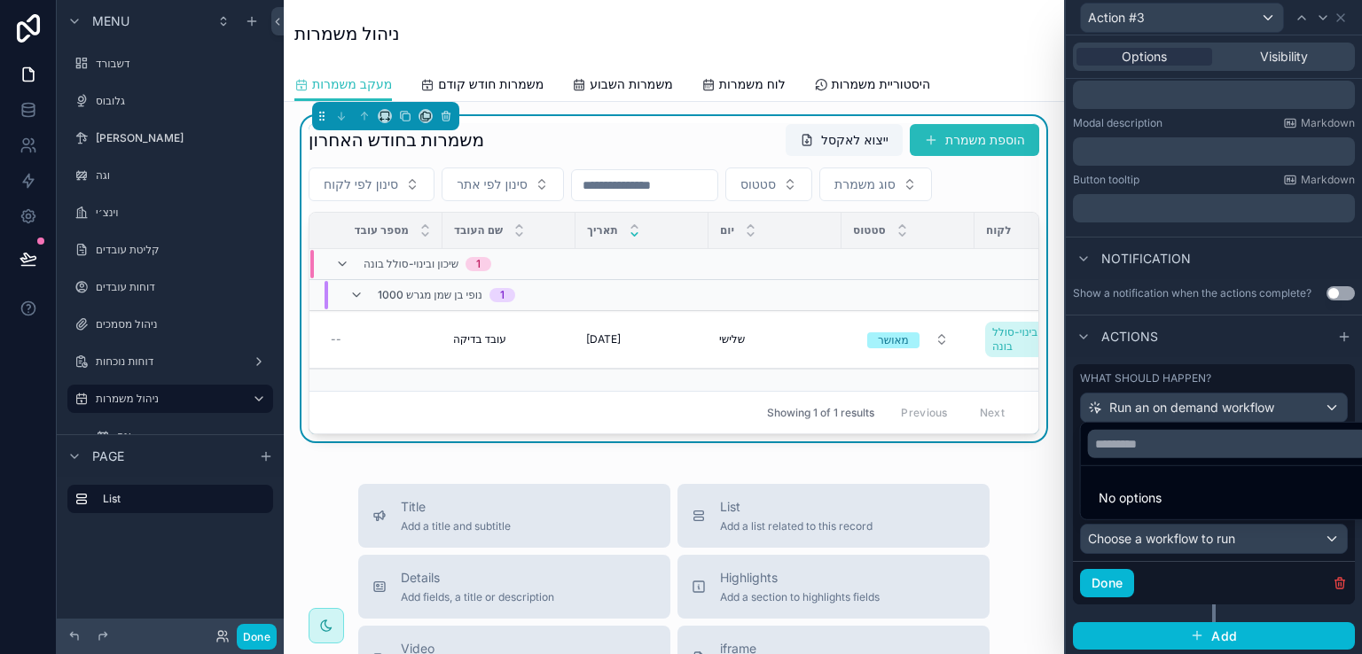
drag, startPoint x: 1354, startPoint y: 377, endPoint x: 1351, endPoint y: 330, distance: 47.1
click at [1351, 330] on div at bounding box center [1214, 327] width 296 height 654
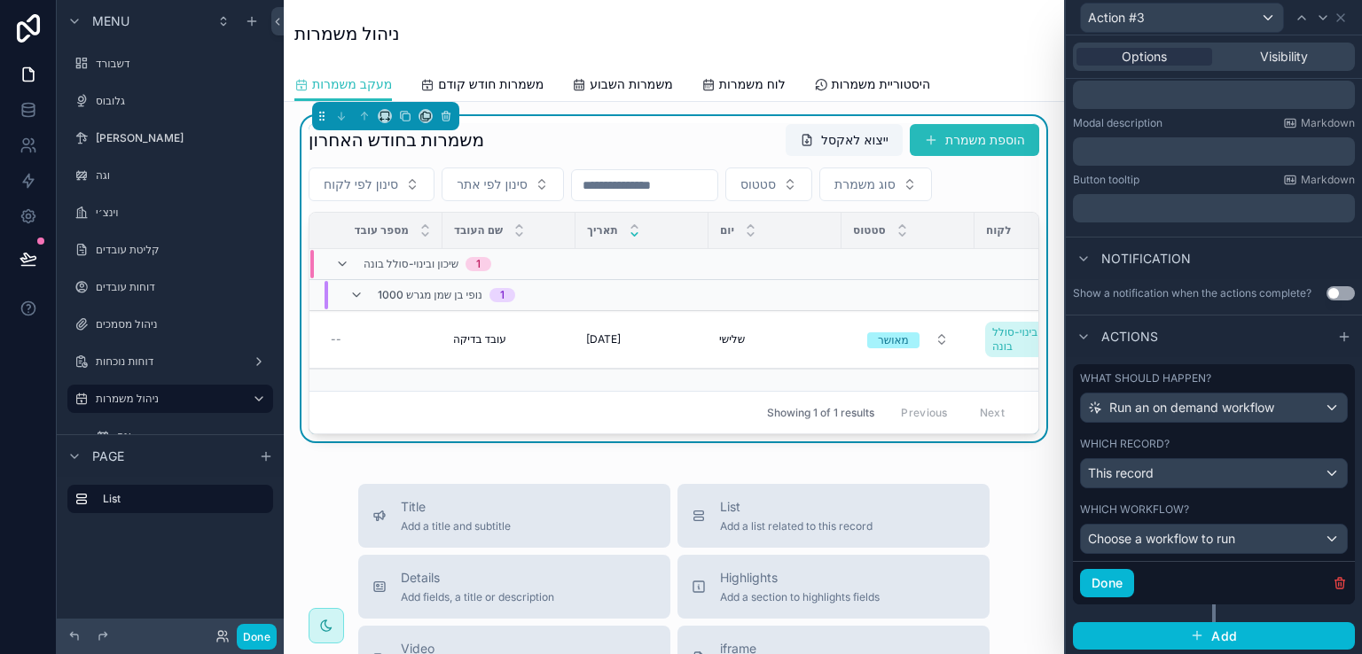
click at [1163, 504] on label "Which workflow?" at bounding box center [1134, 510] width 109 height 14
click at [1316, 408] on div "Run an on demand workflow" at bounding box center [1214, 408] width 266 height 28
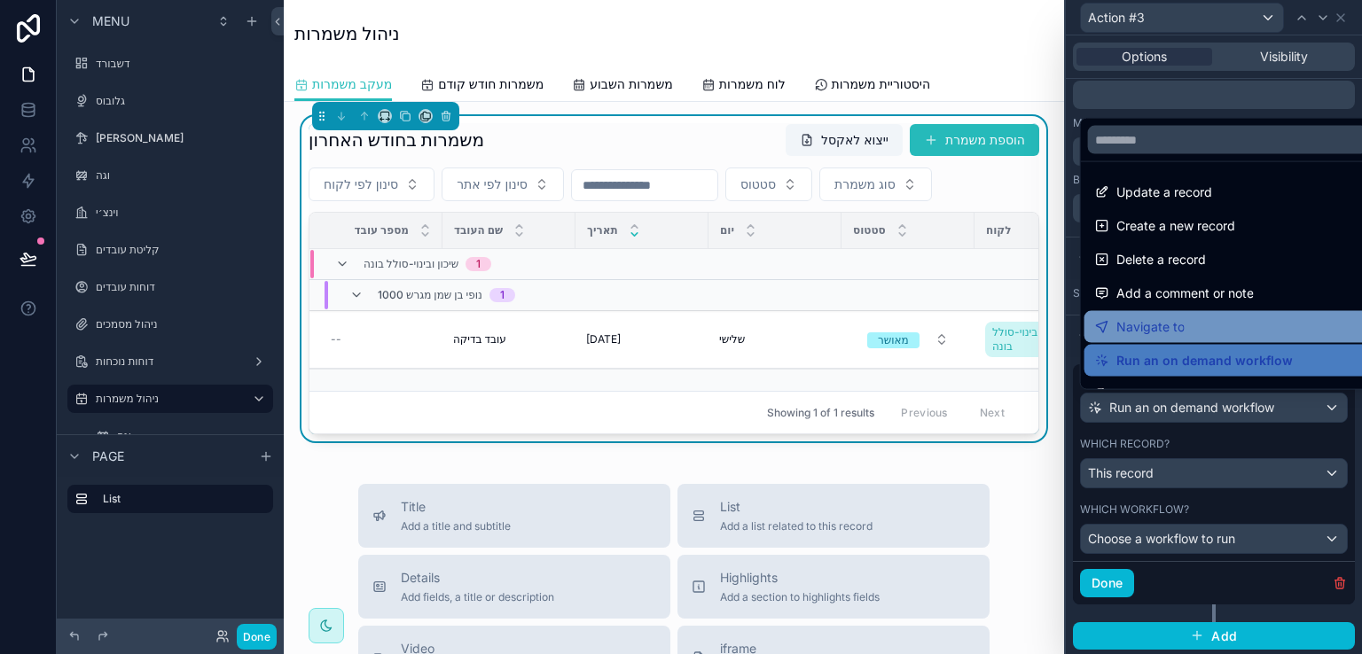
click at [1153, 323] on span "Navigate to" at bounding box center [1150, 326] width 68 height 21
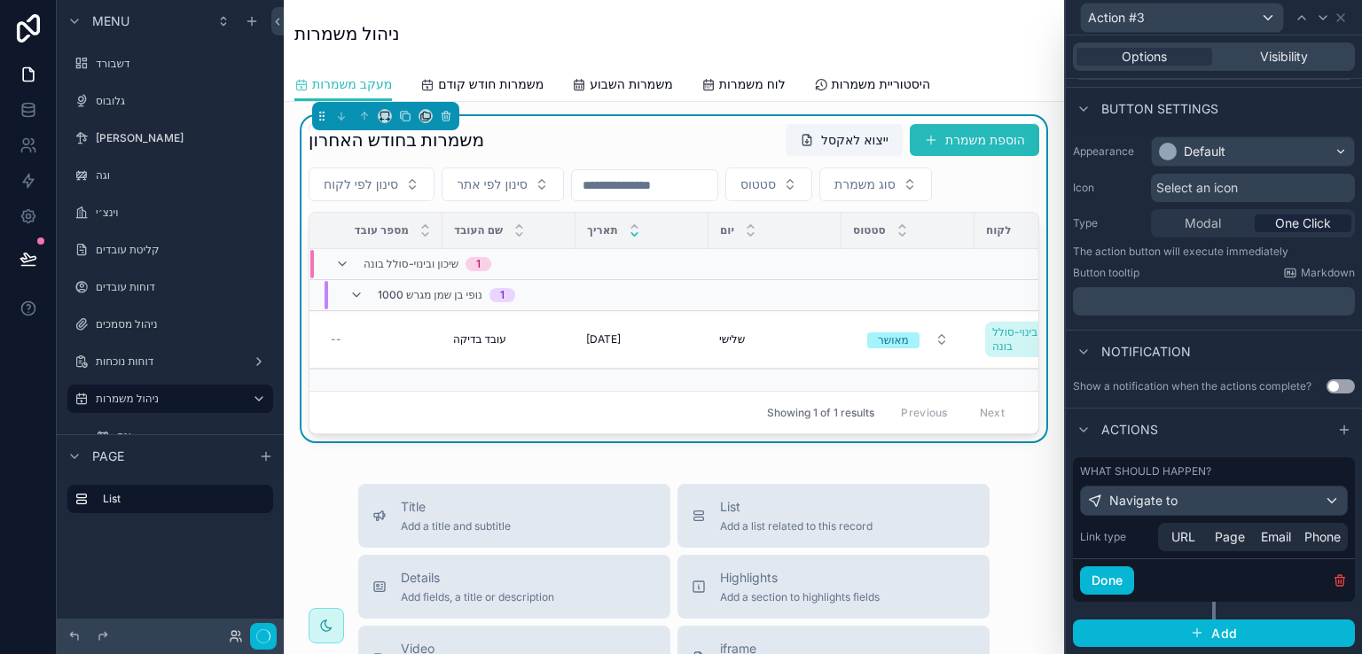
scroll to position [90, 0]
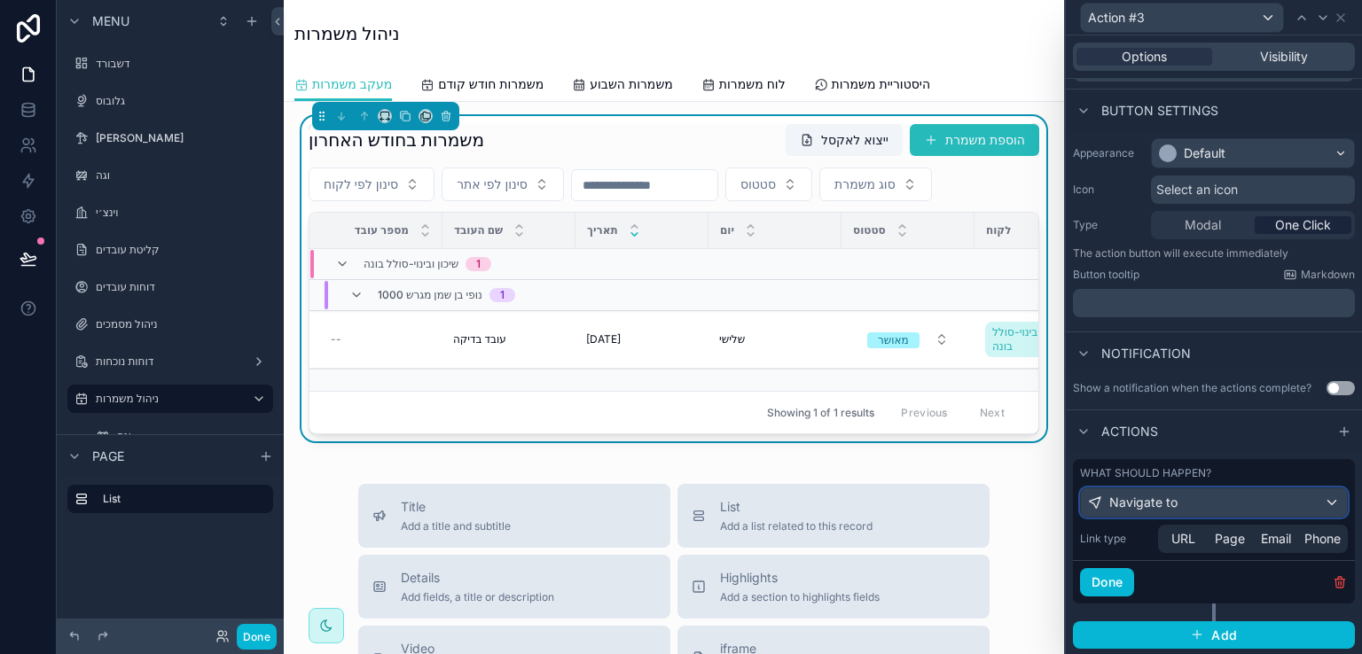
click at [1282, 506] on div "Navigate to" at bounding box center [1214, 502] width 266 height 28
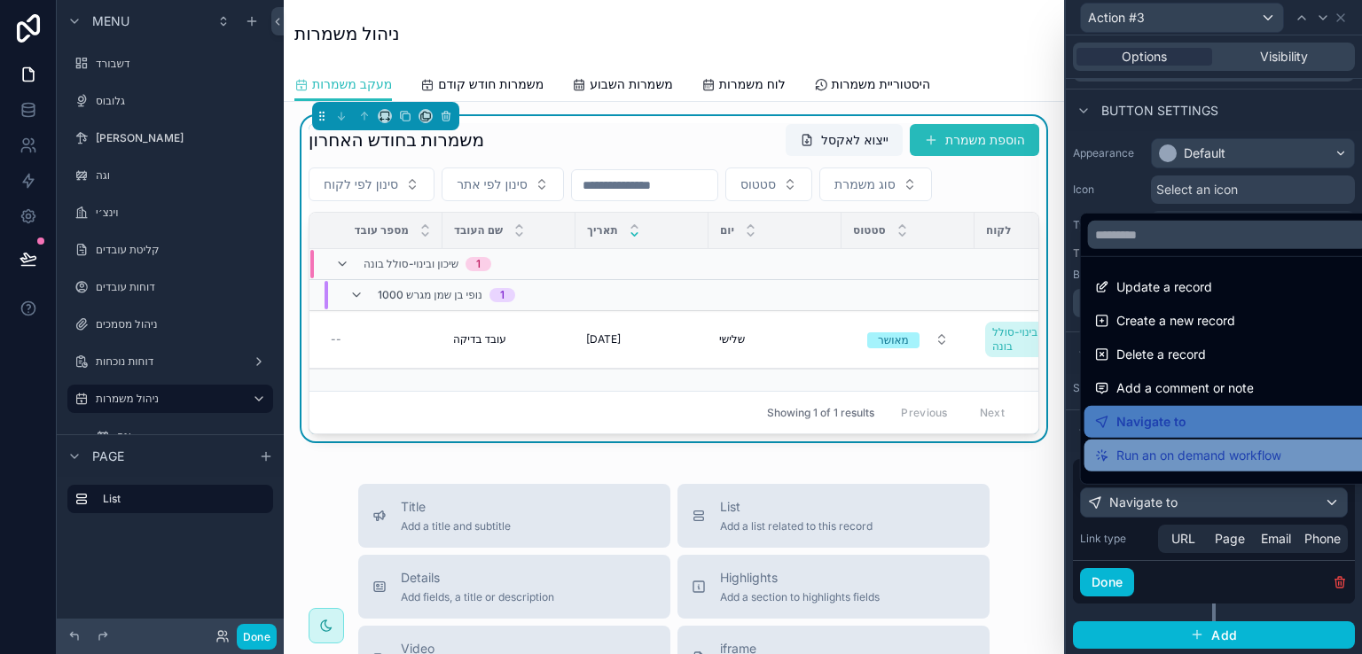
click at [1250, 457] on span "Run an on demand workflow" at bounding box center [1198, 455] width 165 height 21
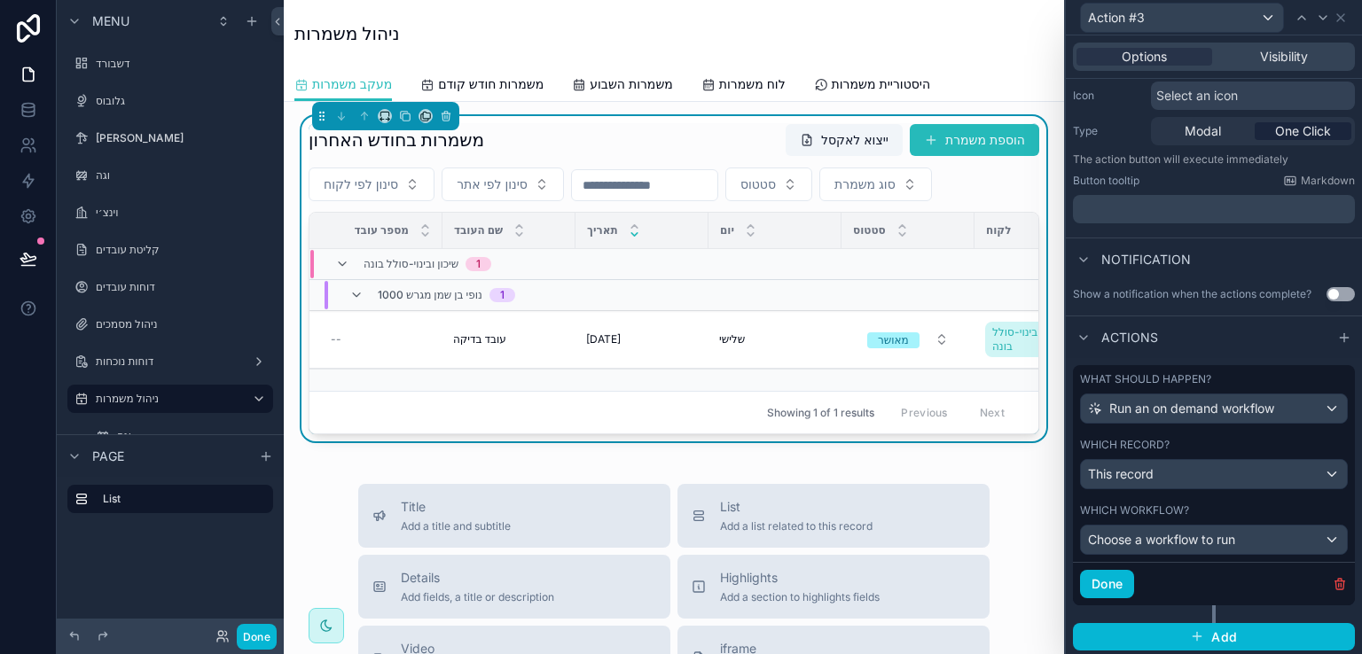
scroll to position [184, 0]
click at [1317, 536] on div "Choose a workflow to run" at bounding box center [1214, 539] width 266 height 28
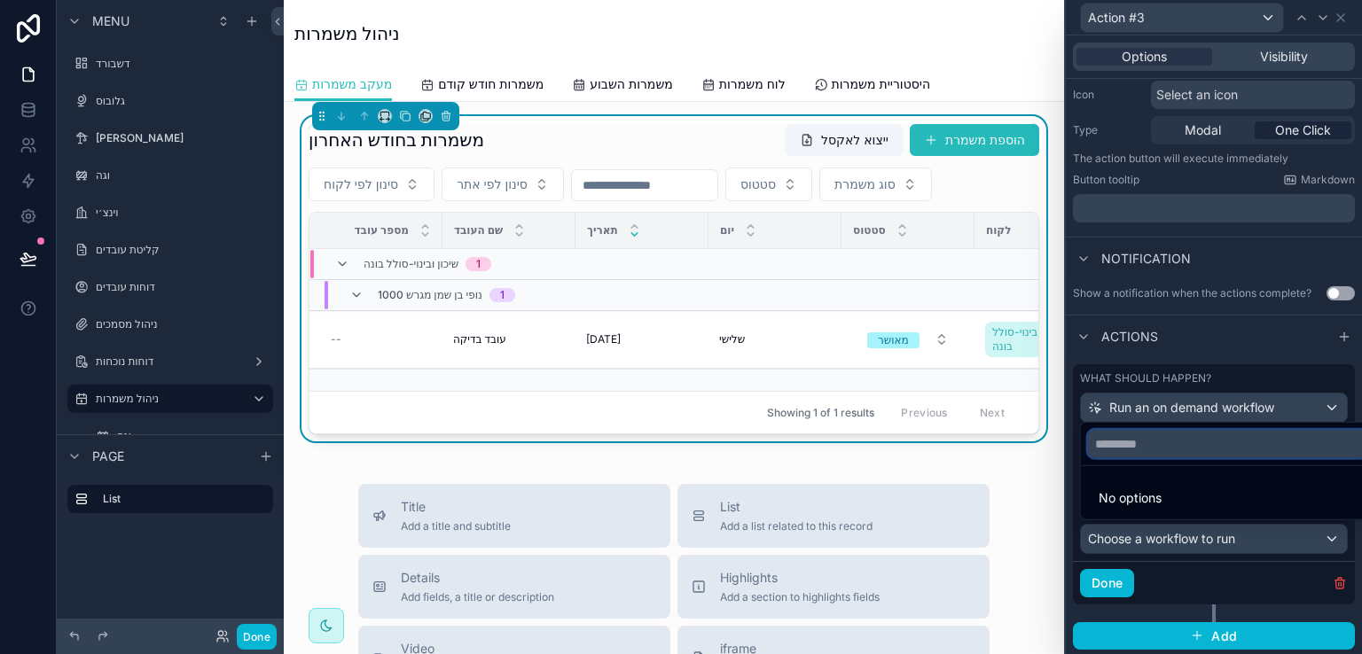
click at [1112, 434] on input "text" at bounding box center [1228, 444] width 280 height 28
type input "*"
click at [703, 129] on div "משמרות בחודש האחרון ייצוא לאקסל הוספת משמרת" at bounding box center [673, 140] width 730 height 34
click at [1340, 18] on div at bounding box center [1214, 327] width 296 height 654
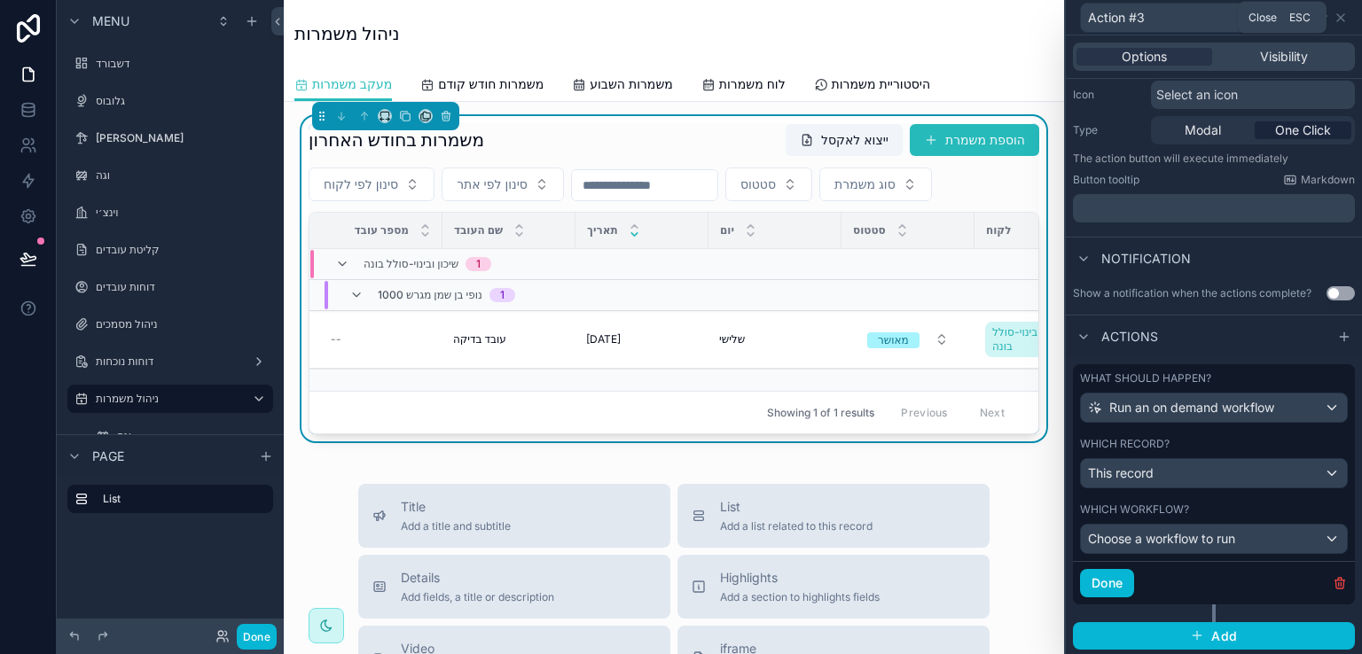
click at [1340, 18] on icon at bounding box center [1340, 17] width 7 height 7
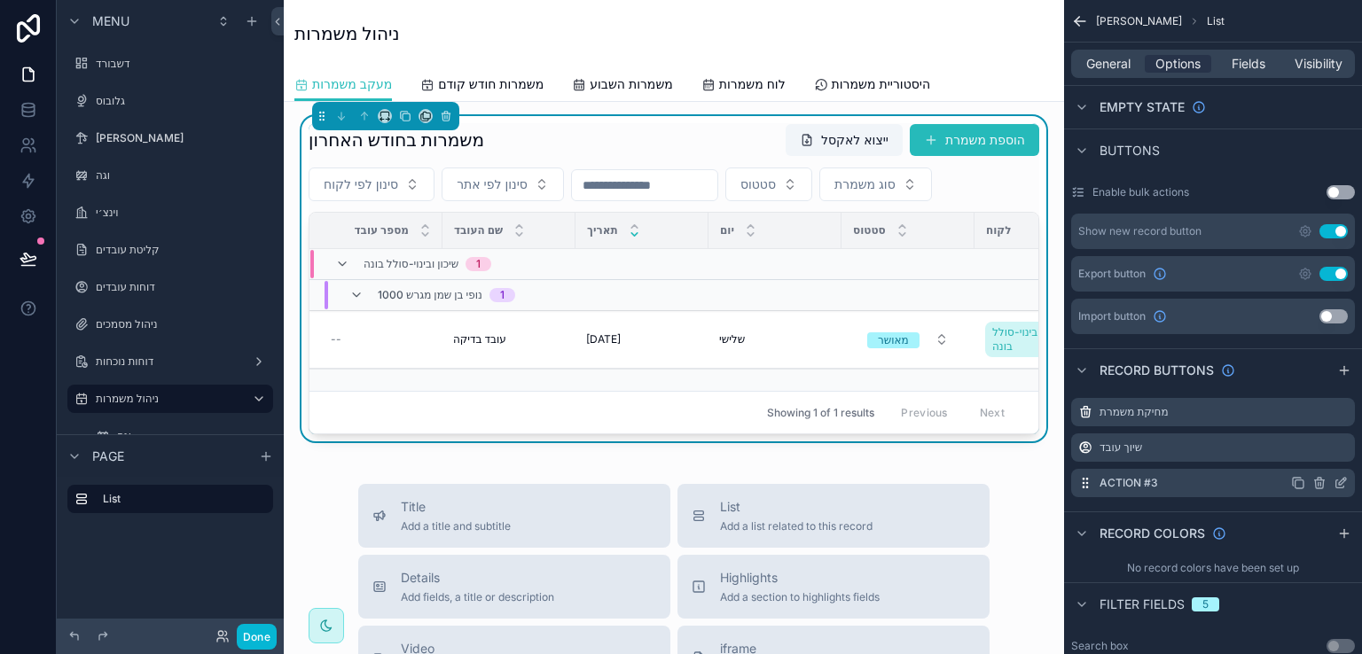
click at [1316, 476] on icon "scrollable content" at bounding box center [1319, 483] width 14 height 14
click at [1310, 438] on icon at bounding box center [1312, 440] width 14 height 14
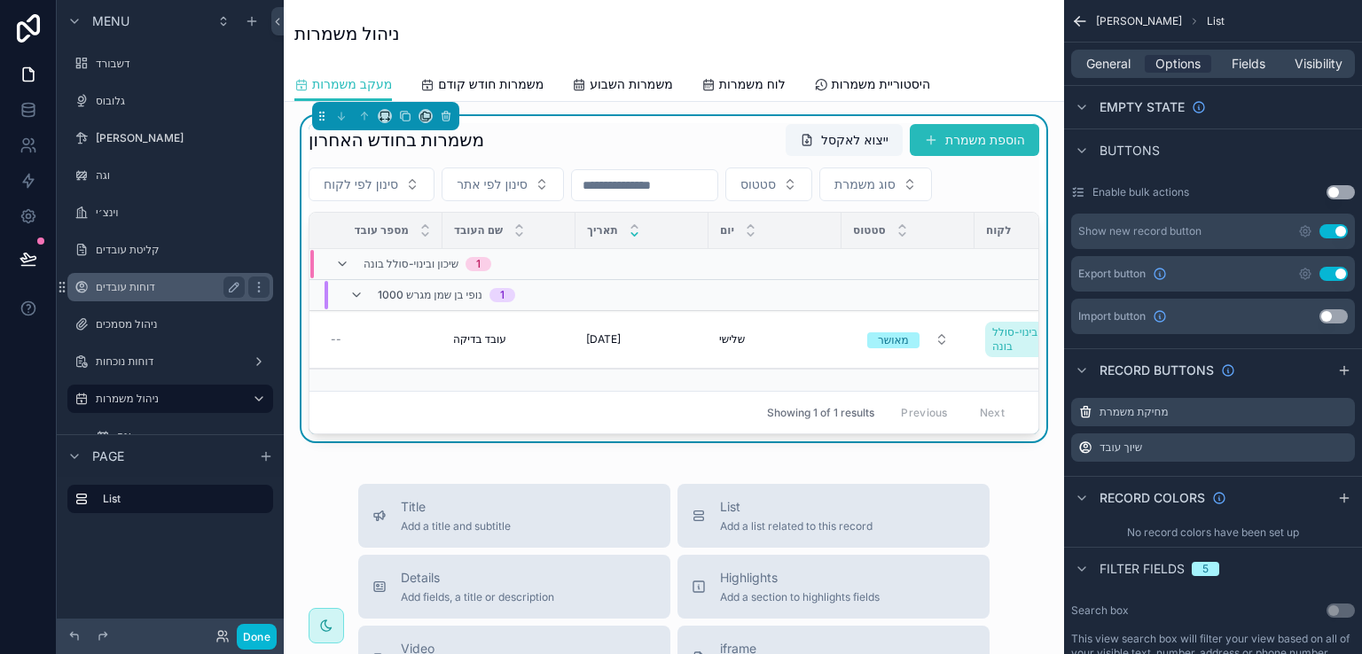
click at [142, 282] on label "דוחות עובדים" at bounding box center [167, 287] width 142 height 14
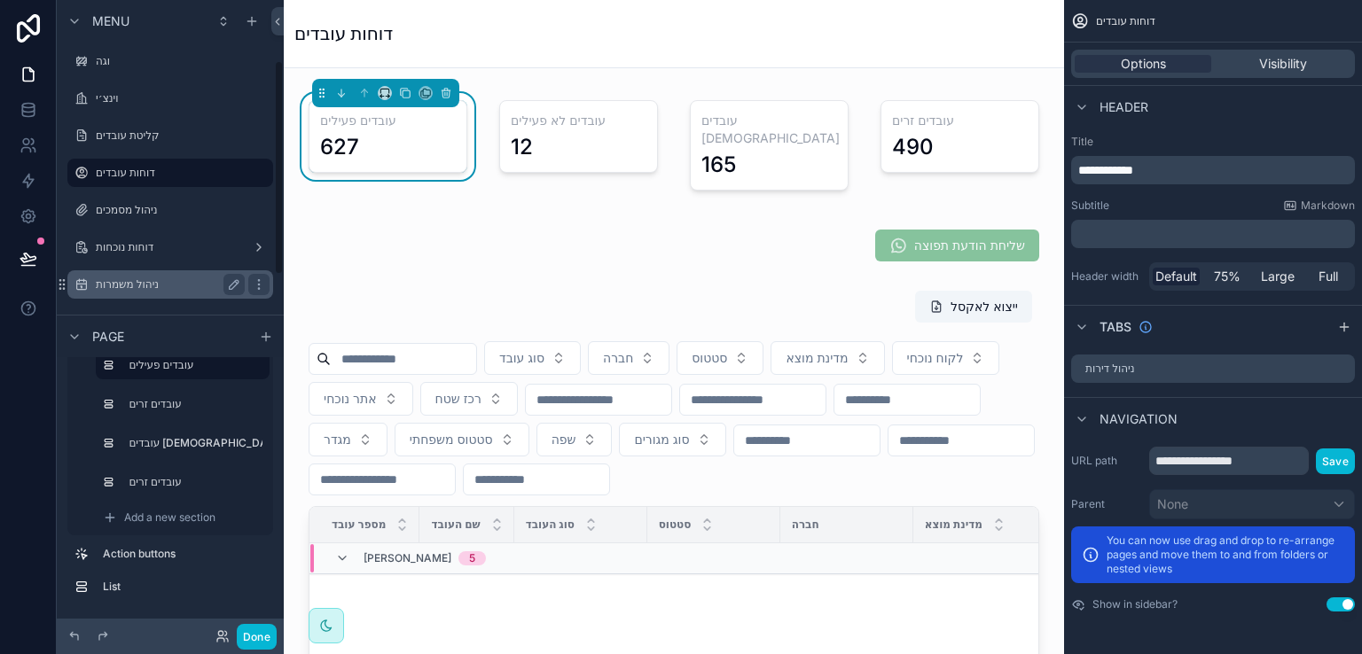
scroll to position [177, 0]
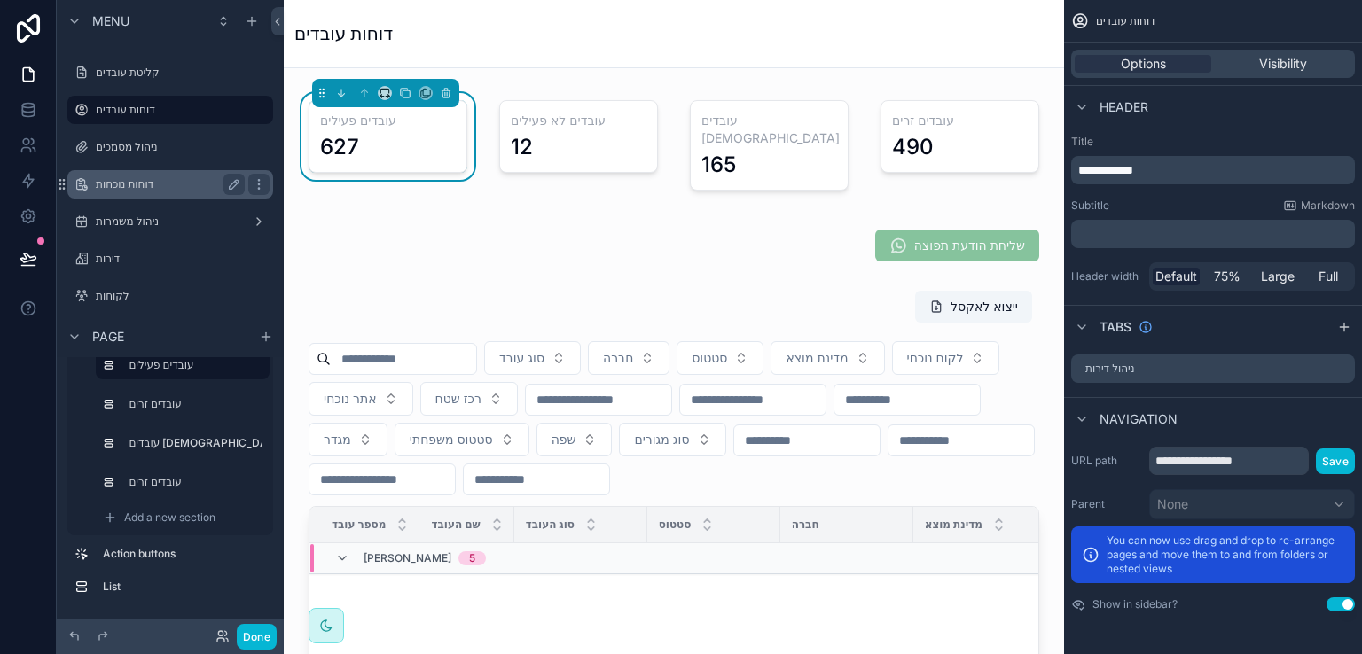
click at [115, 183] on label "דוחות נוכחות" at bounding box center [167, 184] width 142 height 14
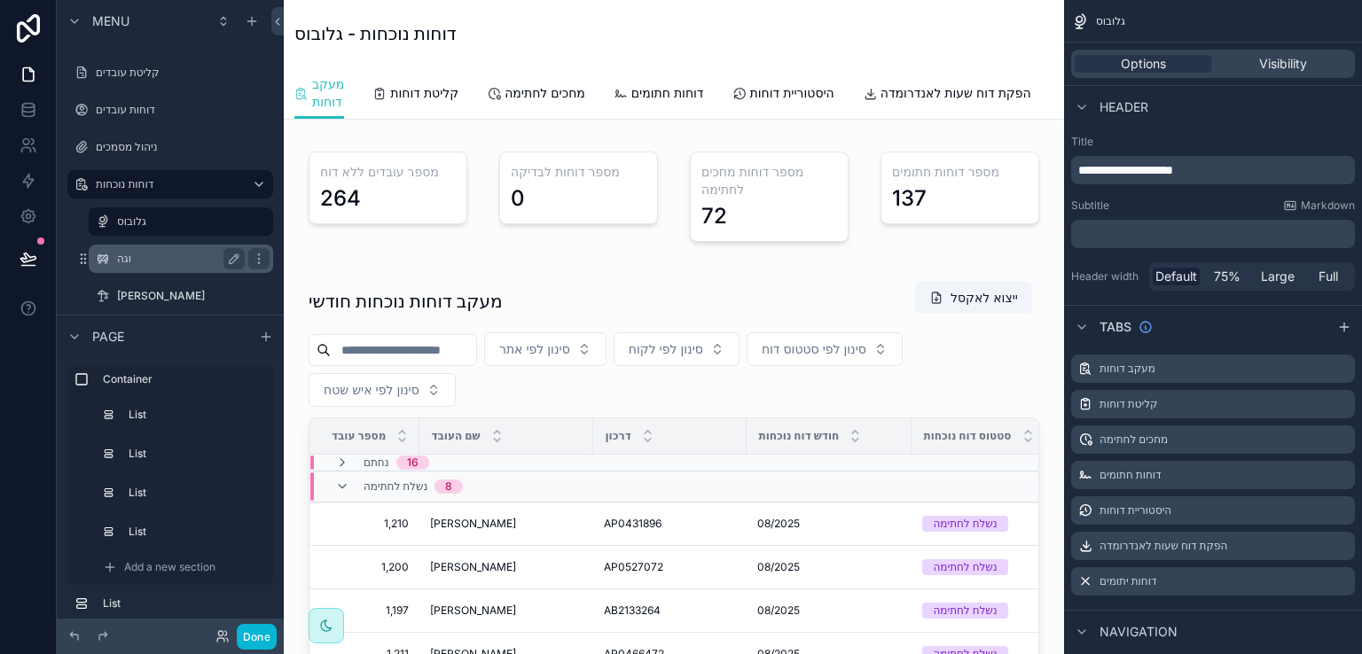
click at [125, 260] on label "וגה" at bounding box center [177, 259] width 121 height 14
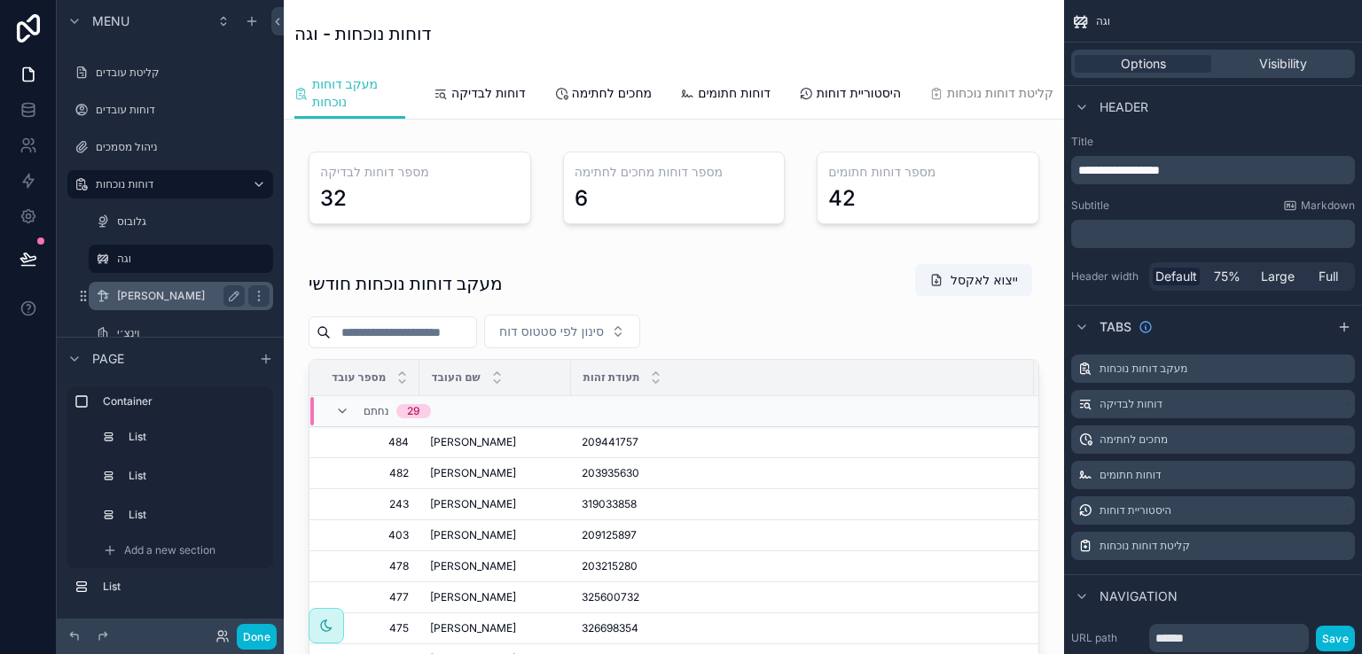
click at [121, 295] on label "[PERSON_NAME]" at bounding box center [177, 296] width 121 height 14
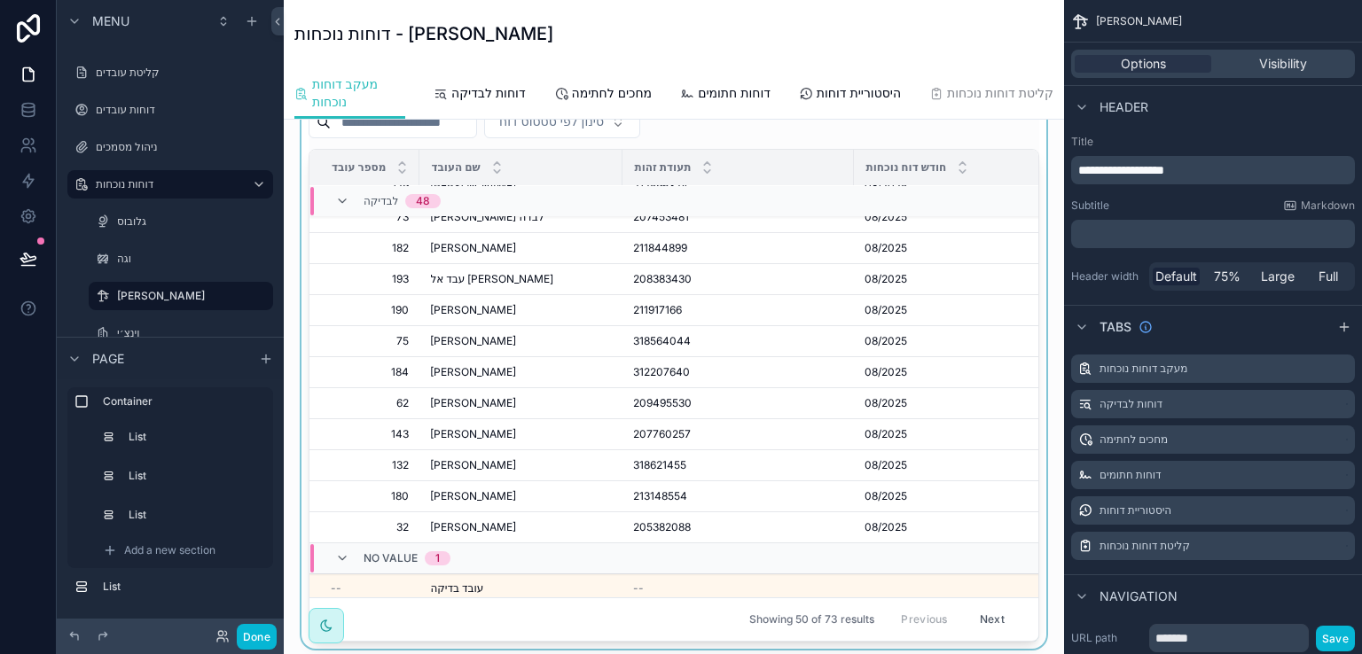
scroll to position [443, 0]
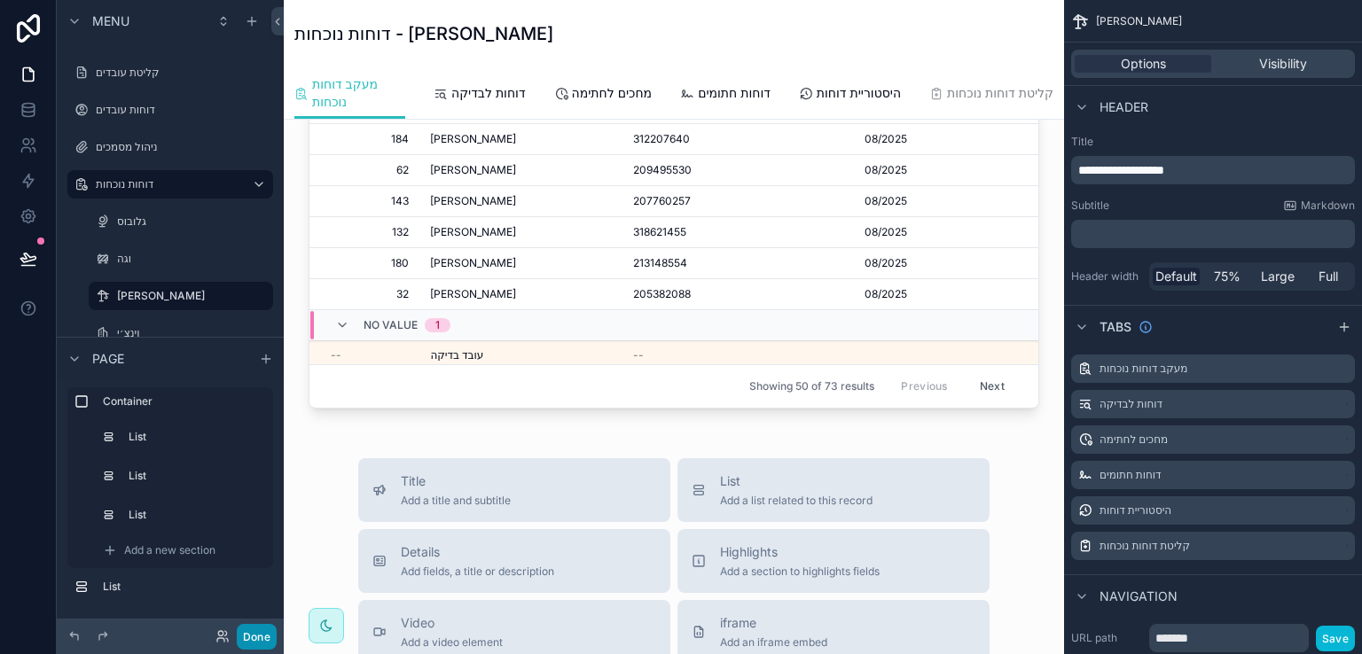
click at [259, 632] on button "Done" at bounding box center [257, 637] width 40 height 26
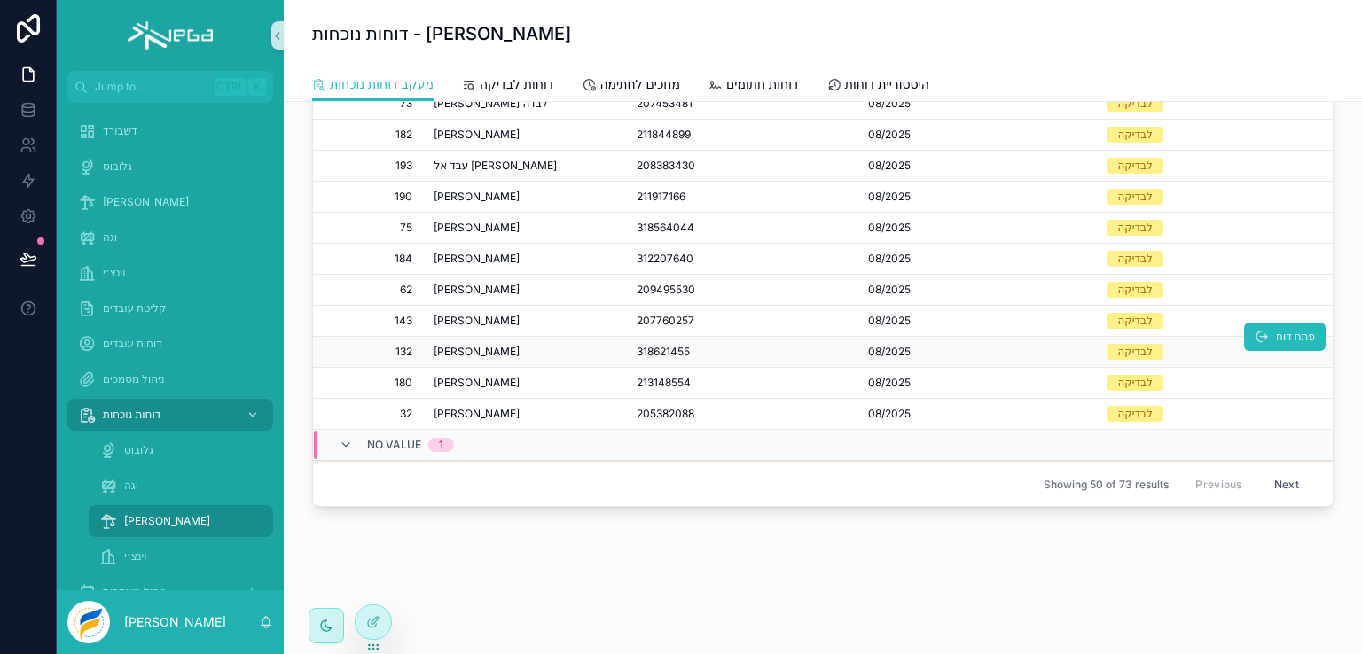
scroll to position [1243, 0]
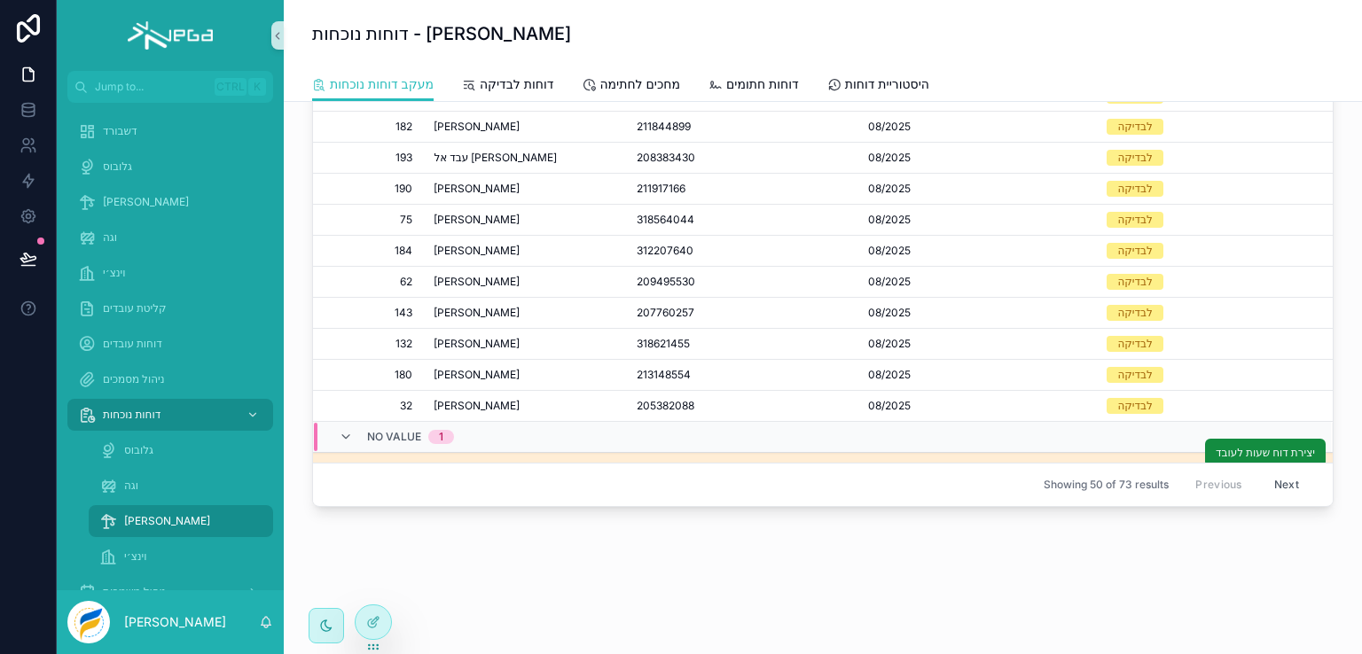
click at [426, 453] on td "עובד בדיקה עובד בדיקה" at bounding box center [524, 467] width 203 height 29
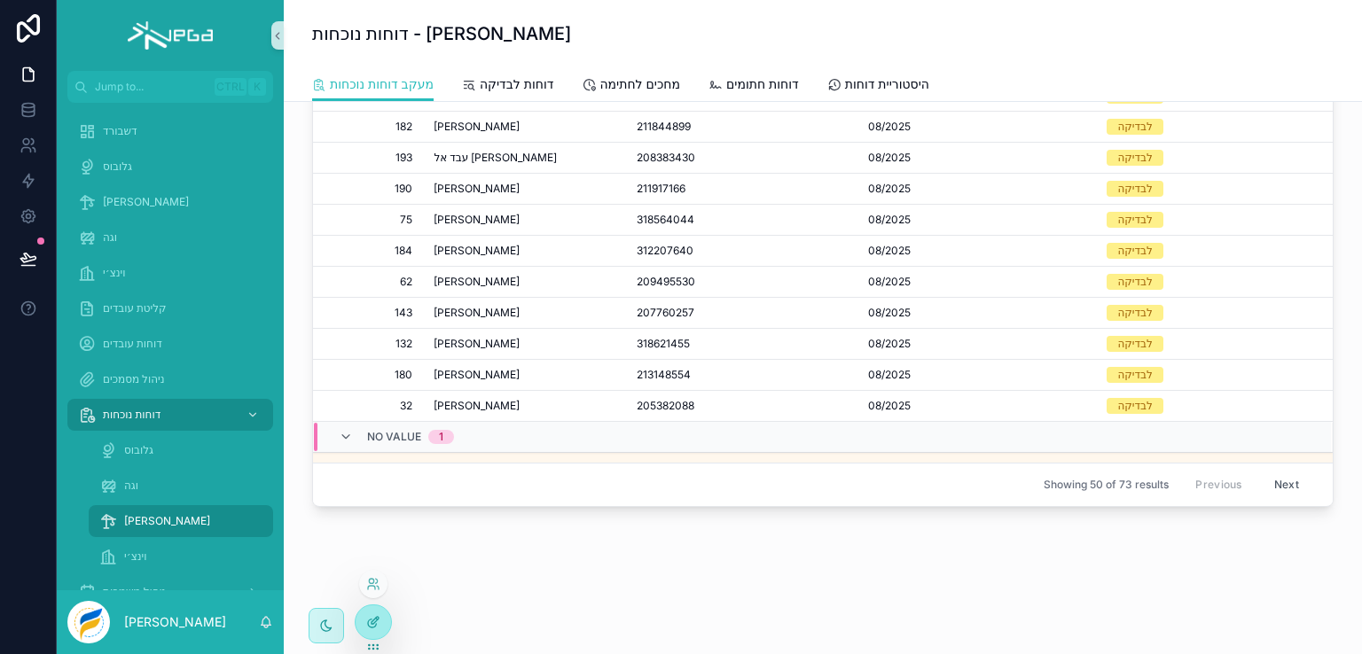
click at [372, 614] on div at bounding box center [372, 622] width 35 height 34
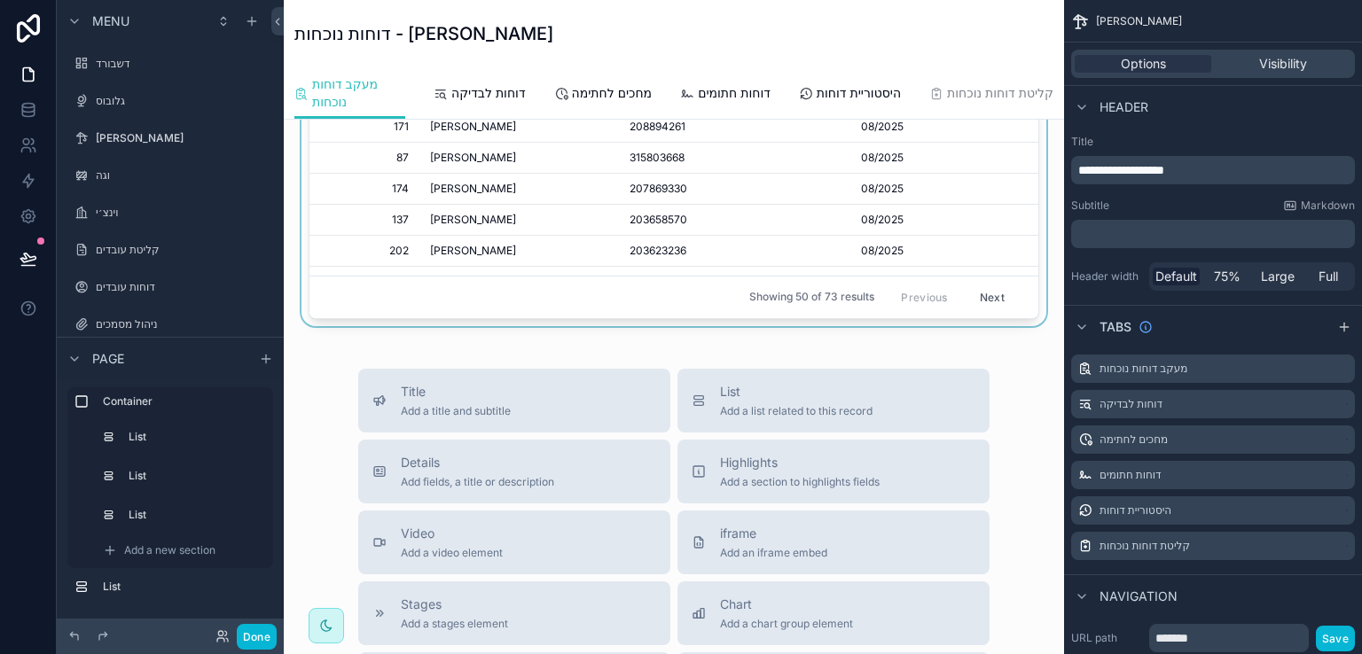
scroll to position [1, 0]
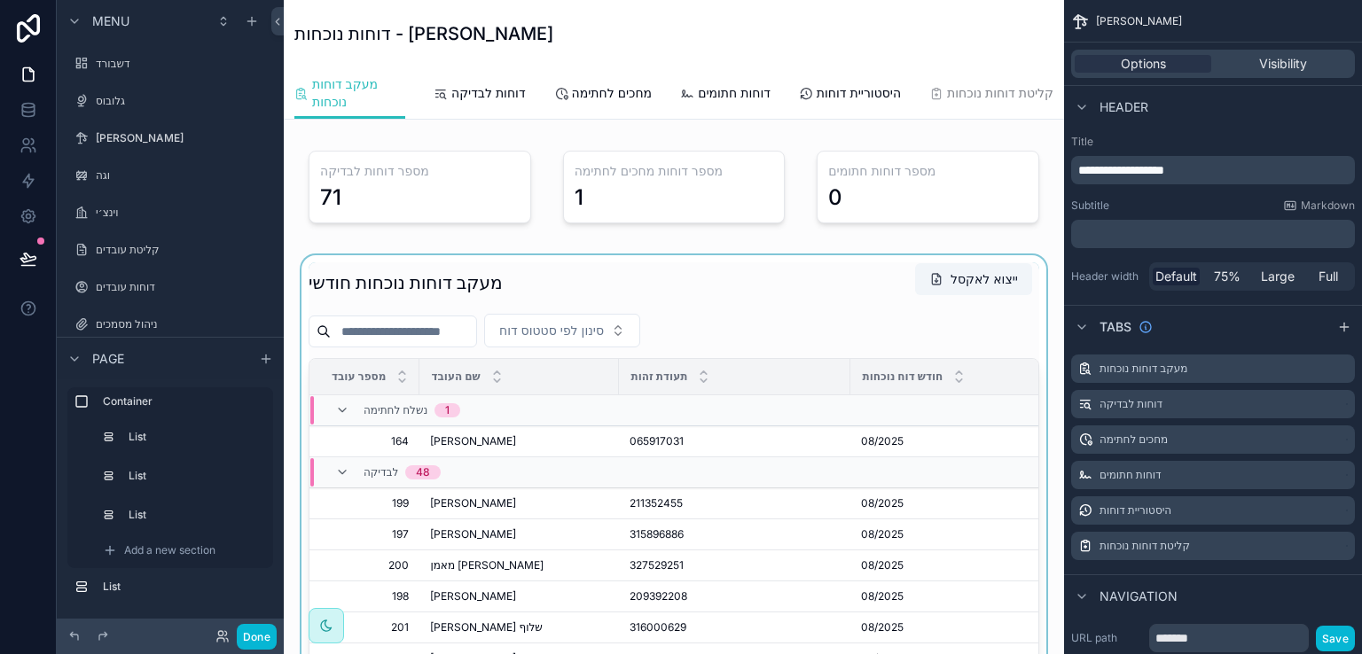
click at [663, 280] on div "scrollable content" at bounding box center [674, 556] width 752 height 603
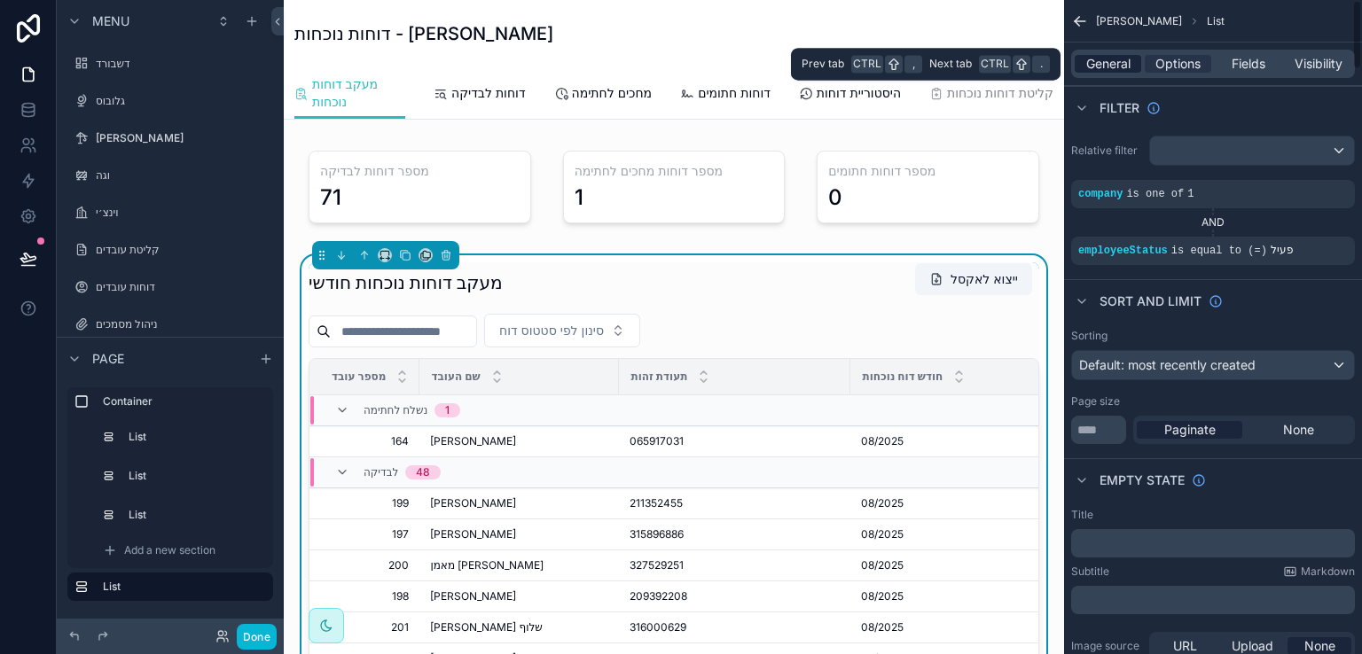
click at [1117, 62] on span "General" at bounding box center [1108, 64] width 44 height 18
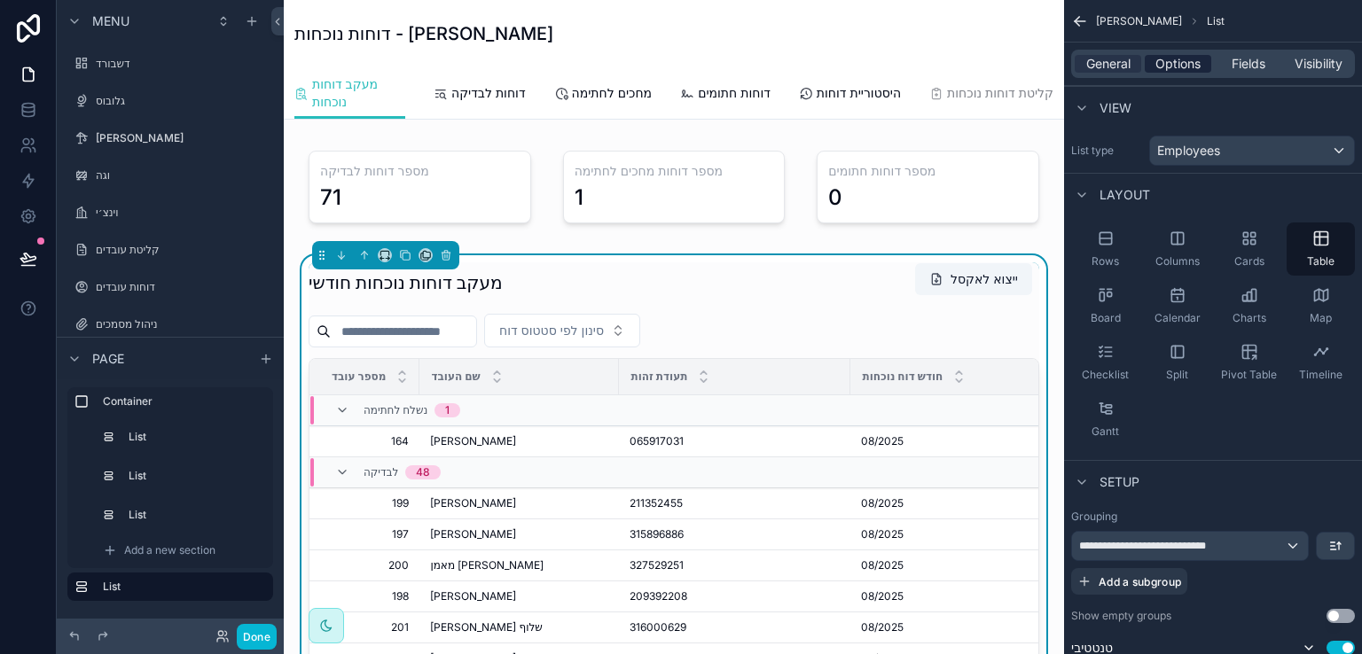
click at [1184, 67] on span "Options" at bounding box center [1177, 64] width 45 height 18
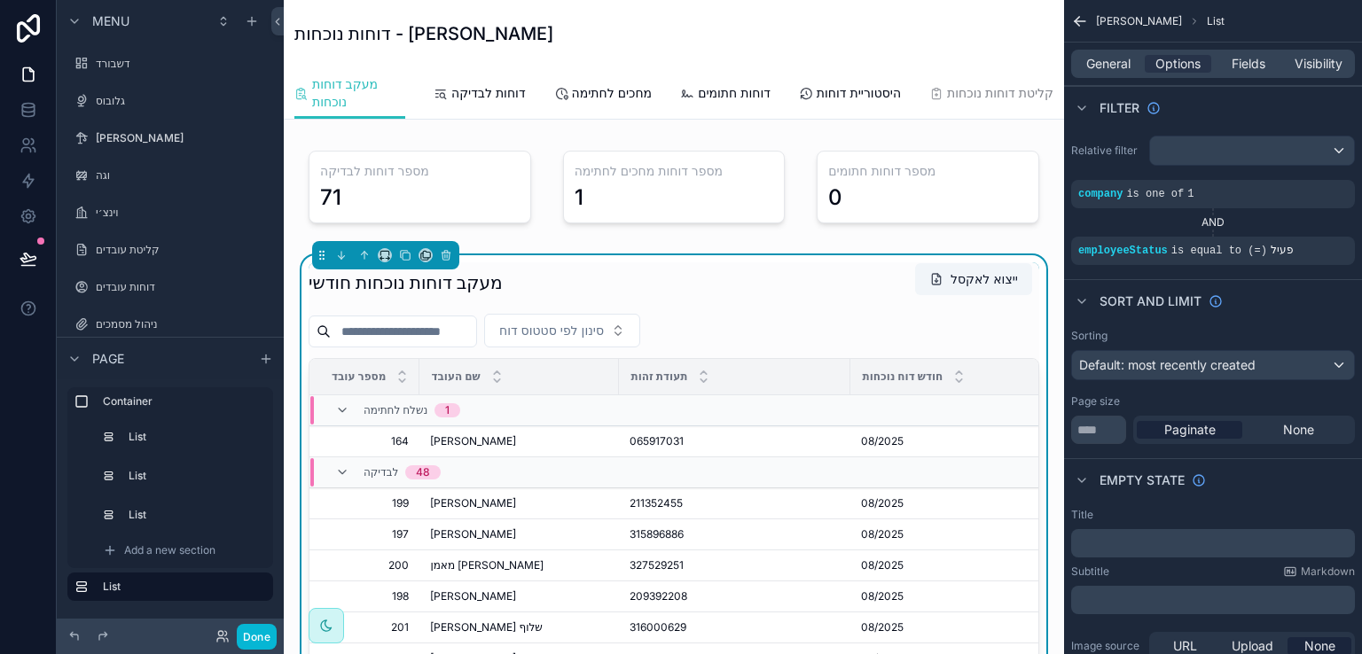
click at [594, 288] on div "מעקב דוחות נוכחות חודשי ייצוא לאקסל" at bounding box center [673, 282] width 730 height 41
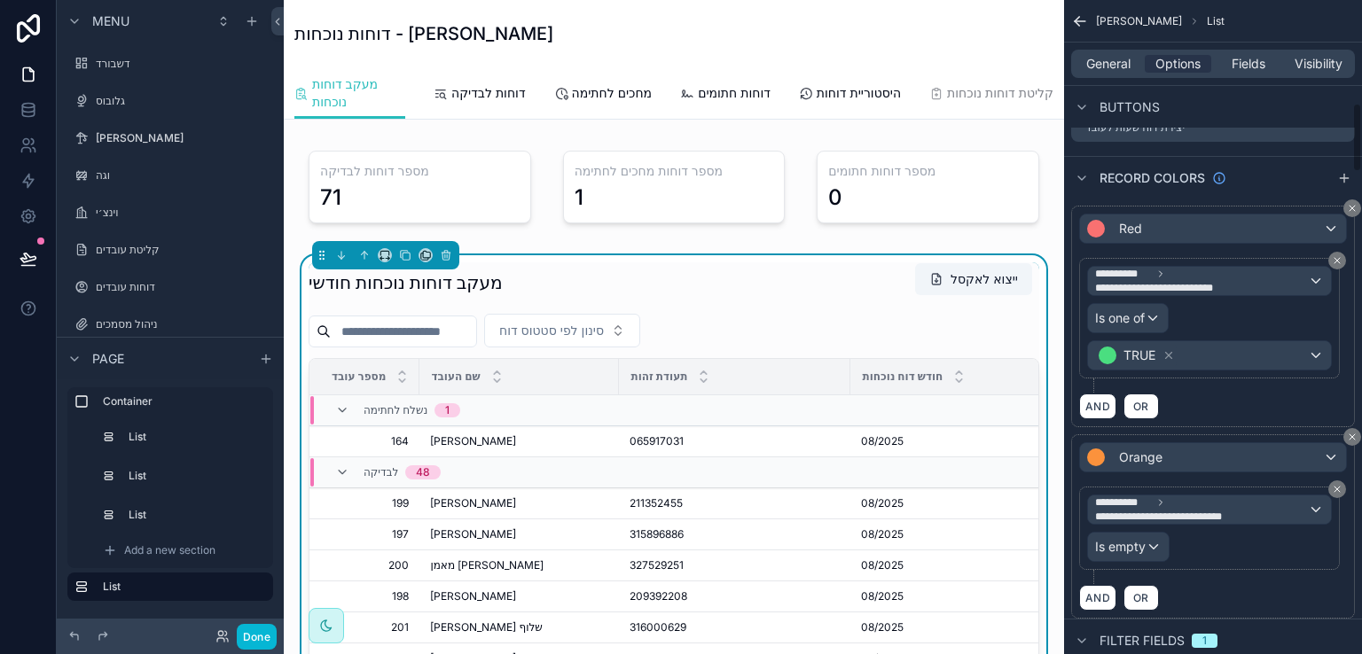
scroll to position [798, 0]
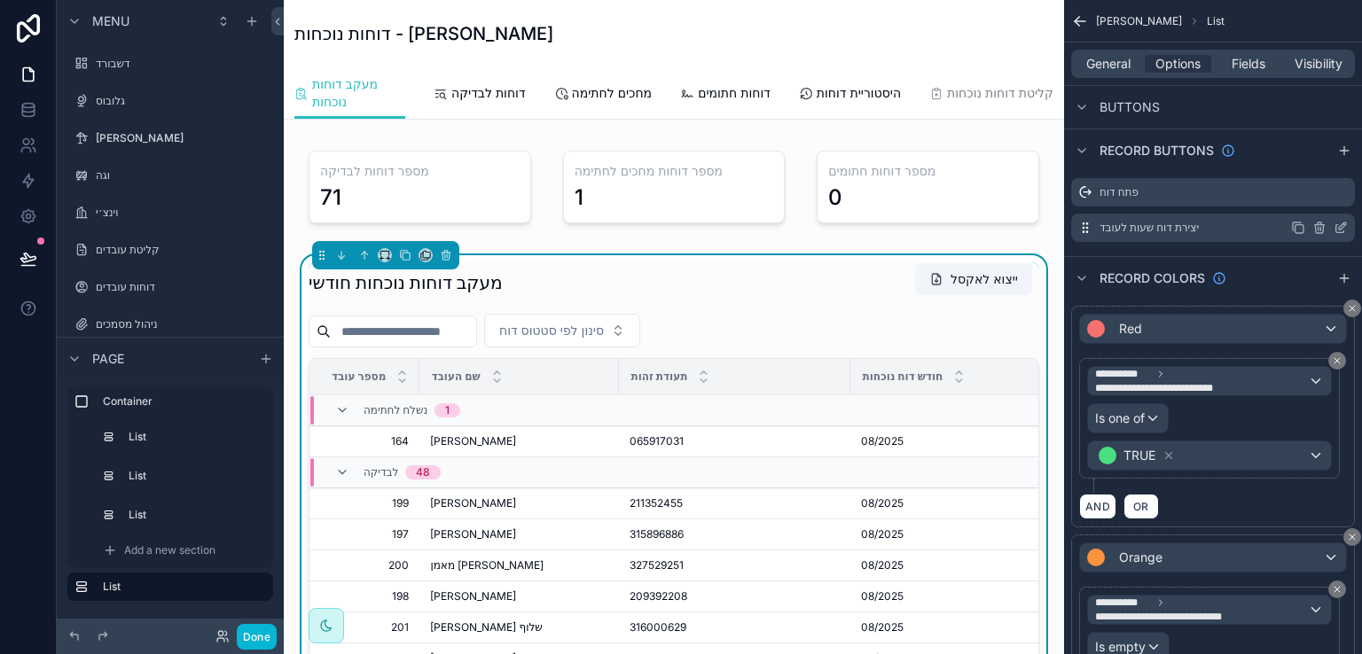
click at [1337, 228] on icon "scrollable content" at bounding box center [1340, 228] width 14 height 14
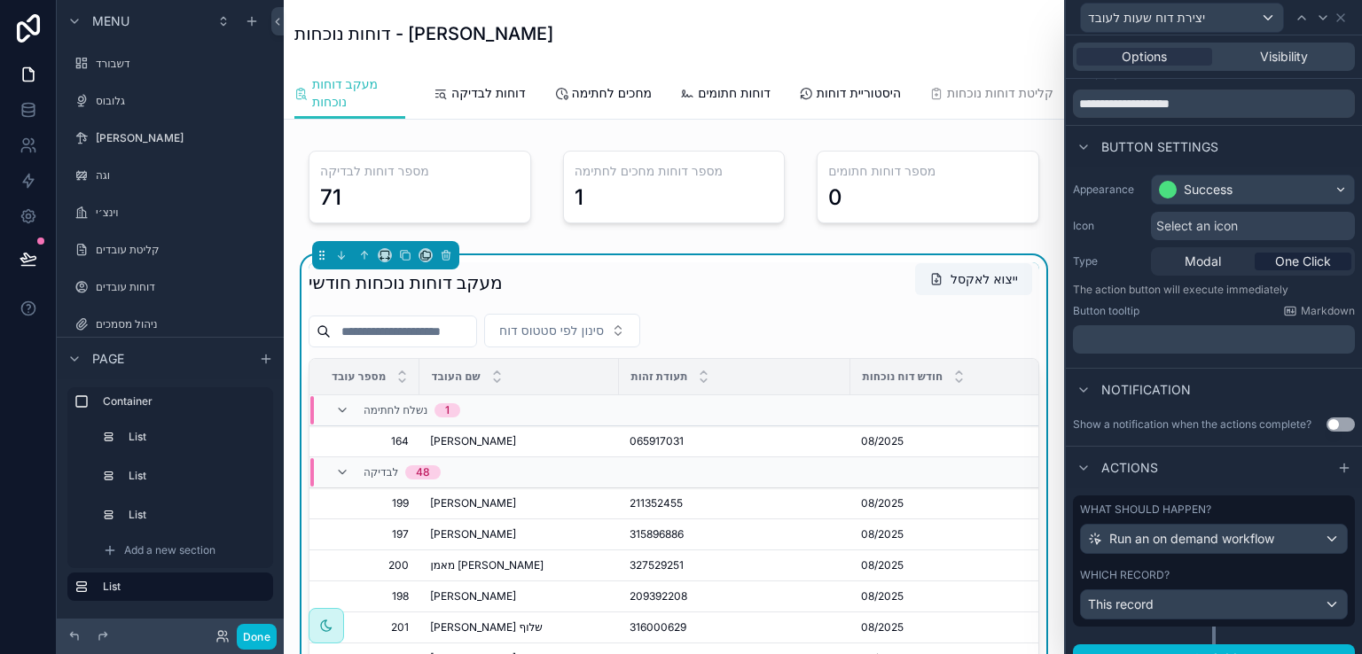
scroll to position [77, 0]
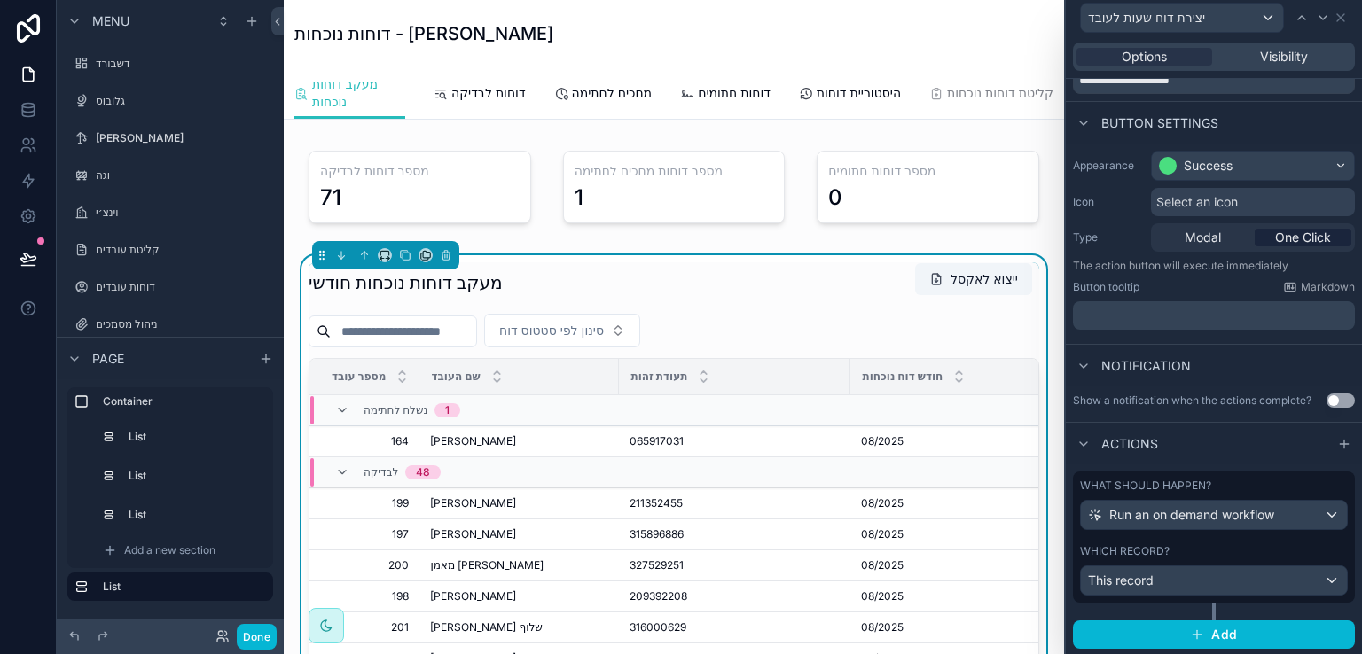
click at [1291, 608] on div "What should happen? Run an on demand workflow Which record? This record" at bounding box center [1214, 546] width 282 height 149
click at [28, 178] on icon at bounding box center [28, 181] width 11 height 13
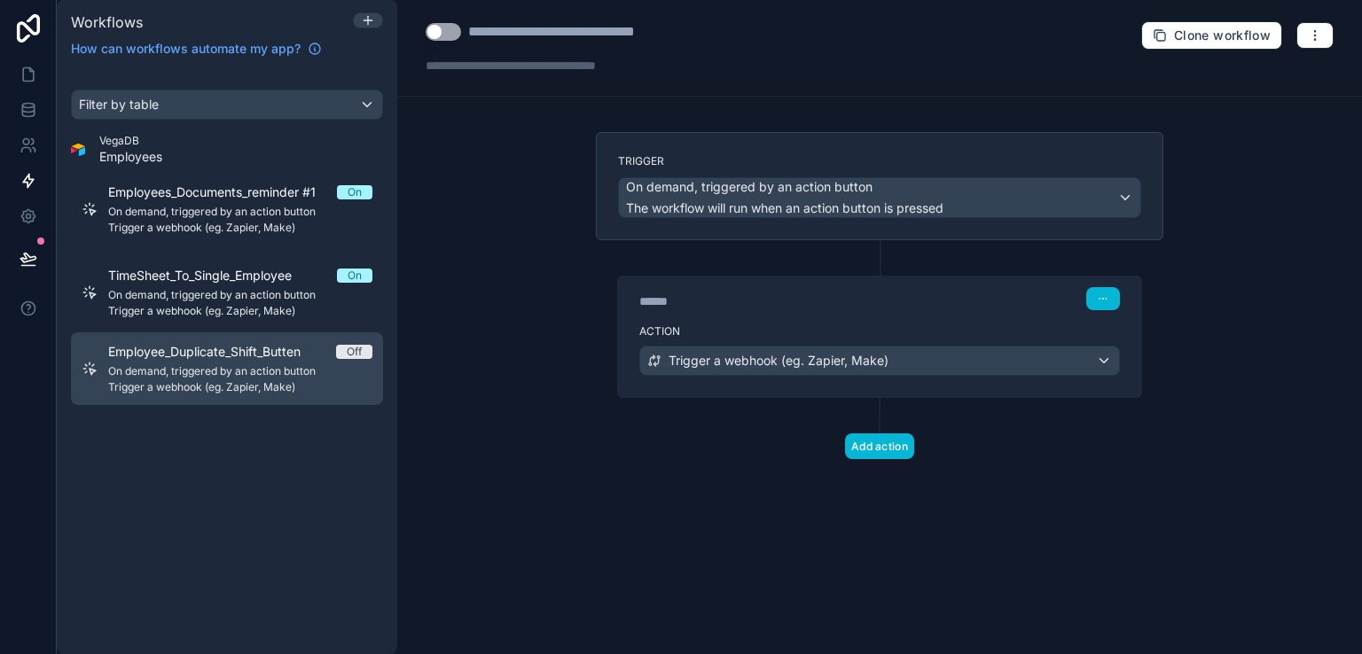
click at [198, 363] on div "Employee_Duplicate_Shift_Butten Off On demand, triggered by an action button Tr…" at bounding box center [240, 368] width 264 height 51
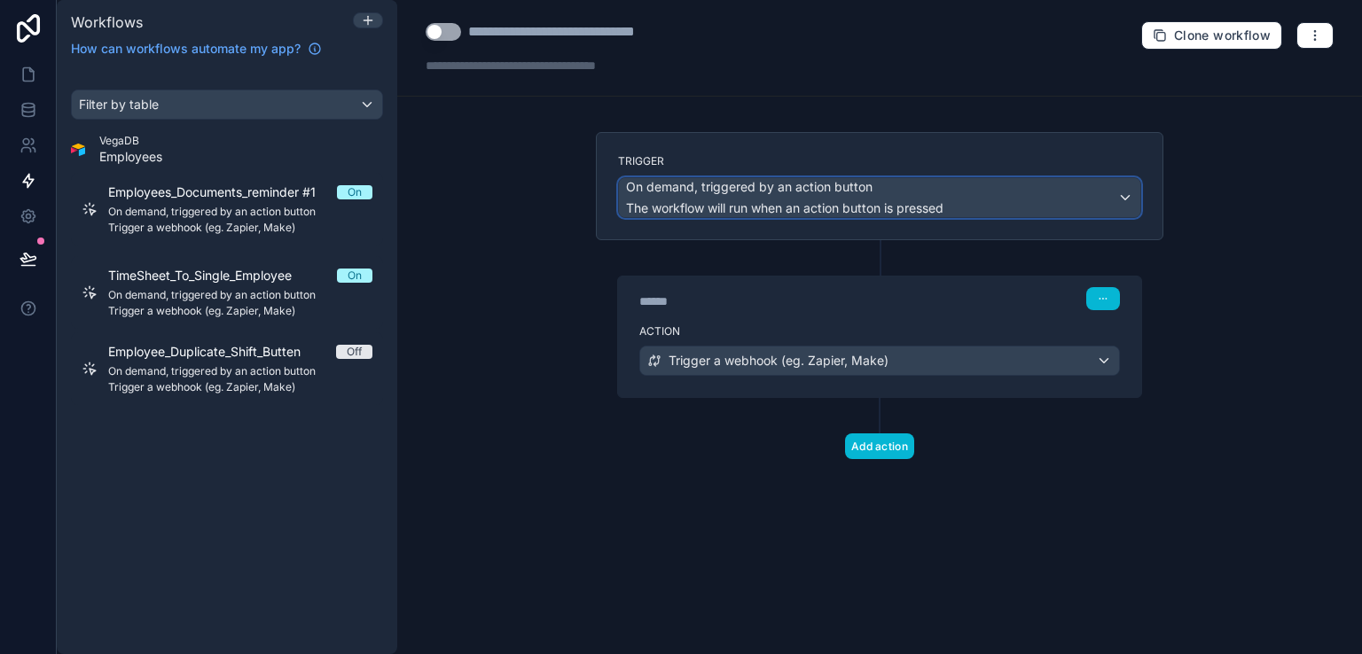
click at [1122, 192] on div "On demand, triggered by an action button The workflow will run when an action b…" at bounding box center [879, 197] width 521 height 39
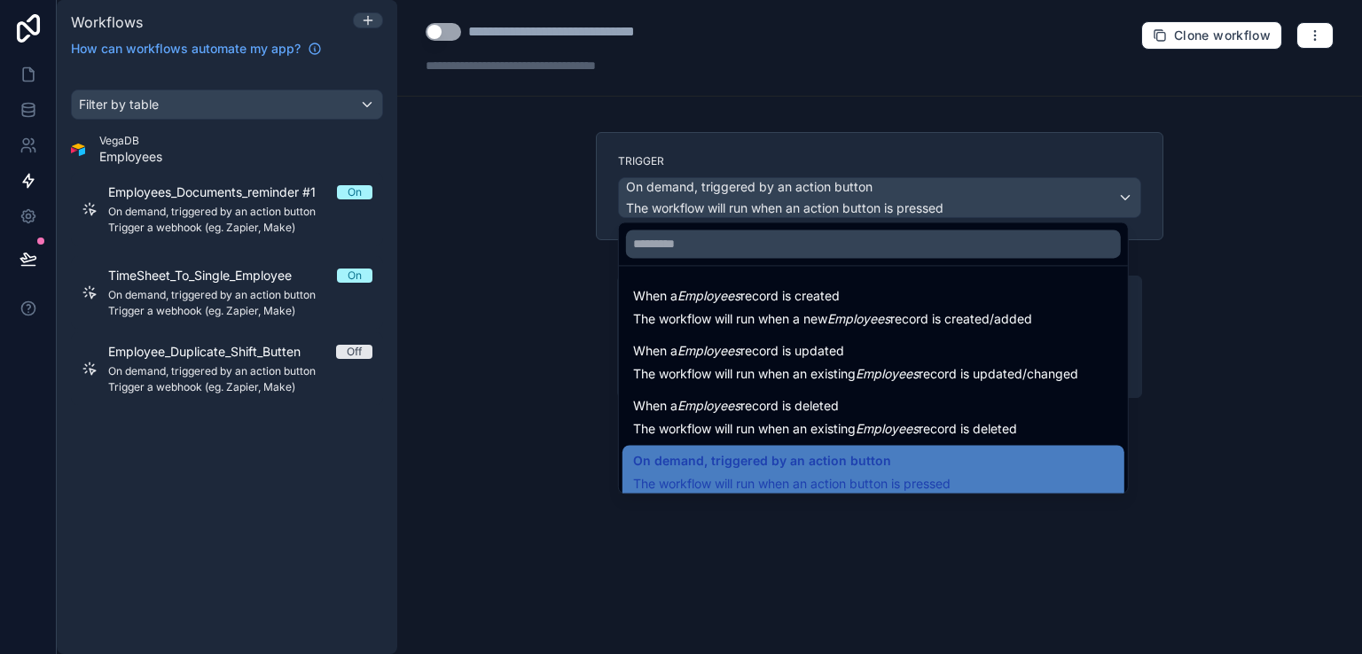
click at [1221, 223] on div at bounding box center [681, 327] width 1362 height 654
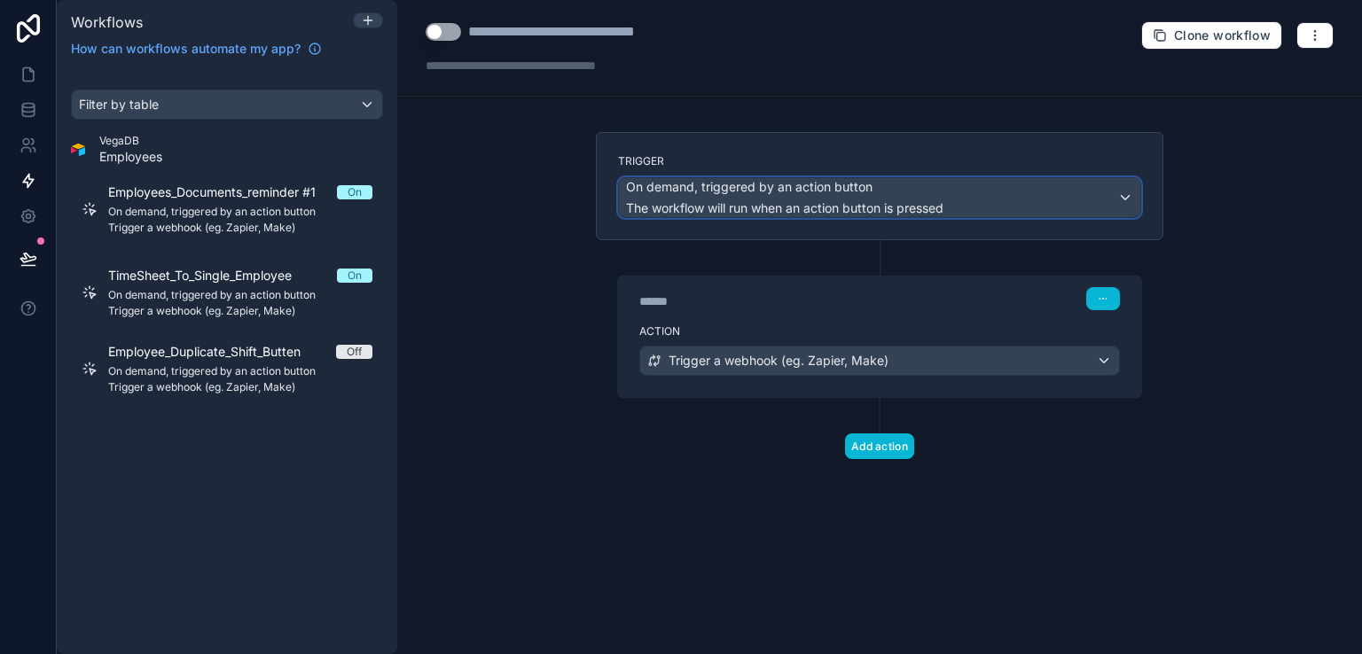
click at [939, 202] on span "The workflow will run when an action button is pressed" at bounding box center [784, 207] width 317 height 15
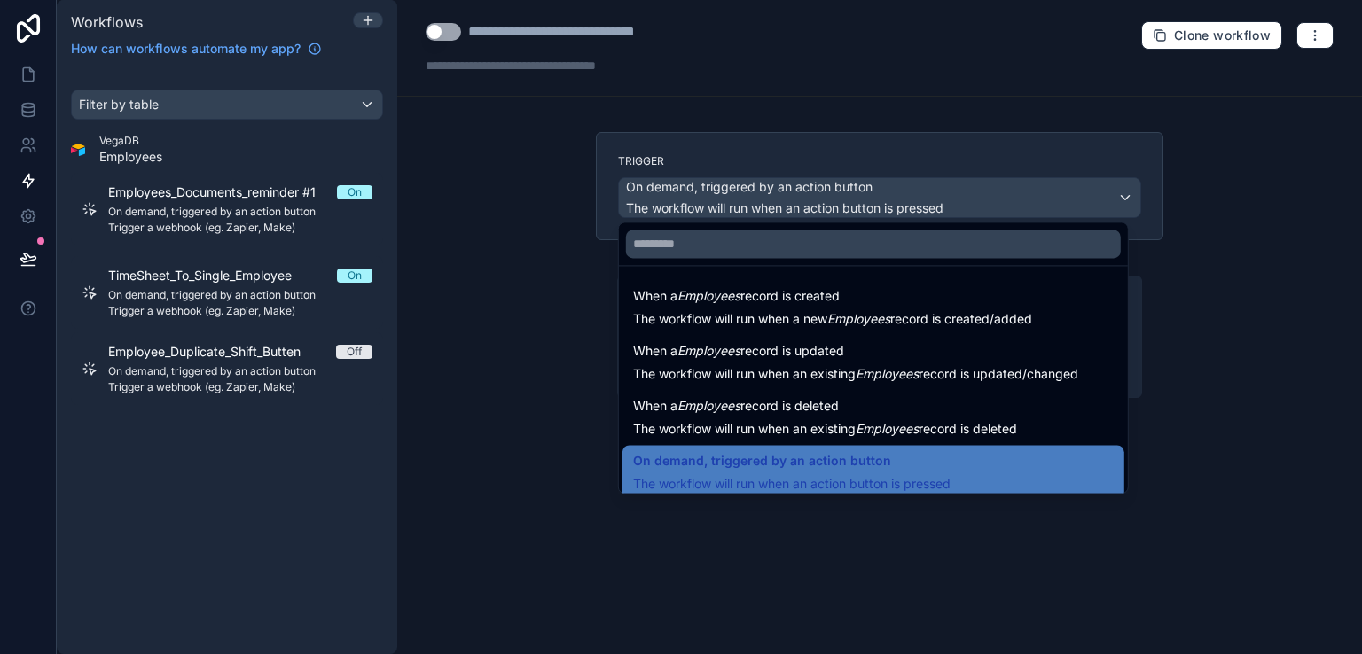
click at [641, 31] on div at bounding box center [681, 327] width 1362 height 654
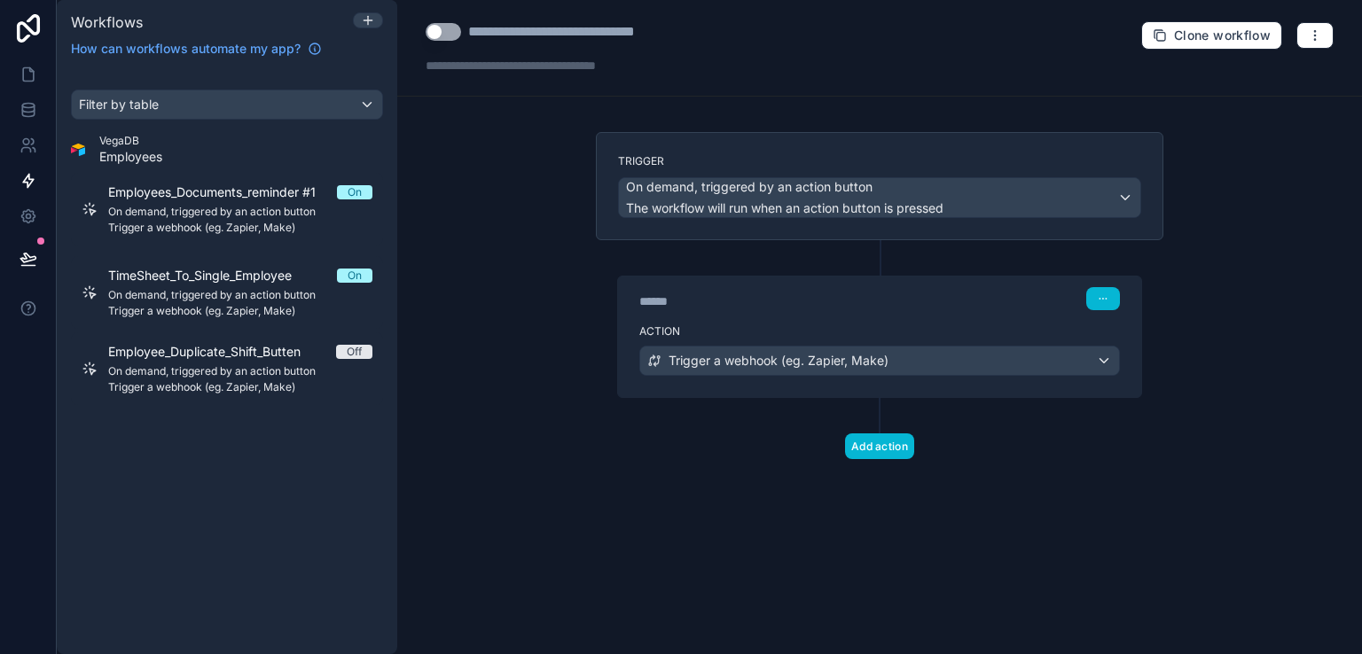
click at [650, 33] on div "**********" at bounding box center [586, 31] width 237 height 21
type div "**********"
copy div "**********"
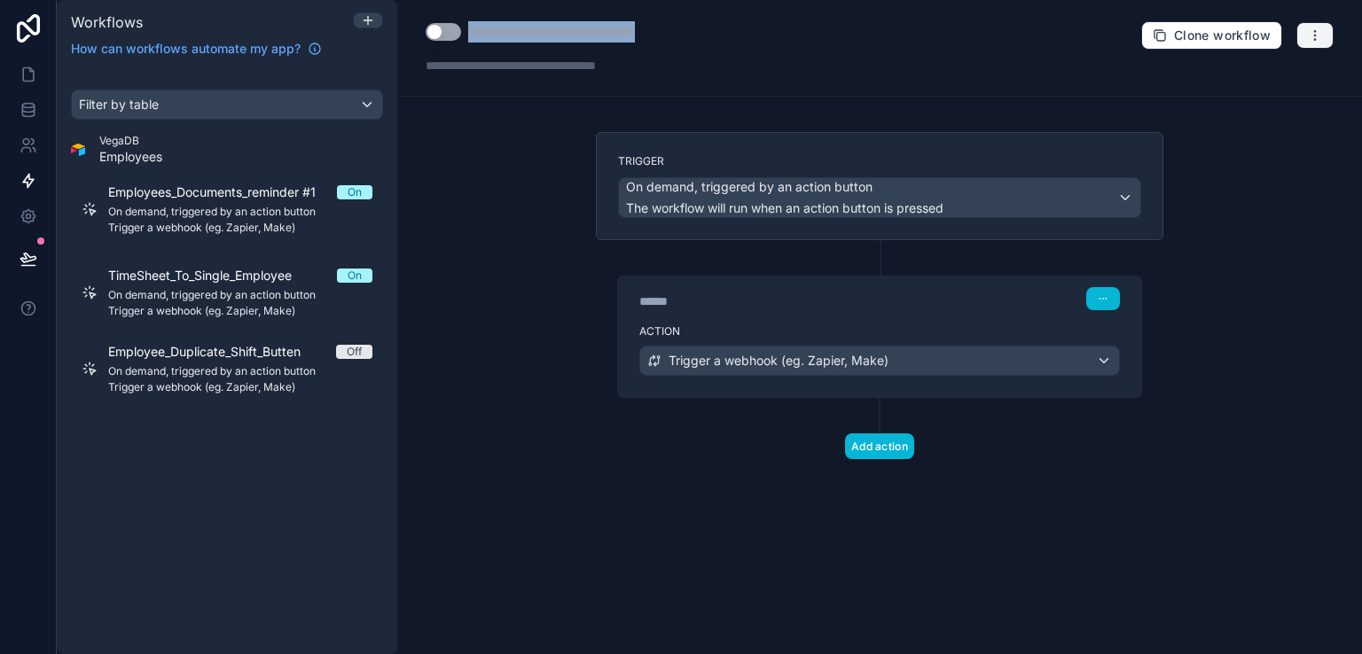
click at [1314, 30] on icon "button" at bounding box center [1314, 30] width 1 height 1
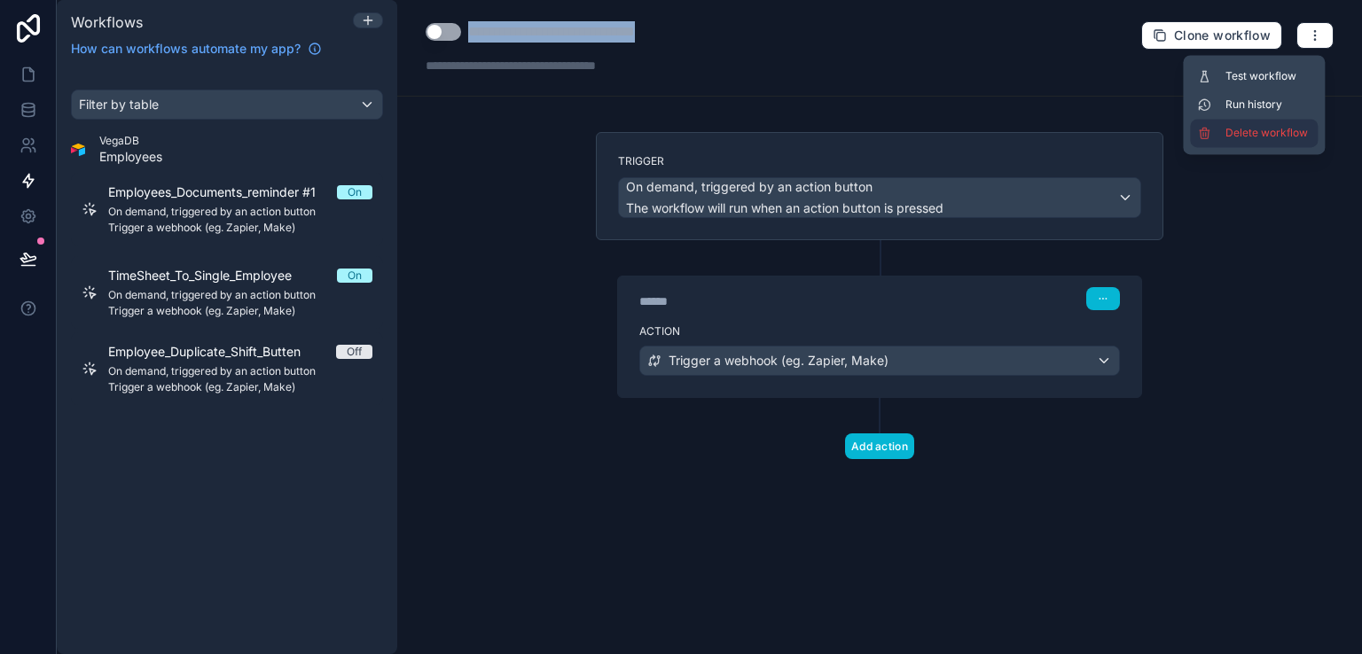
click at [1248, 129] on span "Delete workflow" at bounding box center [1267, 133] width 85 height 14
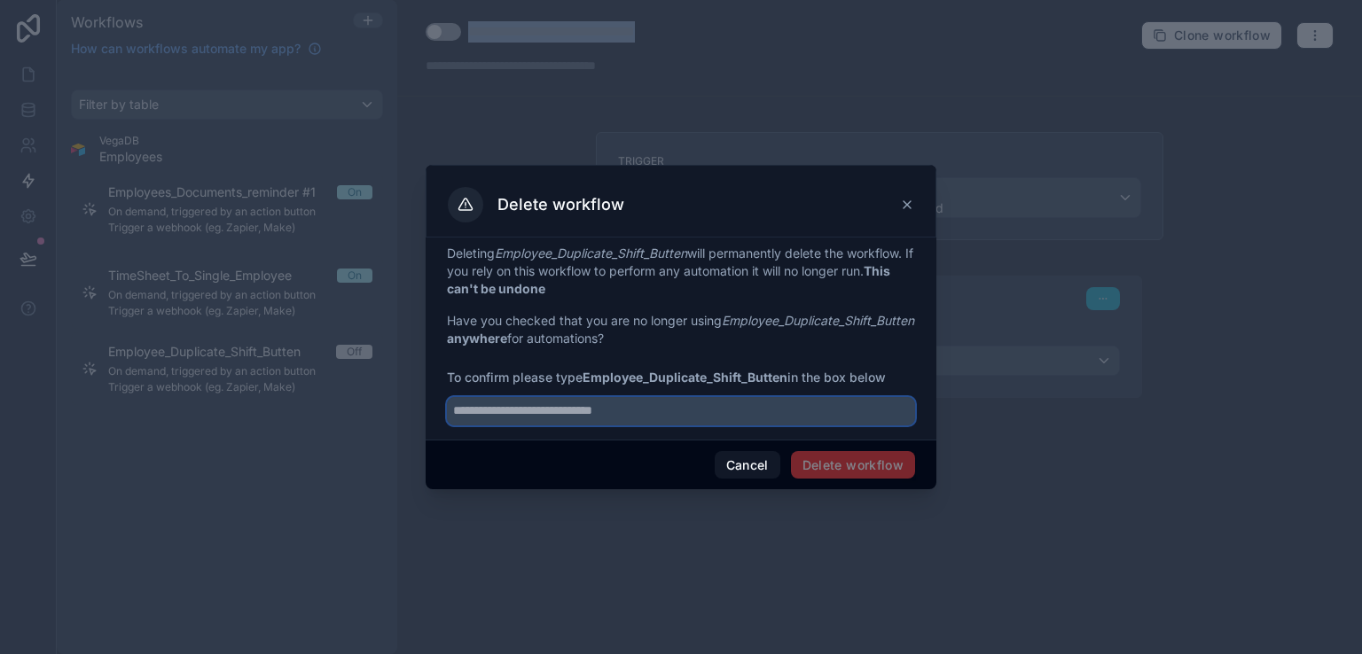
click at [538, 416] on input "text" at bounding box center [681, 411] width 468 height 28
paste input "**********"
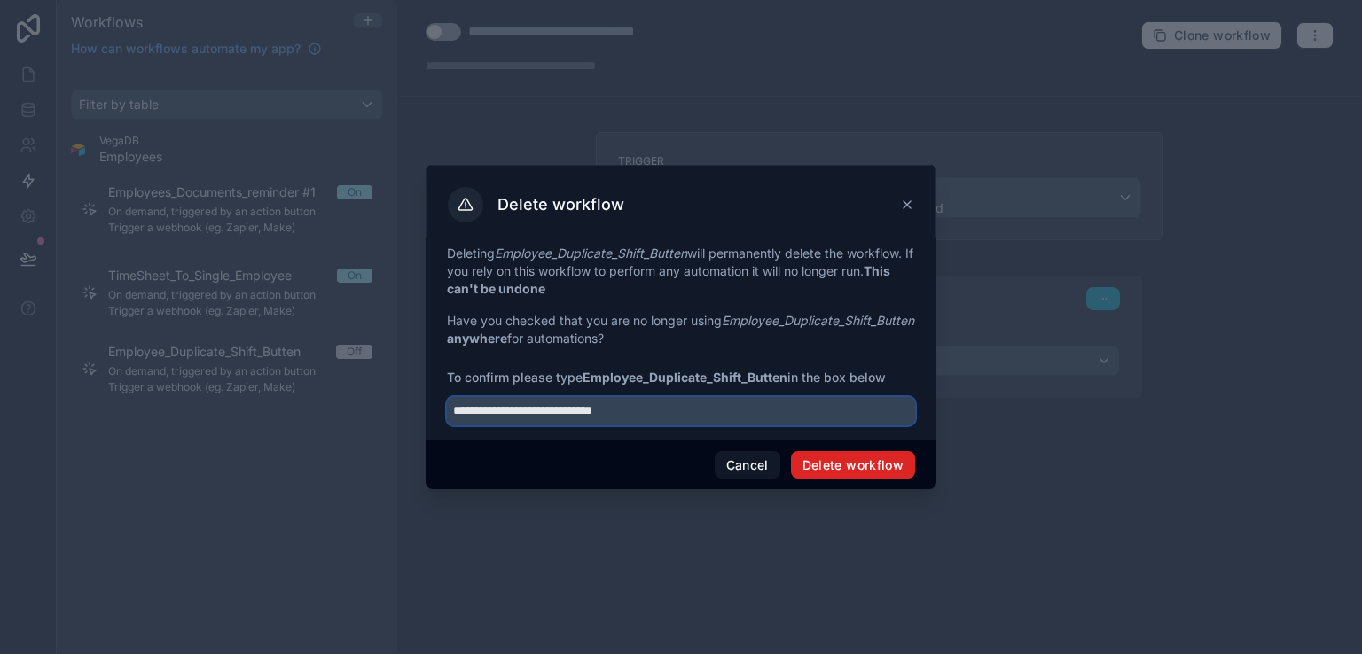
type input "**********"
click at [837, 461] on button "Delete workflow" at bounding box center [853, 465] width 124 height 28
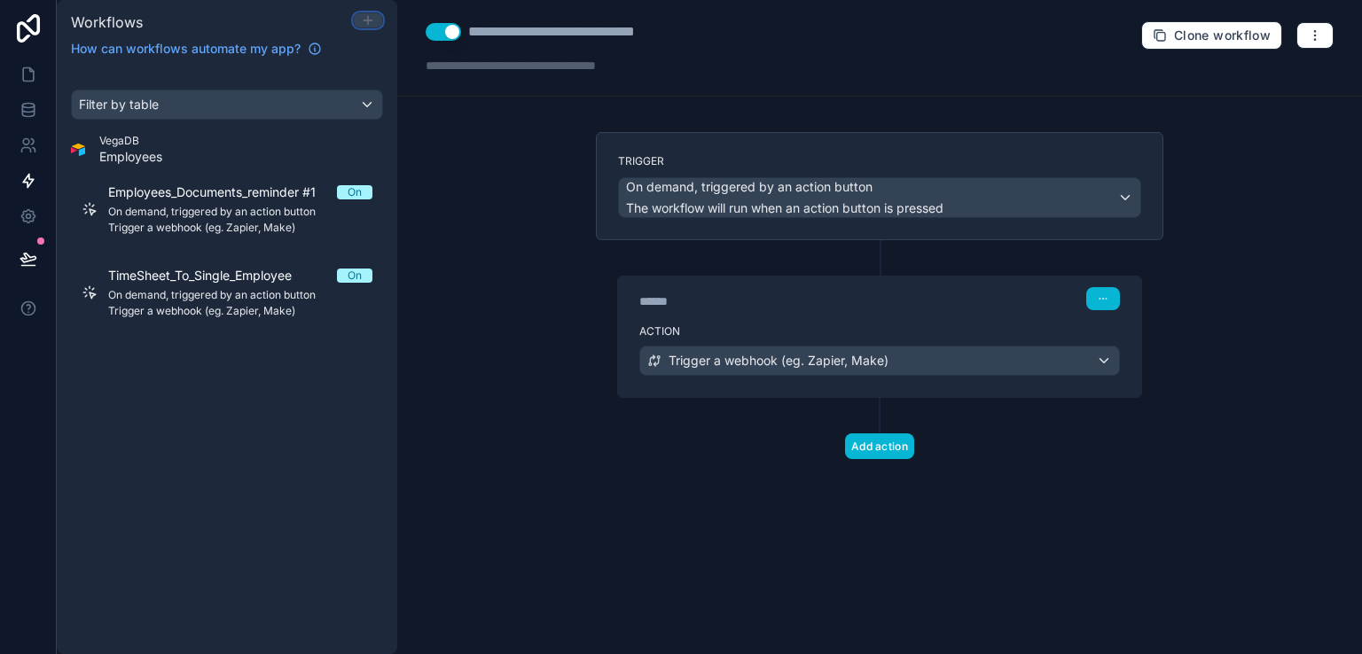
click at [369, 23] on icon at bounding box center [368, 20] width 14 height 14
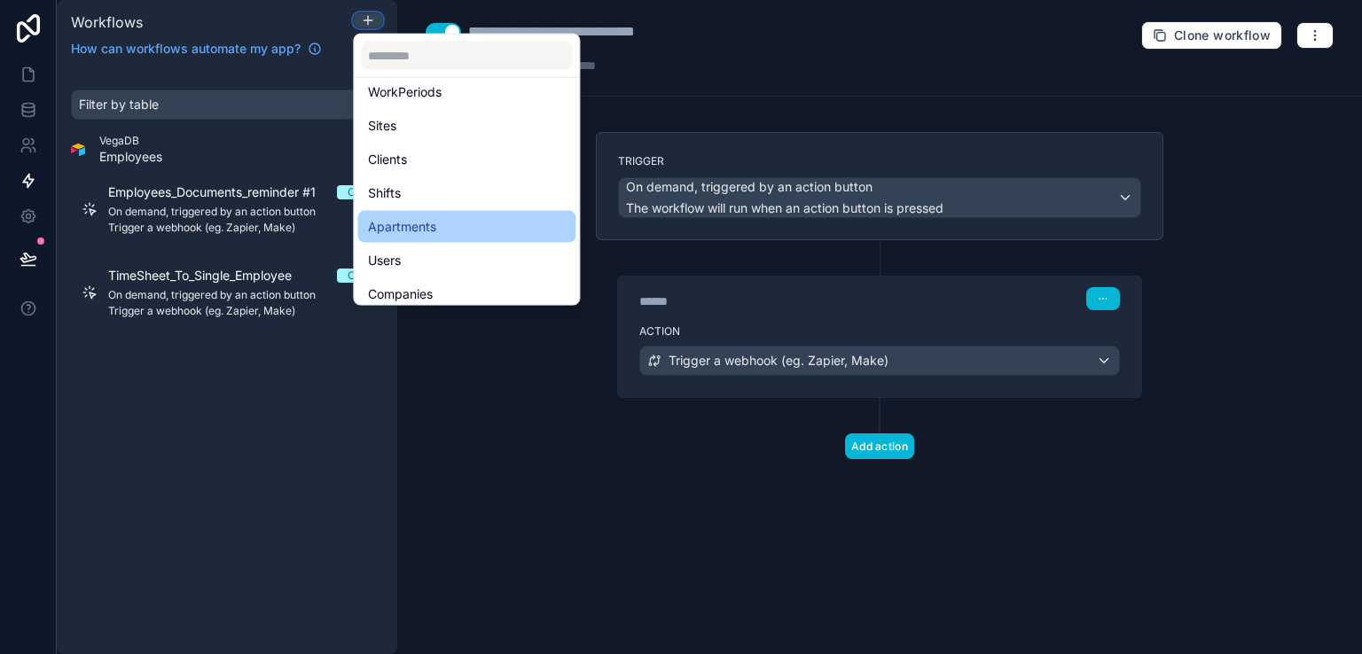
scroll to position [266, 0]
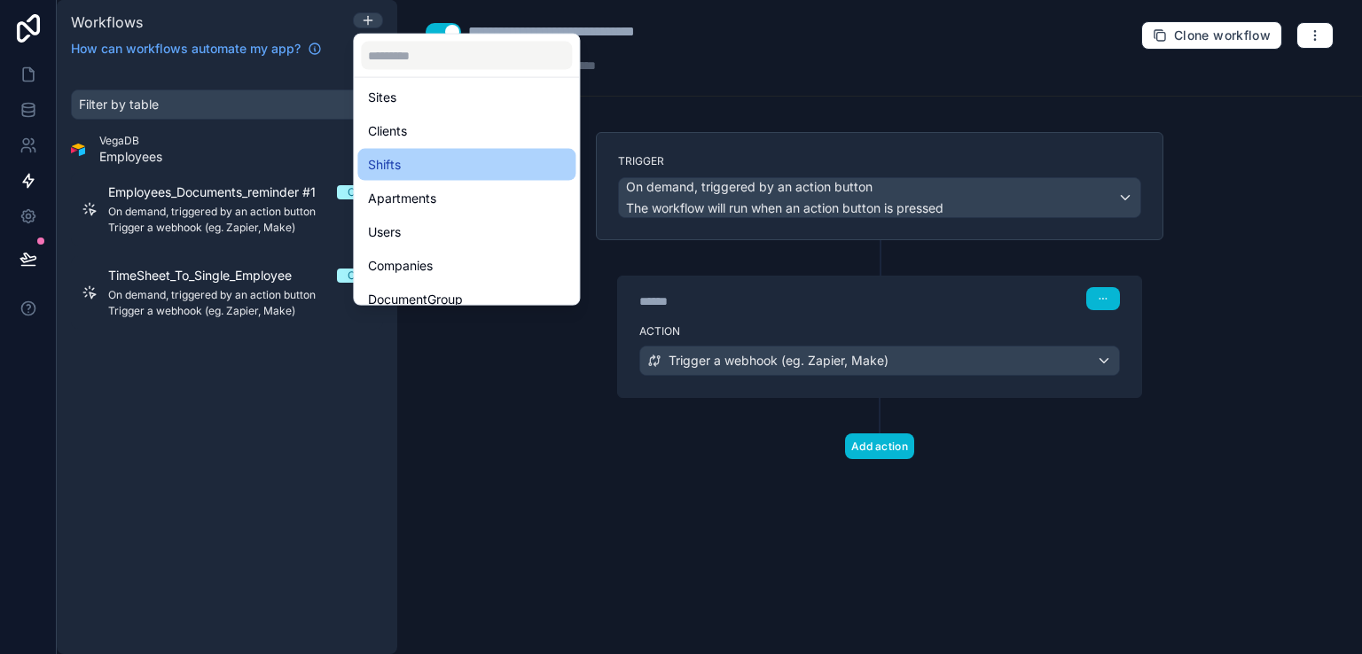
click at [394, 165] on span "Shifts" at bounding box center [384, 164] width 33 height 21
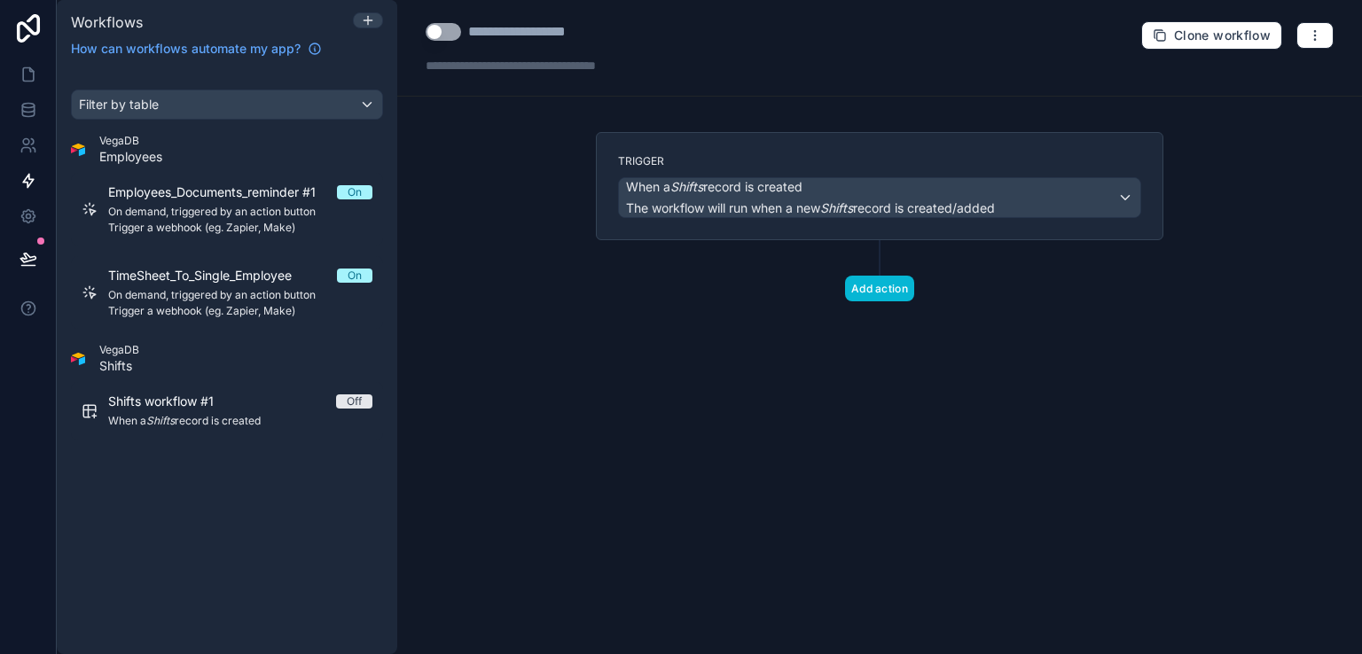
click at [527, 33] on div "**********" at bounding box center [536, 31] width 137 height 21
type div "**********"
click at [1083, 192] on div "When a Shifts record is created The workflow will run when a new Shifts record …" at bounding box center [879, 197] width 521 height 39
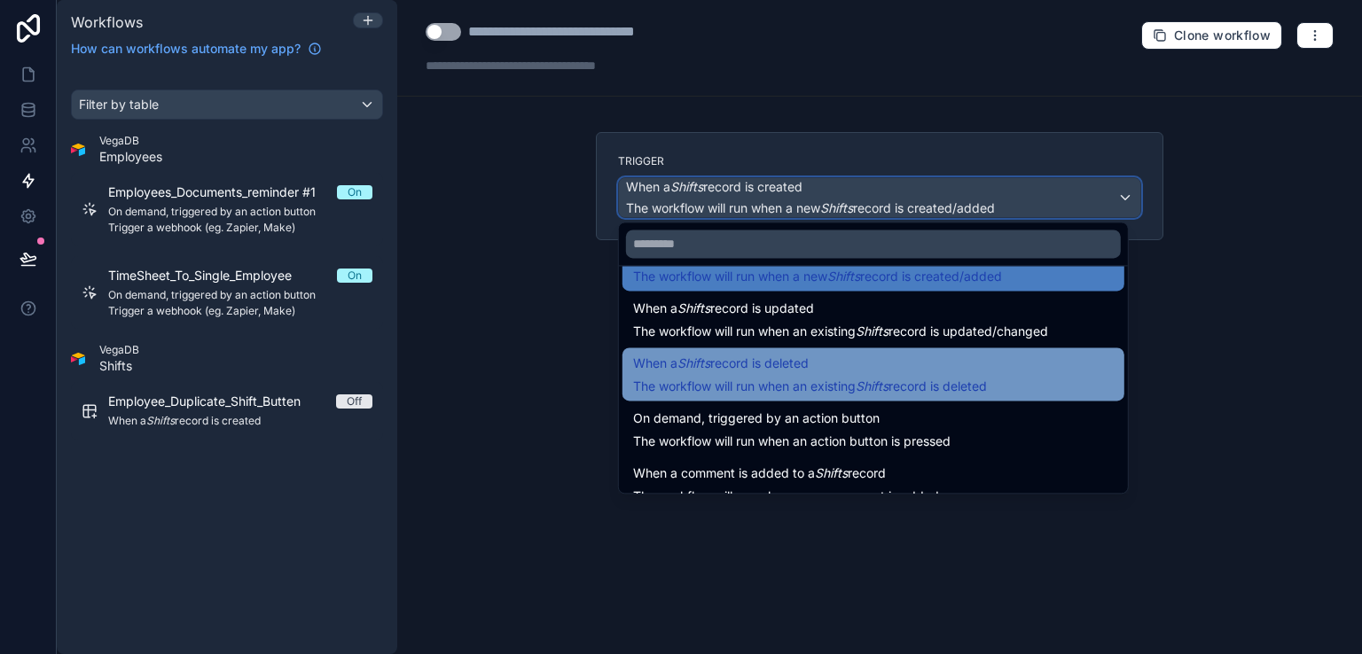
scroll to position [64, 0]
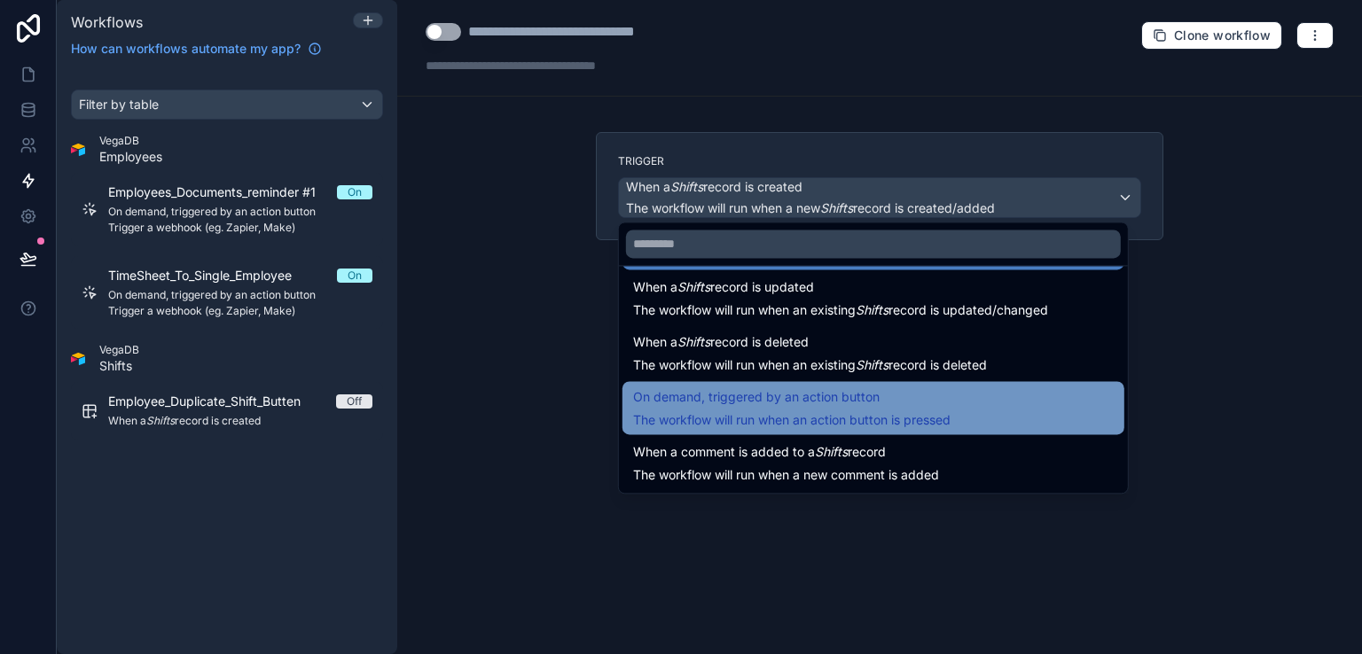
click at [869, 399] on span "On demand, triggered by an action button" at bounding box center [756, 397] width 246 height 21
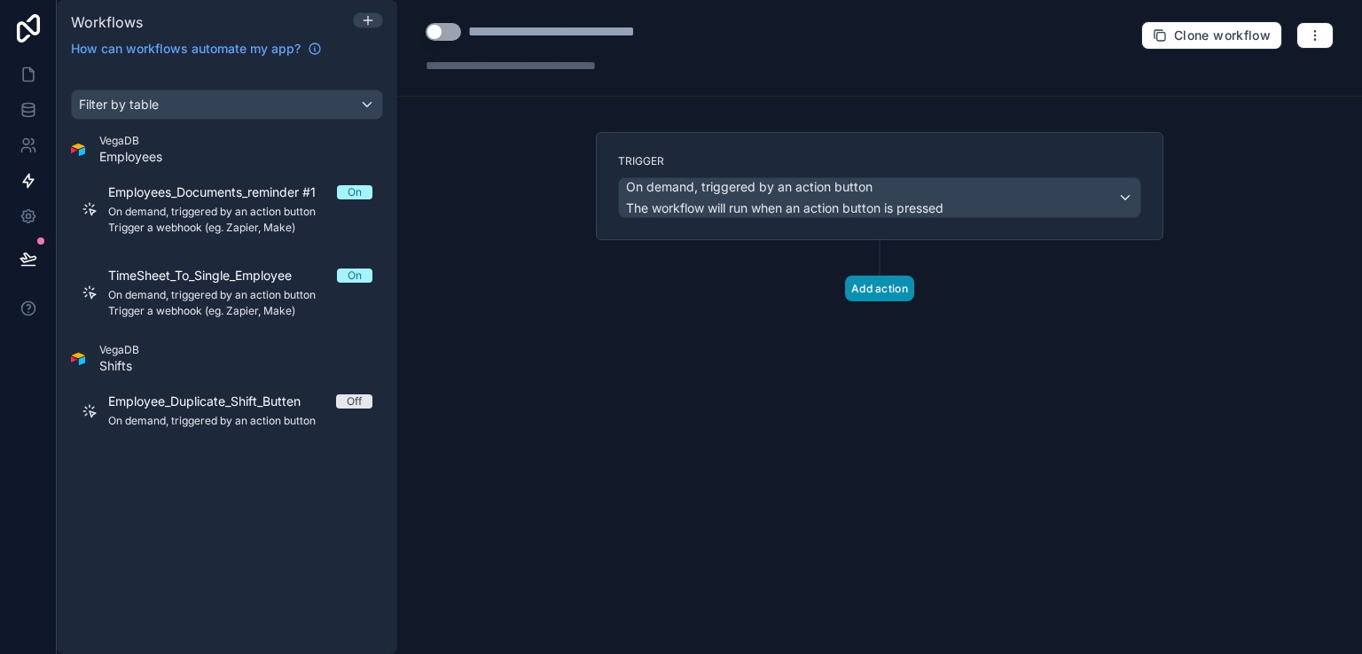
click at [878, 284] on button "Add action" at bounding box center [879, 289] width 69 height 26
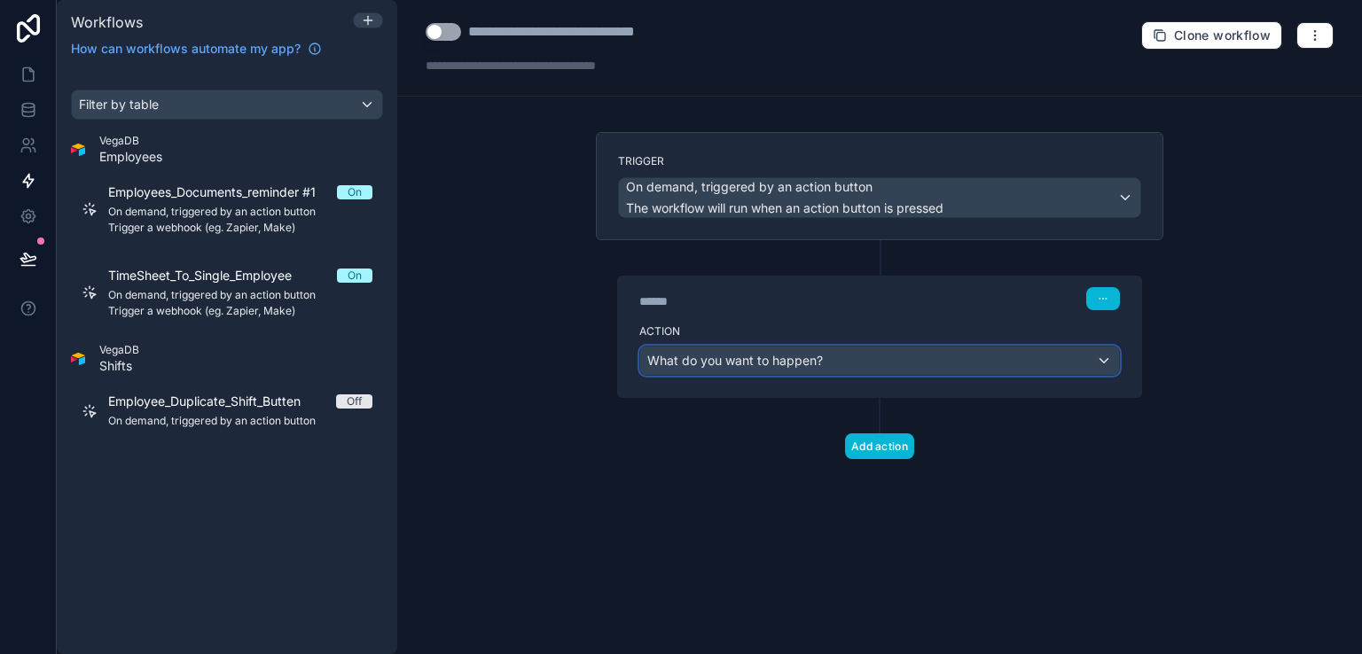
click at [1103, 358] on div "What do you want to happen?" at bounding box center [879, 361] width 479 height 28
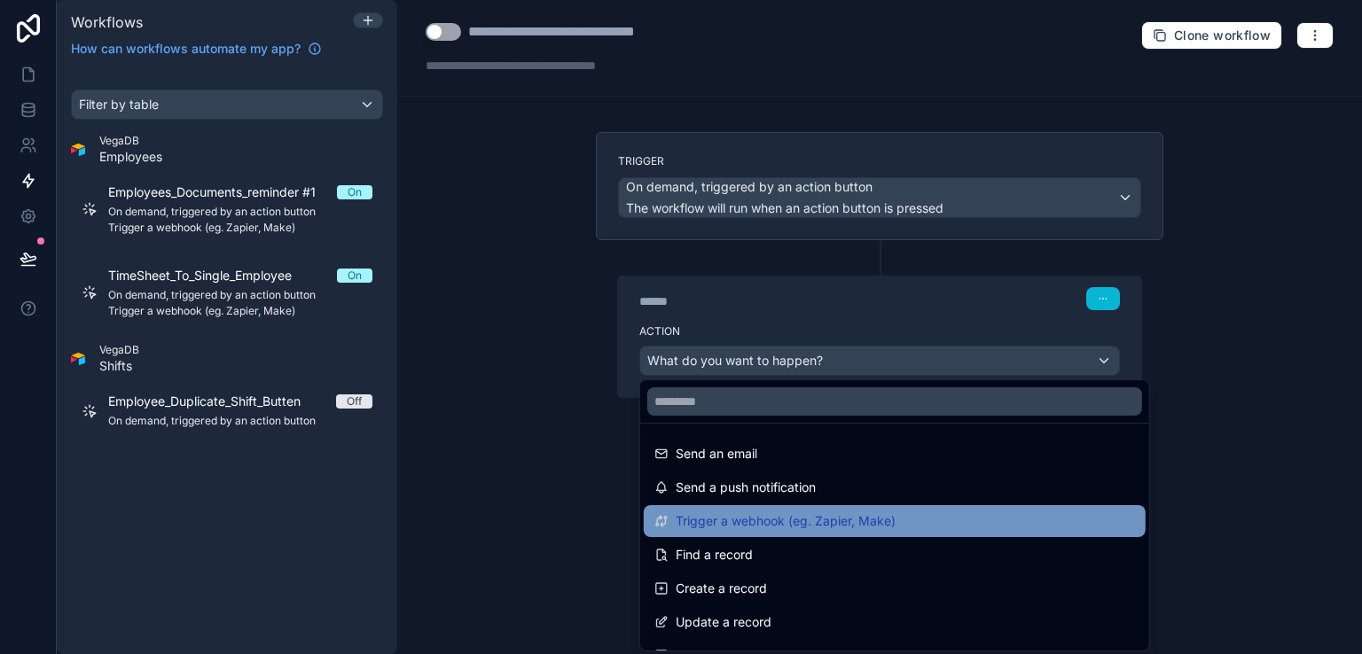
click at [840, 519] on span "Trigger a webhook (eg. Zapier, Make)" at bounding box center [785, 521] width 220 height 21
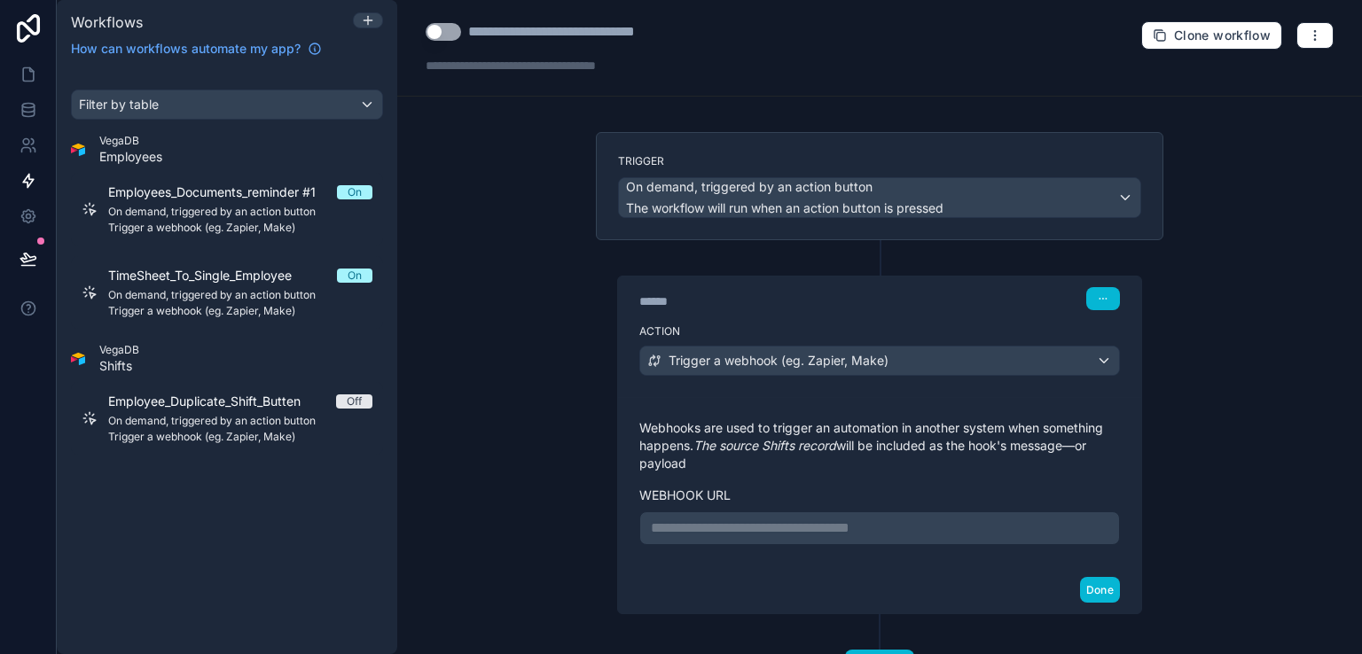
click at [680, 528] on p "**********" at bounding box center [879, 528] width 457 height 21
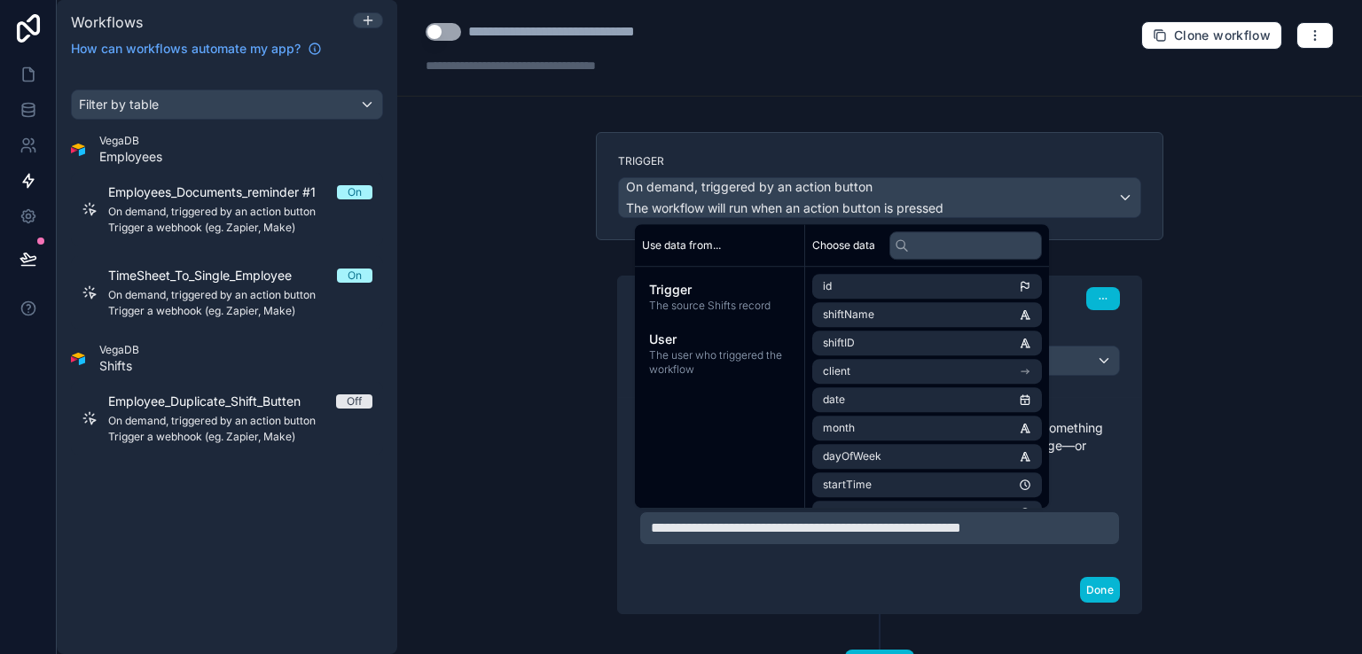
click at [1131, 566] on div "**********" at bounding box center [879, 481] width 523 height 169
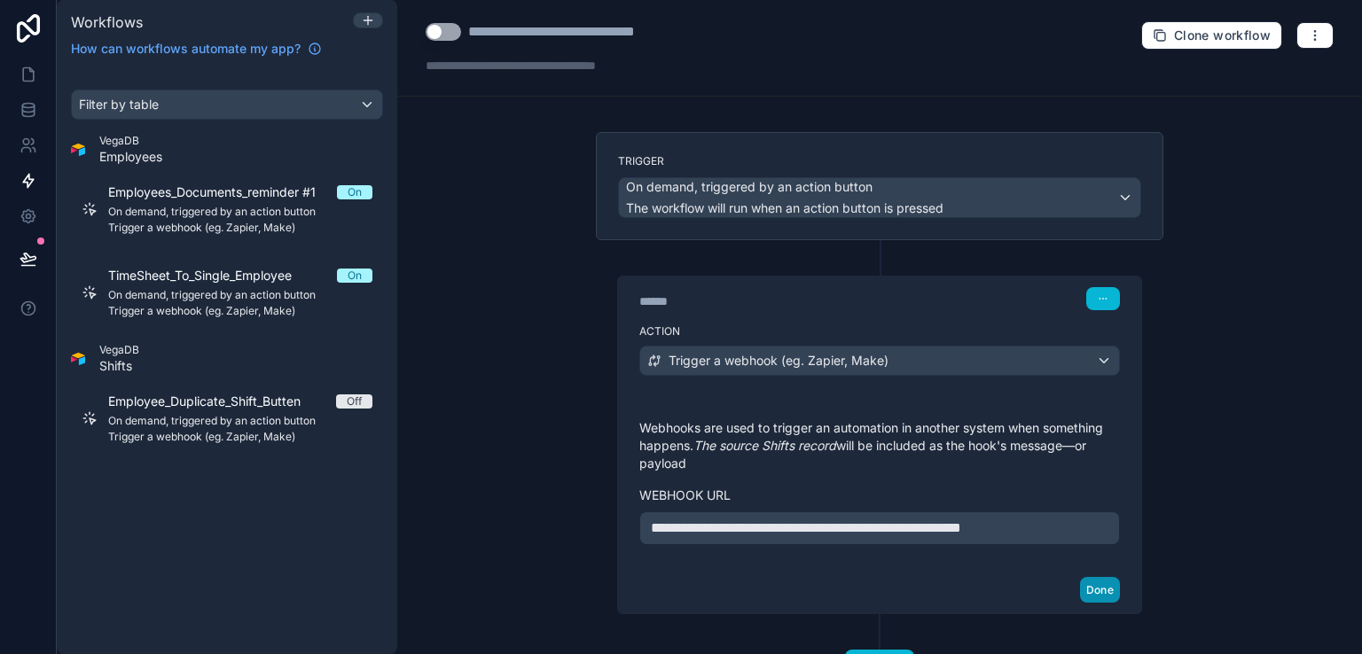
click at [1101, 602] on button "Done" at bounding box center [1100, 590] width 40 height 26
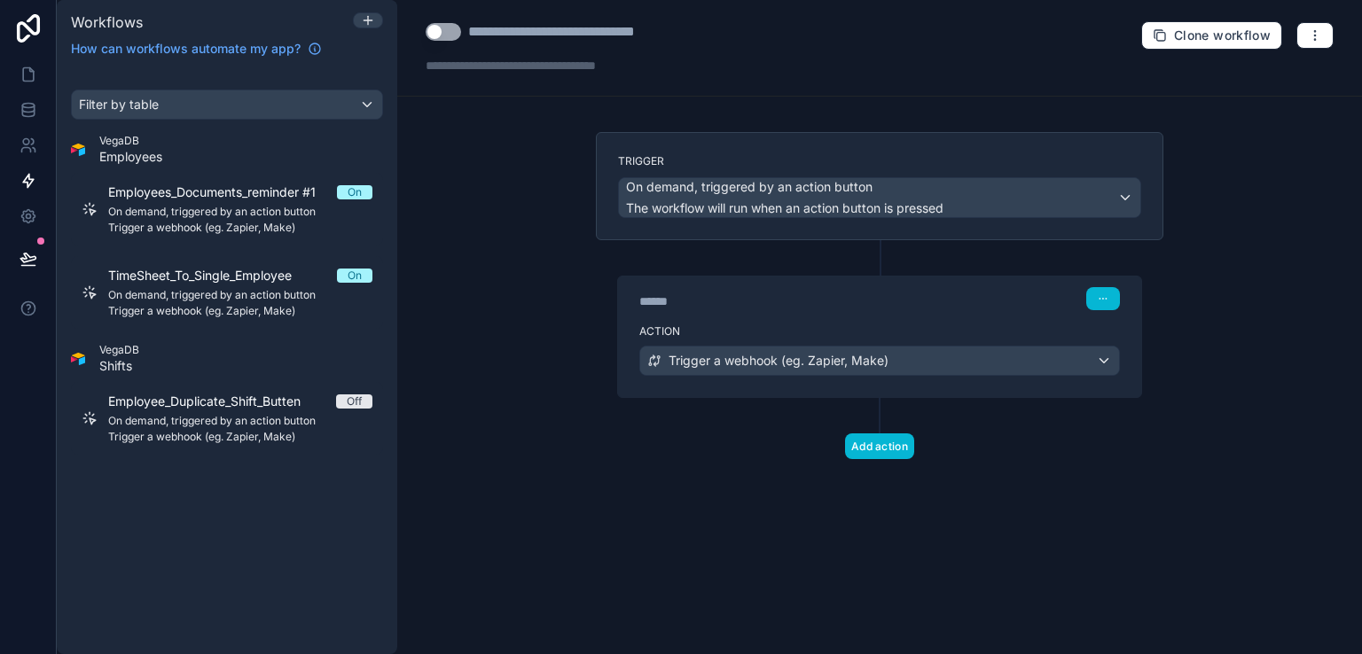
click at [443, 29] on button "Use setting" at bounding box center [443, 32] width 35 height 18
click at [20, 72] on icon at bounding box center [29, 75] width 18 height 18
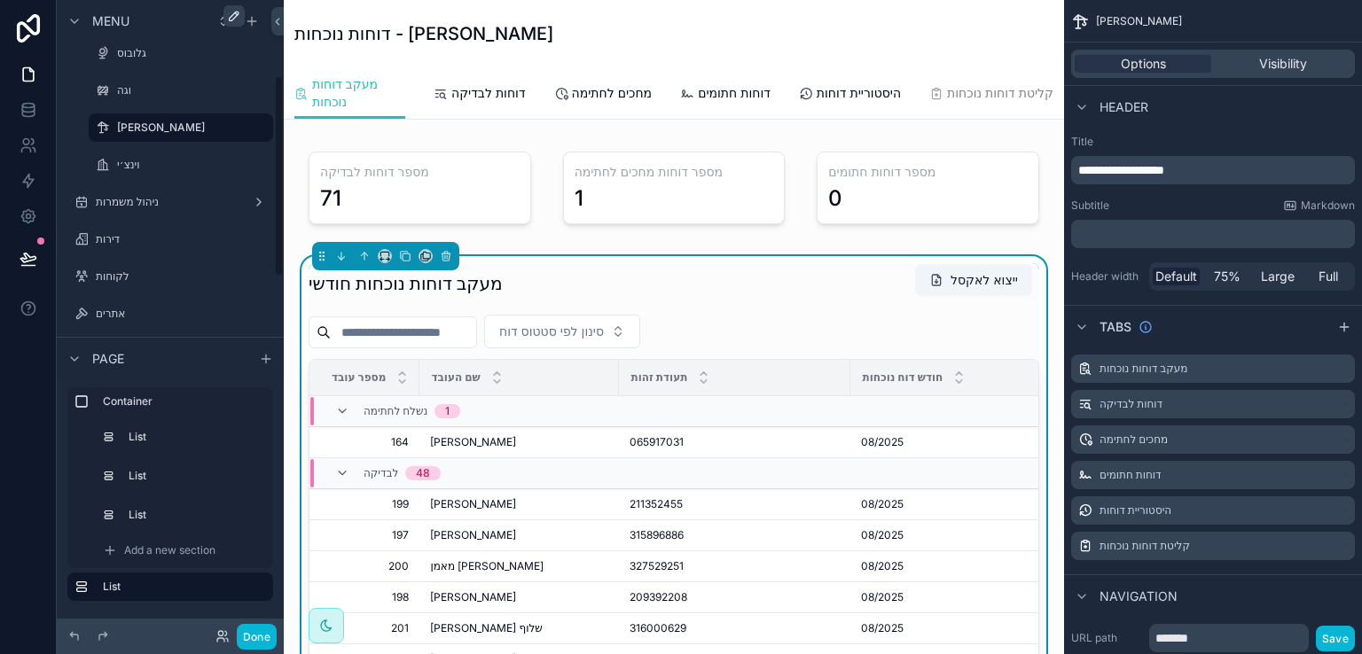
scroll to position [355, 0]
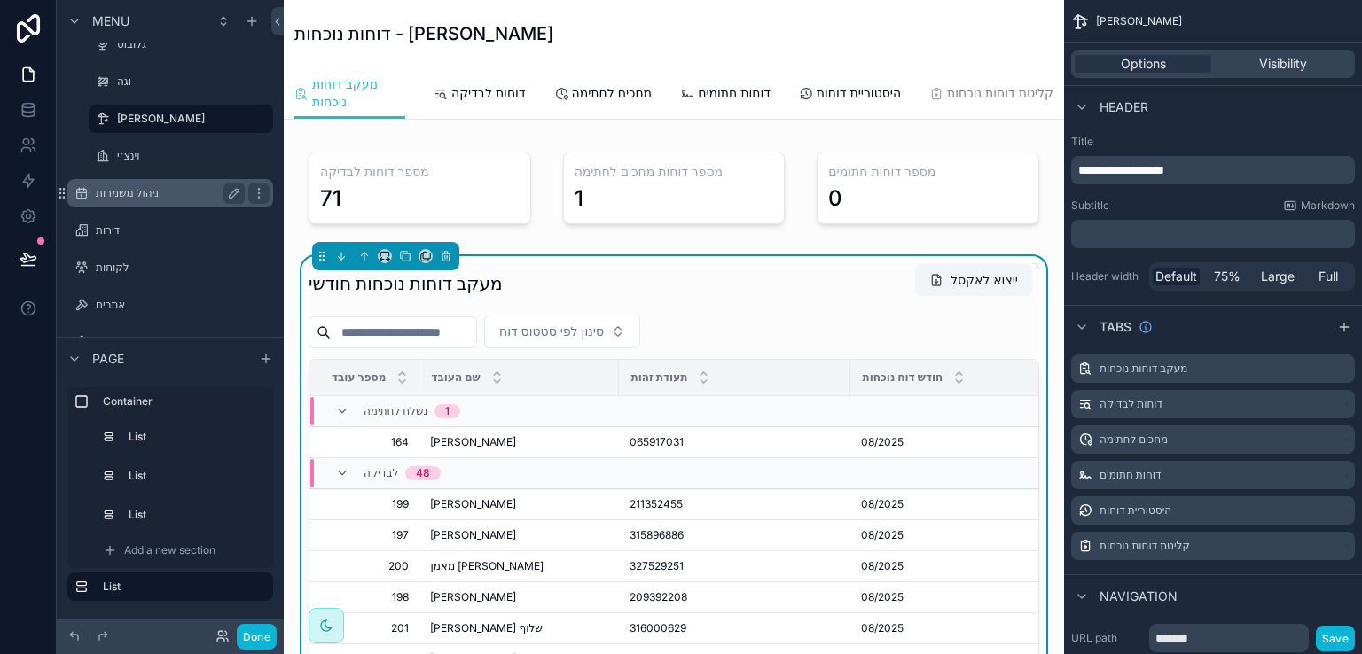
click at [121, 202] on div "ניהול משמרות" at bounding box center [170, 193] width 149 height 21
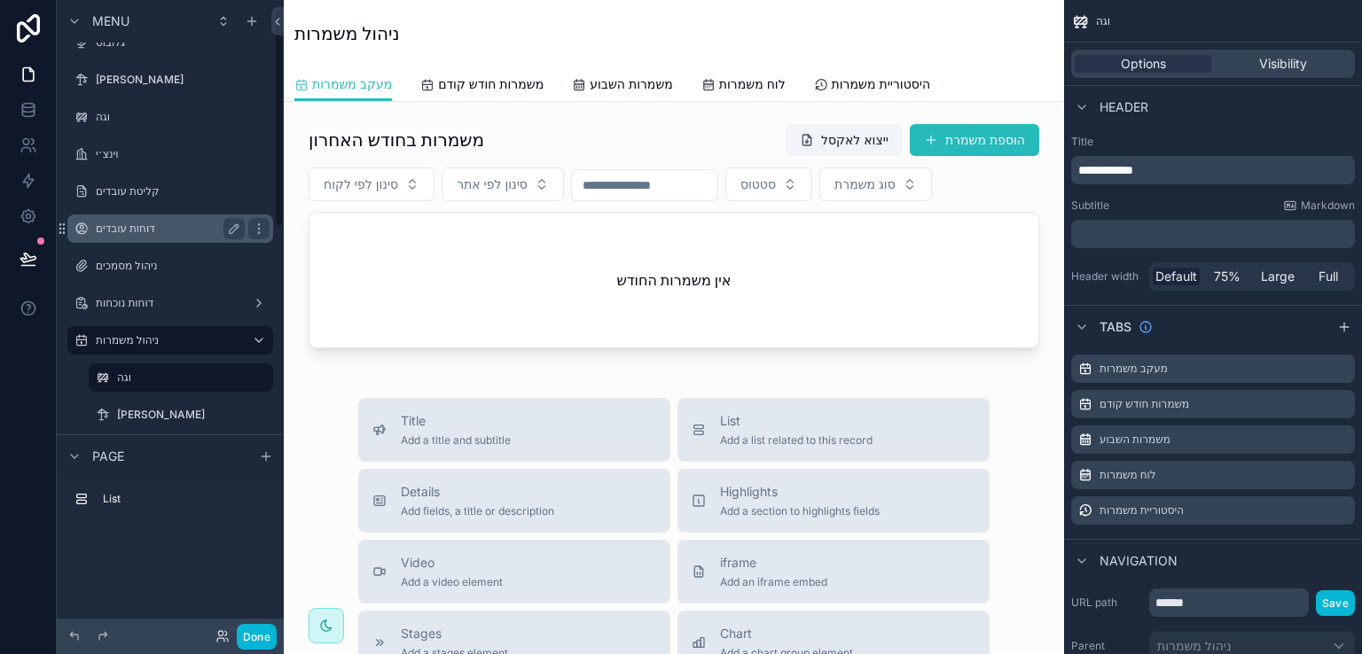
scroll to position [89, 0]
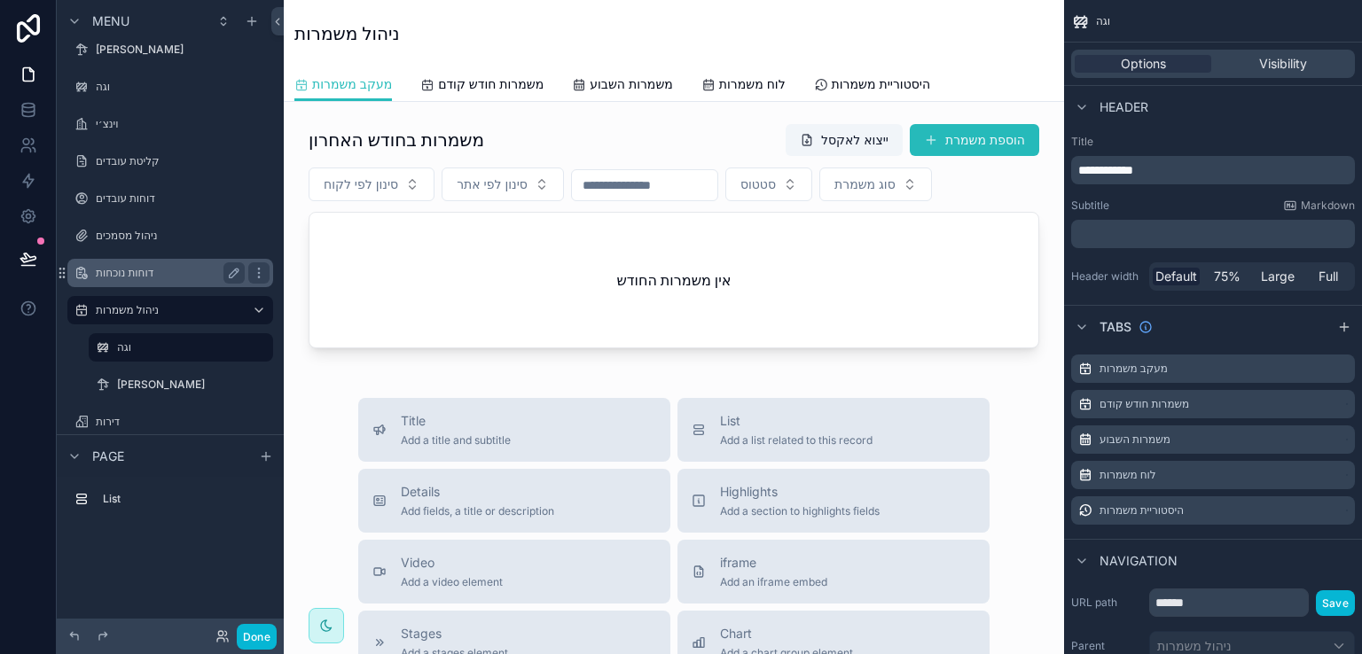
click at [121, 270] on label "דוחות נוכחות" at bounding box center [167, 273] width 142 height 14
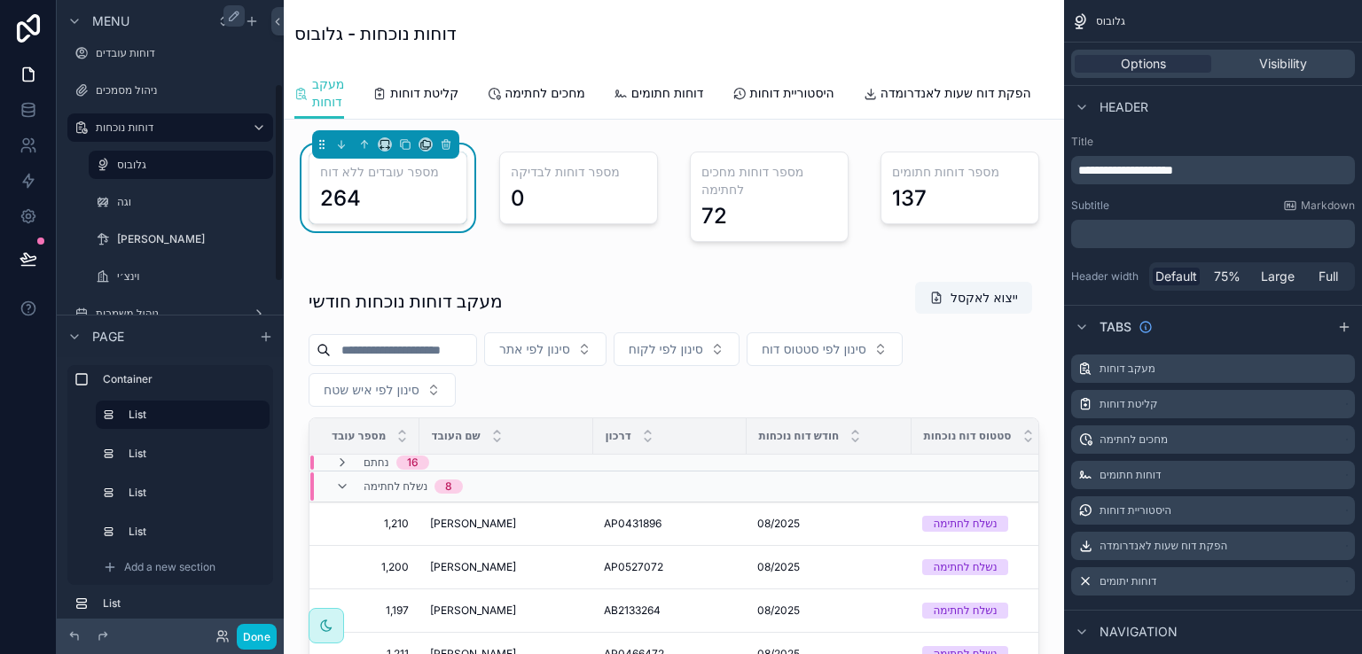
scroll to position [266, 0]
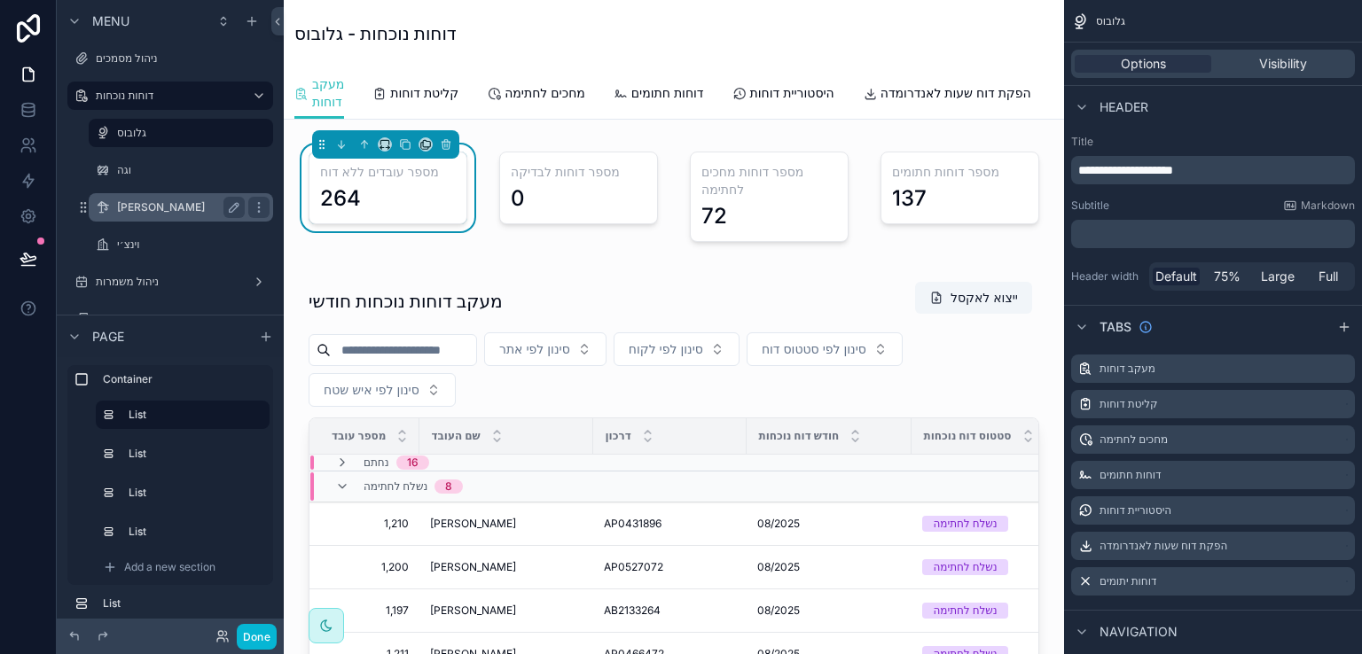
click at [135, 212] on label "[PERSON_NAME]" at bounding box center [177, 207] width 121 height 14
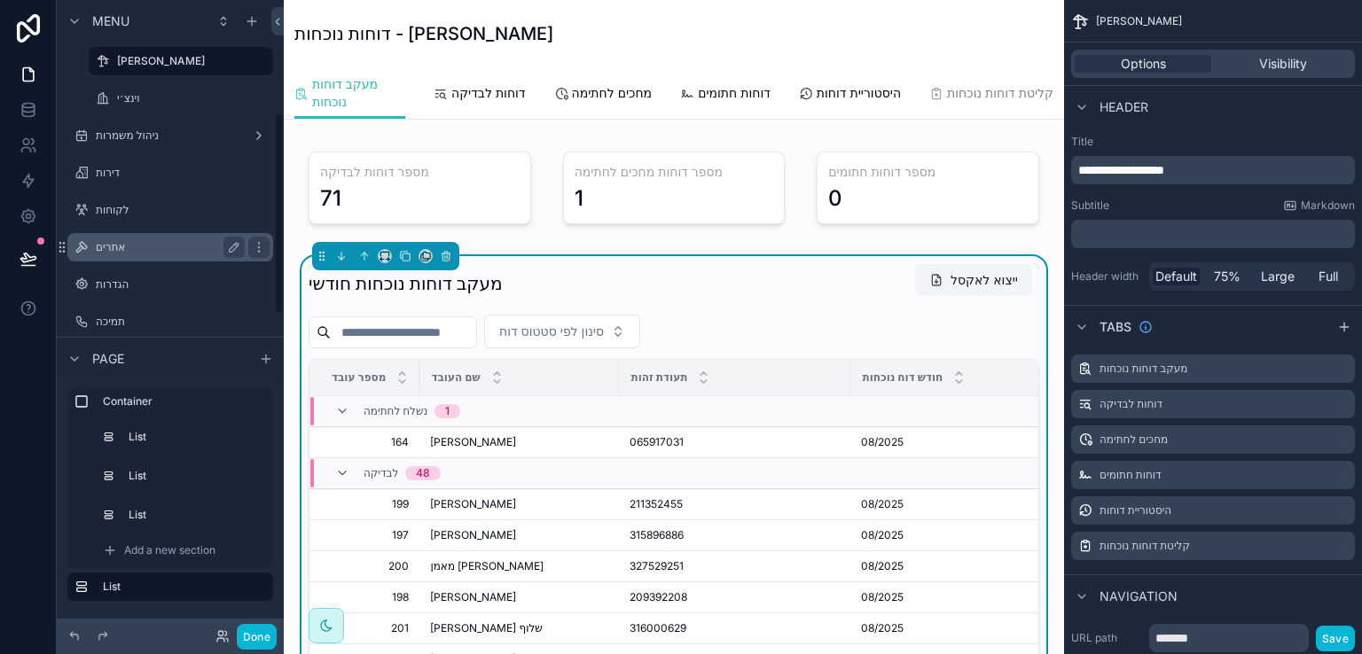
scroll to position [443, 0]
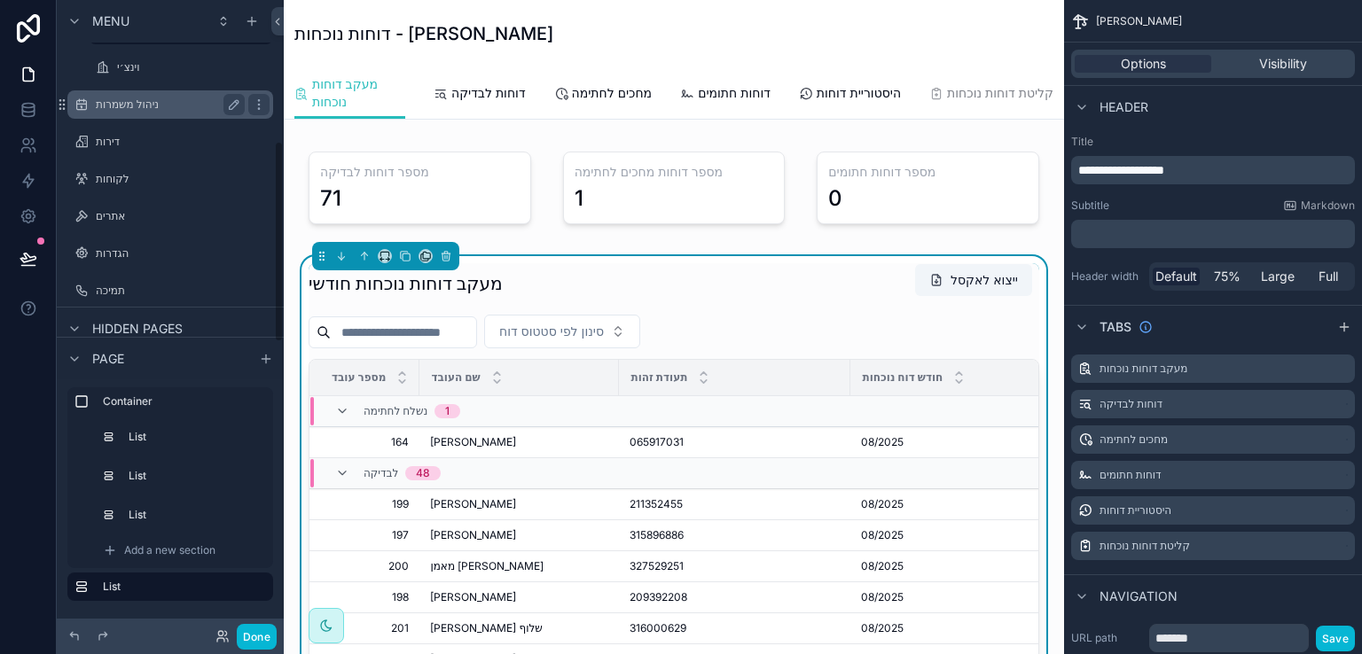
click at [125, 104] on label "ניהול משמרות" at bounding box center [167, 105] width 142 height 14
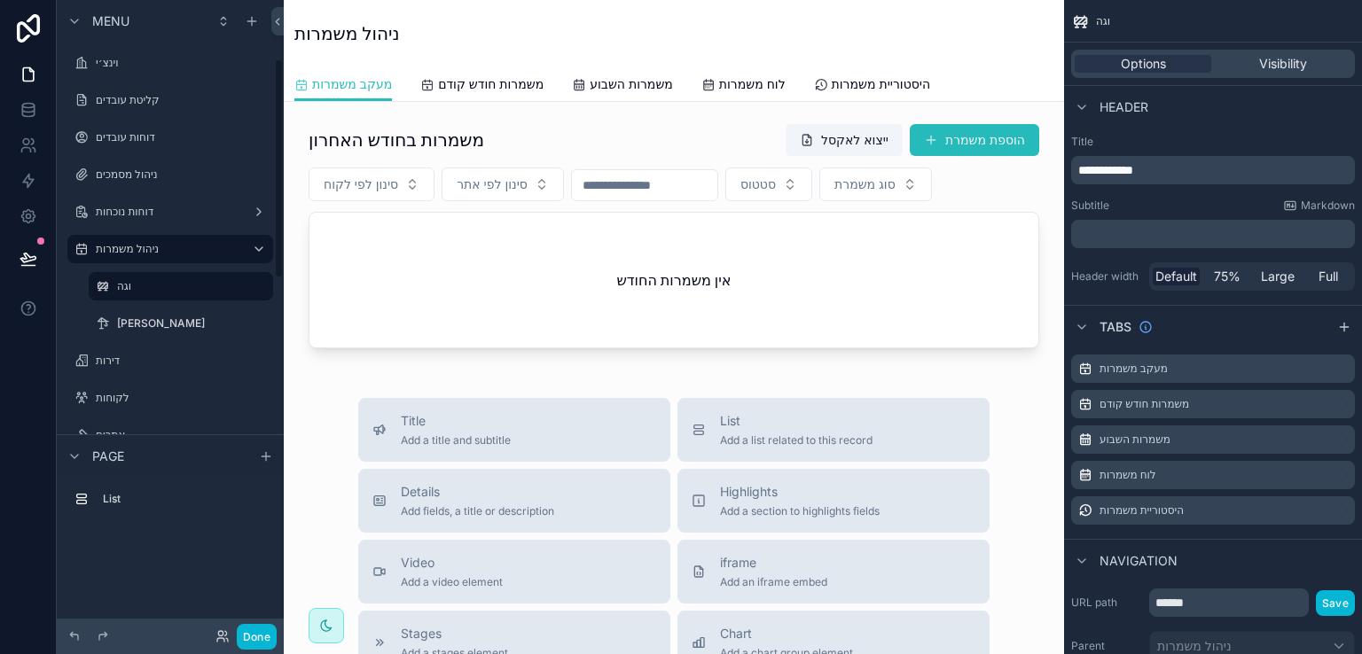
scroll to position [177, 0]
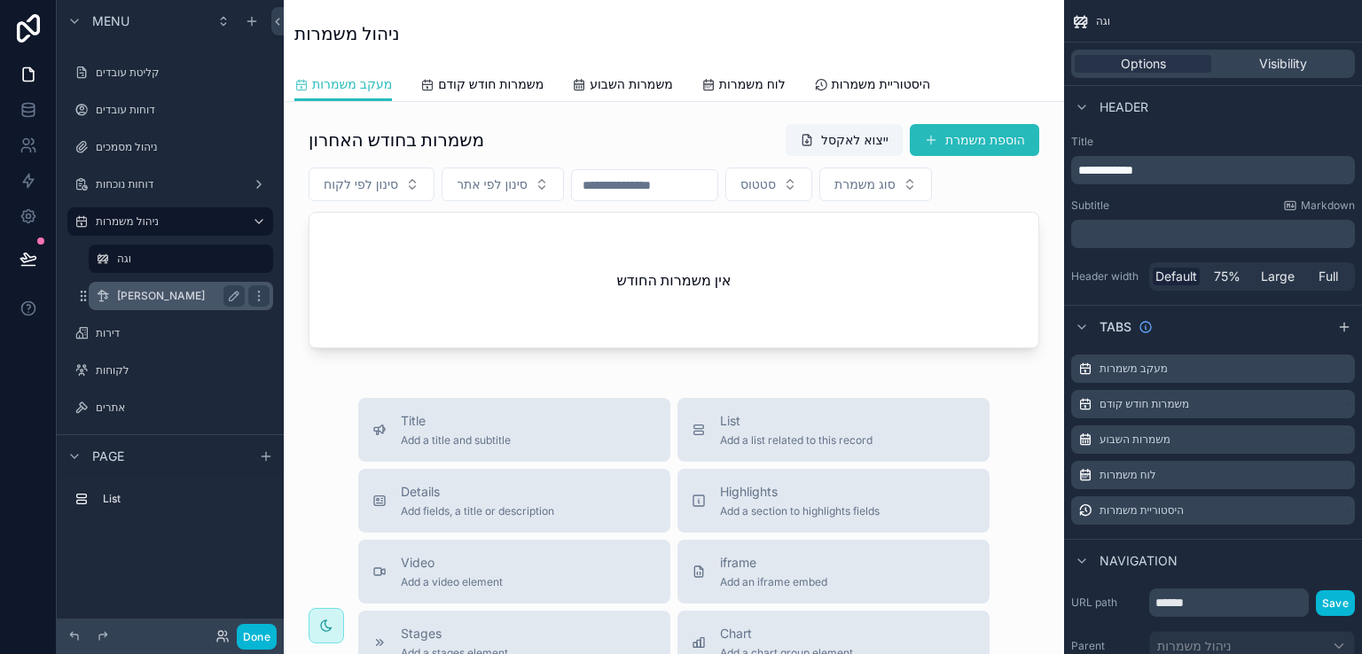
click at [131, 298] on label "[PERSON_NAME]" at bounding box center [177, 296] width 121 height 14
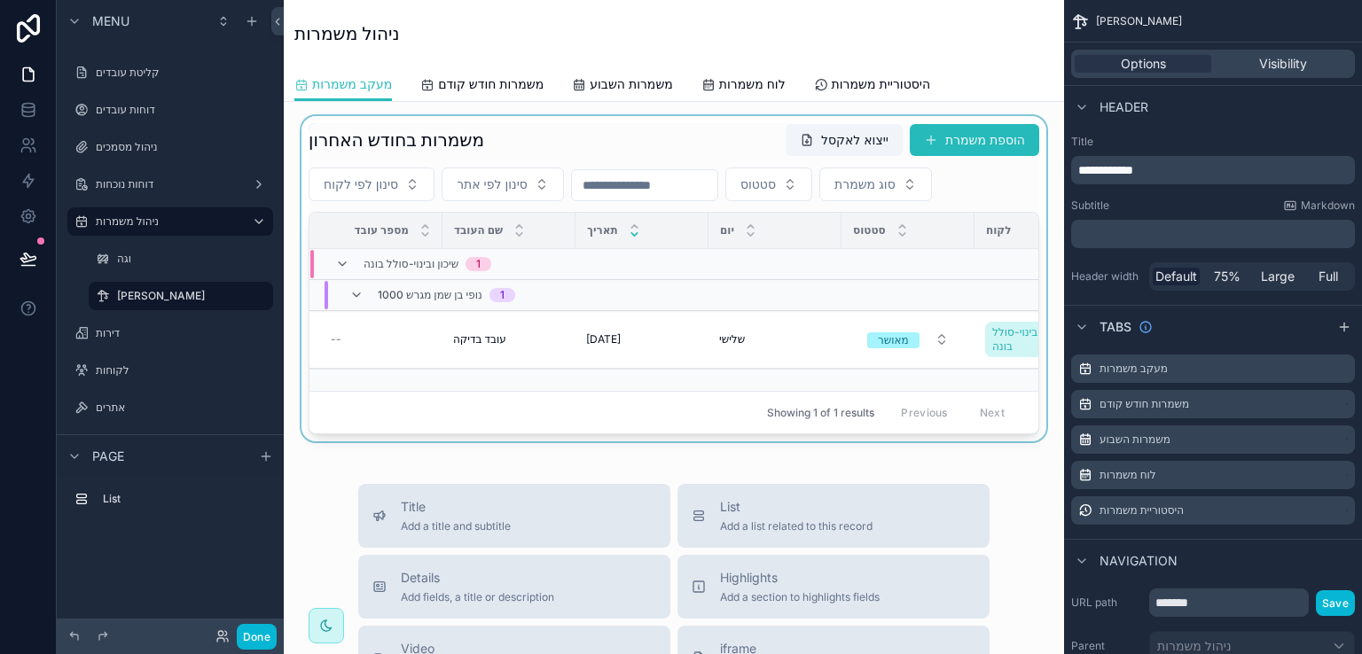
click at [411, 337] on div "scrollable content" at bounding box center [674, 278] width 752 height 325
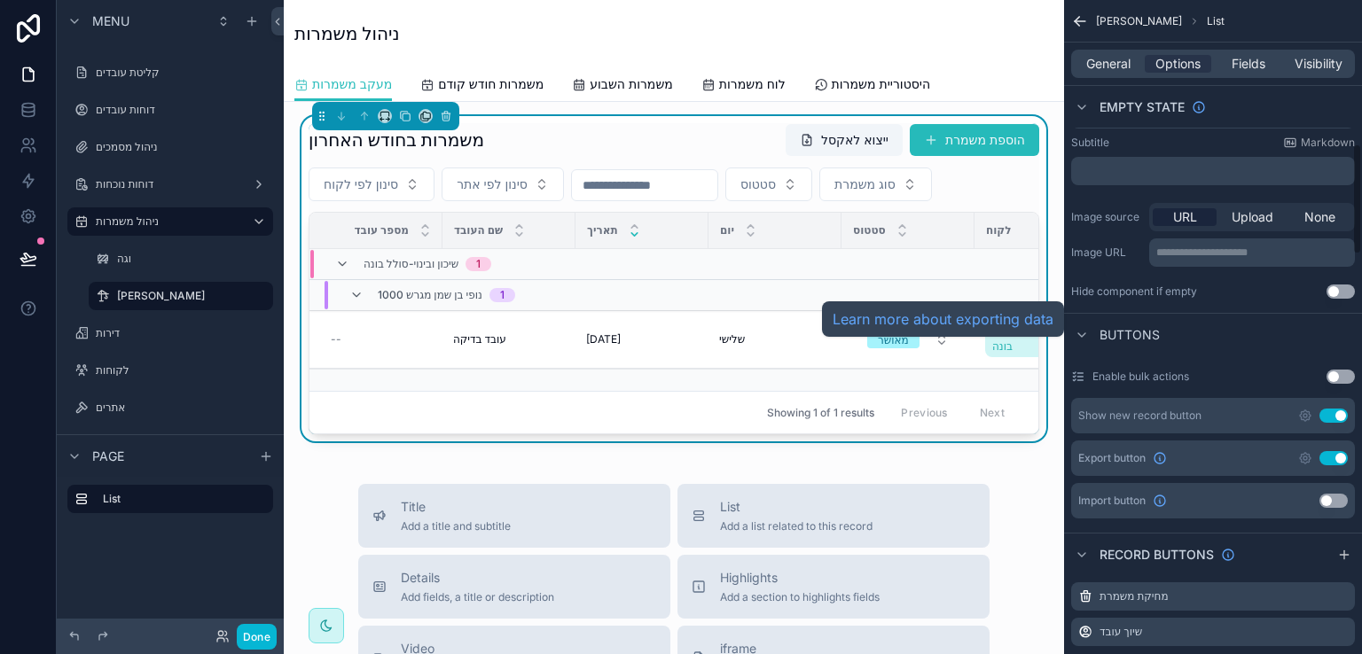
scroll to position [886, 0]
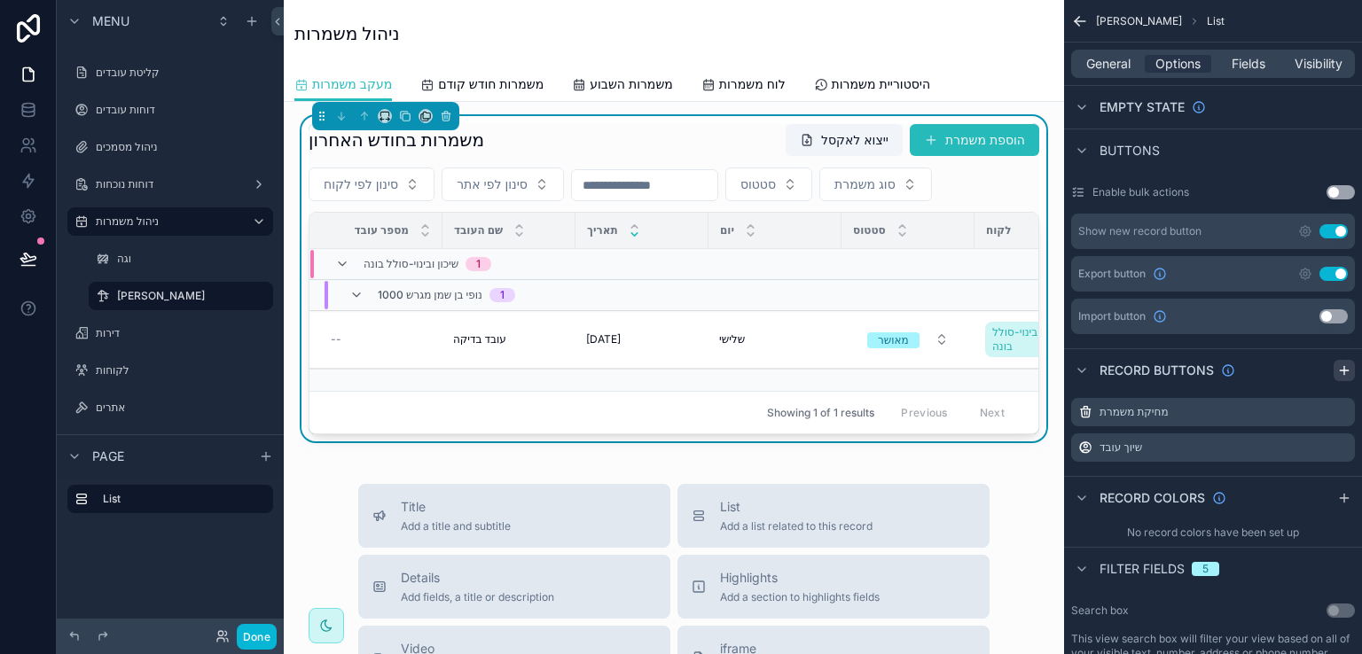
click at [1347, 363] on icon "scrollable content" at bounding box center [1344, 370] width 14 height 14
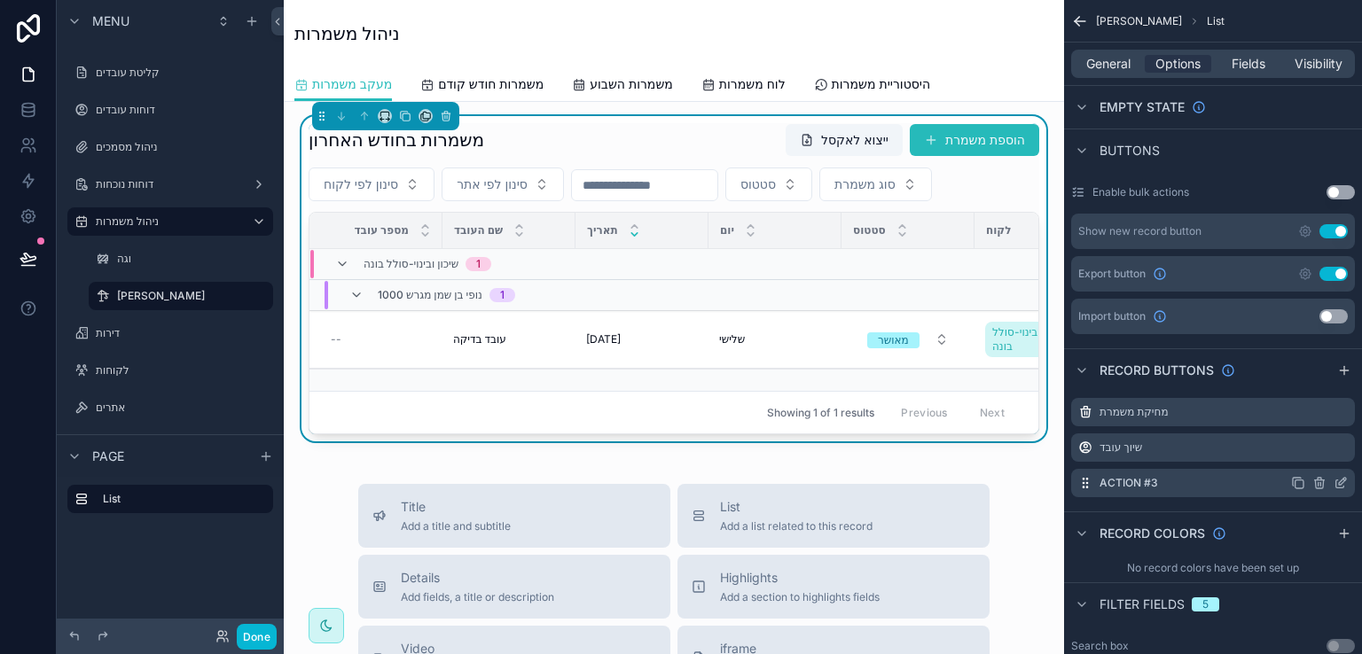
click at [1336, 480] on icon "scrollable content" at bounding box center [1340, 484] width 8 height 8
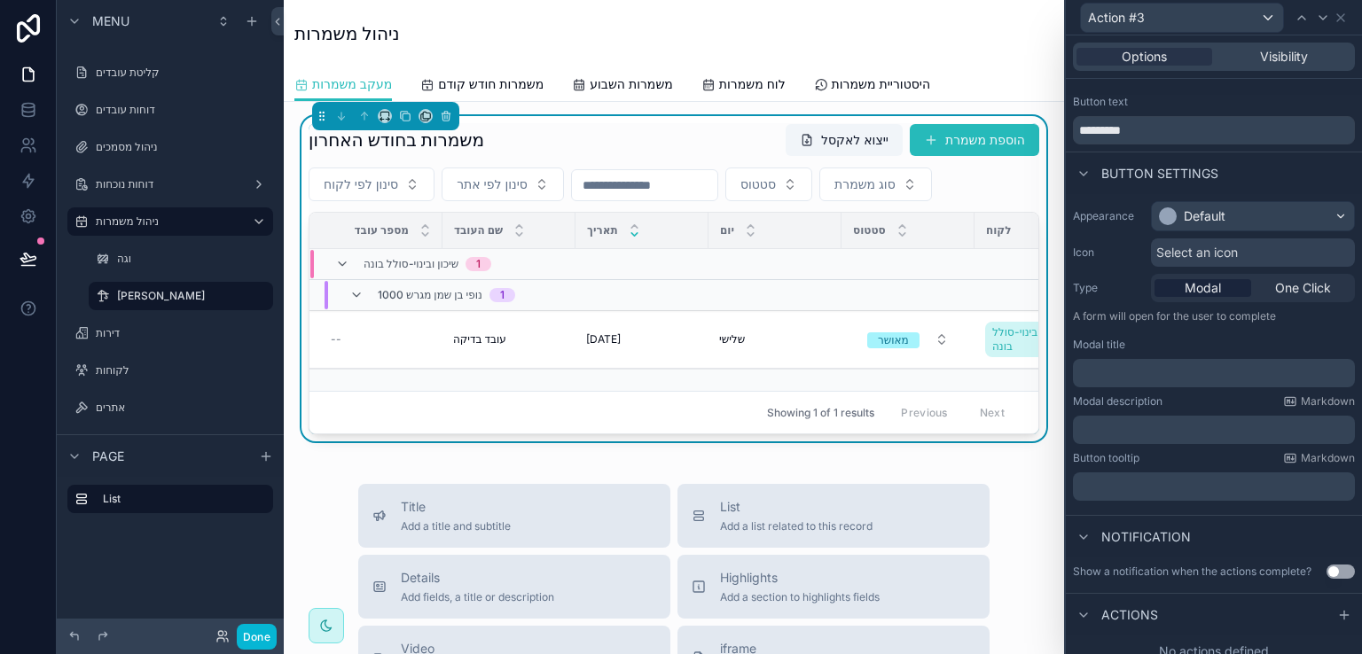
scroll to position [39, 0]
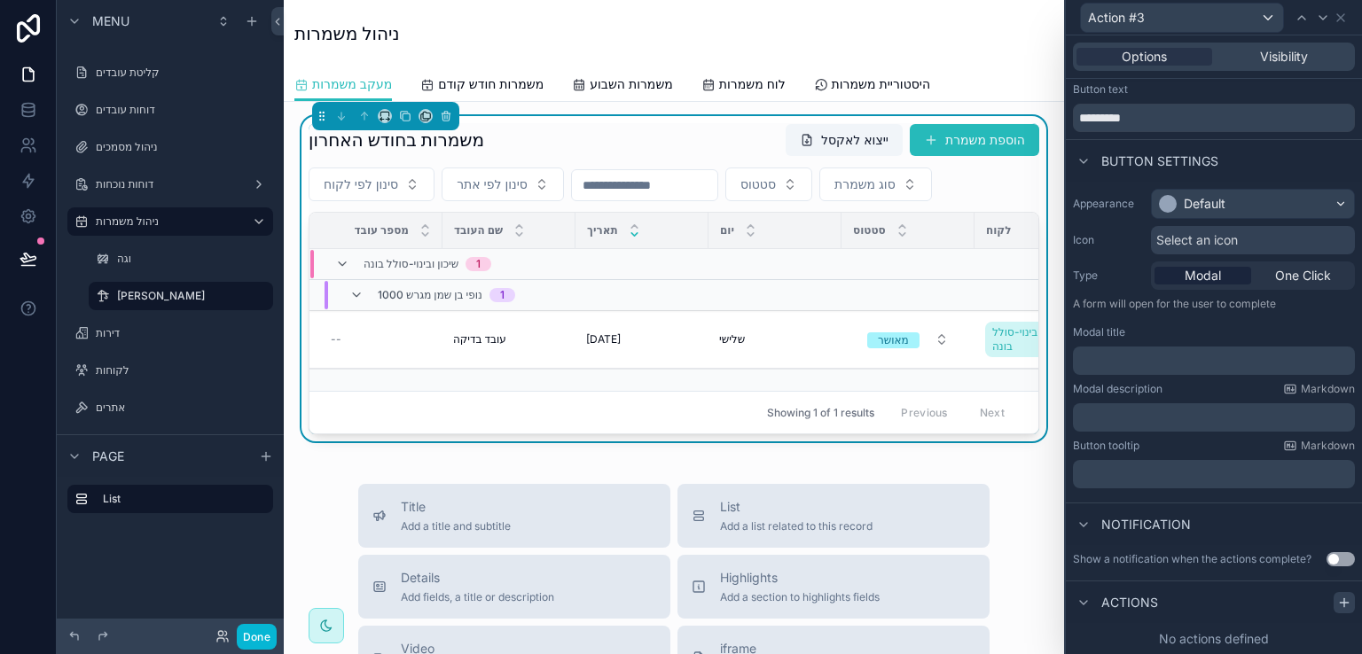
click at [1337, 598] on icon at bounding box center [1344, 603] width 14 height 14
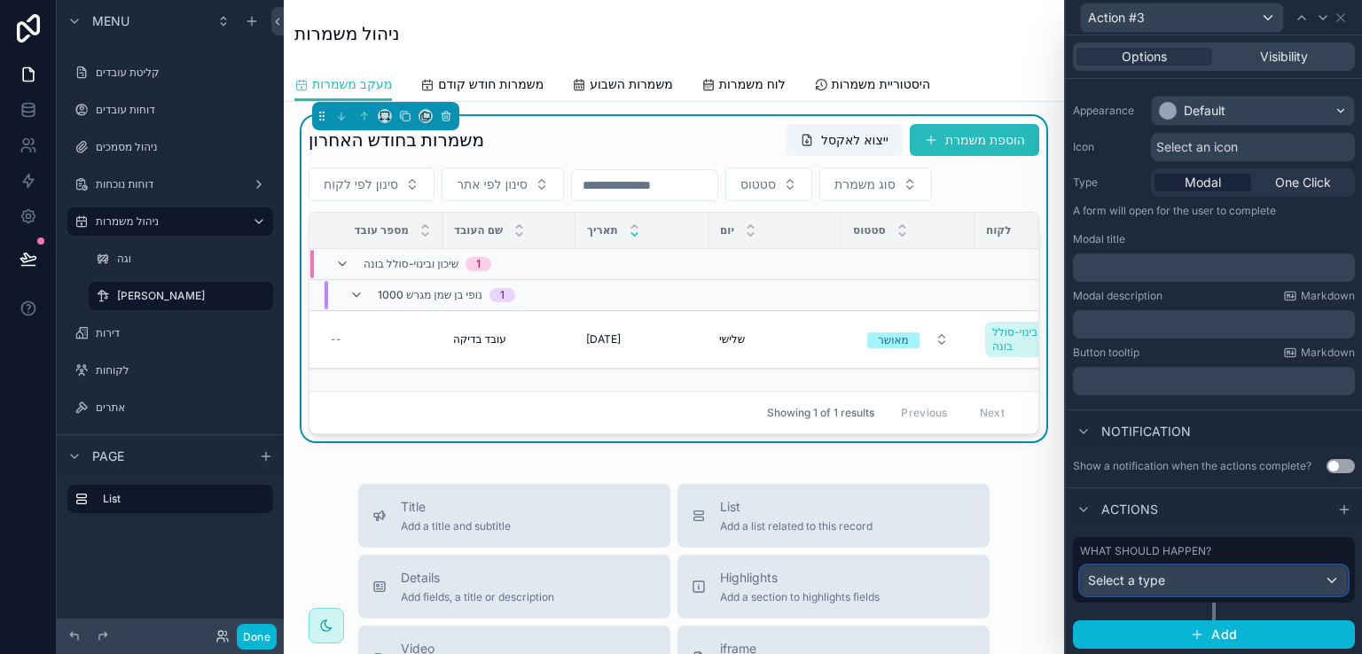
click at [1314, 579] on div "Select a type" at bounding box center [1214, 580] width 266 height 28
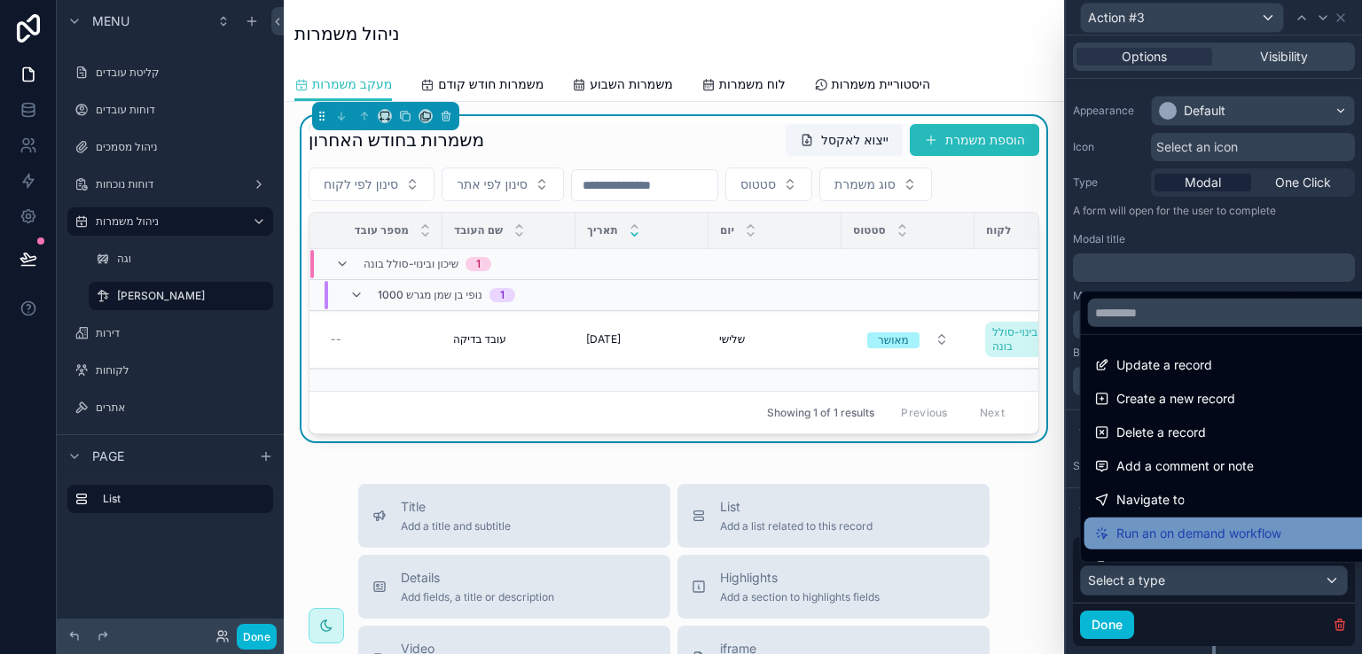
click at [1184, 527] on span "Run an on demand workflow" at bounding box center [1198, 533] width 165 height 21
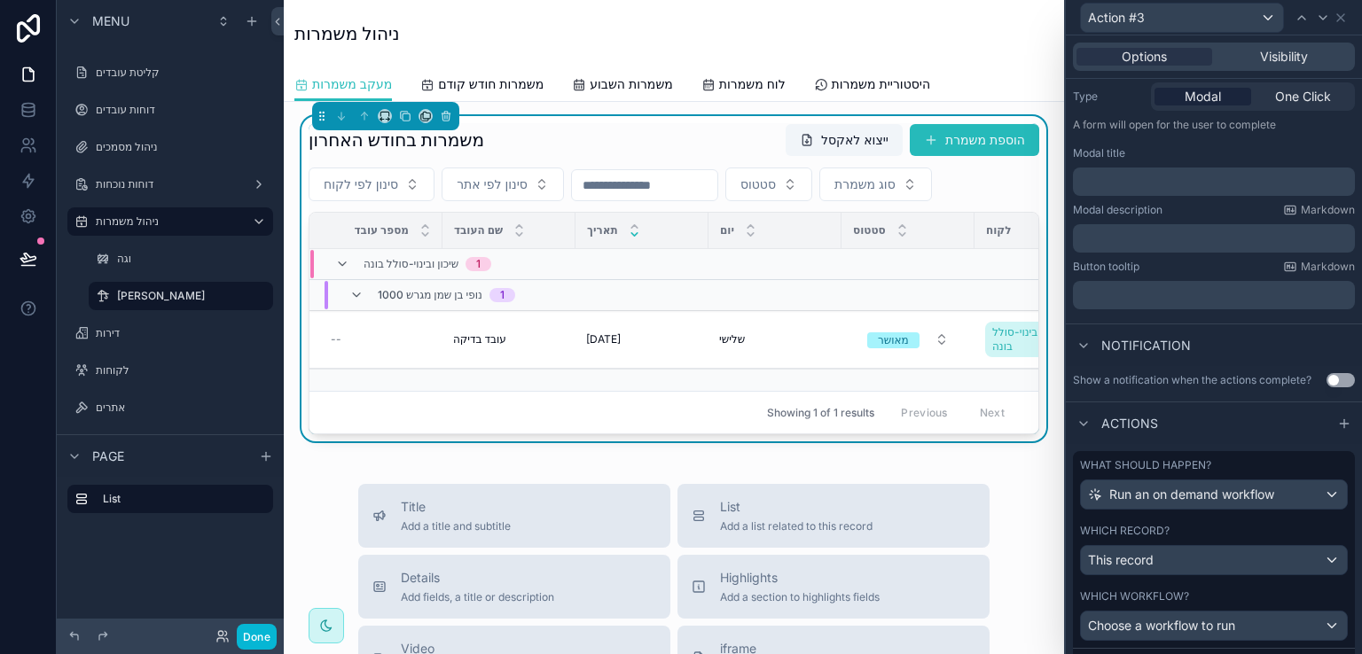
scroll to position [305, 0]
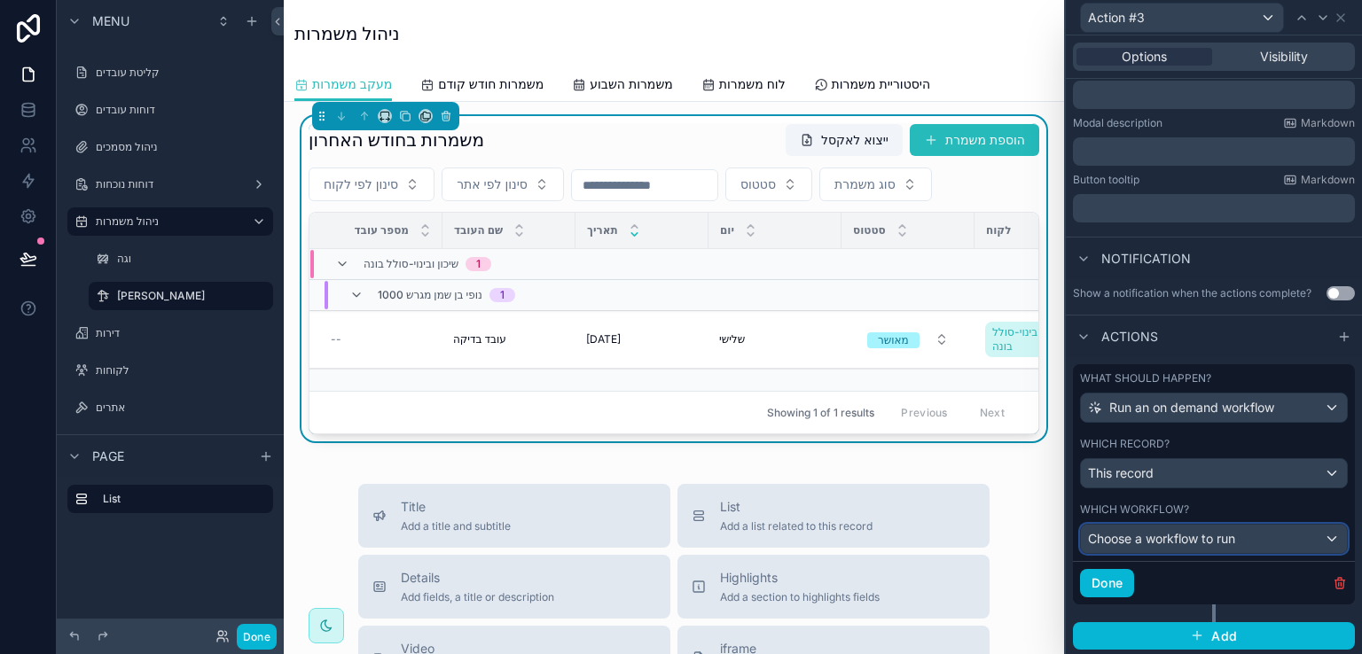
click at [1240, 538] on div "Choose a workflow to run" at bounding box center [1214, 539] width 266 height 28
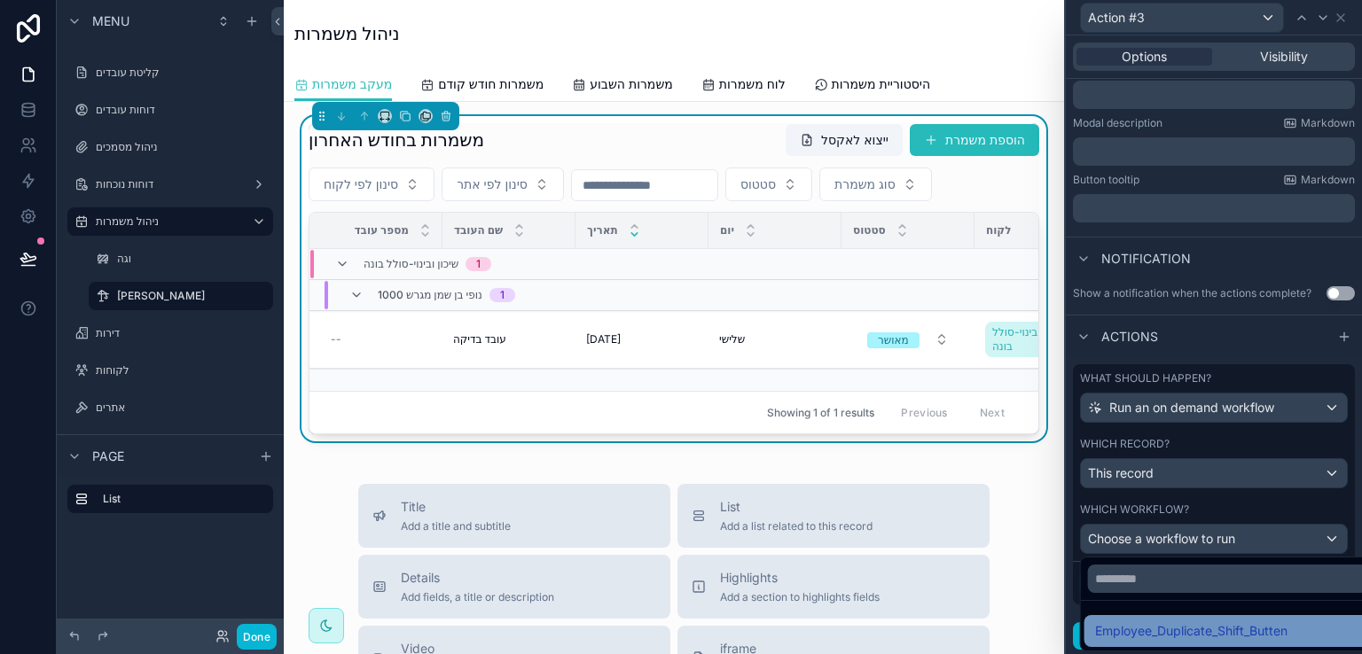
click at [1217, 629] on span "Employee_Duplicate_Shift_Butten" at bounding box center [1191, 631] width 192 height 21
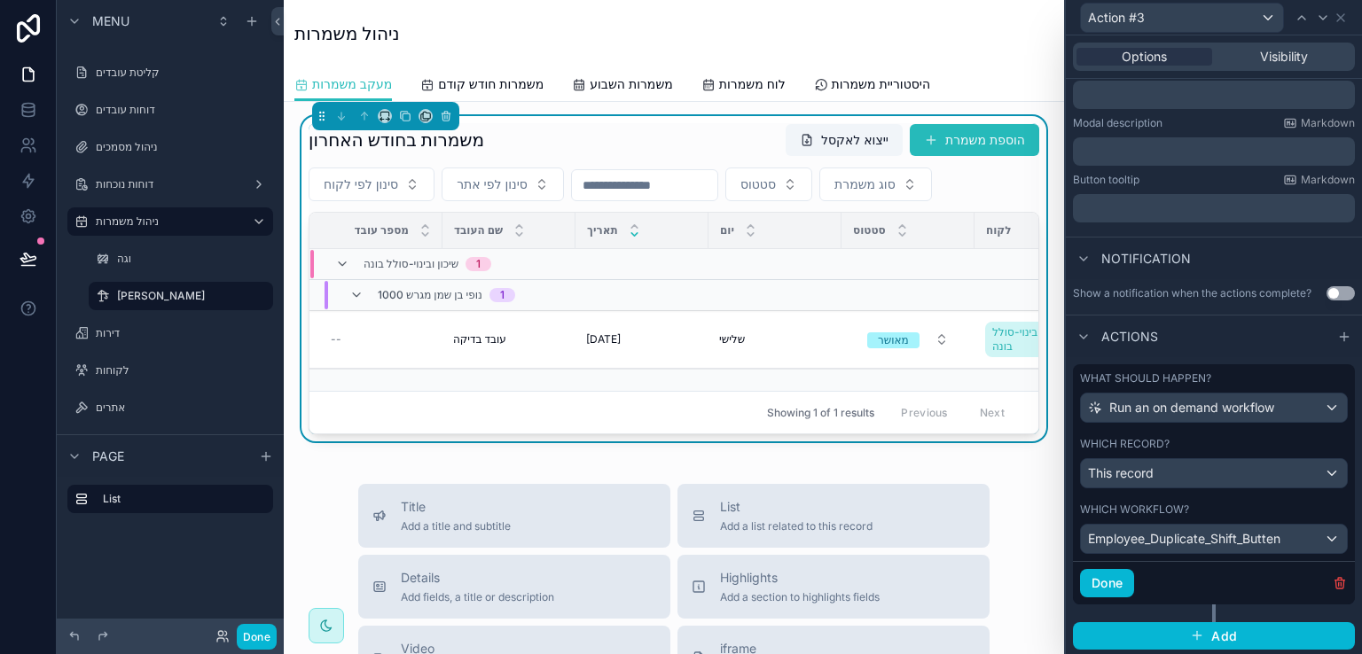
scroll to position [0, 0]
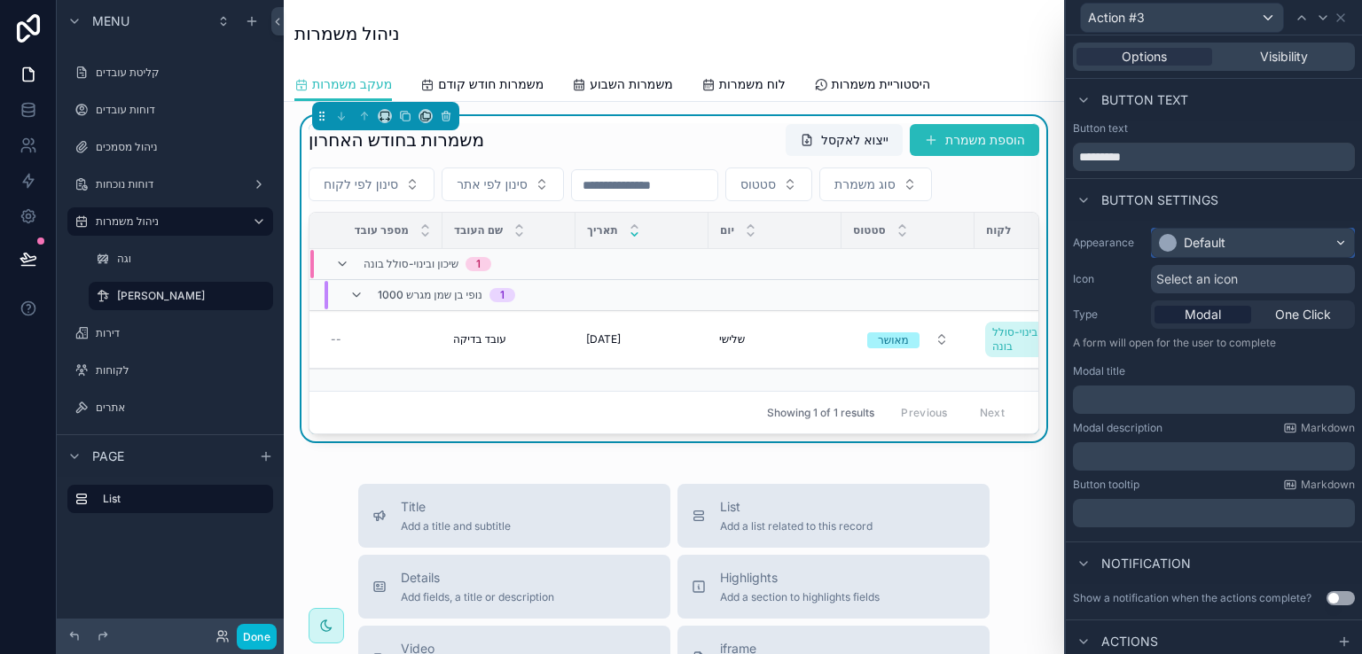
click at [1261, 240] on div "Default" at bounding box center [1253, 243] width 202 height 28
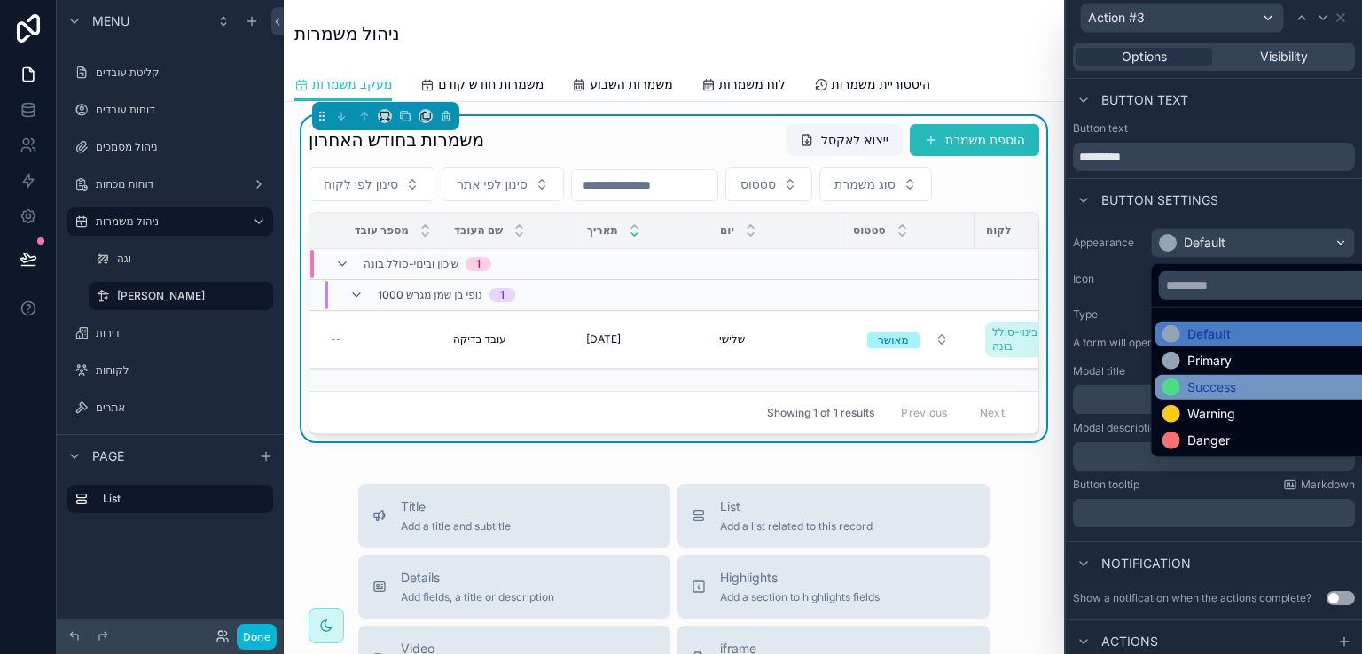
click at [1220, 380] on div "Success" at bounding box center [1211, 388] width 49 height 18
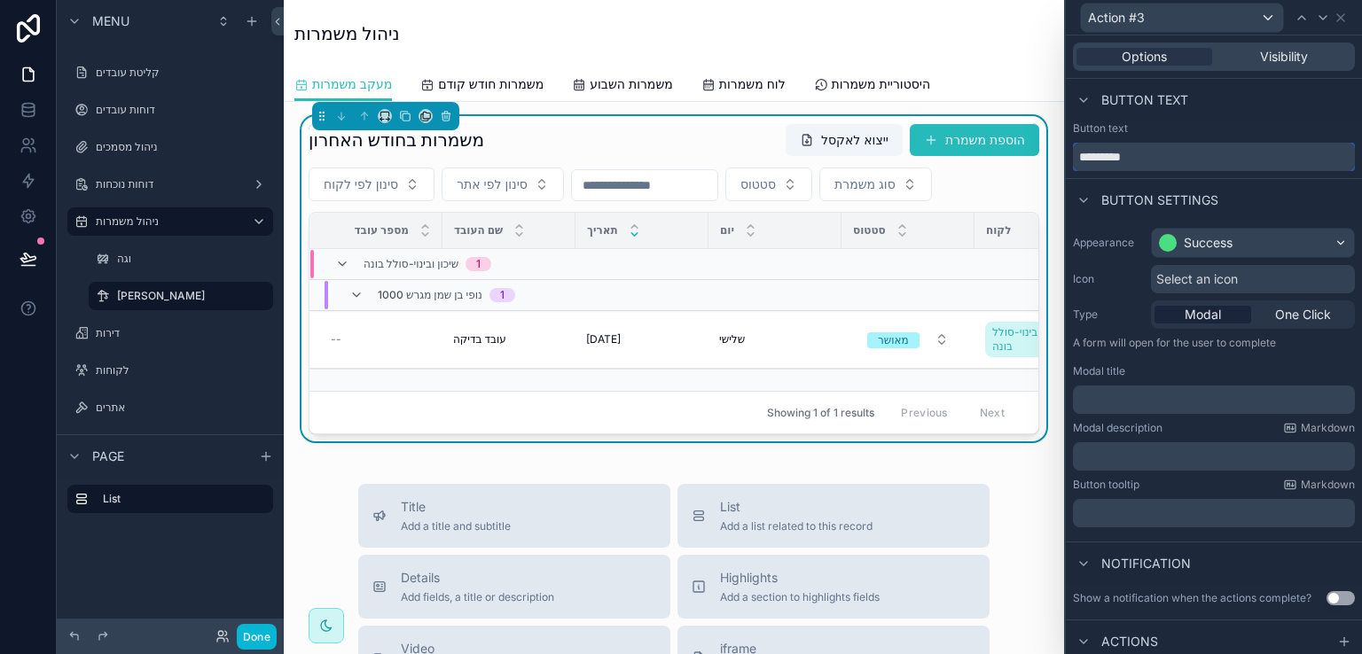
click at [1160, 153] on input "*********" at bounding box center [1214, 157] width 282 height 28
click at [1160, 152] on input "*********" at bounding box center [1214, 157] width 282 height 28
type input "*"
type input "**********"
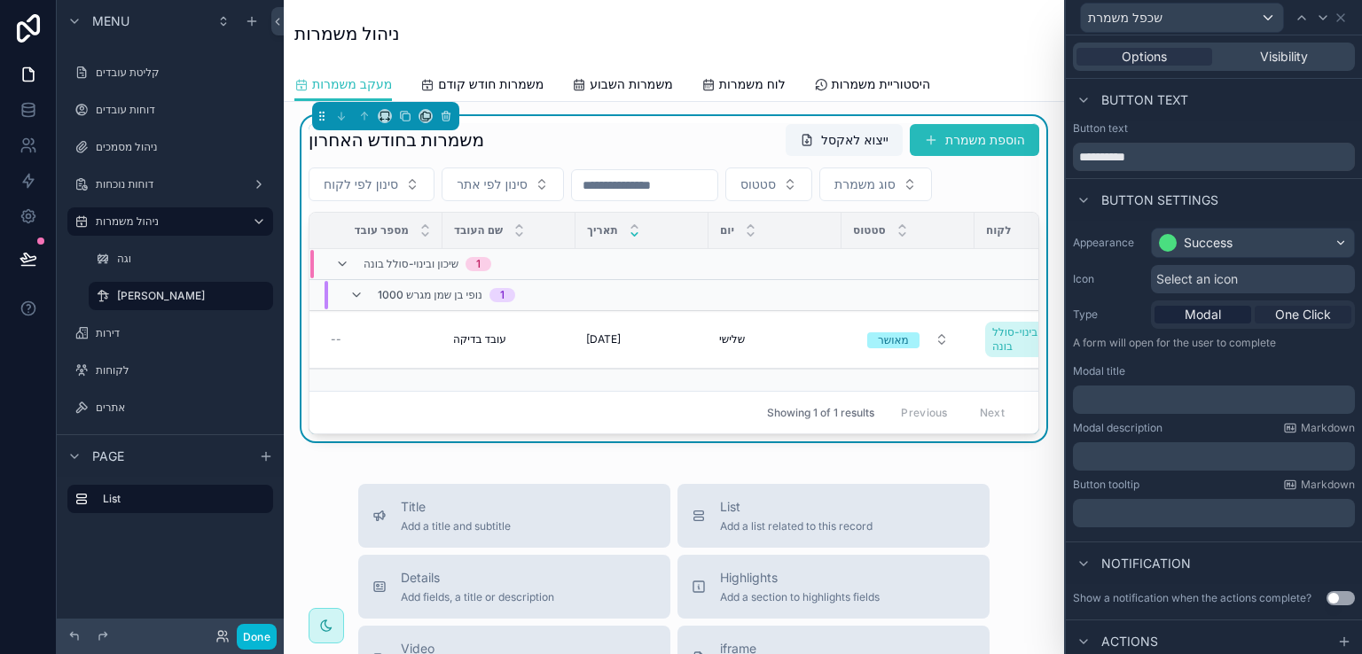
click at [1285, 316] on span "One Click" at bounding box center [1303, 315] width 56 height 18
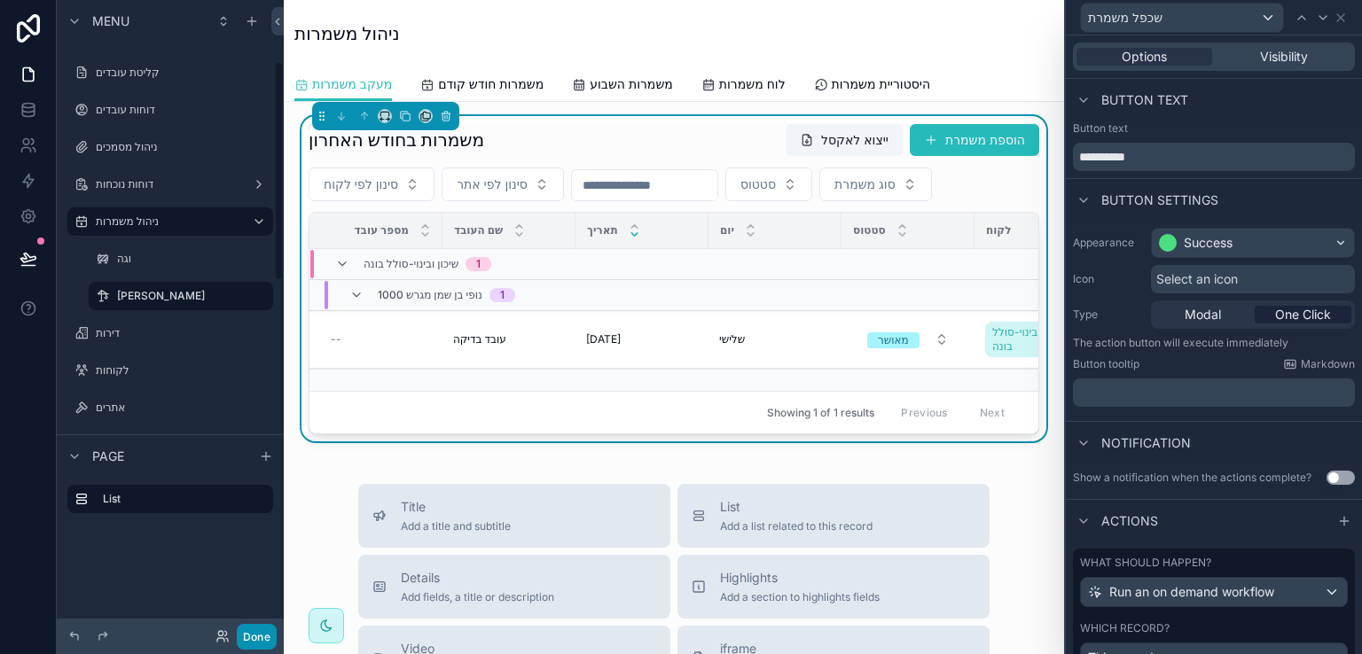
click at [261, 635] on button "Done" at bounding box center [257, 637] width 40 height 26
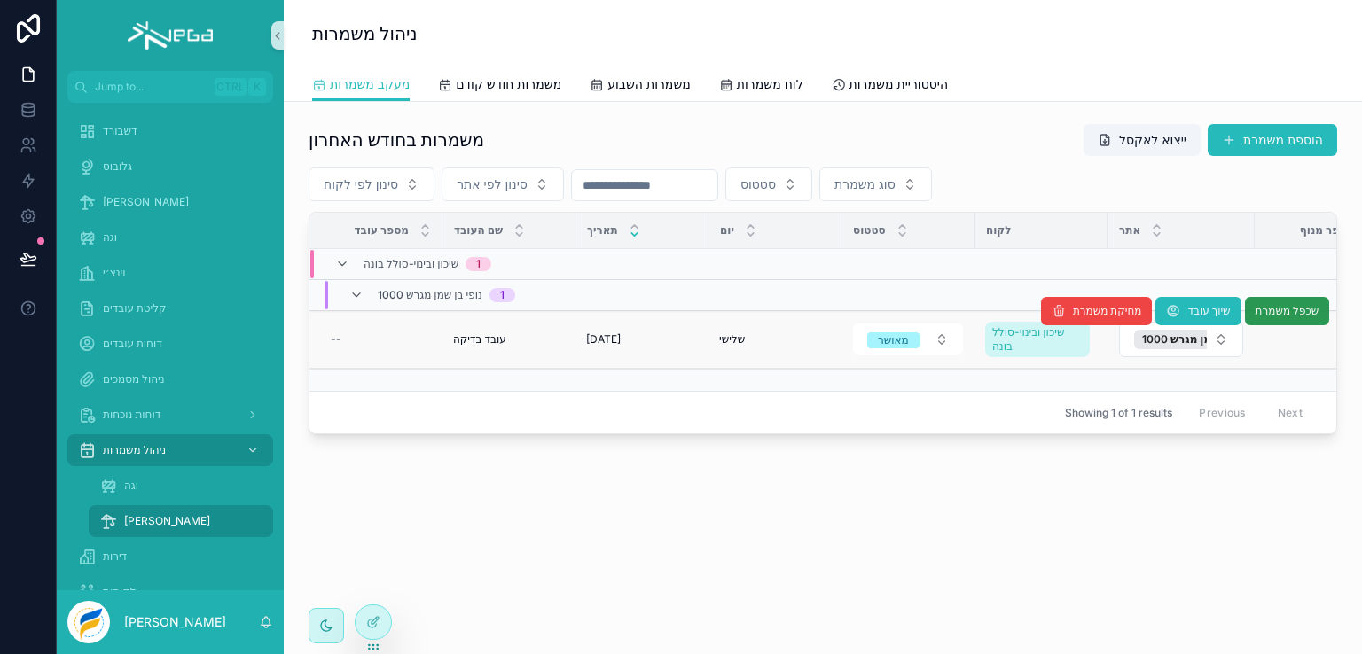
click at [1286, 309] on span "שכפל משמרת" at bounding box center [1286, 311] width 64 height 14
click at [370, 624] on icon at bounding box center [373, 622] width 14 height 14
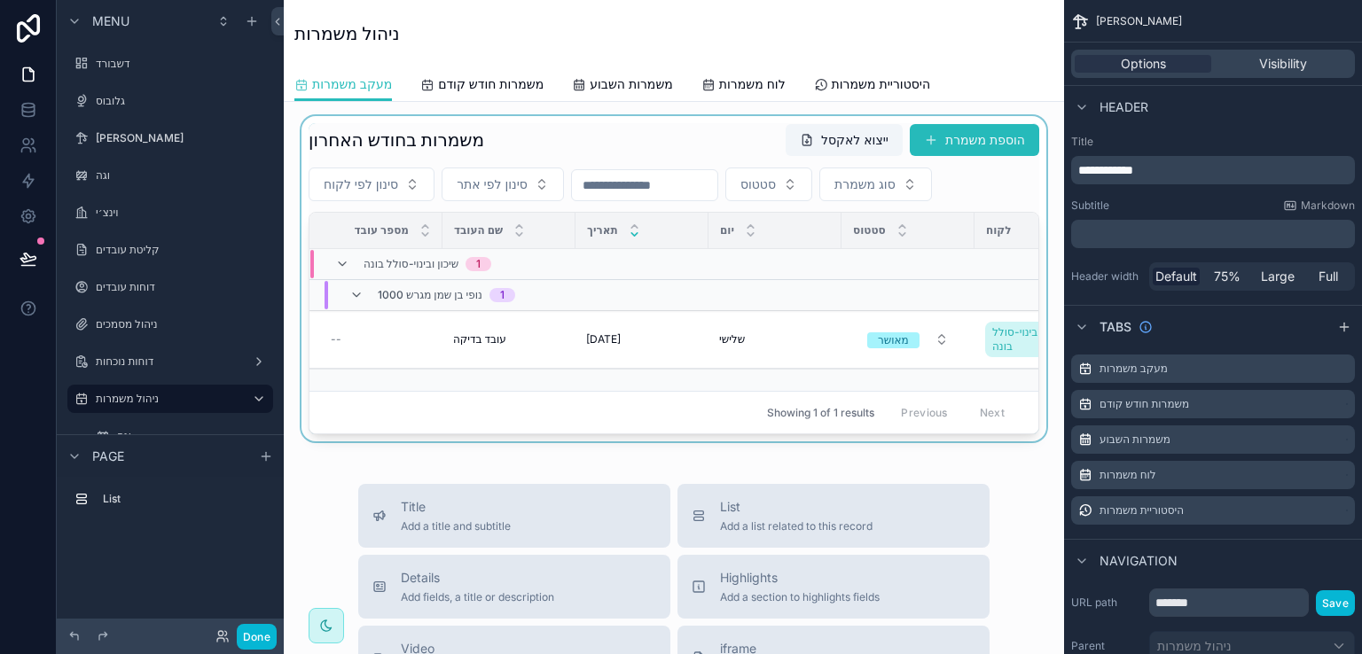
click at [595, 134] on div "scrollable content" at bounding box center [674, 278] width 752 height 325
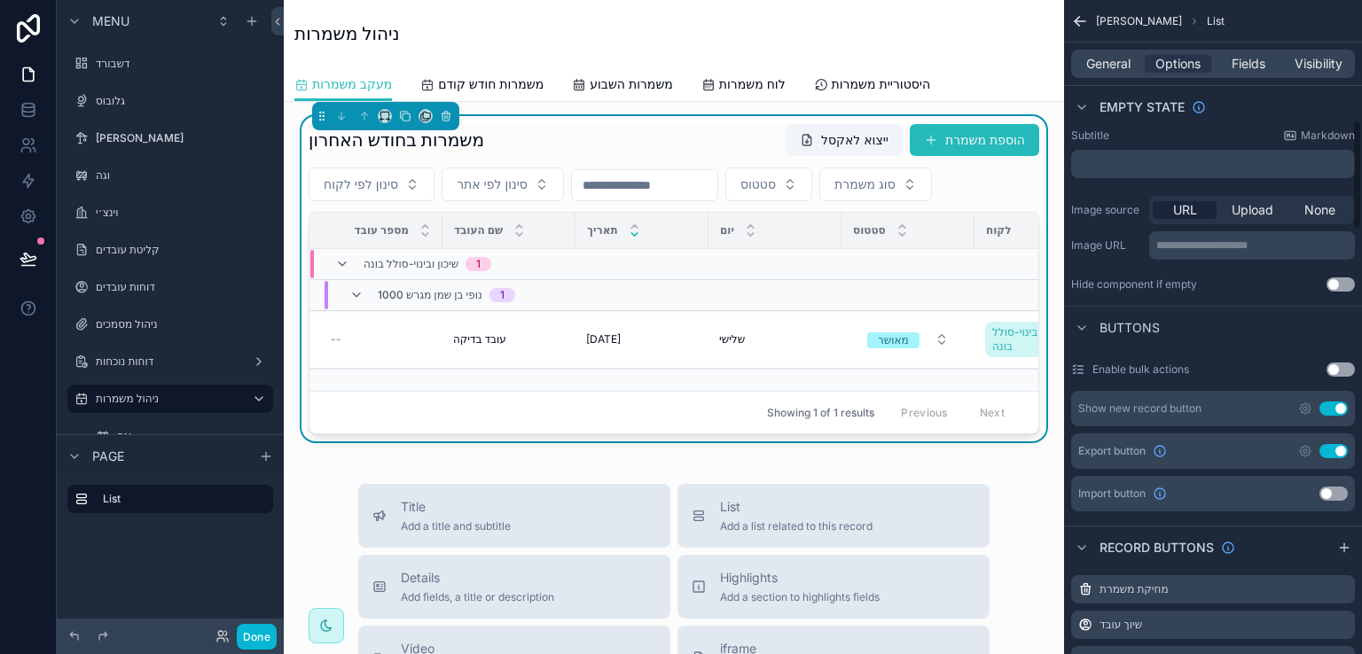
scroll to position [798, 0]
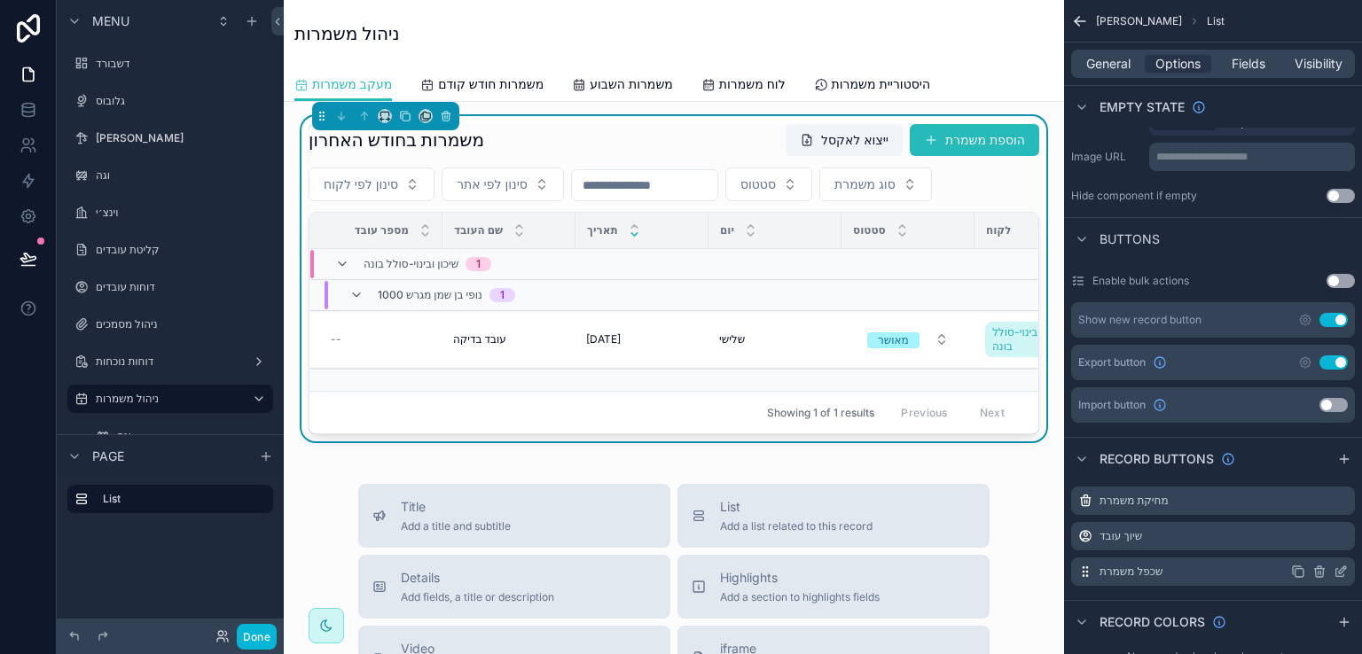
click at [1339, 566] on icon "scrollable content" at bounding box center [1342, 569] width 7 height 7
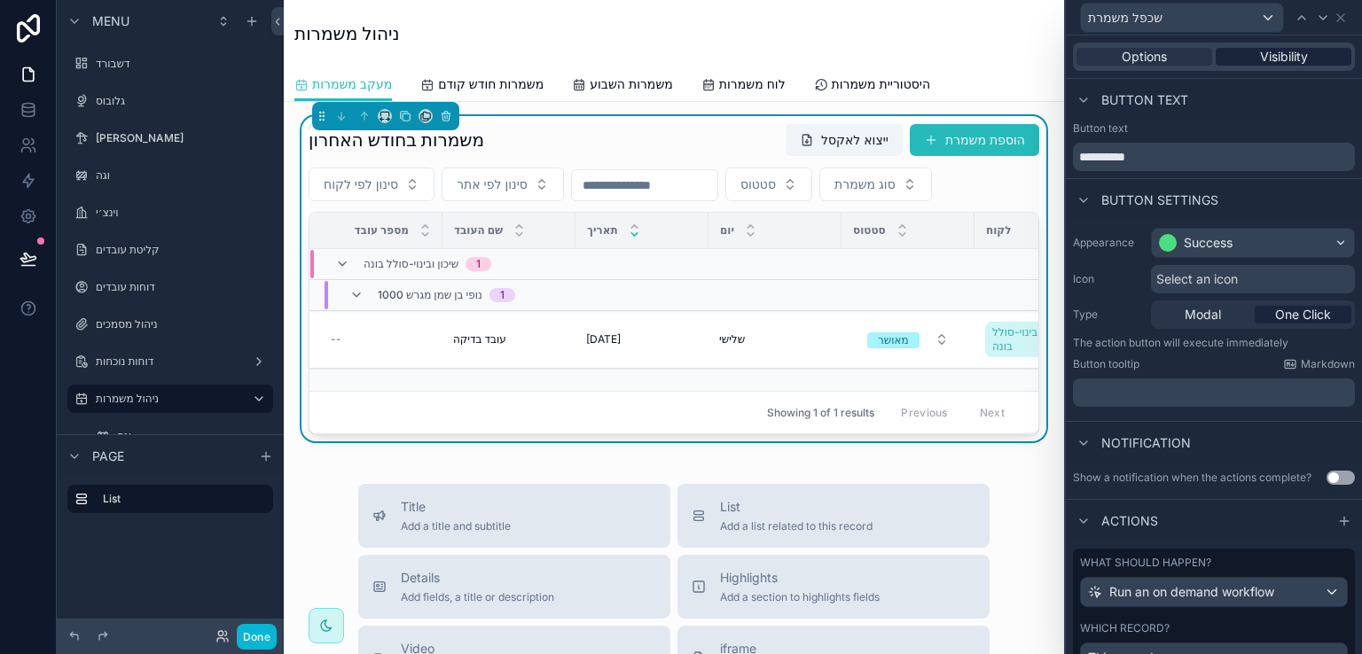
click at [1263, 58] on span "Visibility" at bounding box center [1284, 57] width 48 height 18
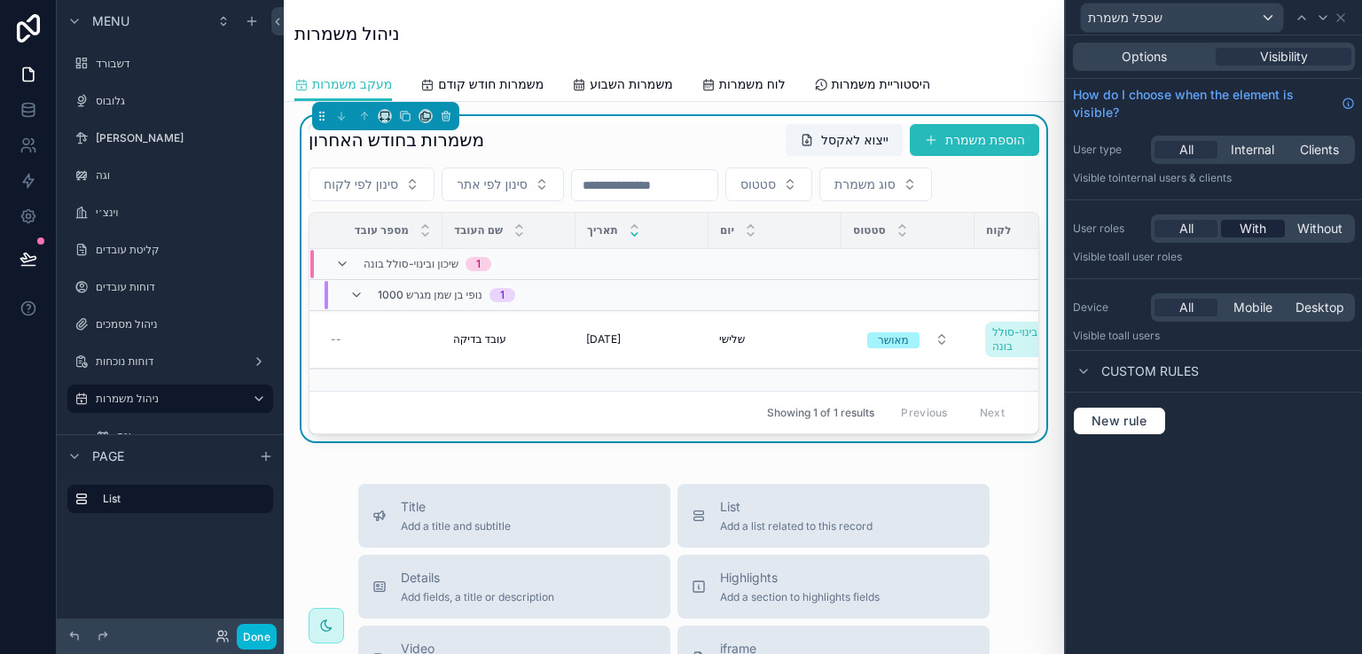
click at [1247, 227] on span "With" at bounding box center [1252, 229] width 27 height 18
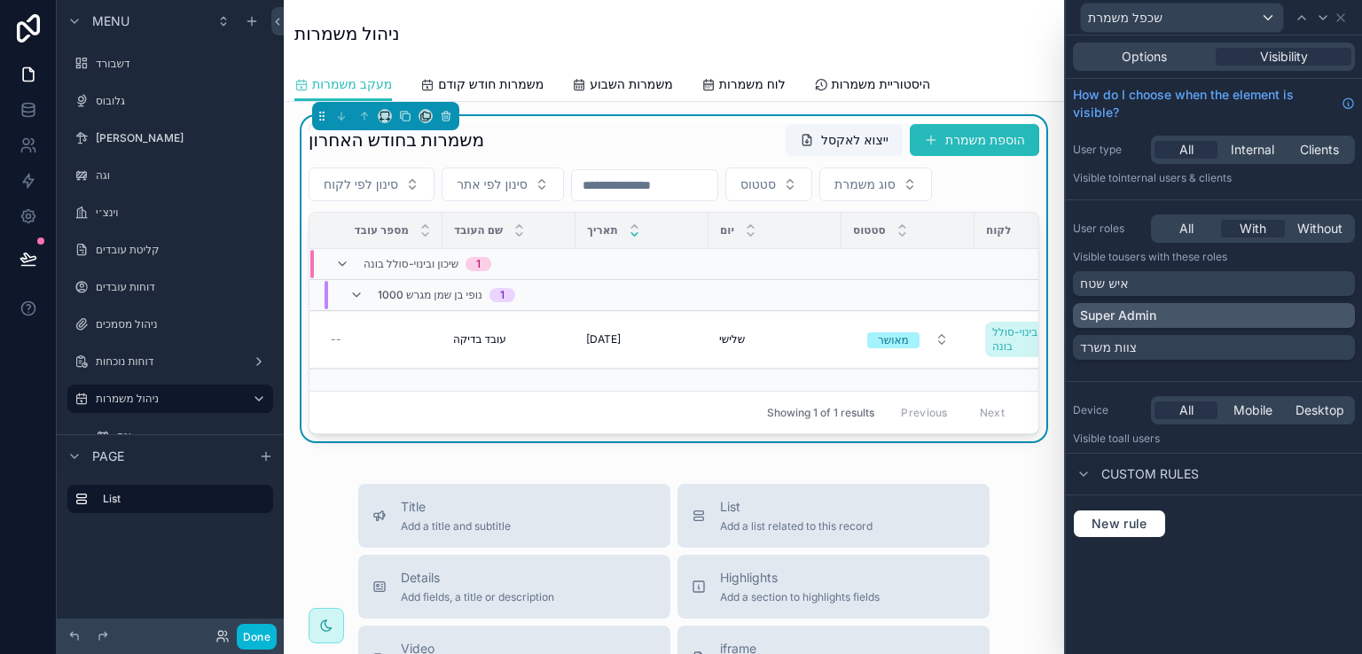
click at [1339, 316] on div "Super Admin" at bounding box center [1214, 316] width 268 height 18
click at [1230, 550] on div "New rule" at bounding box center [1214, 524] width 296 height 57
click at [954, 15] on div "ניהול משמרות" at bounding box center [673, 33] width 759 height 67
click at [246, 641] on button "Done" at bounding box center [257, 637] width 40 height 26
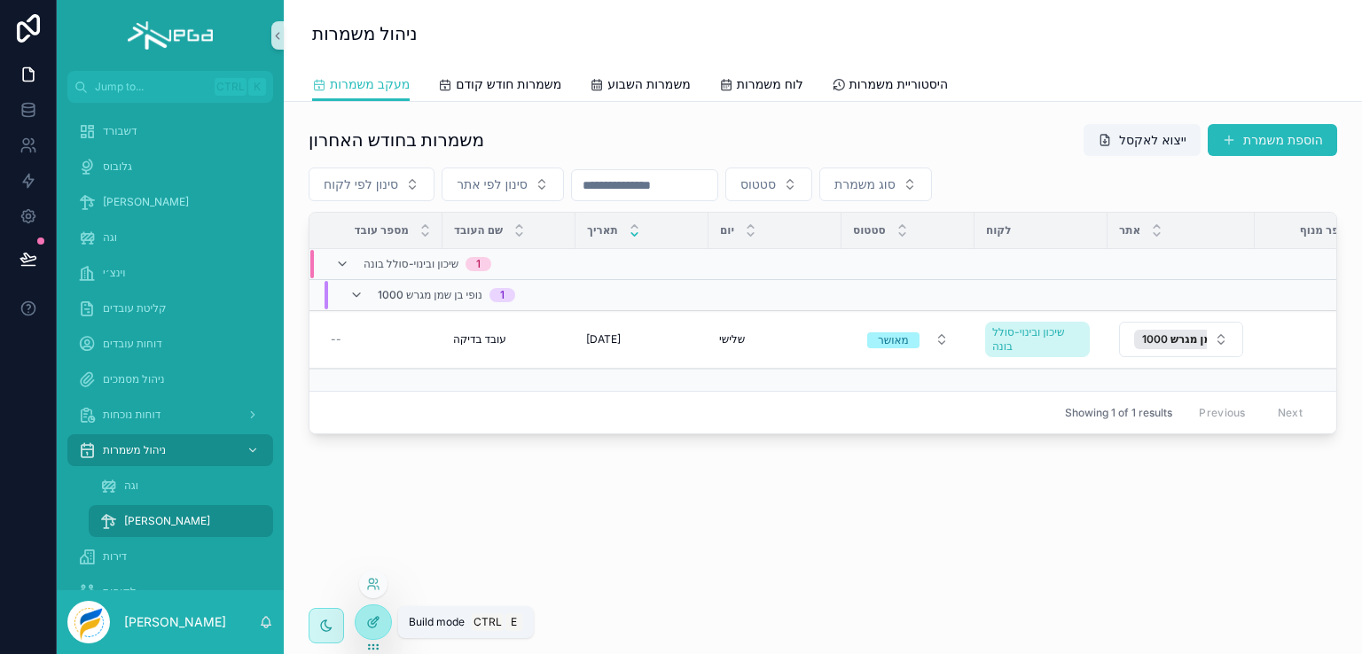
click at [371, 631] on div at bounding box center [372, 622] width 35 height 34
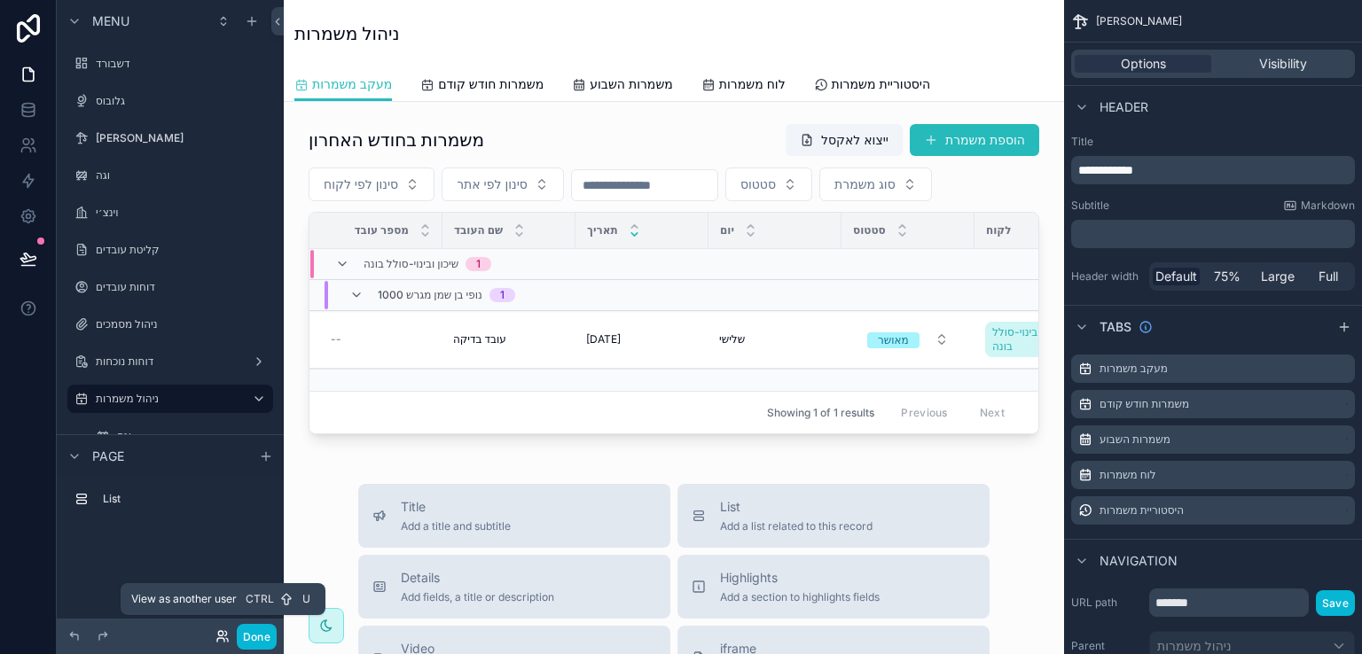
click at [221, 639] on icon at bounding box center [222, 636] width 14 height 14
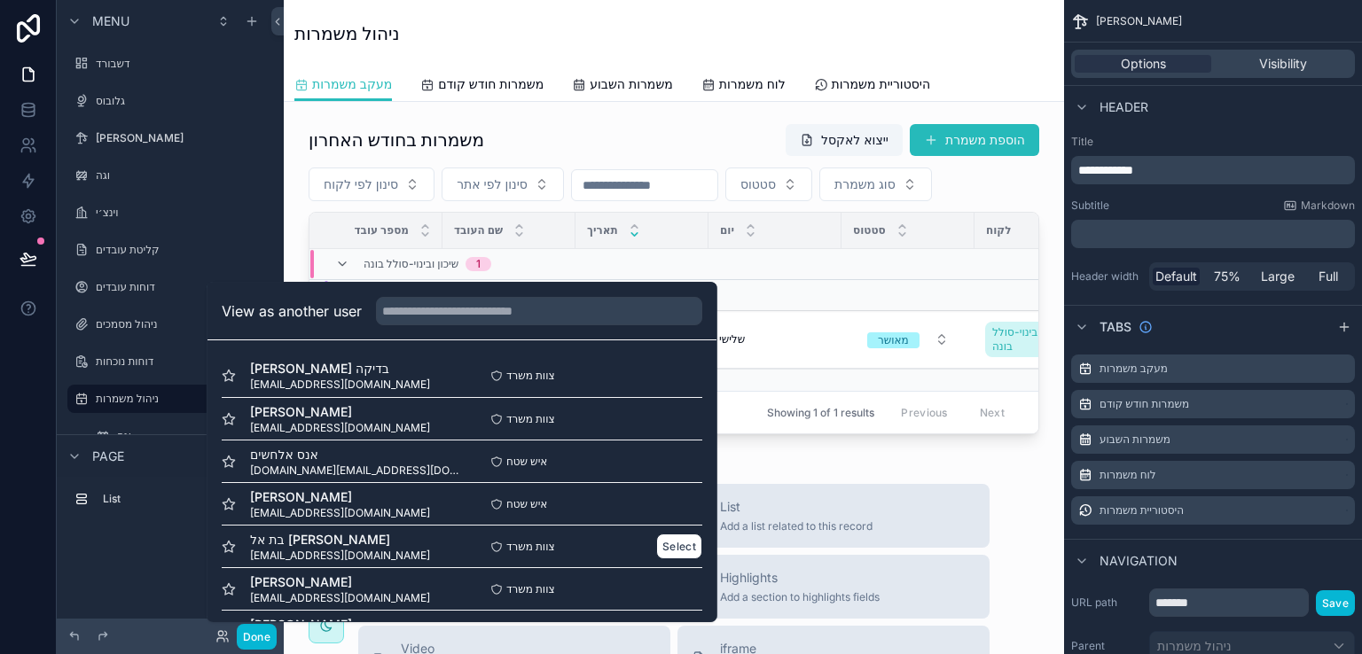
click at [287, 543] on span "בת אל [PERSON_NAME]" at bounding box center [340, 540] width 180 height 18
click at [656, 540] on button "Select" at bounding box center [679, 547] width 46 height 26
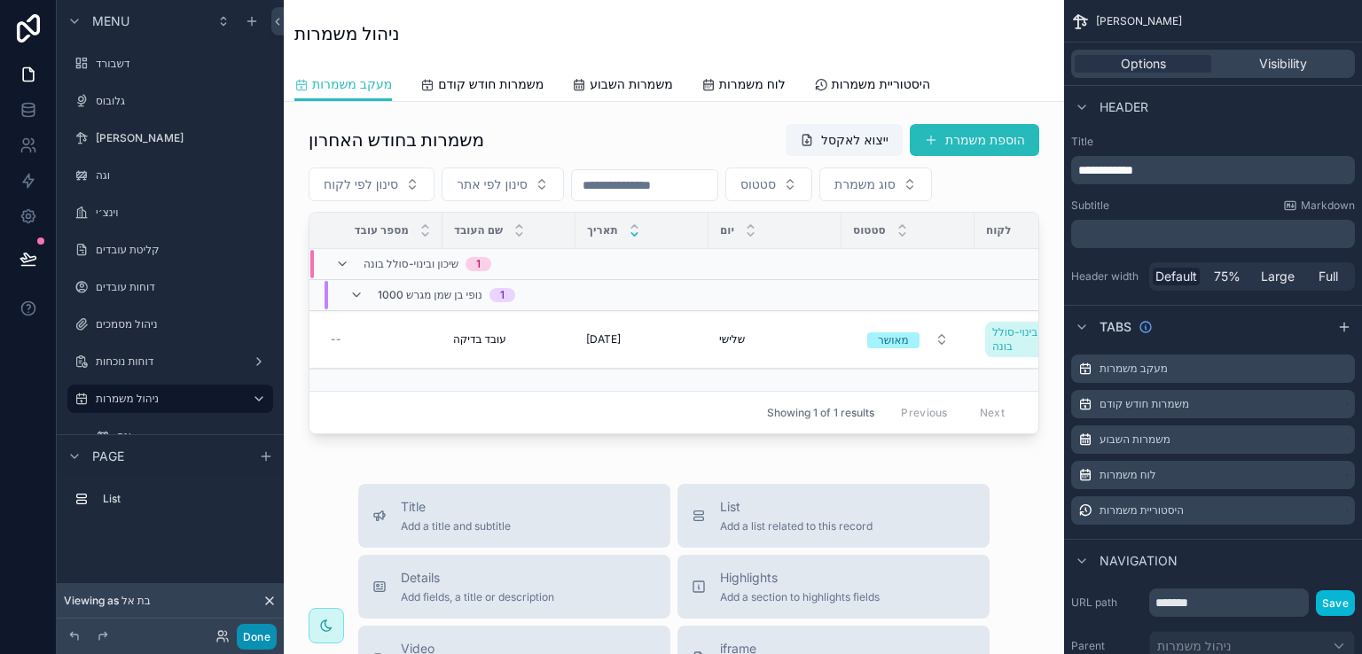
click at [252, 636] on button "Done" at bounding box center [257, 637] width 40 height 26
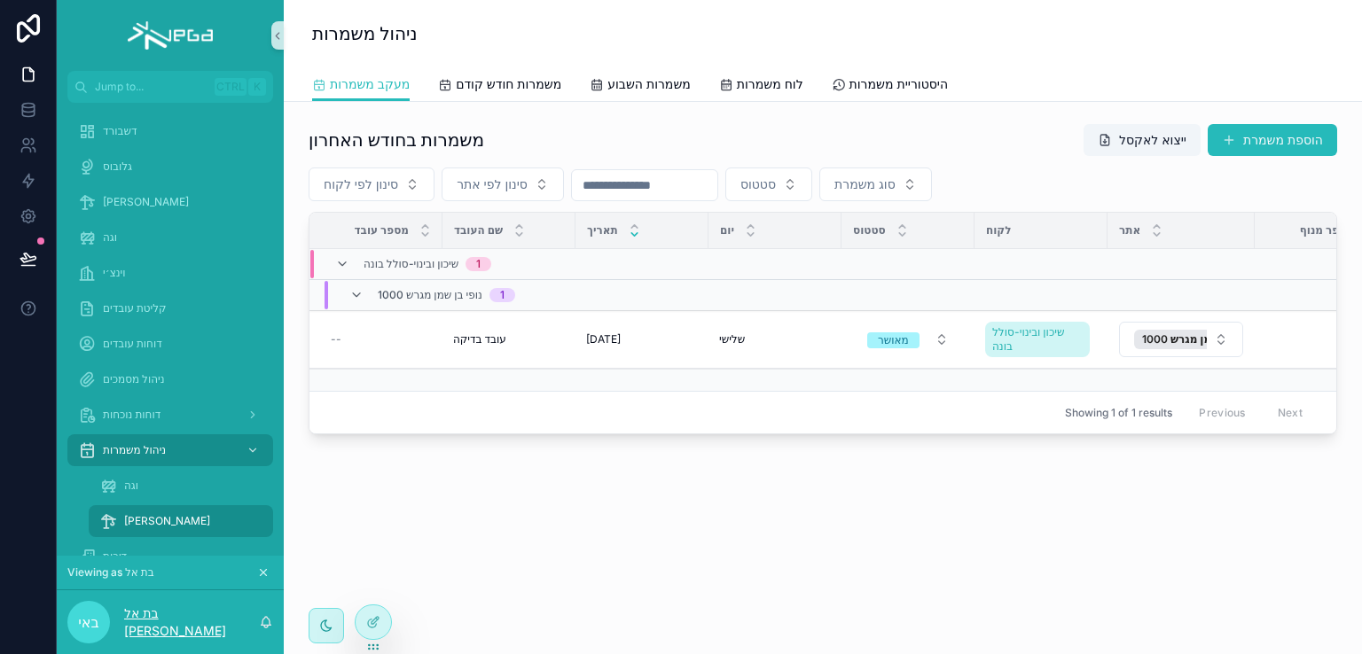
click at [184, 622] on p "בת אל [PERSON_NAME]" at bounding box center [191, 622] width 135 height 35
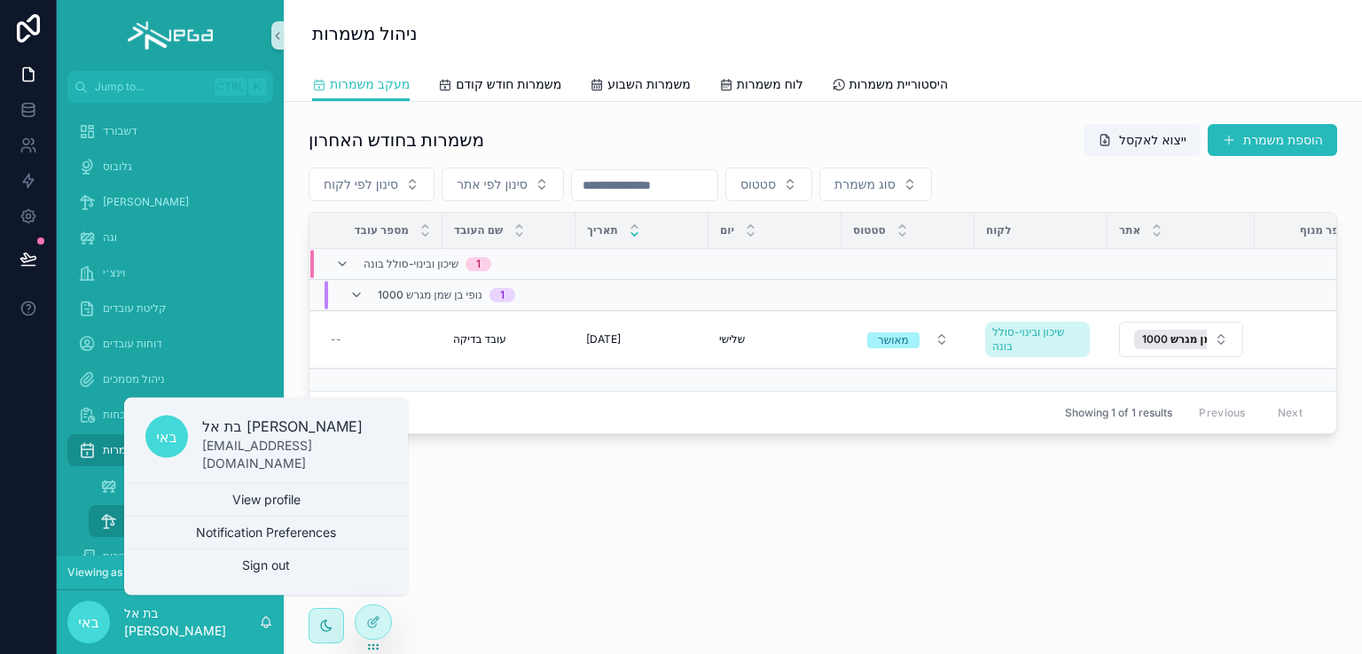
click at [424, 555] on div "משמרות בחודש האחרון ייצוא לאקסל הוספת משמרת סינון לפי לקוח סינון לפי אתר סטטוס …" at bounding box center [823, 328] width 1078 height 453
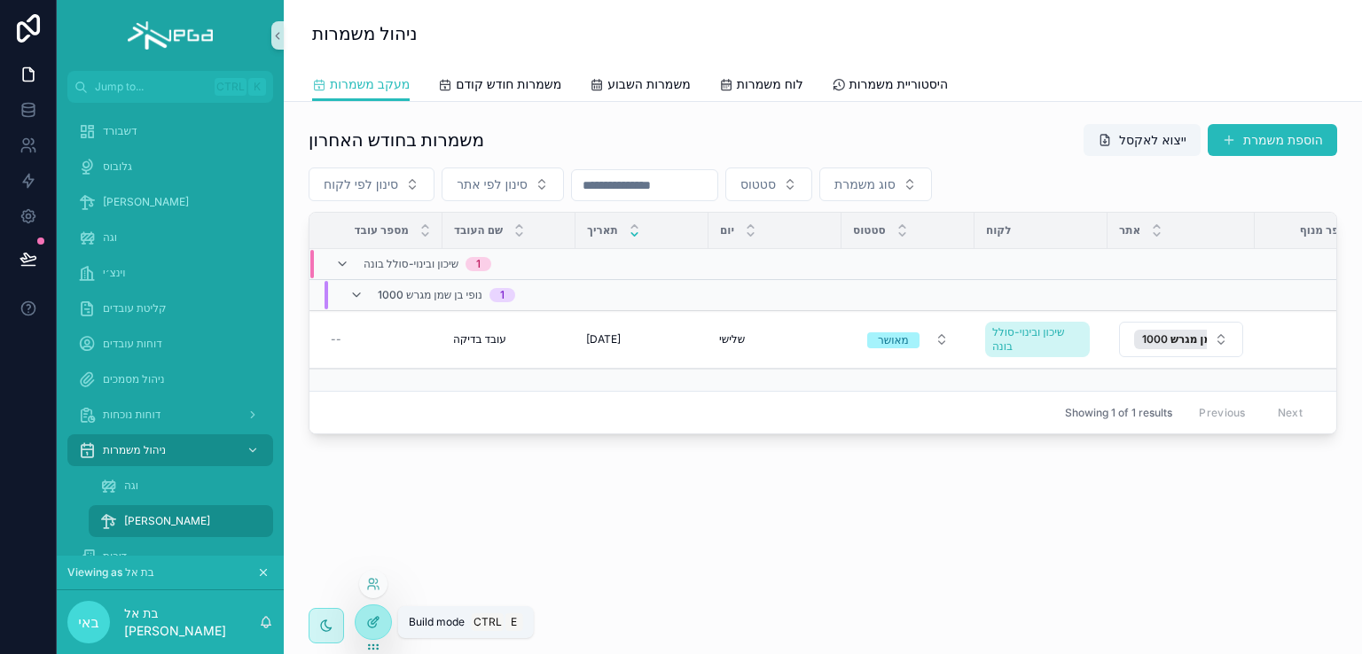
click at [379, 619] on div at bounding box center [372, 622] width 35 height 34
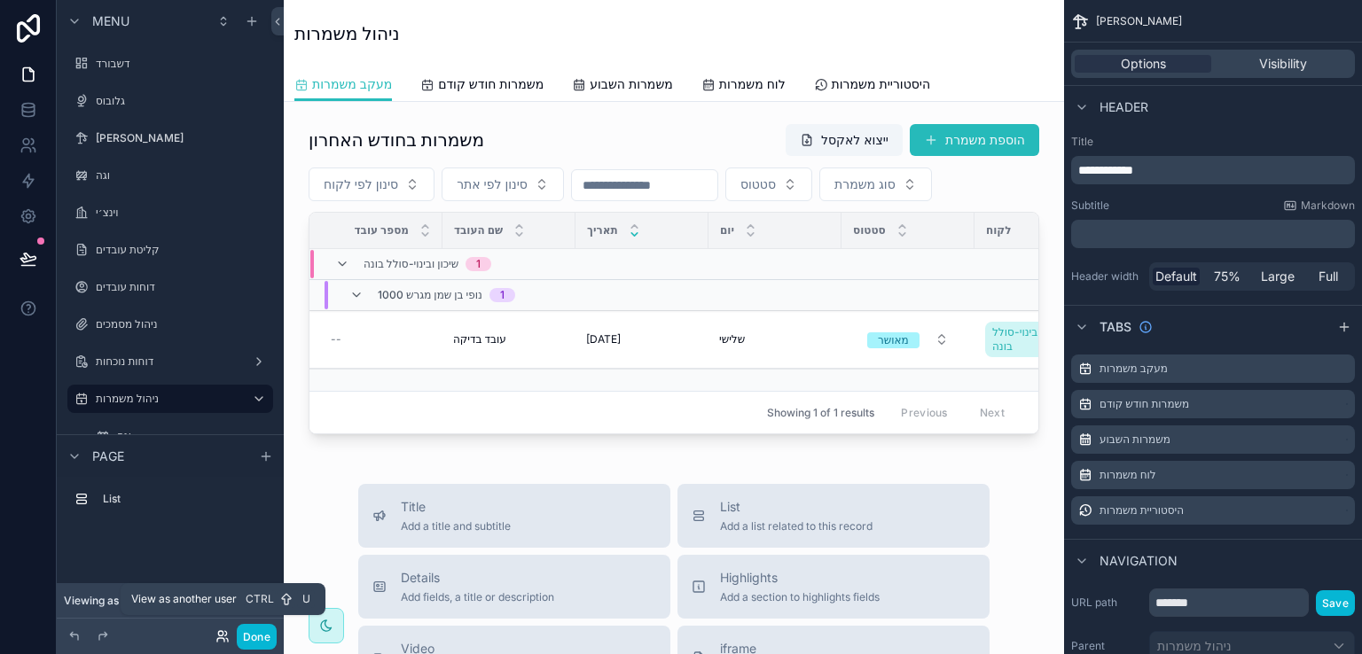
click at [222, 634] on icon at bounding box center [222, 636] width 14 height 14
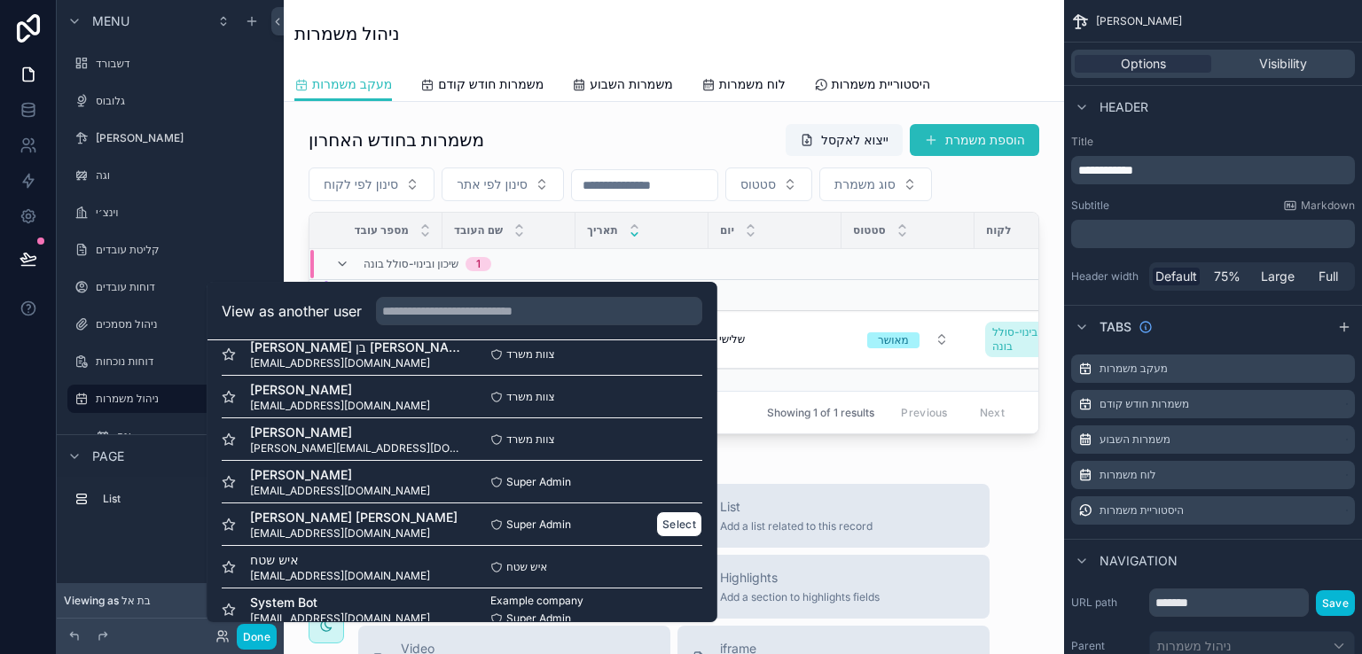
scroll to position [683, 0]
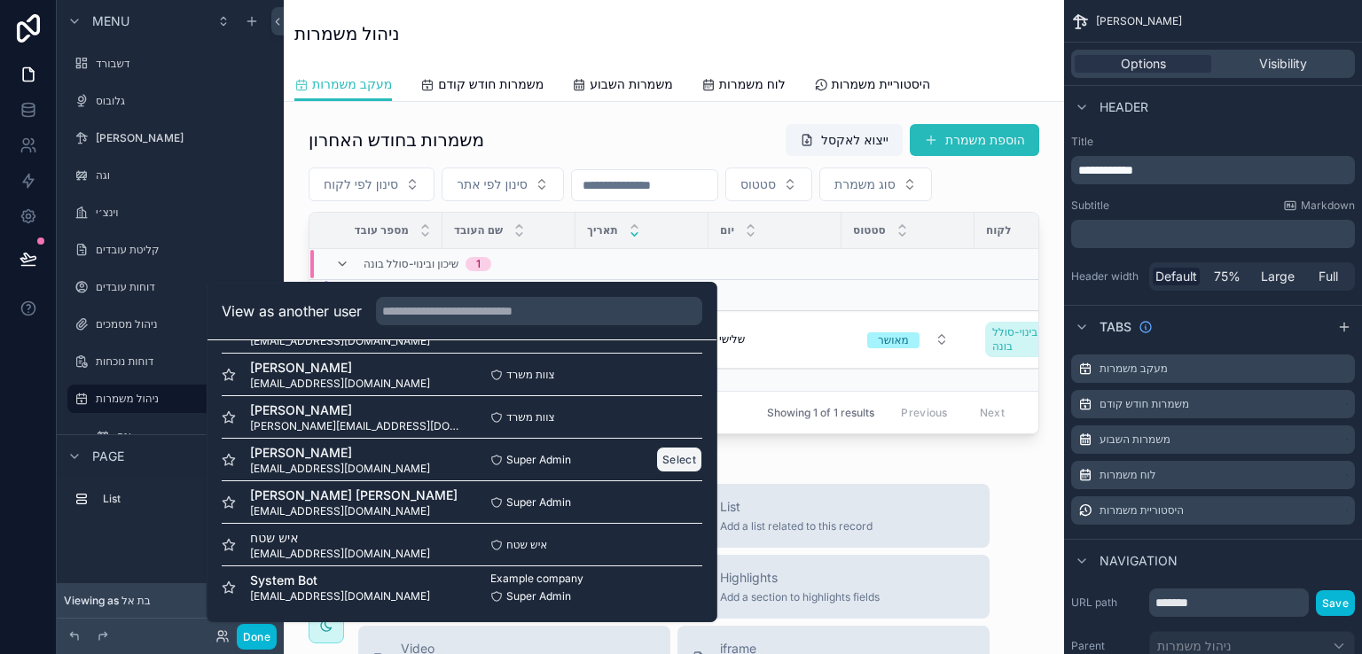
click at [656, 459] on button "Select" at bounding box center [679, 460] width 46 height 26
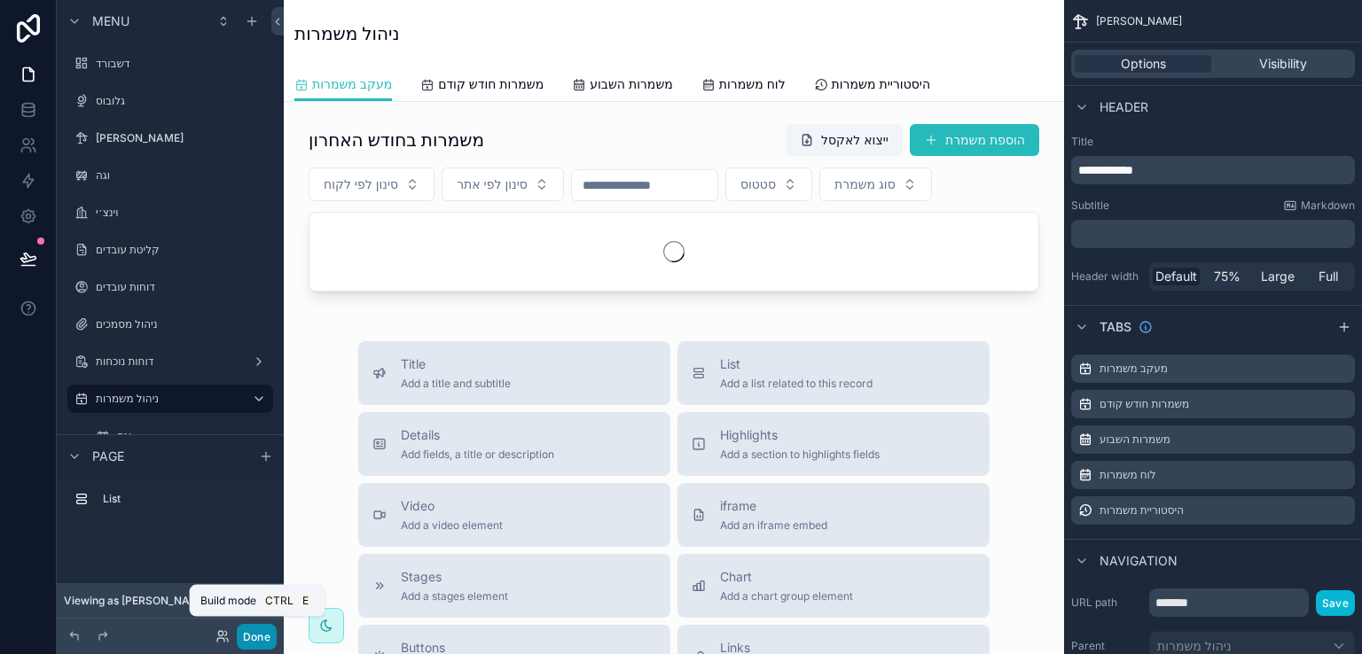
click at [260, 629] on button "Done" at bounding box center [257, 637] width 40 height 26
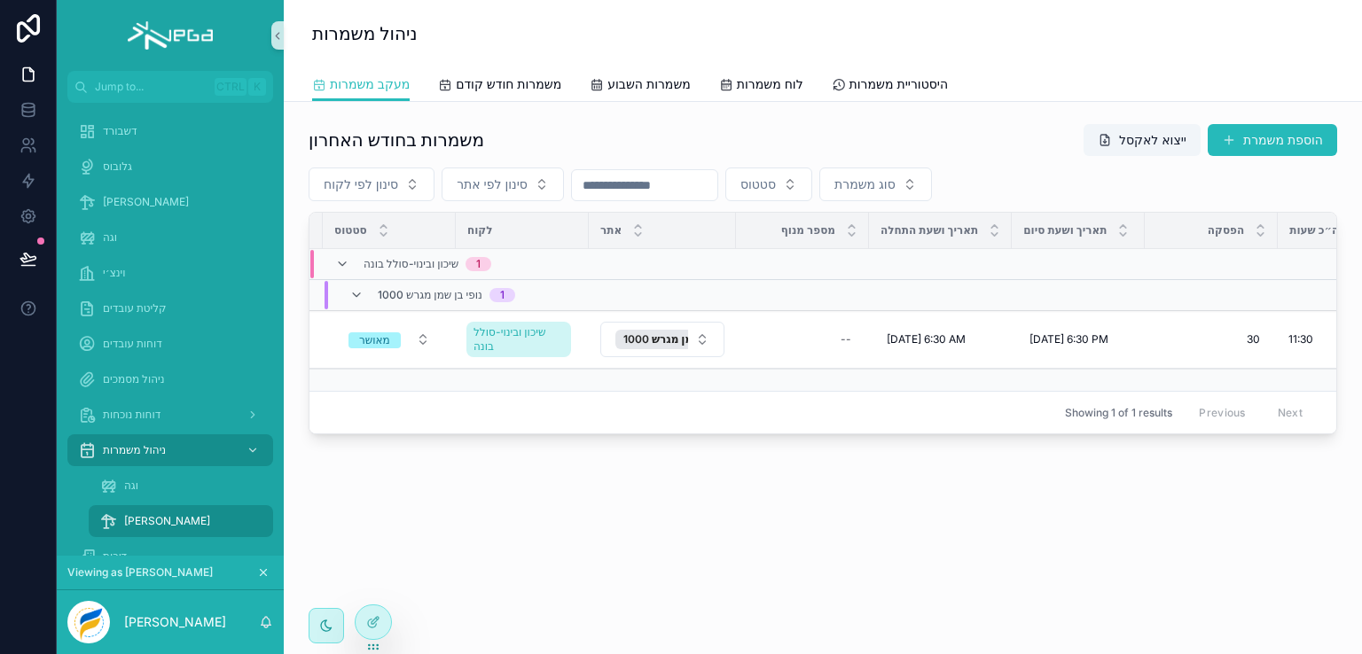
scroll to position [0, 566]
